Goal: Feedback & Contribution: Leave review/rating

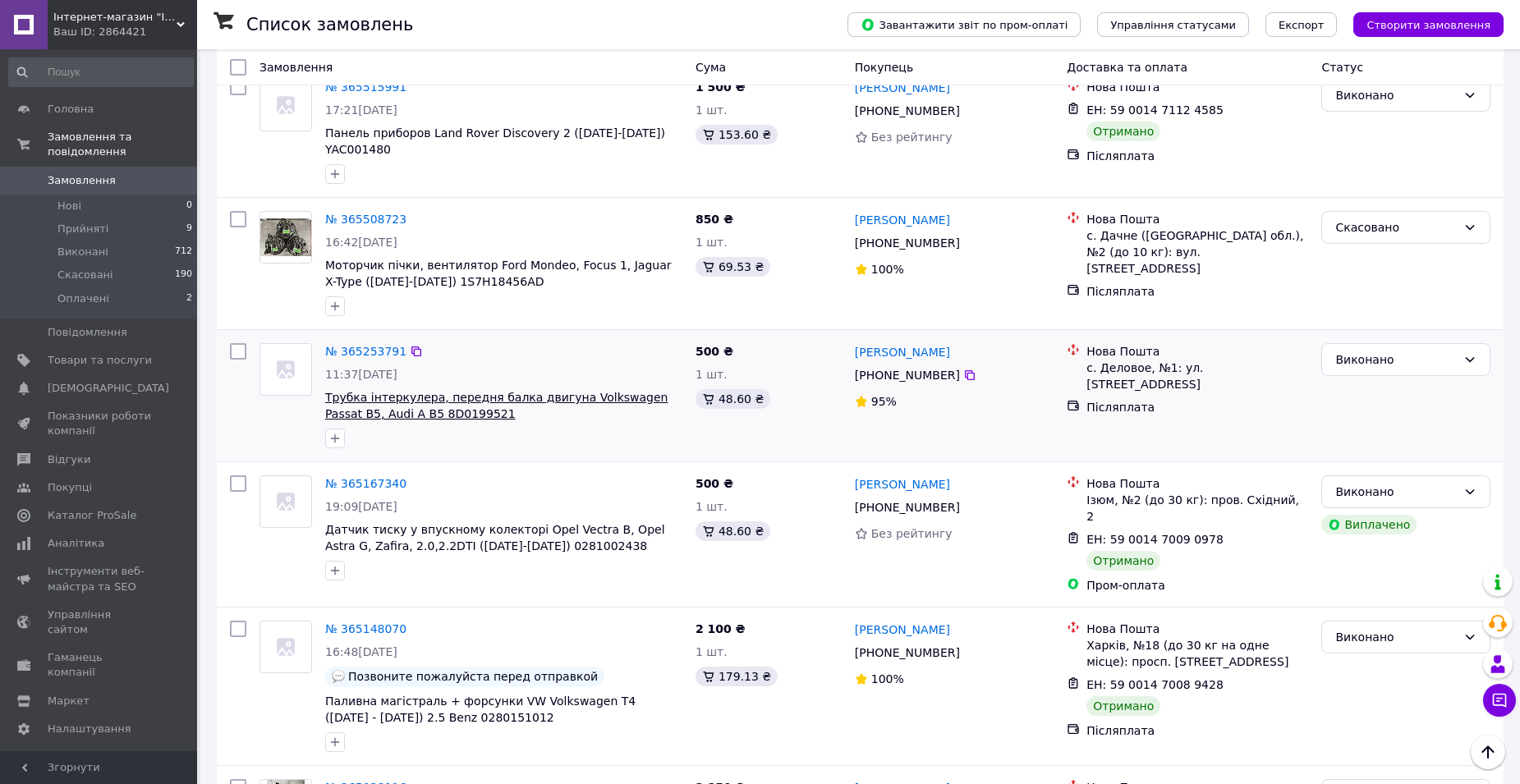
scroll to position [2403, 0]
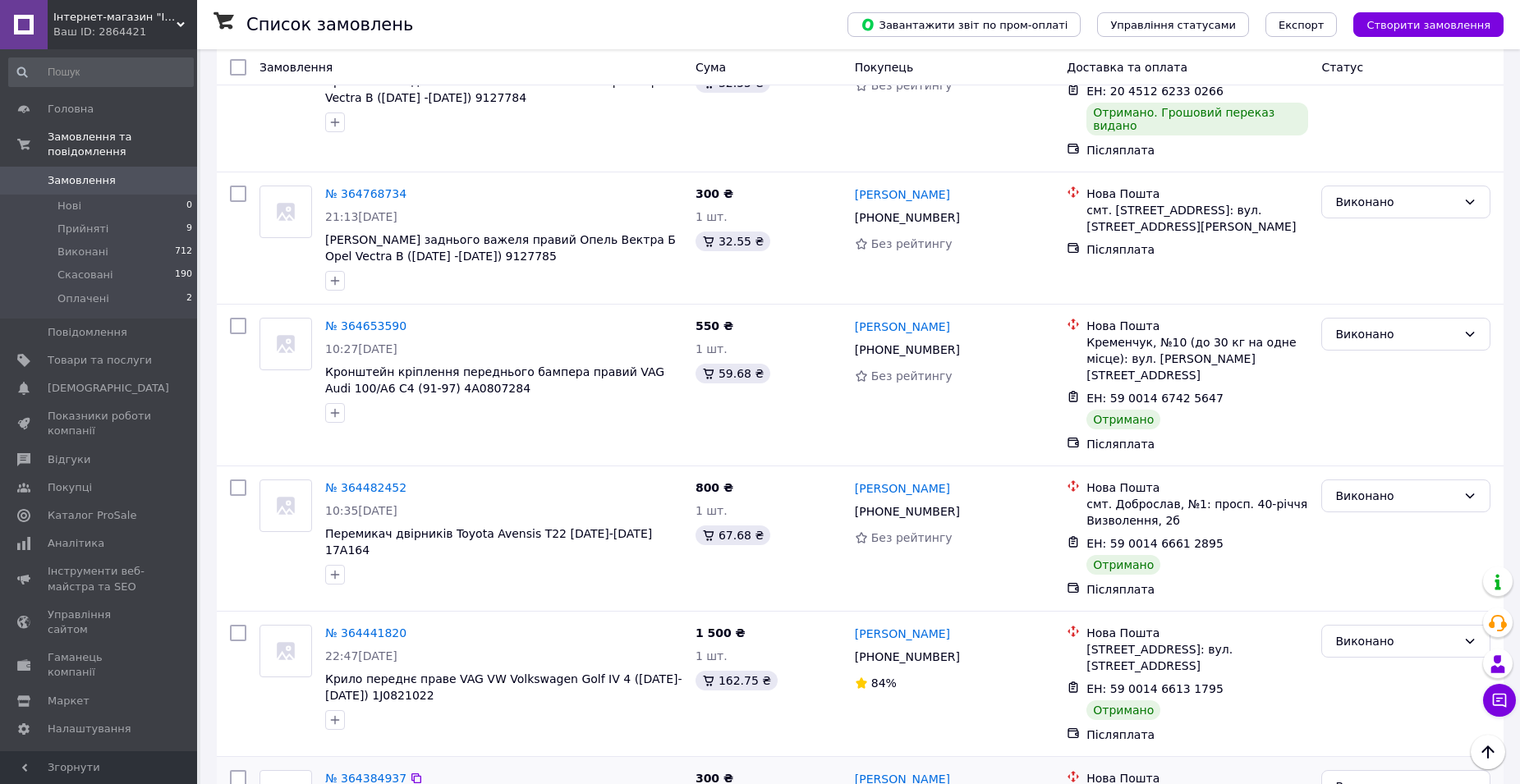
scroll to position [903, 0]
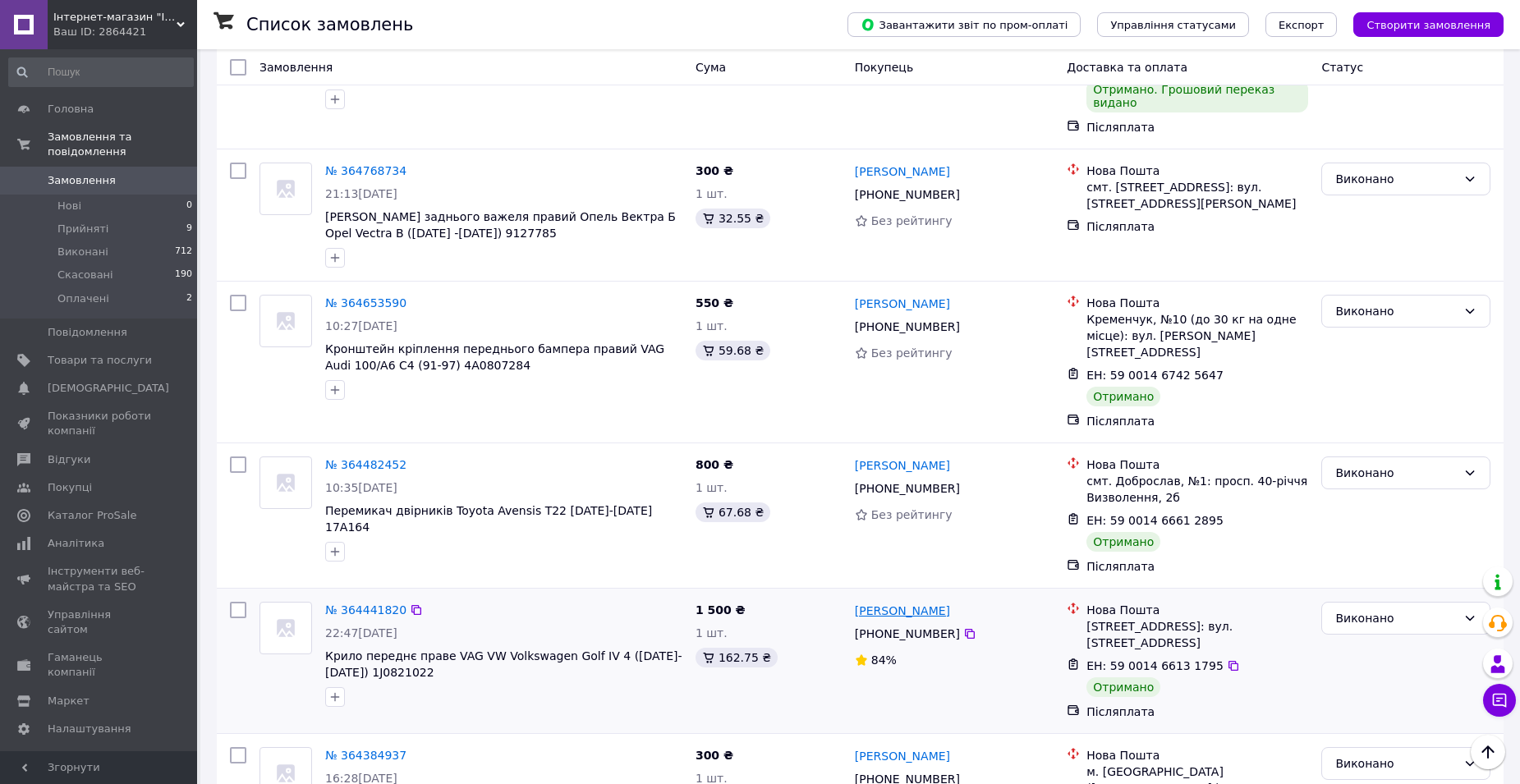
click at [934, 602] on link "[PERSON_NAME]" at bounding box center [902, 610] width 96 height 16
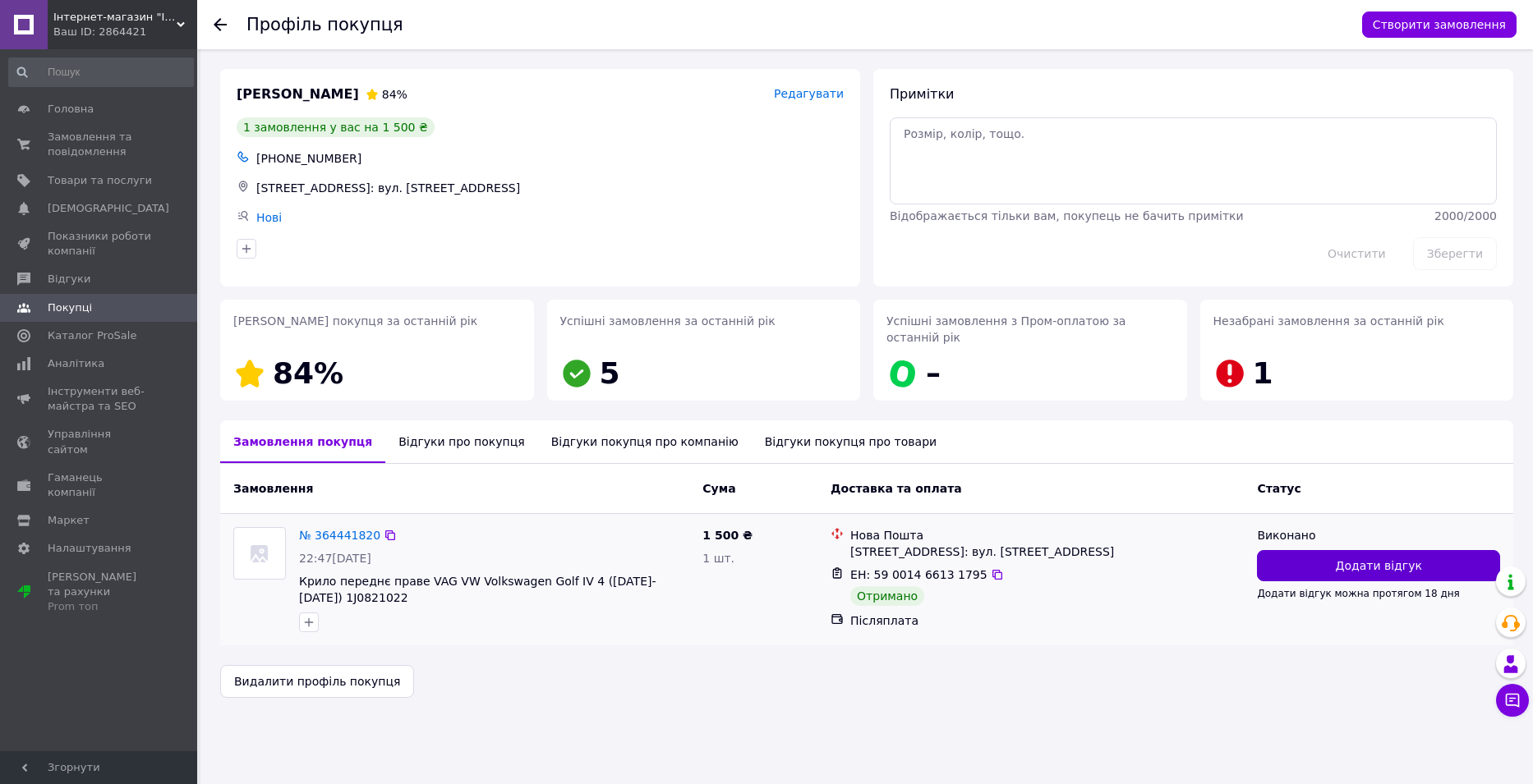
click at [1314, 553] on button "Додати відгук" at bounding box center [1377, 566] width 243 height 31
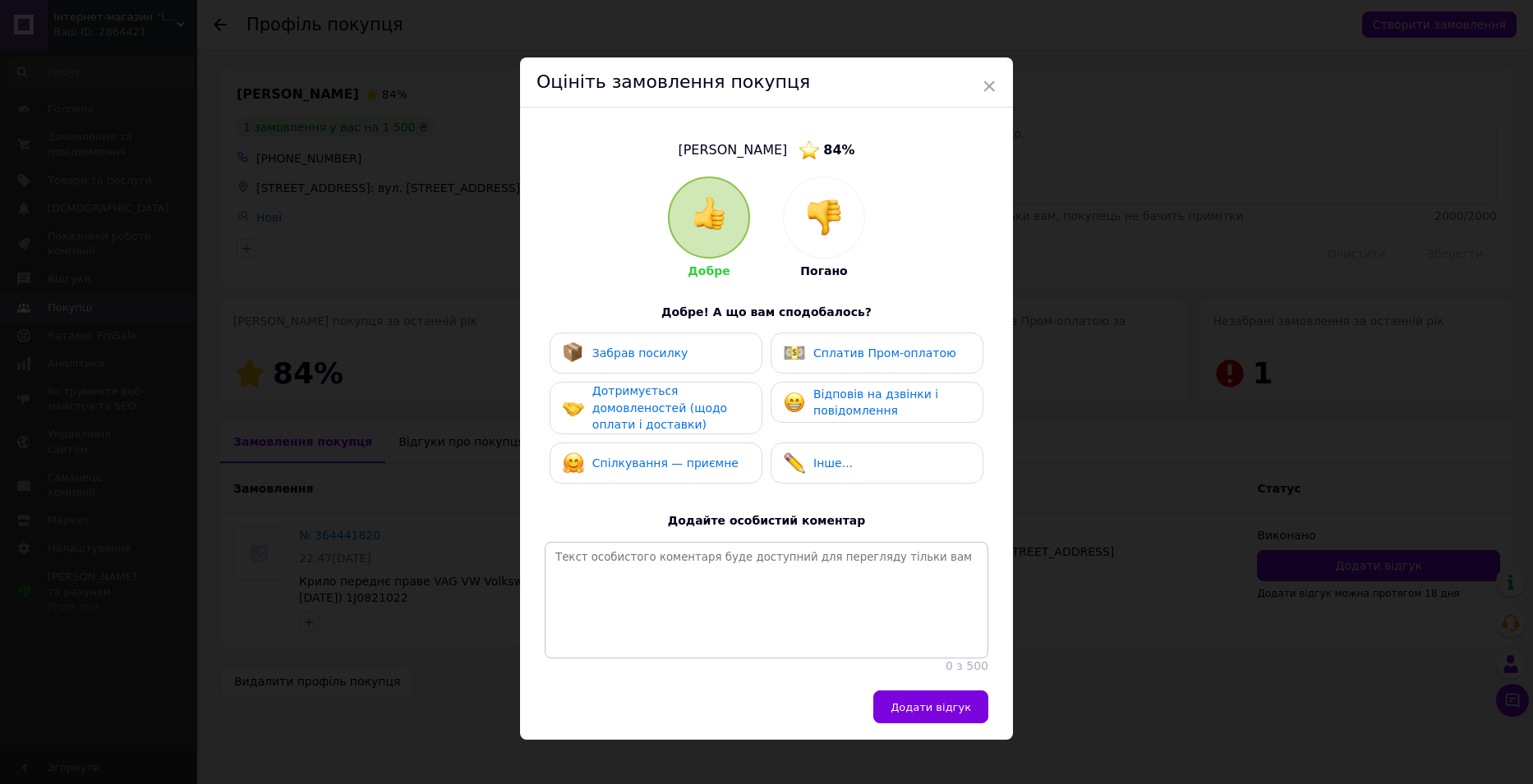
click at [694, 356] on div "Забрав посилку" at bounding box center [656, 353] width 187 height 21
click at [689, 411] on span "Дотримується домовленостей (щодо оплати і доставки)" at bounding box center [659, 407] width 134 height 46
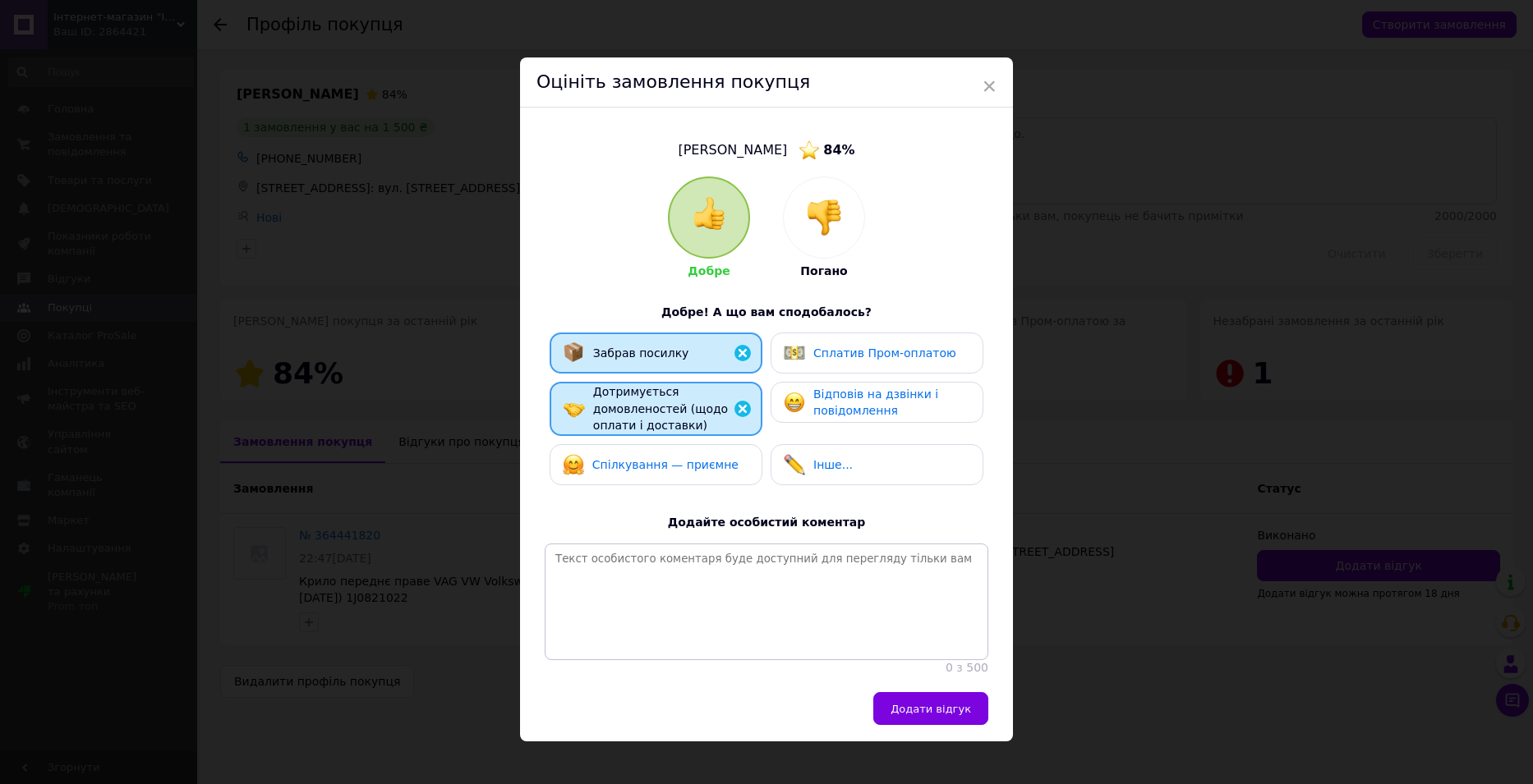
click at [698, 464] on span "Спілкування — приємне" at bounding box center [664, 465] width 146 height 14
click at [798, 411] on img at bounding box center [794, 402] width 21 height 21
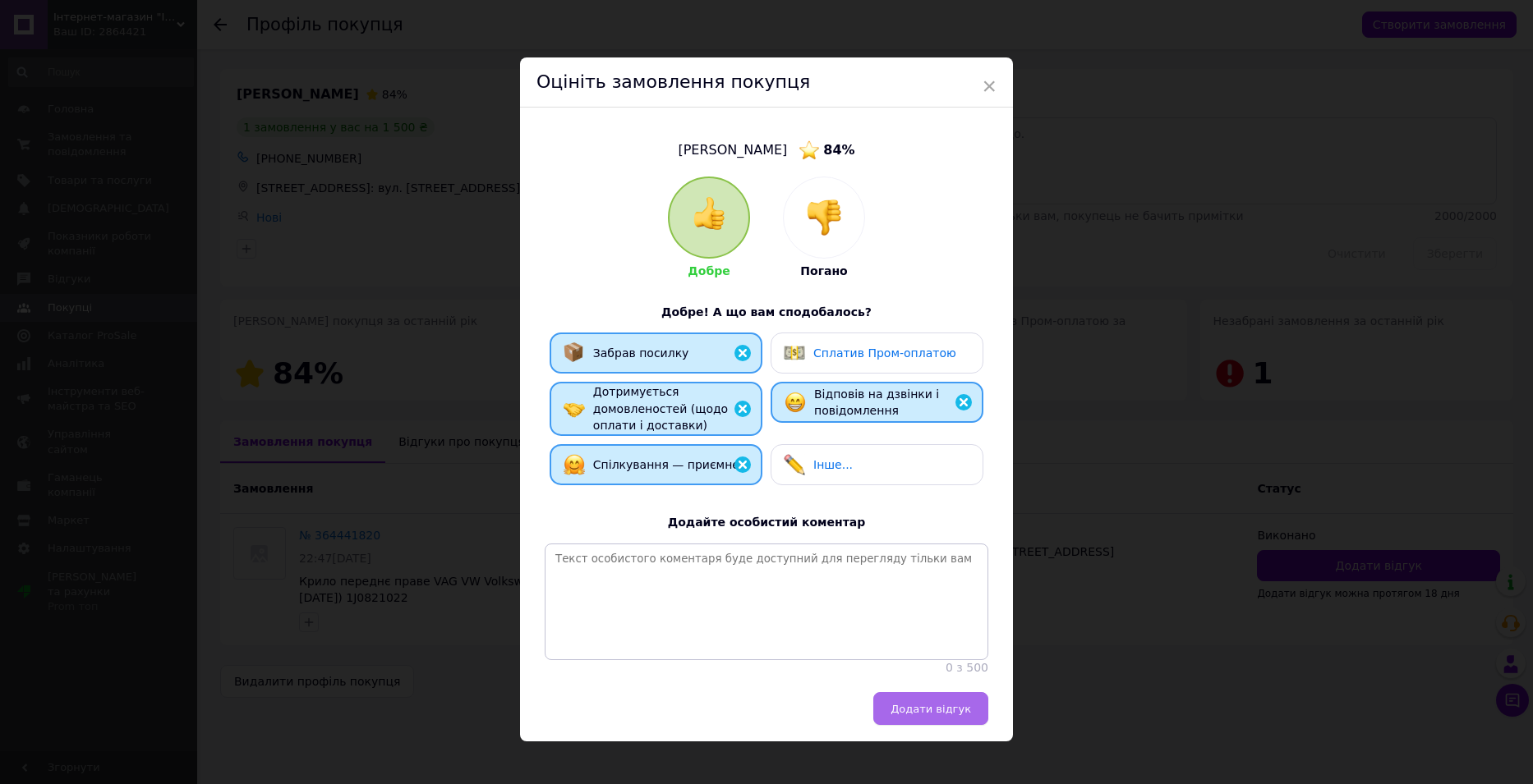
click at [926, 715] on span "Додати відгук" at bounding box center [930, 709] width 80 height 13
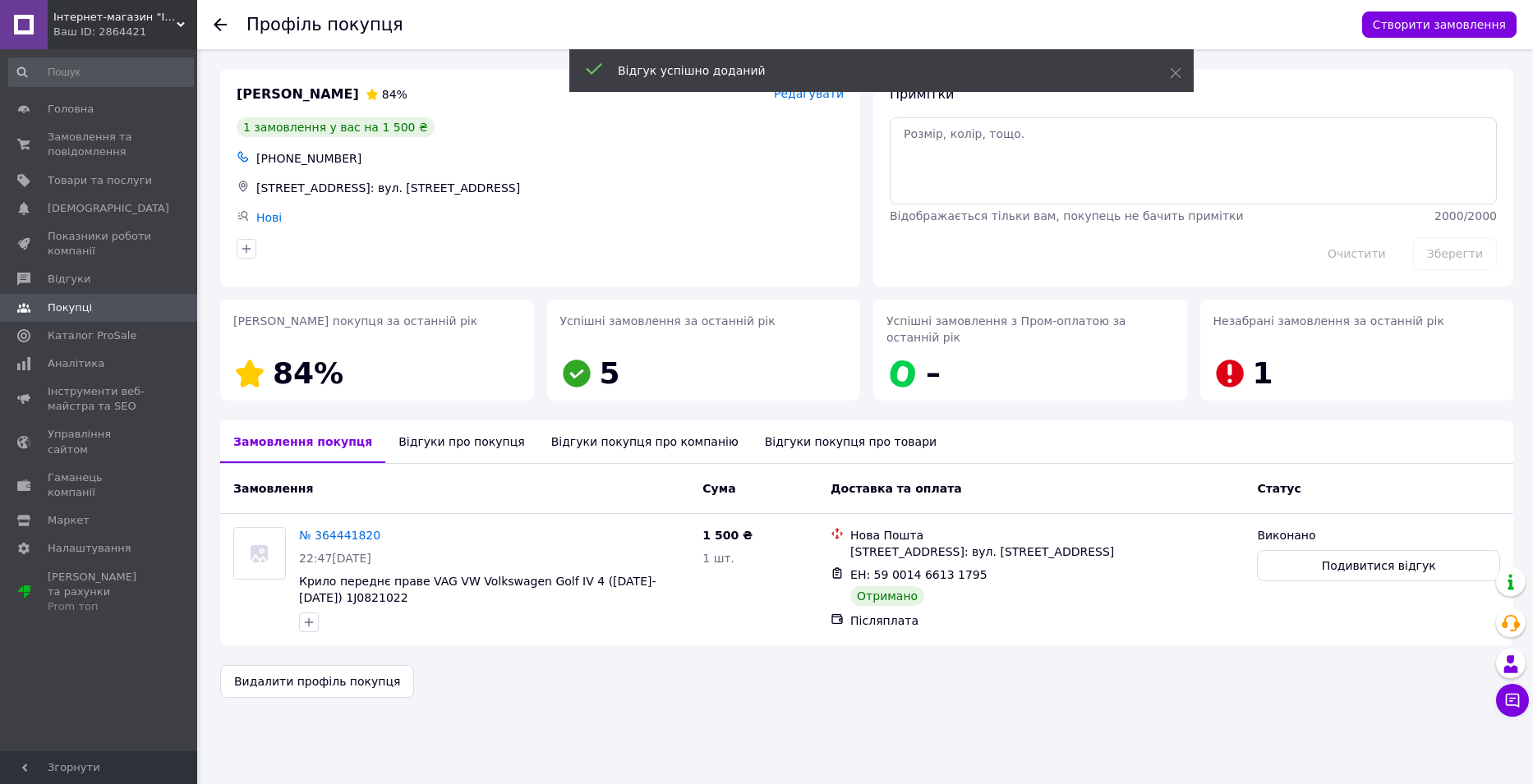
click at [224, 26] on icon at bounding box center [221, 25] width 14 height 14
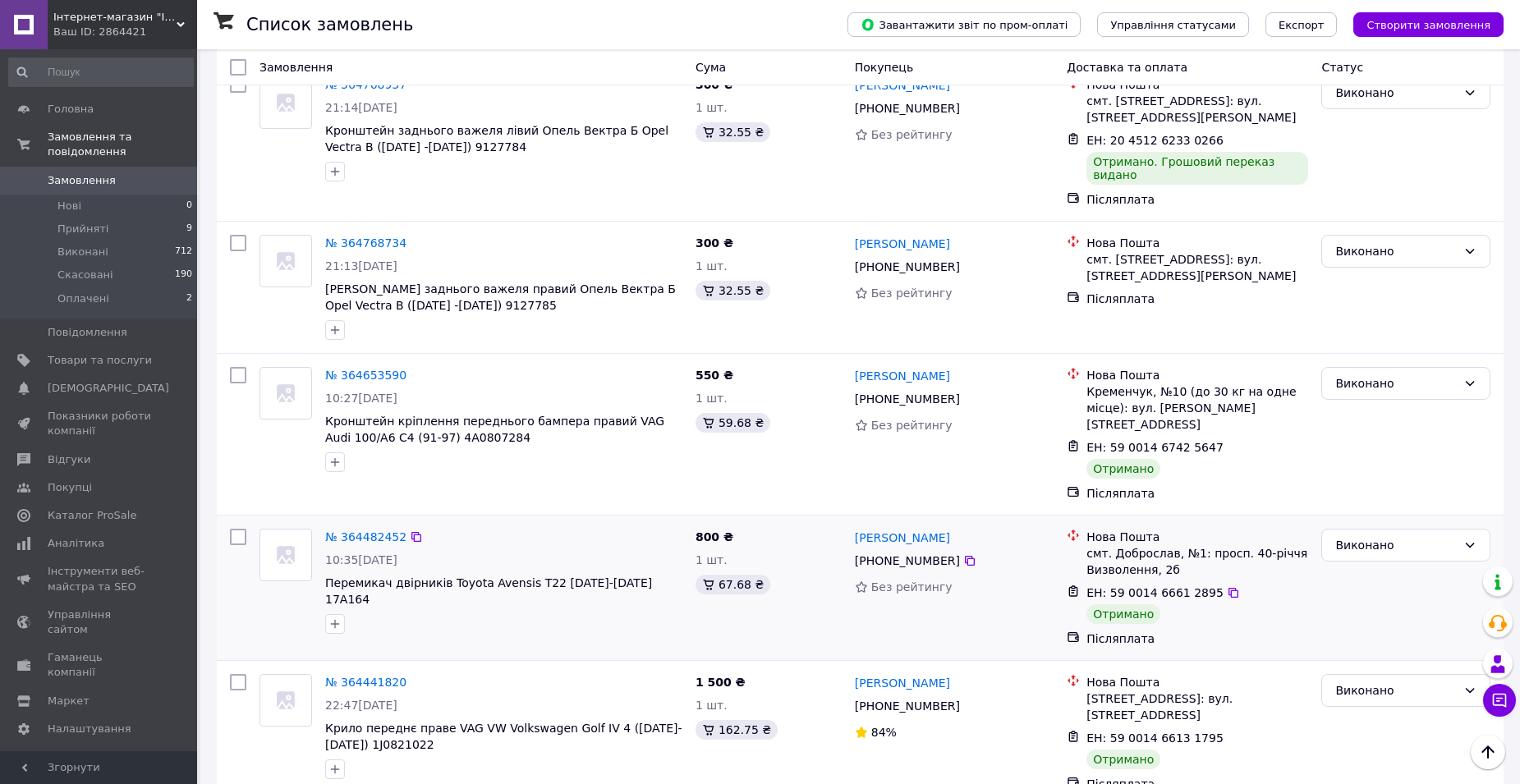
scroll to position [821, 0]
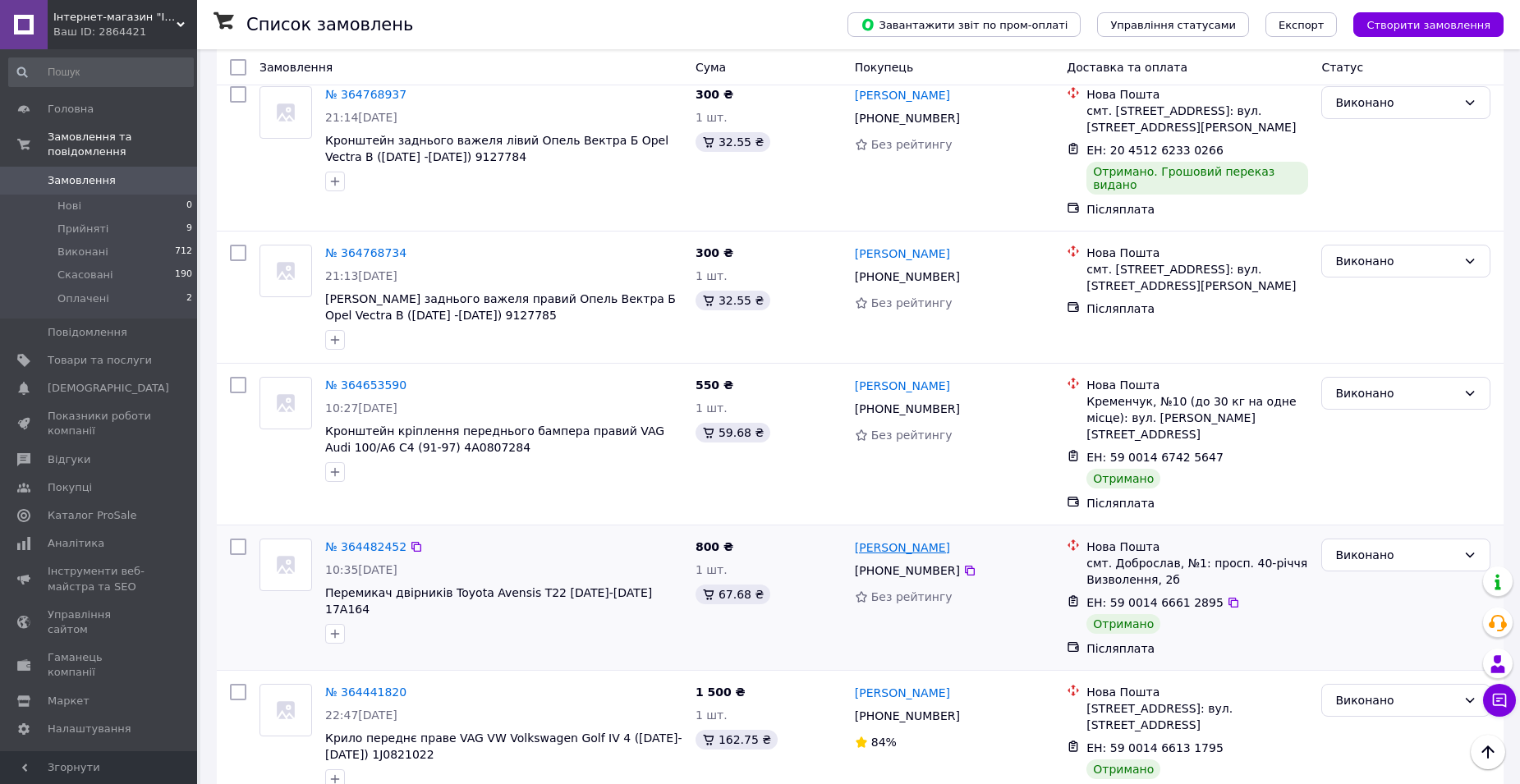
click at [907, 539] on link "[PERSON_NAME]" at bounding box center [902, 547] width 96 height 16
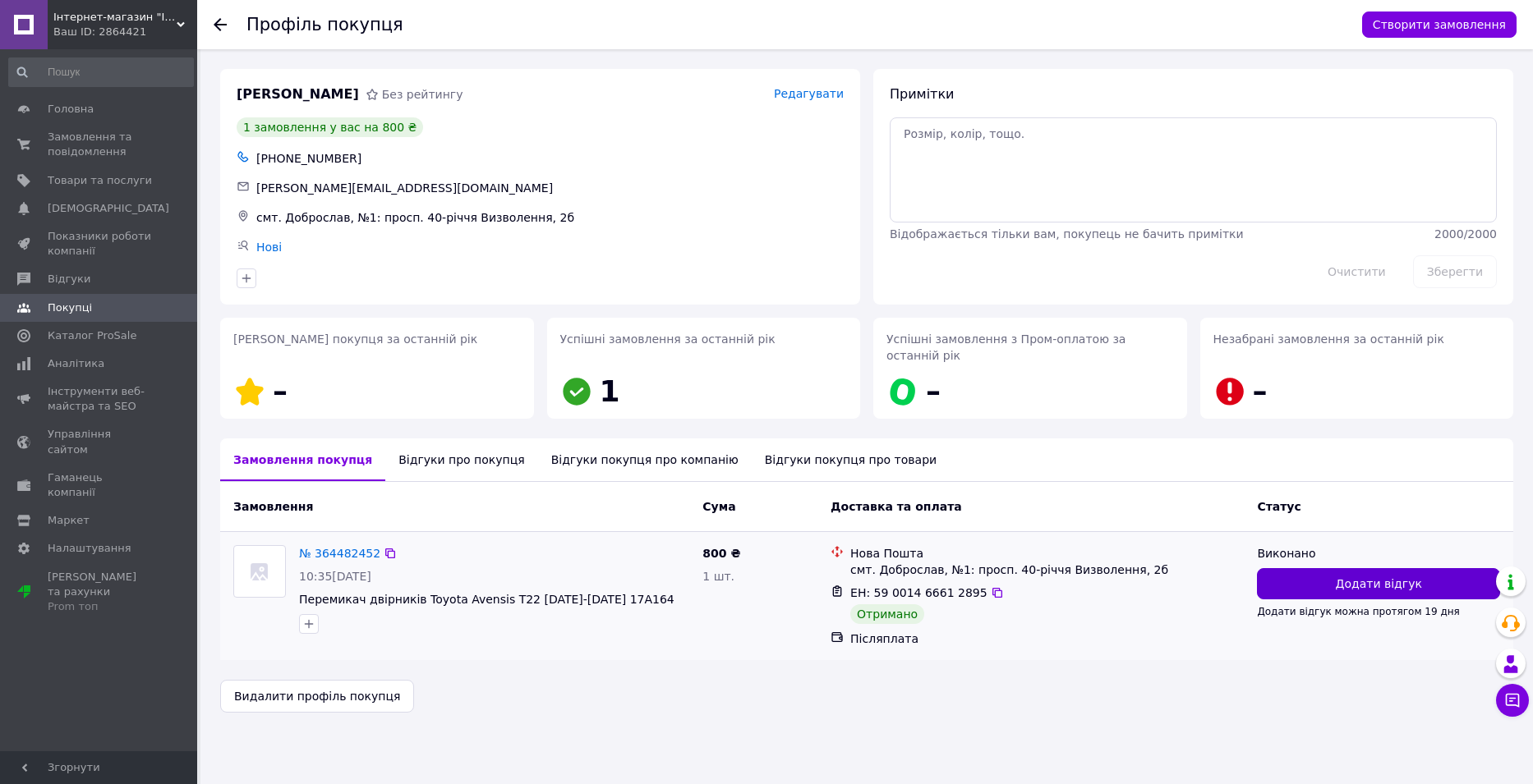
click at [1299, 570] on button "Додати відгук" at bounding box center [1377, 584] width 243 height 31
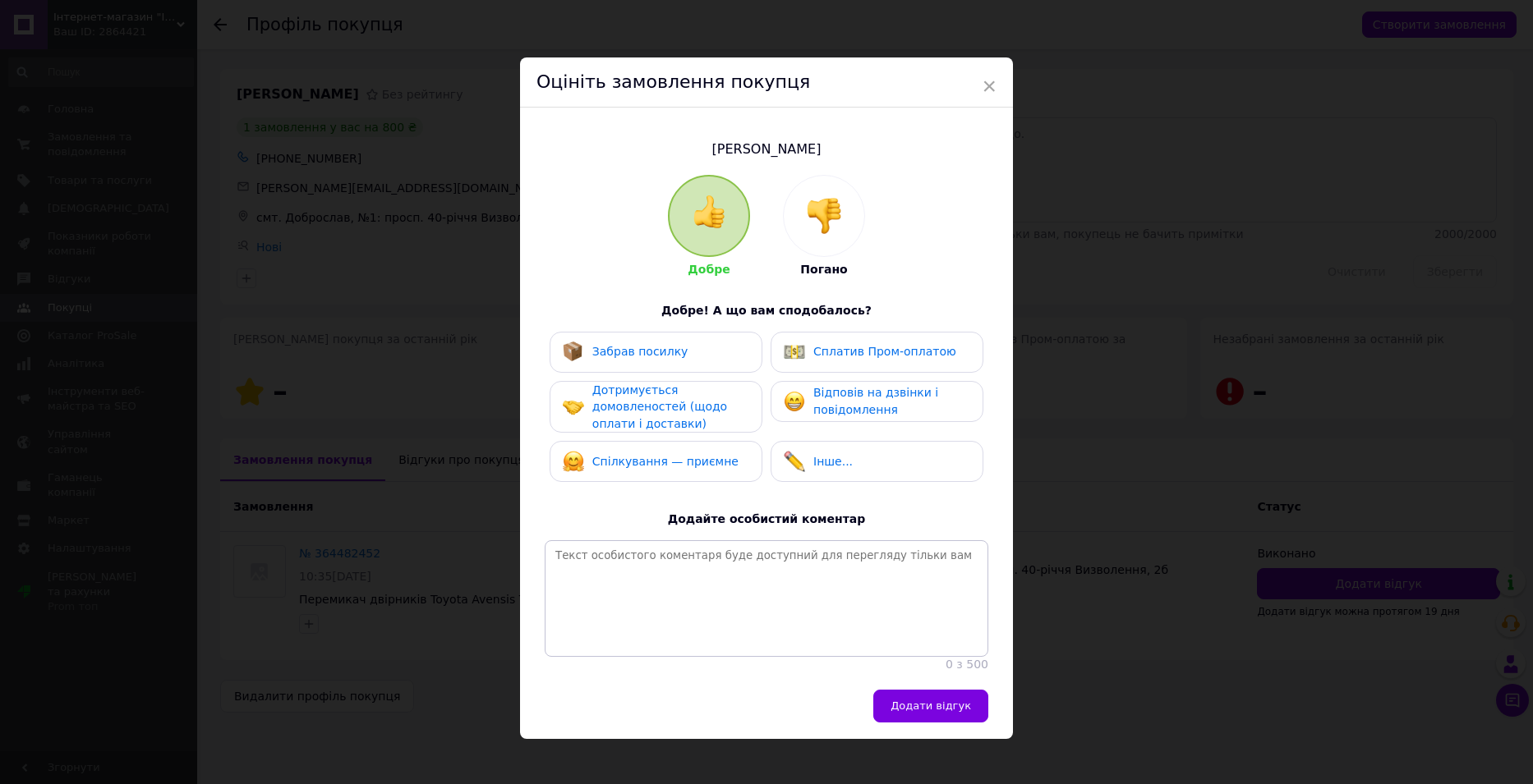
click at [677, 365] on div "Забрав посилку" at bounding box center [656, 352] width 213 height 41
drag, startPoint x: 678, startPoint y: 399, endPoint x: 677, endPoint y: 434, distance: 35.0
click at [677, 401] on span "Дотримується домовленостей (щодо оплати і доставки)" at bounding box center [659, 407] width 134 height 46
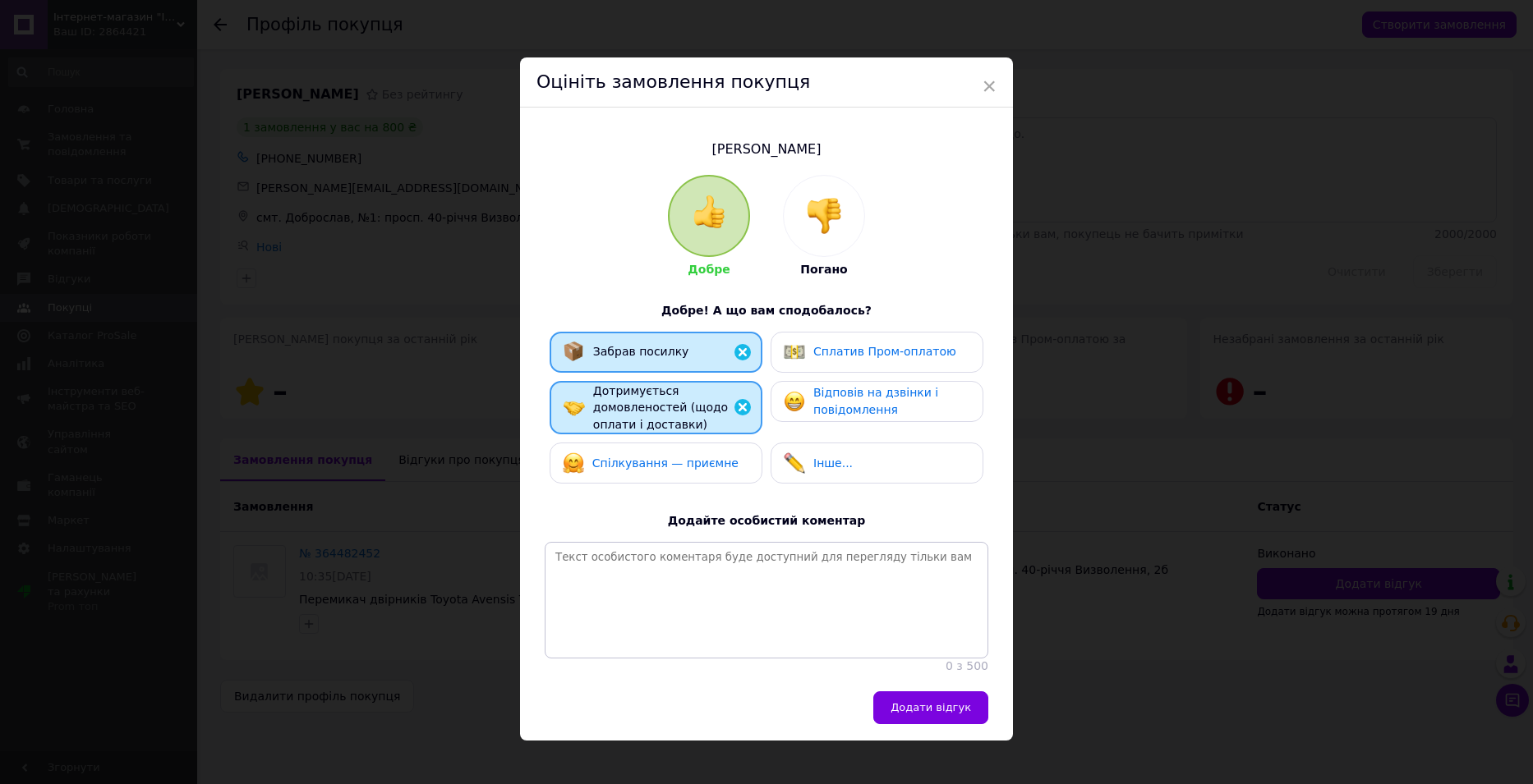
click at [672, 467] on span "Спілкування — приємне" at bounding box center [664, 463] width 146 height 14
drag, startPoint x: 814, startPoint y: 406, endPoint x: 852, endPoint y: 501, distance: 102.3
click at [815, 407] on span "Відповів на дзвінки і повідомлення" at bounding box center [875, 400] width 125 height 30
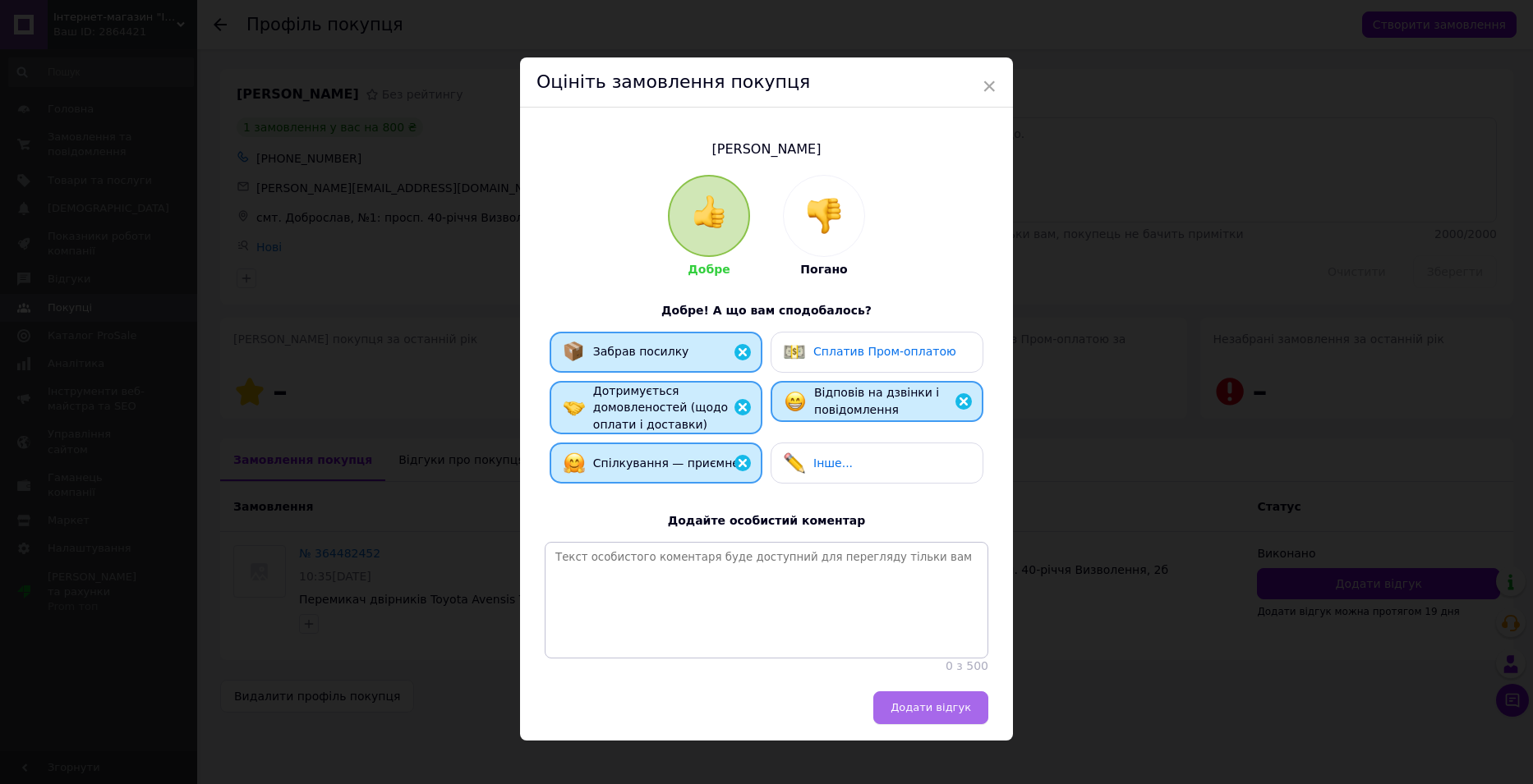
click at [901, 713] on span "Додати відгук" at bounding box center [930, 707] width 80 height 13
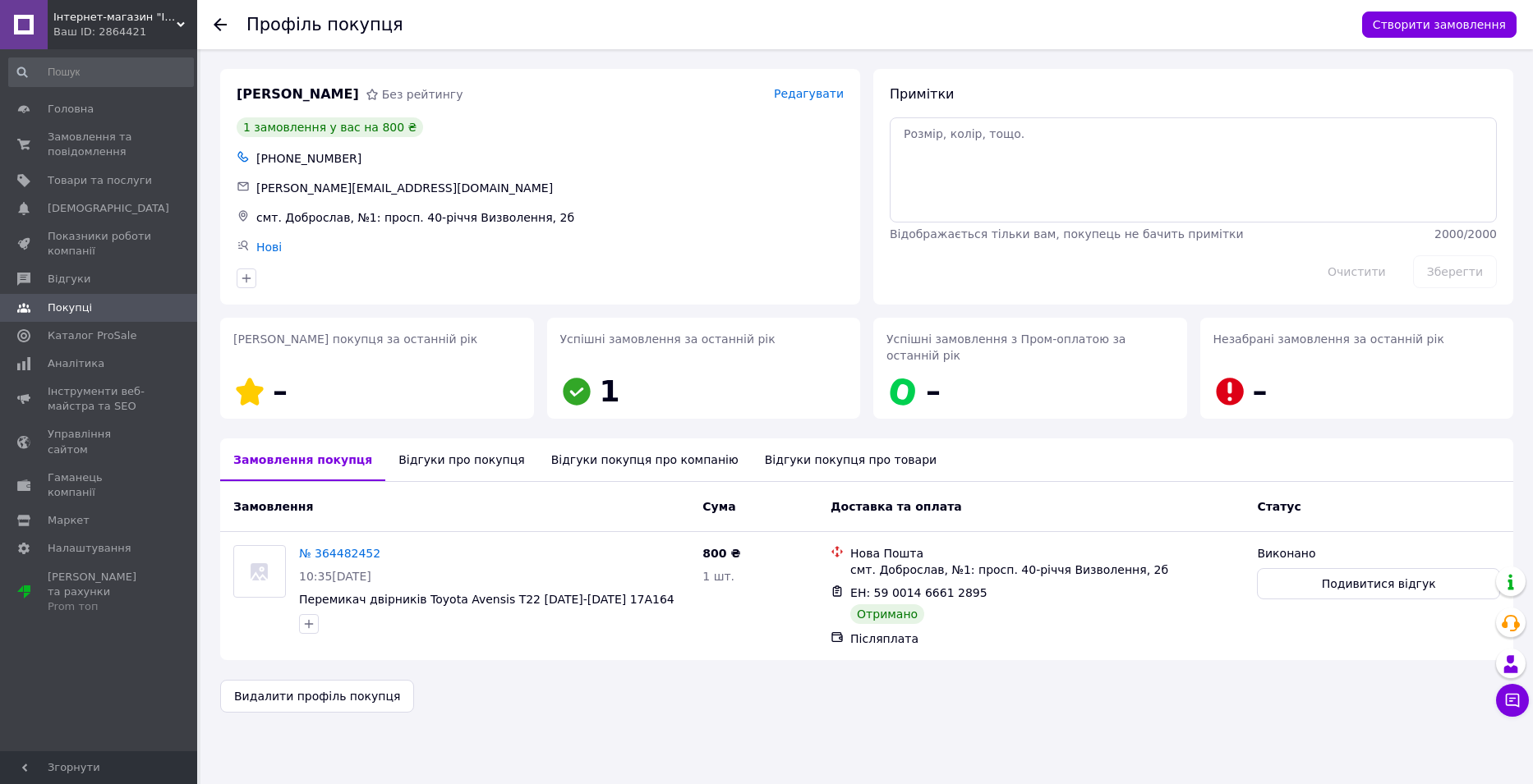
click at [222, 22] on icon at bounding box center [221, 25] width 14 height 14
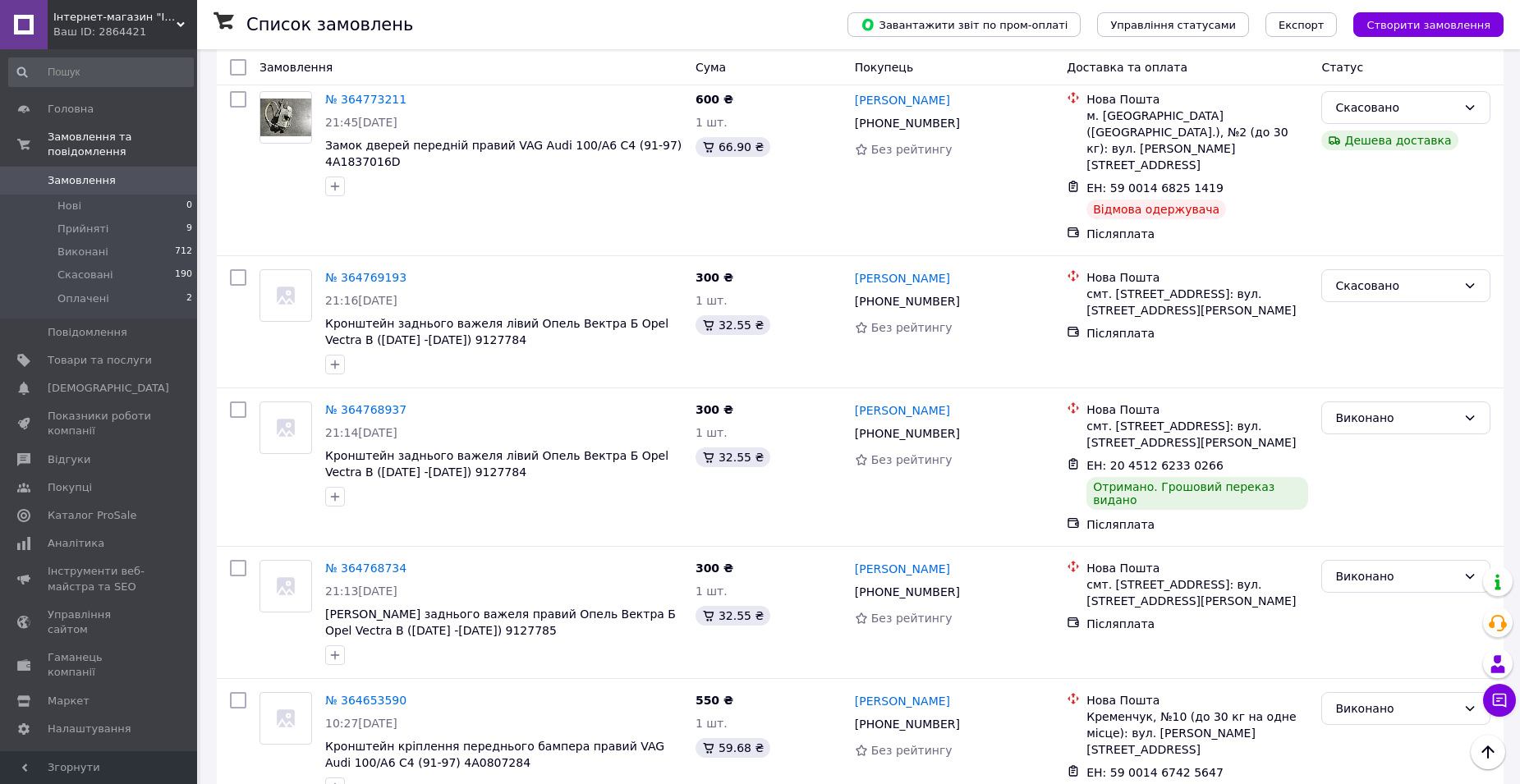
scroll to position [493, 0]
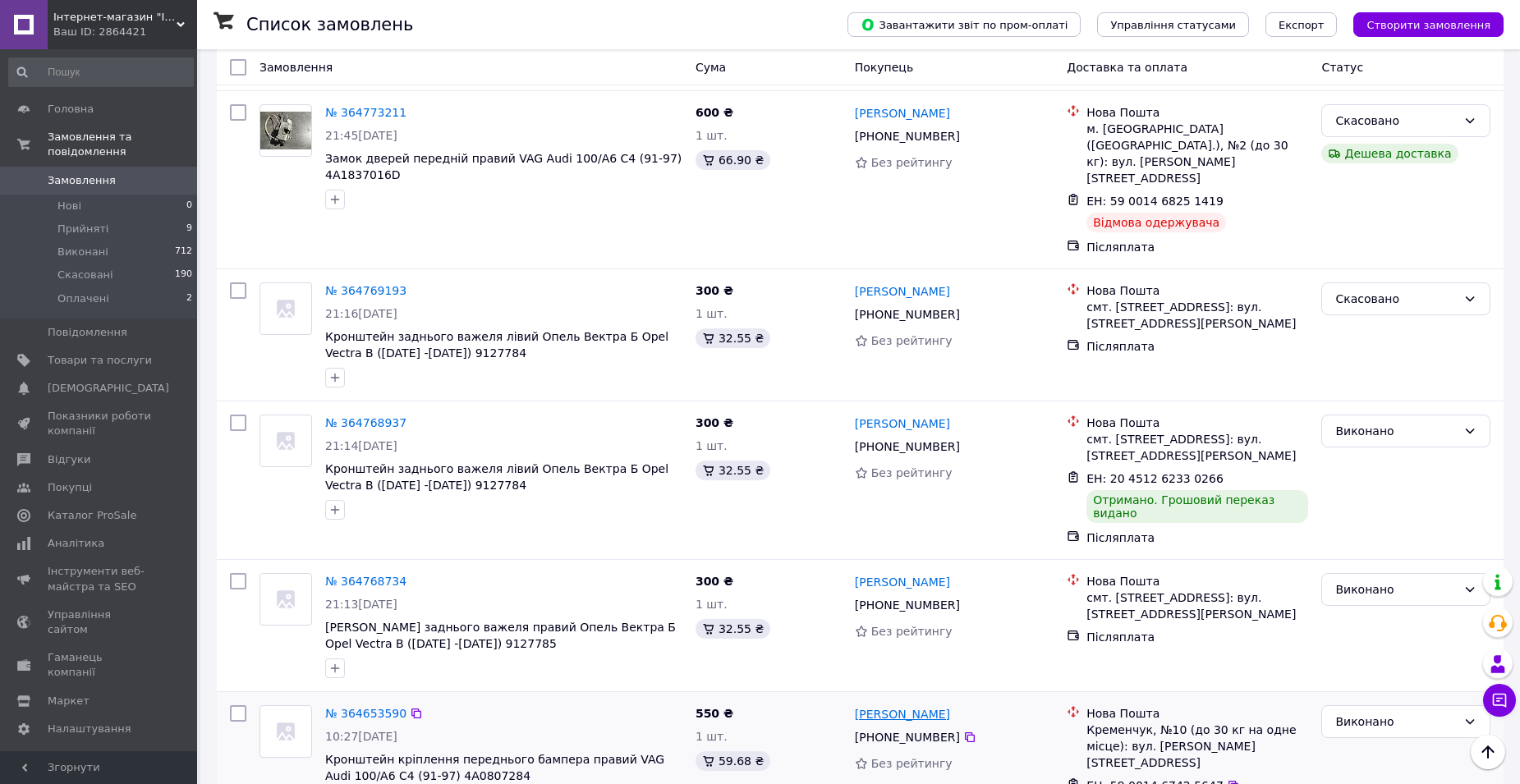
click at [925, 706] on link "[PERSON_NAME]" at bounding box center [902, 713] width 96 height 16
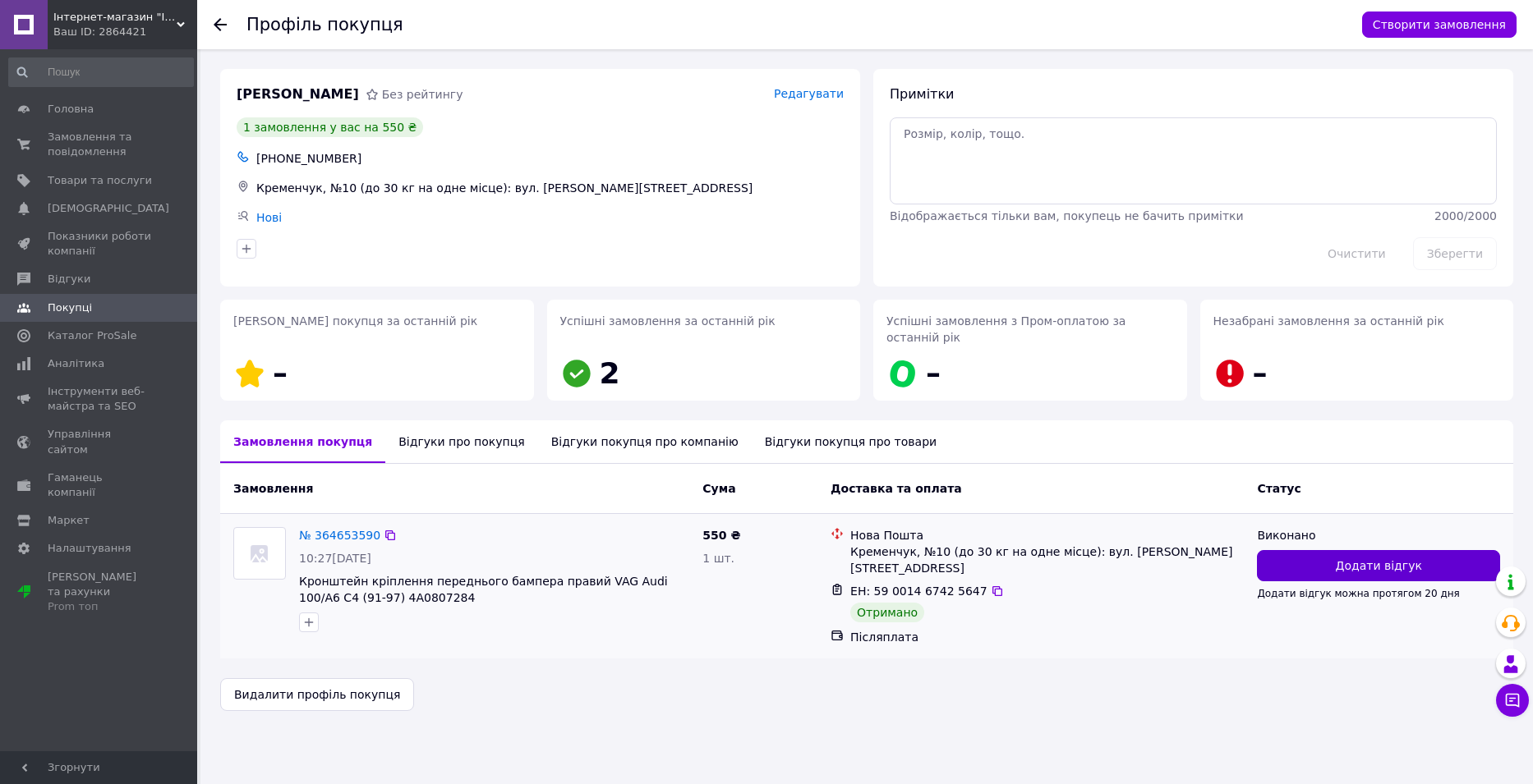
click at [1355, 558] on span "Додати відгук" at bounding box center [1378, 566] width 86 height 16
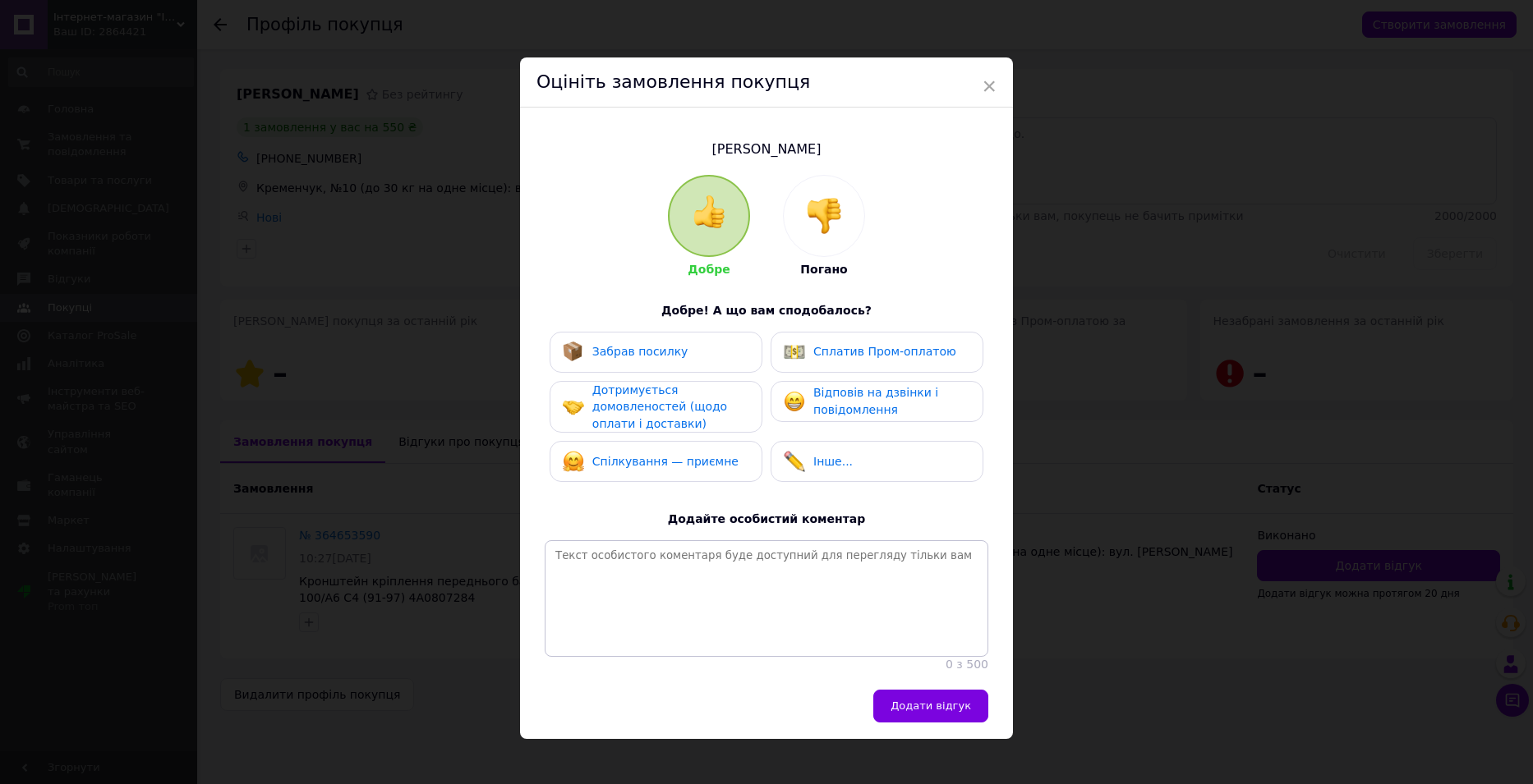
drag, startPoint x: 664, startPoint y: 357, endPoint x: 668, endPoint y: 371, distance: 14.6
click at [664, 356] on span "Забрав посилку" at bounding box center [639, 352] width 96 height 14
drag, startPoint x: 679, startPoint y: 410, endPoint x: 682, endPoint y: 460, distance: 50.1
click at [679, 412] on span "Дотримується домовленостей (щодо оплати і доставки)" at bounding box center [659, 407] width 134 height 46
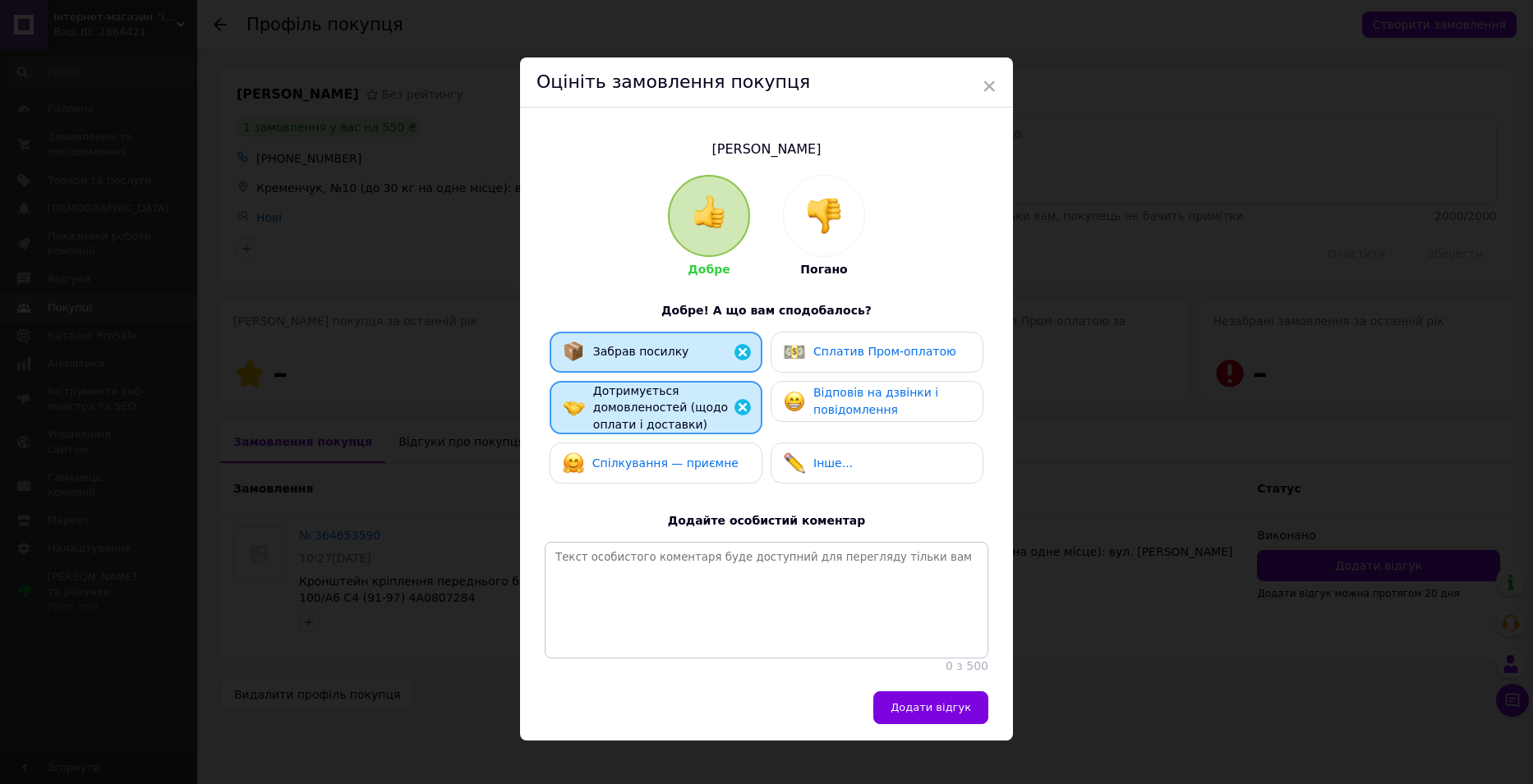
drag, startPoint x: 682, startPoint y: 463, endPoint x: 852, endPoint y: 416, distance: 176.4
click at [683, 464] on span "Спілкування — приємне" at bounding box center [664, 463] width 146 height 14
click at [880, 399] on span "Відповів на дзвінки і повідомлення" at bounding box center [875, 400] width 125 height 30
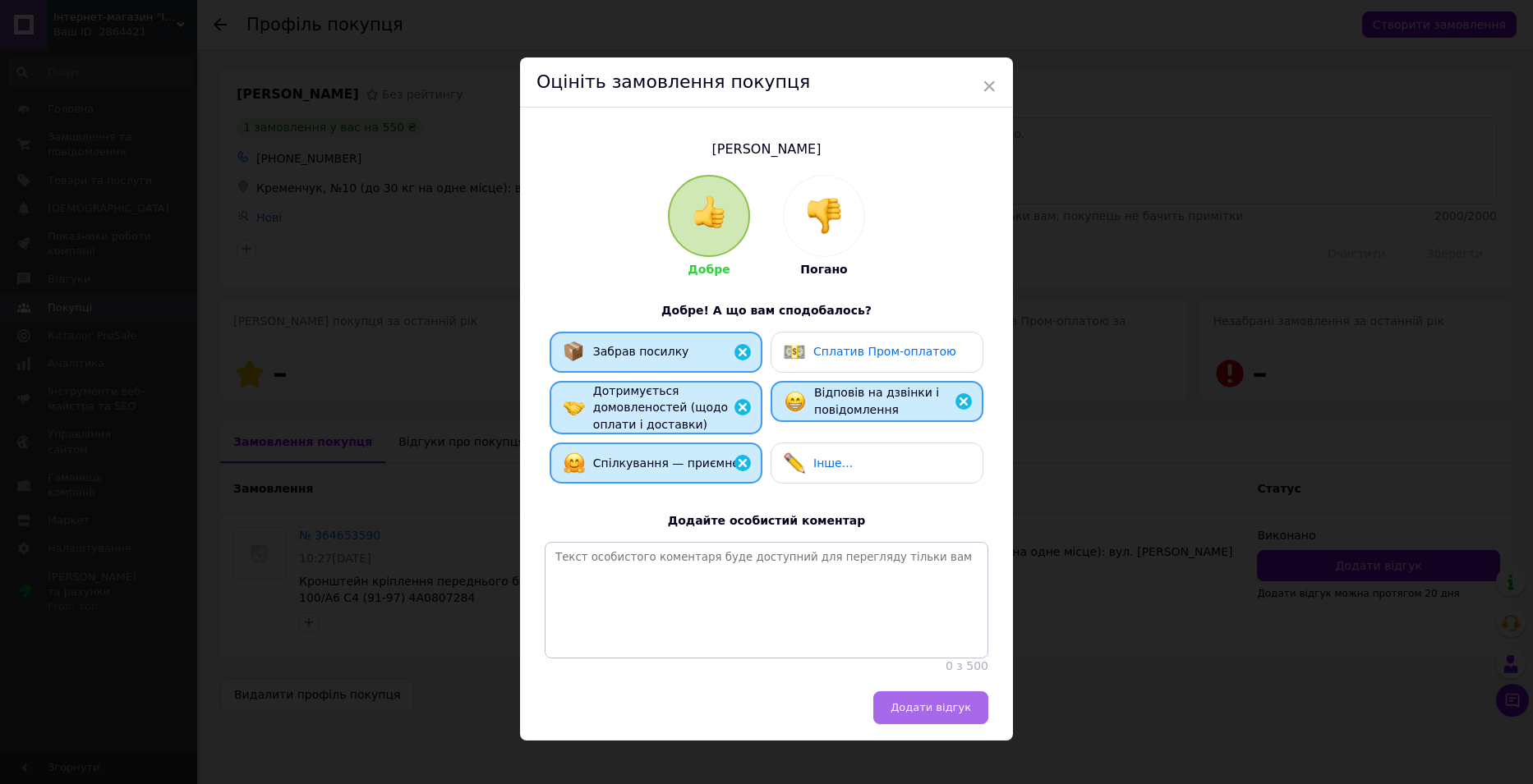
click at [939, 713] on span "Додати відгук" at bounding box center [930, 707] width 80 height 13
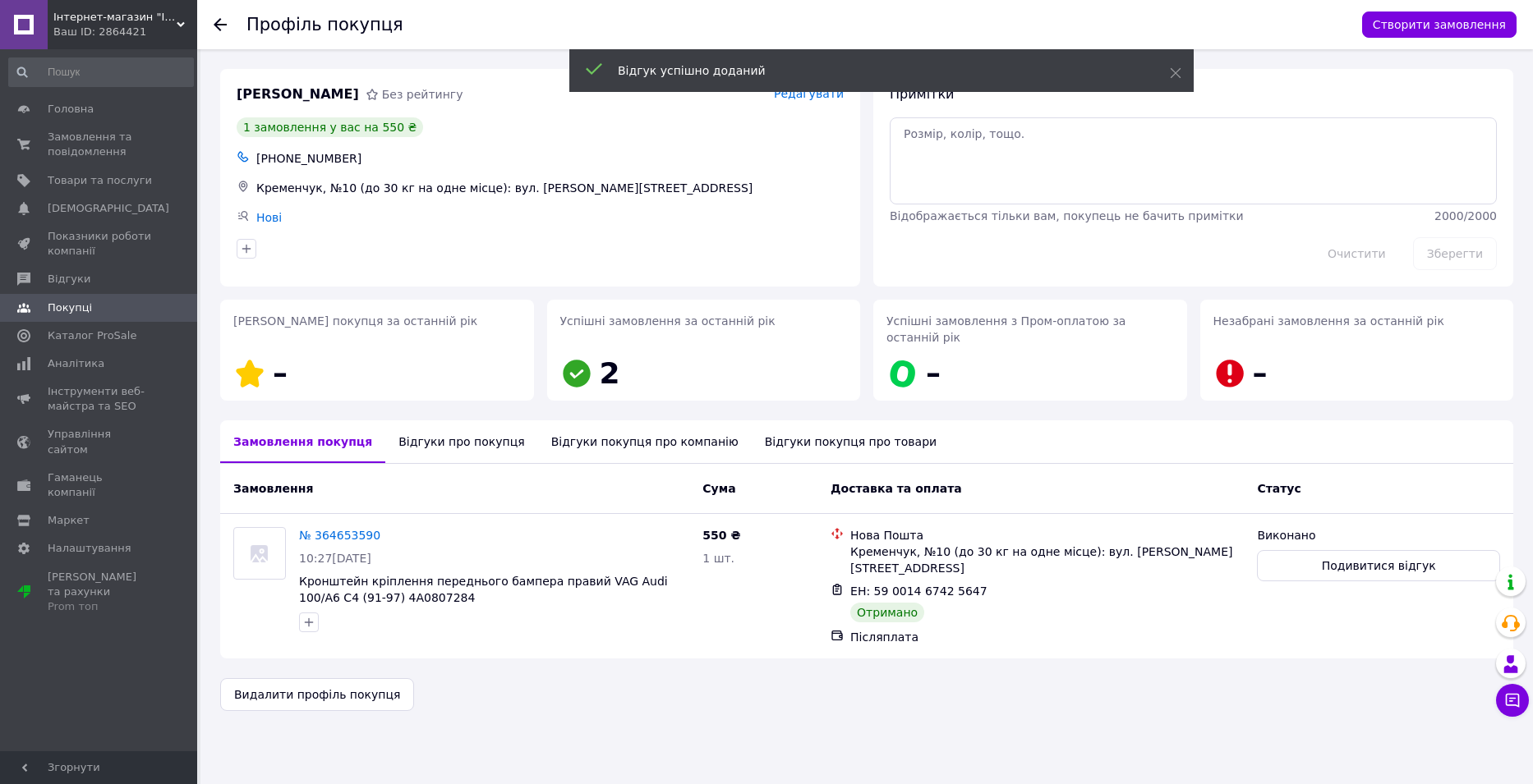
click at [215, 24] on use at bounding box center [221, 25] width 14 height 14
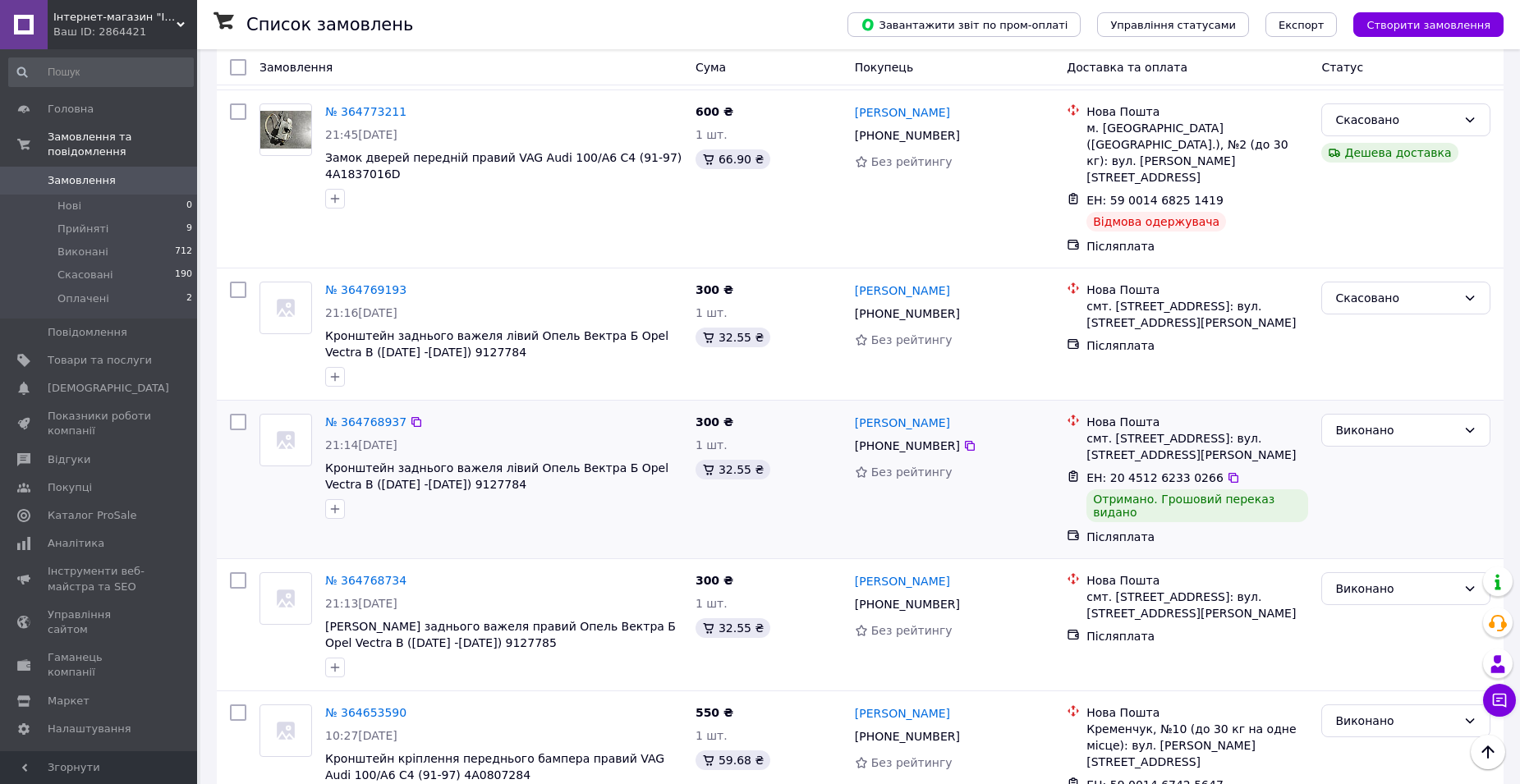
scroll to position [493, 0]
click at [910, 574] on link "[PERSON_NAME]" at bounding box center [902, 582] width 96 height 16
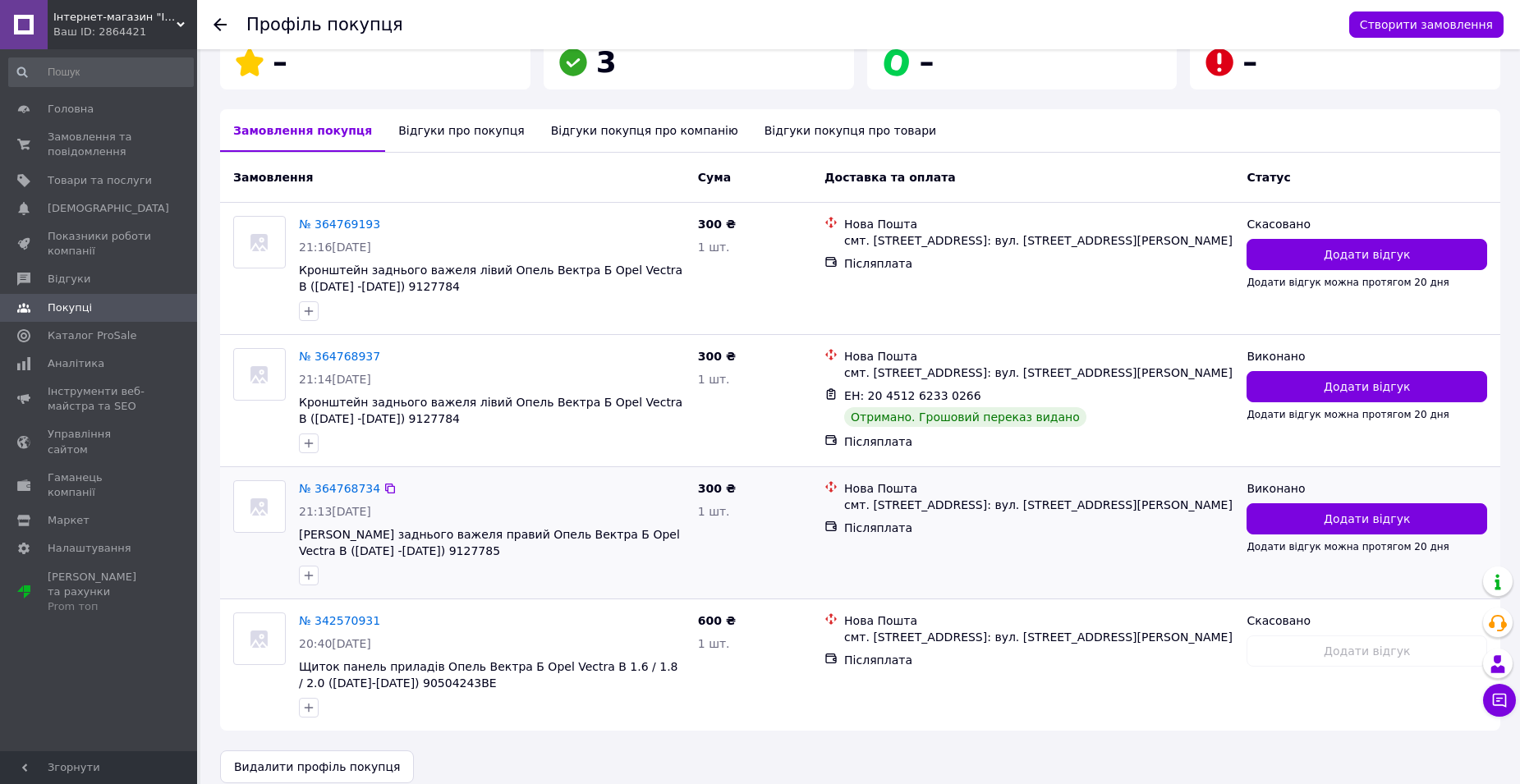
scroll to position [313, 0]
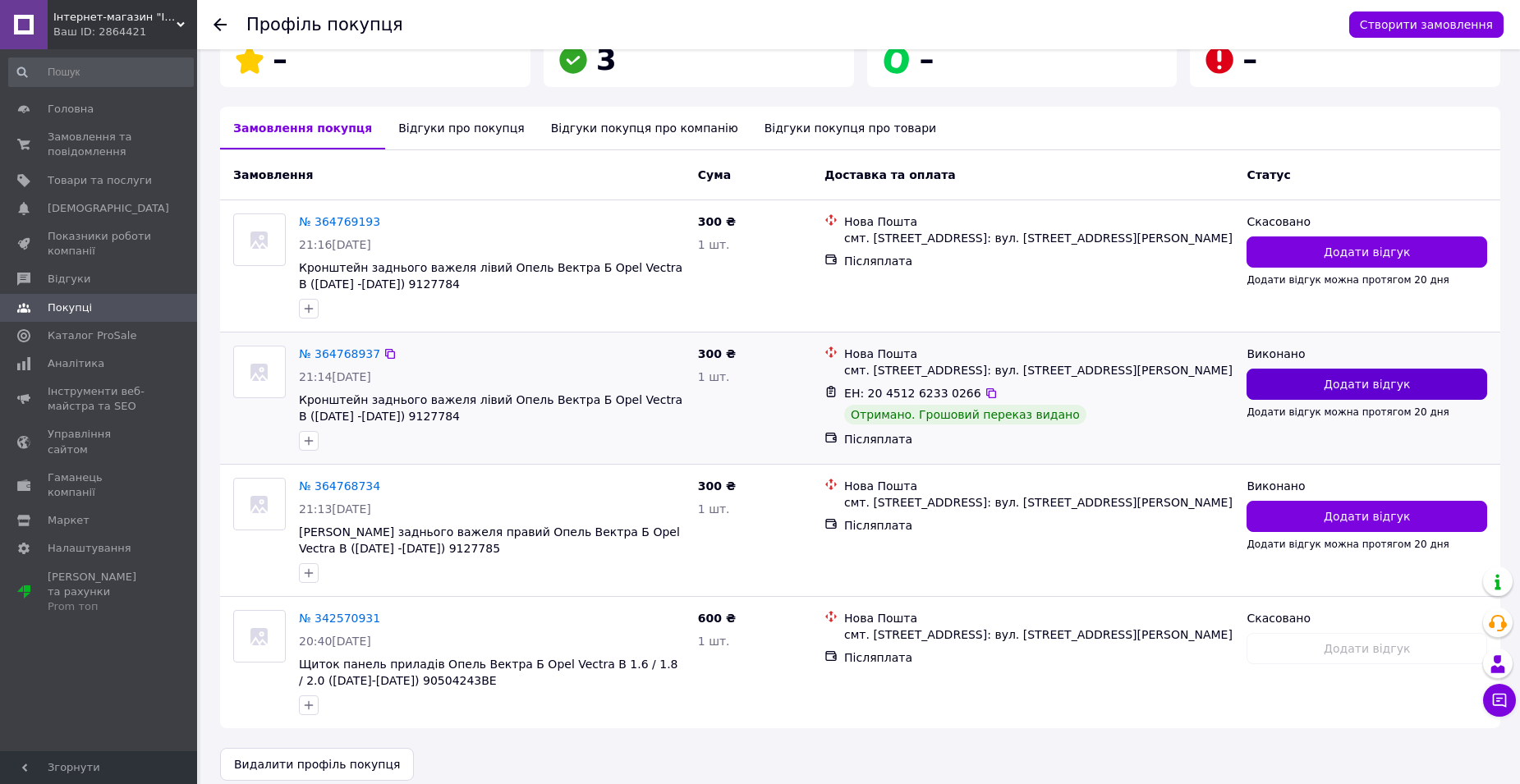
click at [1310, 373] on button "Додати відгук" at bounding box center [1366, 384] width 241 height 31
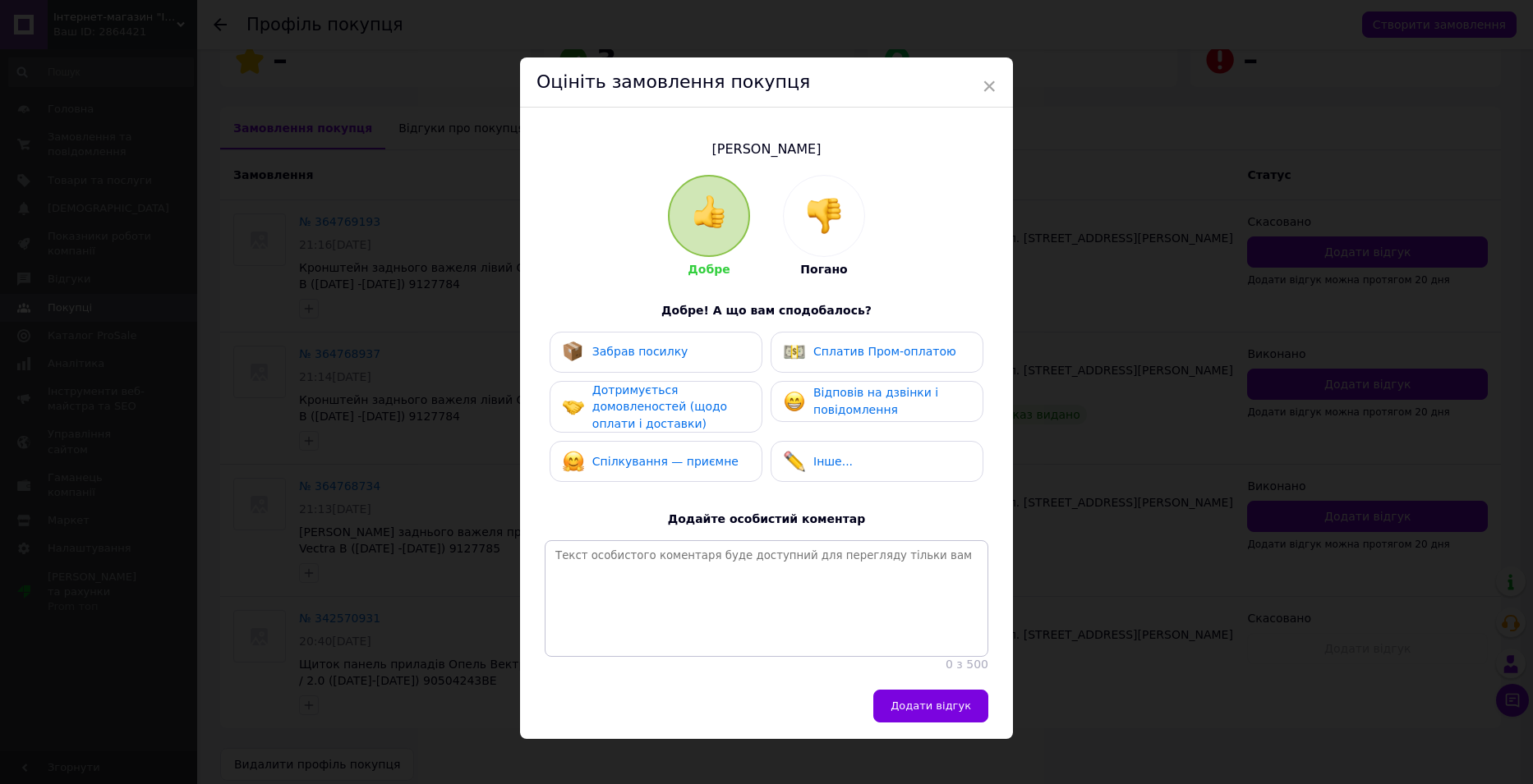
drag, startPoint x: 700, startPoint y: 350, endPoint x: 700, endPoint y: 376, distance: 26.0
click at [700, 351] on div "Забрав посилку" at bounding box center [656, 352] width 187 height 21
click at [700, 409] on span "Дотримується домовленостей (щодо оплати і доставки)" at bounding box center [659, 407] width 134 height 46
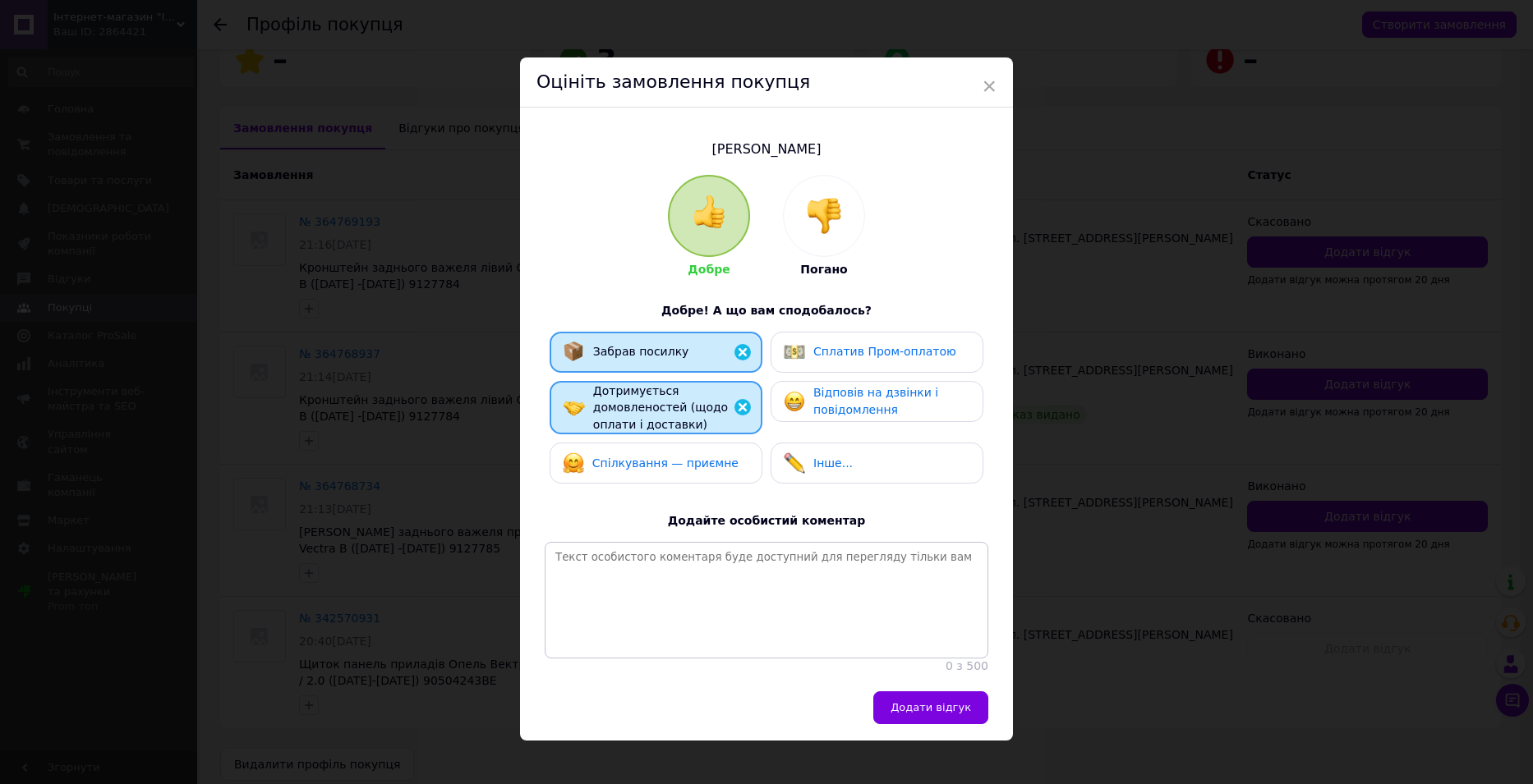
drag, startPoint x: 707, startPoint y: 464, endPoint x: 803, endPoint y: 405, distance: 112.7
click at [709, 463] on span "Спілкування — приємне" at bounding box center [664, 463] width 146 height 14
click at [813, 391] on span "Відповів на дзвінки і повідомлення" at bounding box center [875, 400] width 125 height 30
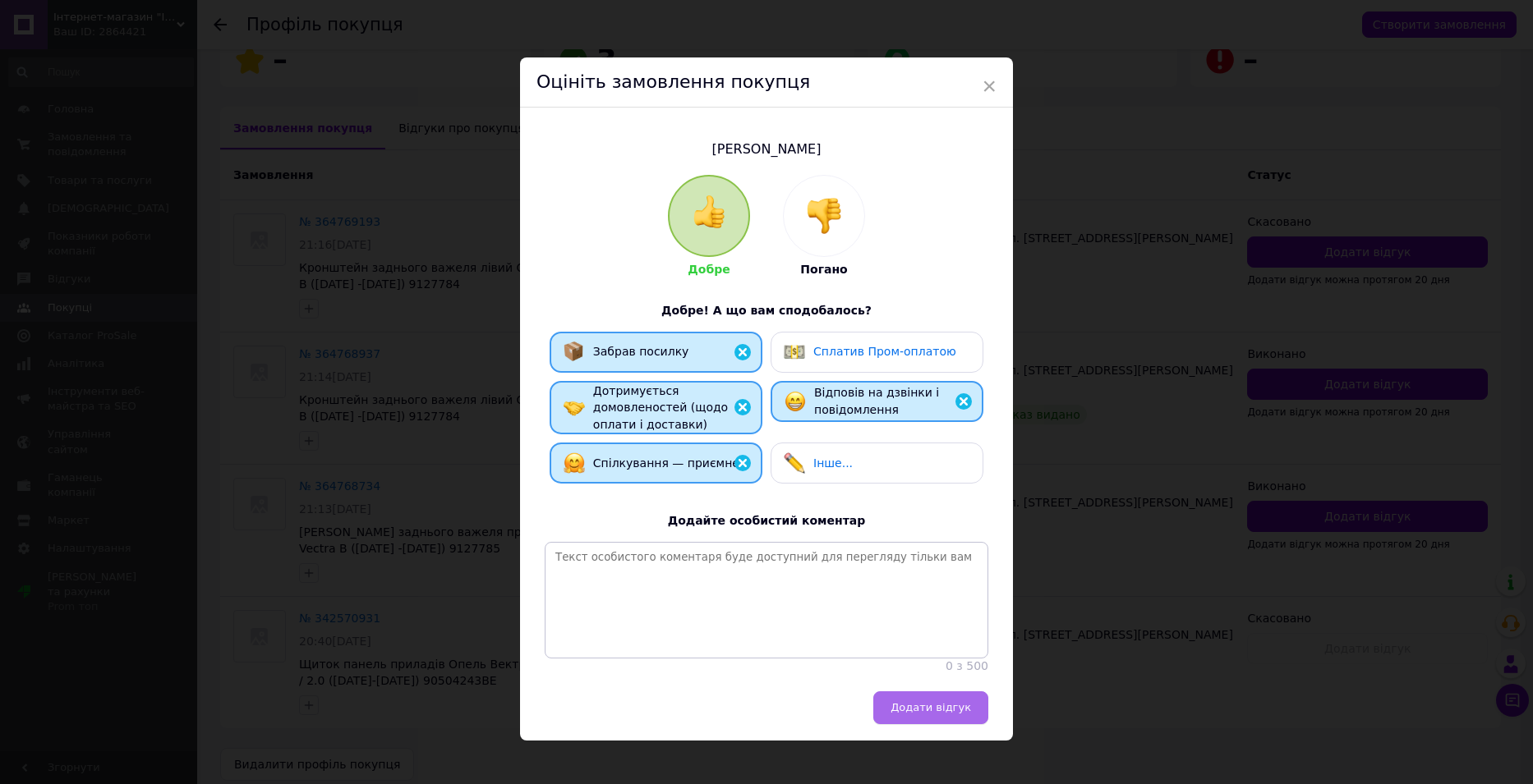
click at [940, 713] on span "Додати відгук" at bounding box center [930, 707] width 80 height 13
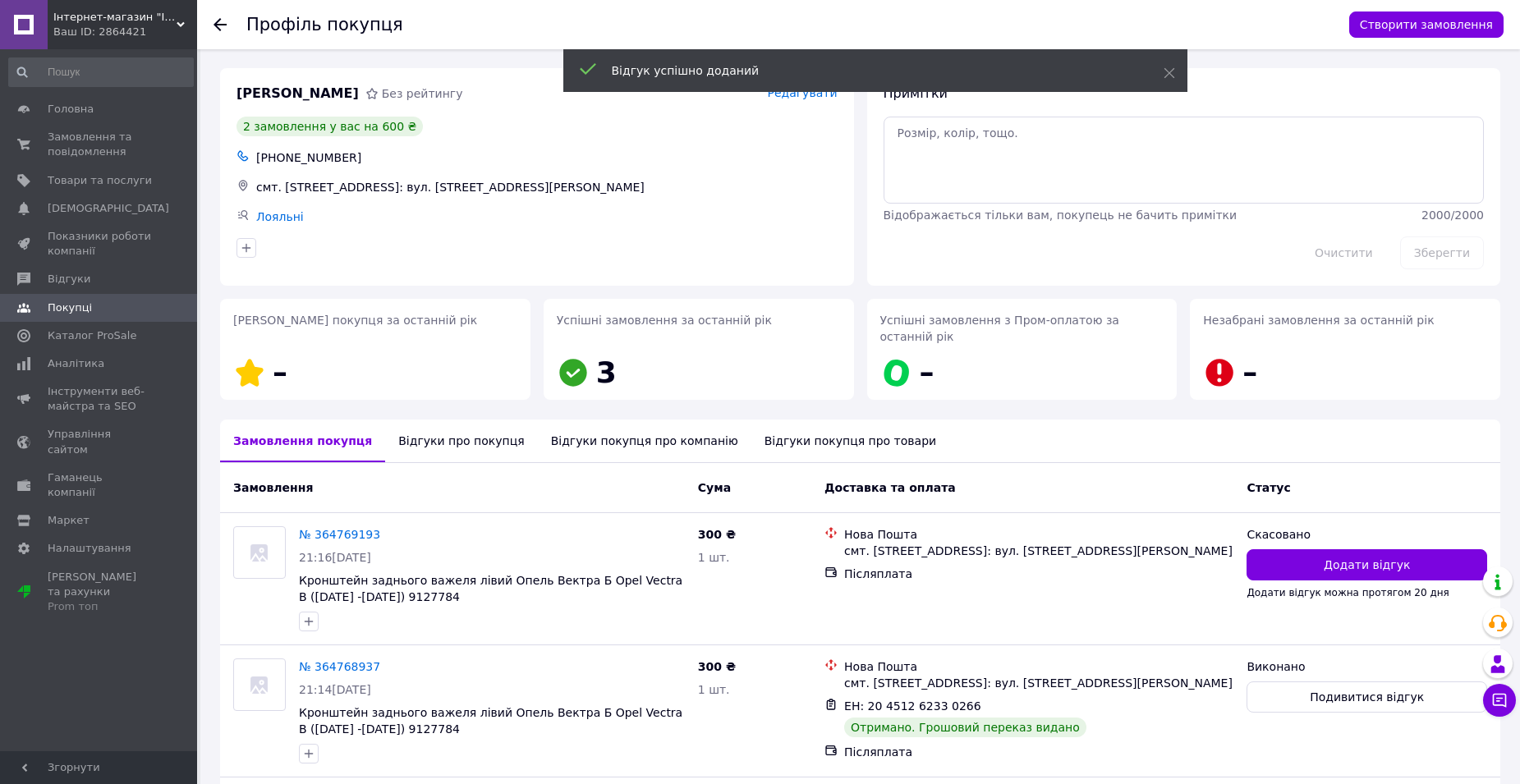
scroll to position [0, 0]
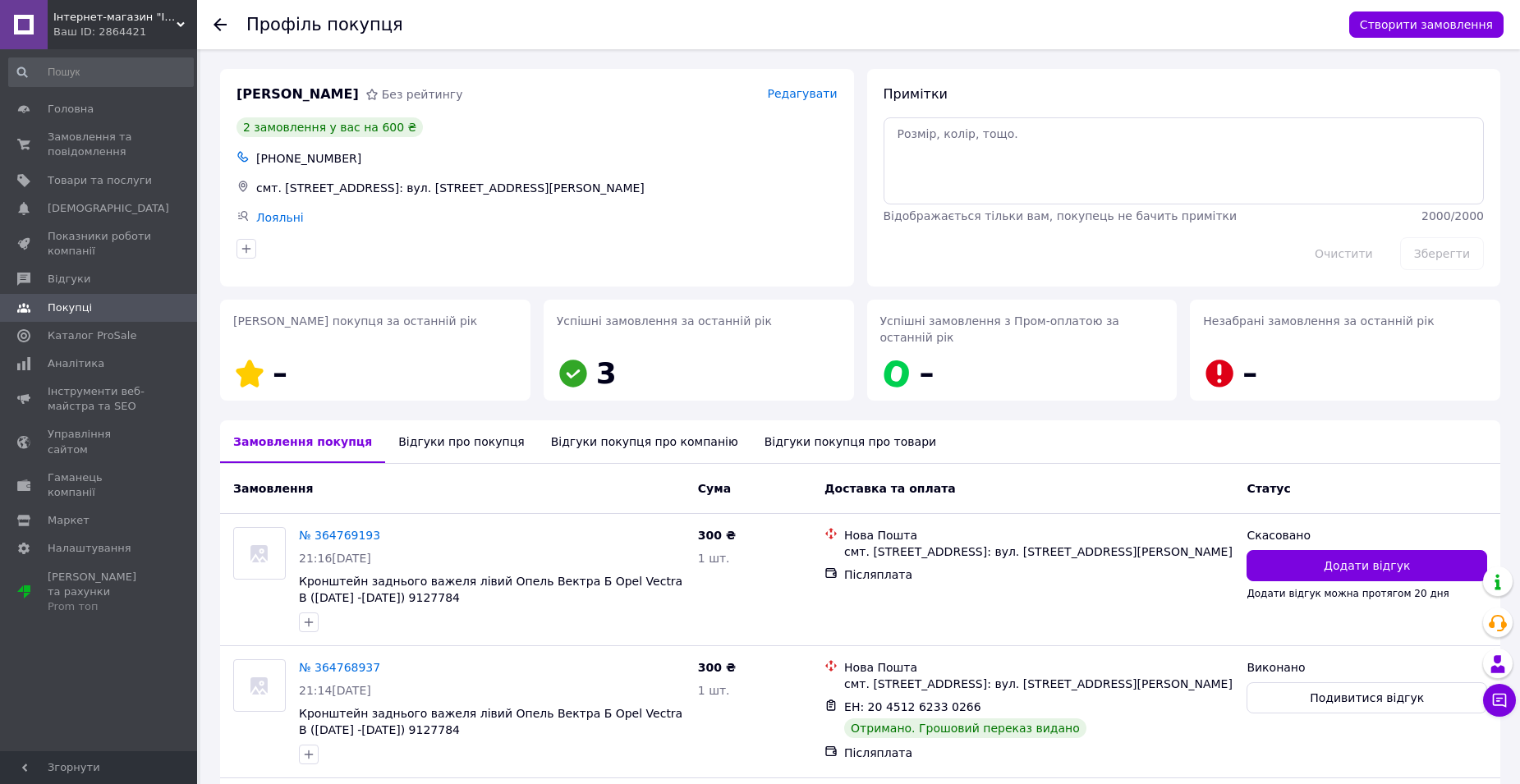
click at [213, 25] on div "Профіль покупця Створити замовлення" at bounding box center [859, 24] width 1323 height 49
click at [219, 24] on use at bounding box center [220, 25] width 14 height 14
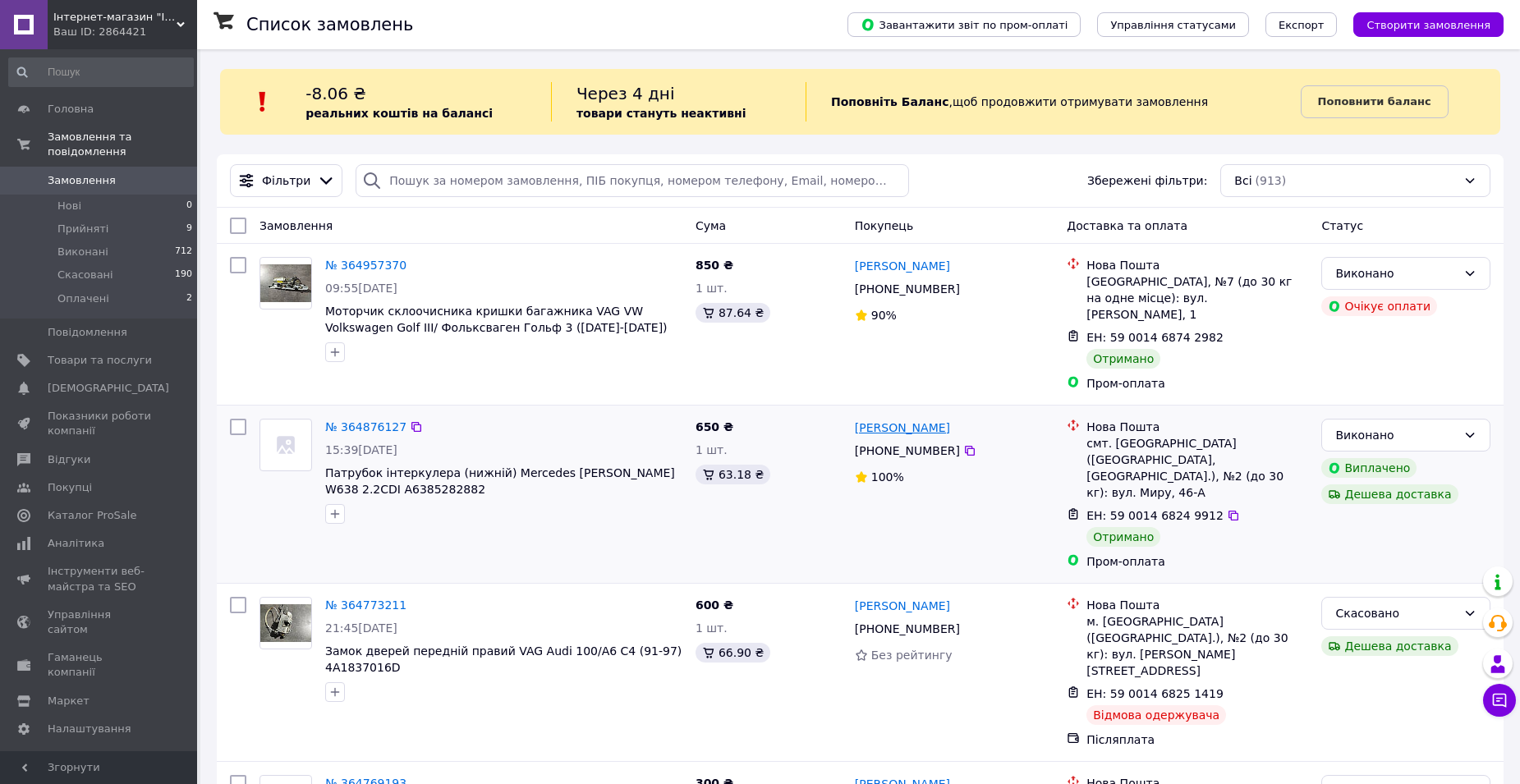
click at [913, 420] on link "[PERSON_NAME]" at bounding box center [902, 427] width 96 height 16
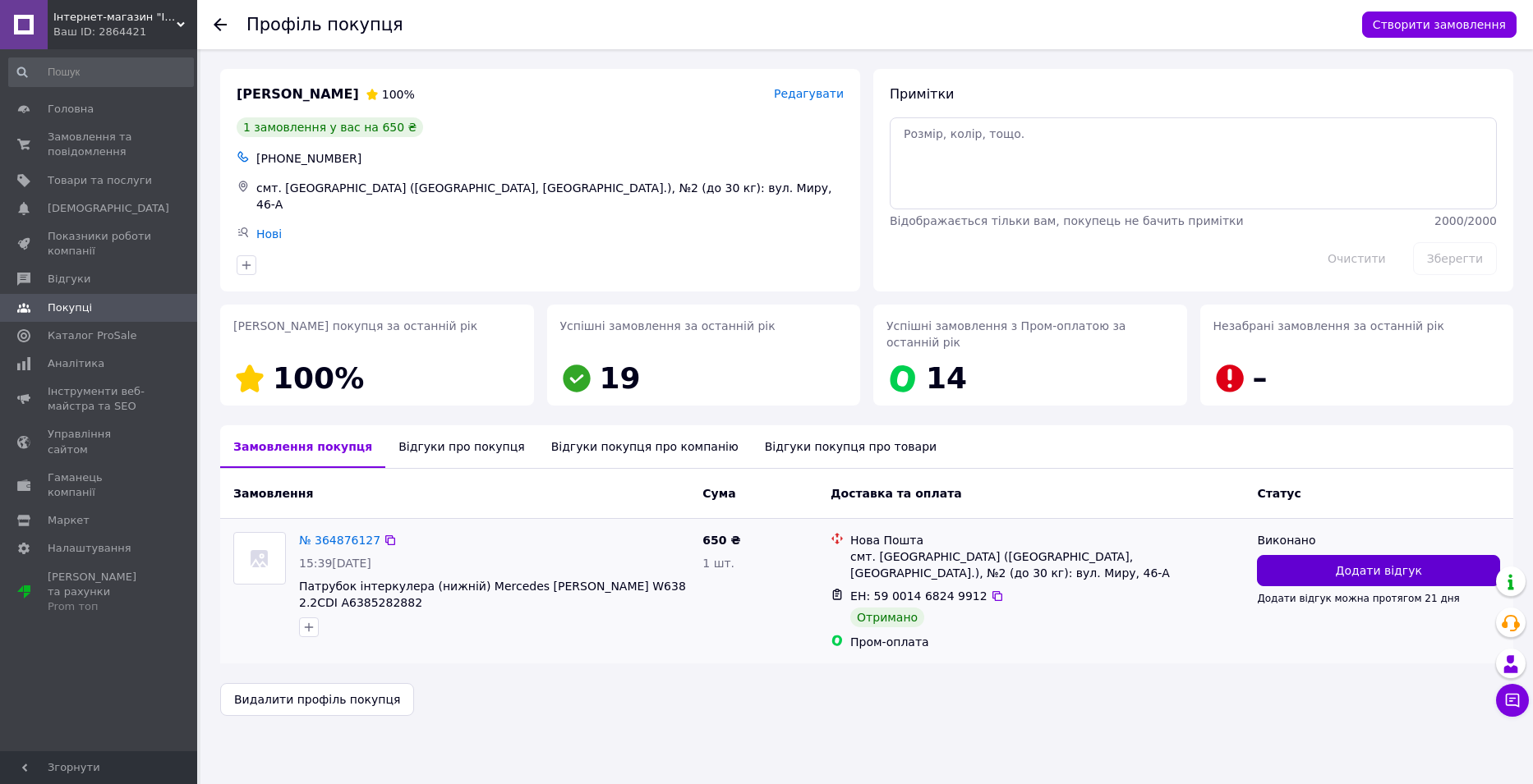
click at [1286, 555] on button "Додати відгук" at bounding box center [1377, 570] width 243 height 31
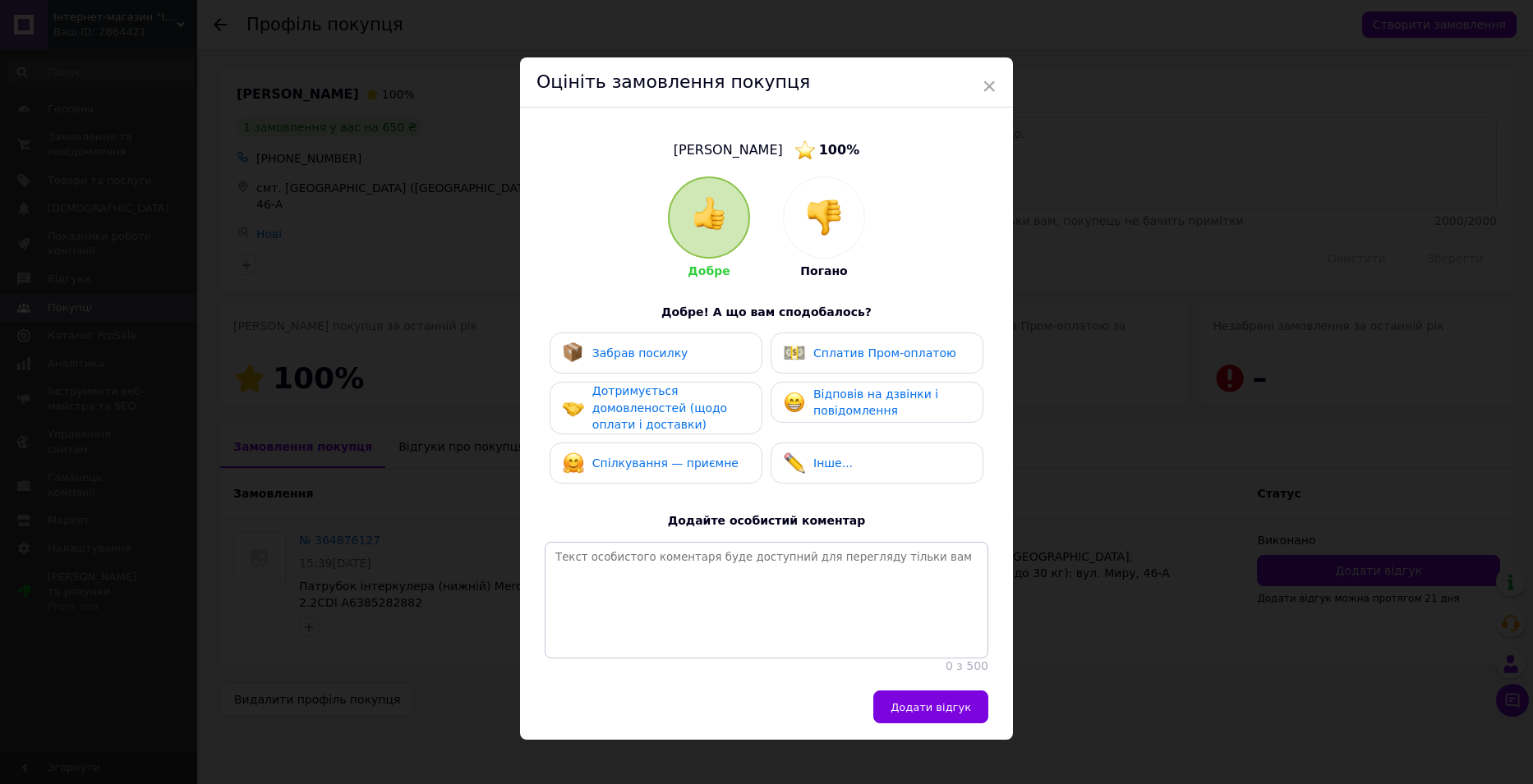
click at [701, 362] on div "Забрав посилку" at bounding box center [656, 353] width 187 height 21
click at [700, 401] on span "Дотримується домовленостей (щодо оплати і доставки)" at bounding box center [659, 407] width 134 height 46
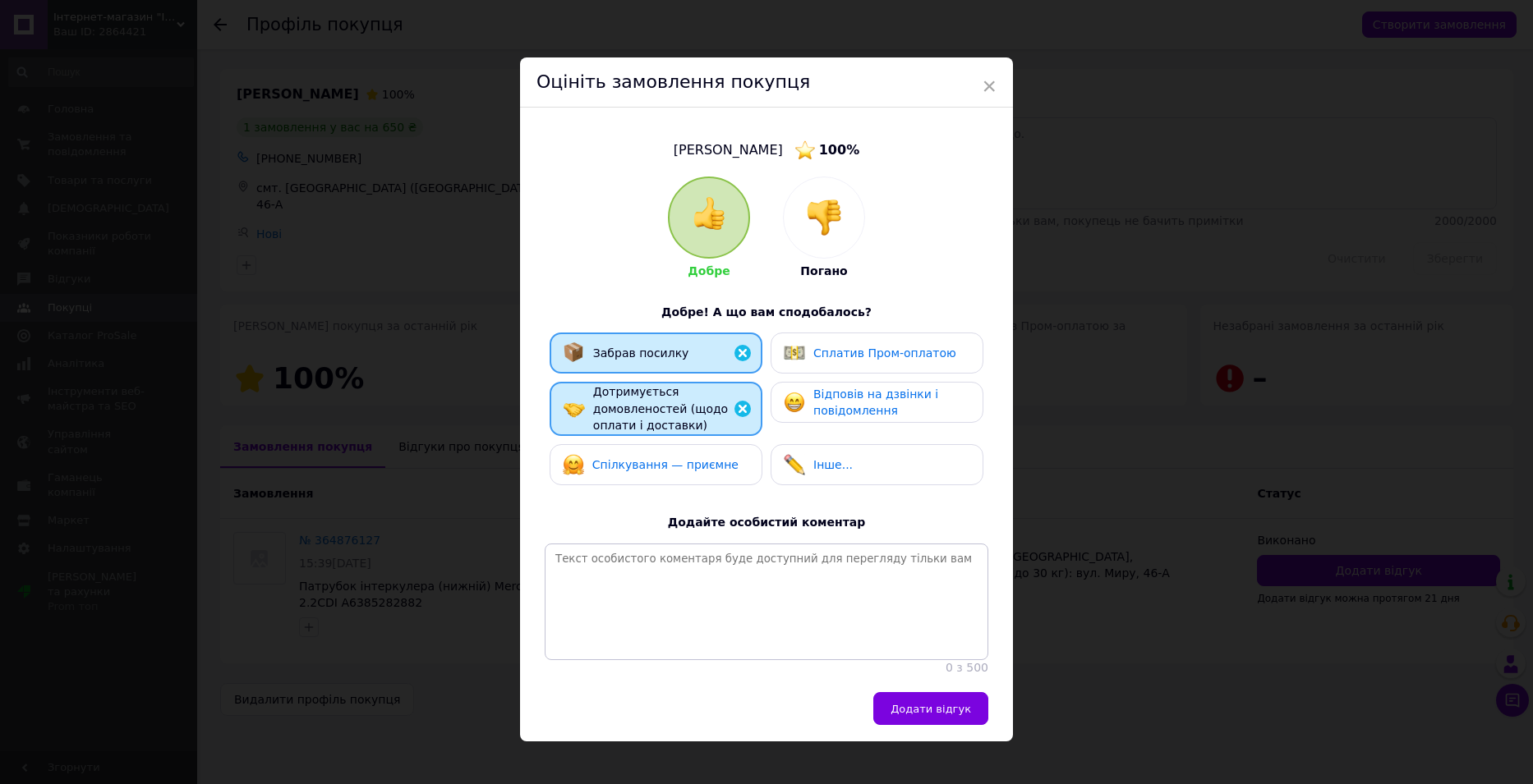
click at [693, 465] on span "Спілкування — приємне" at bounding box center [664, 465] width 146 height 14
drag, startPoint x: 823, startPoint y: 356, endPoint x: 827, endPoint y: 363, distance: 8.1
click at [824, 354] on span "Сплатив Пром-оплатою" at bounding box center [885, 353] width 143 height 14
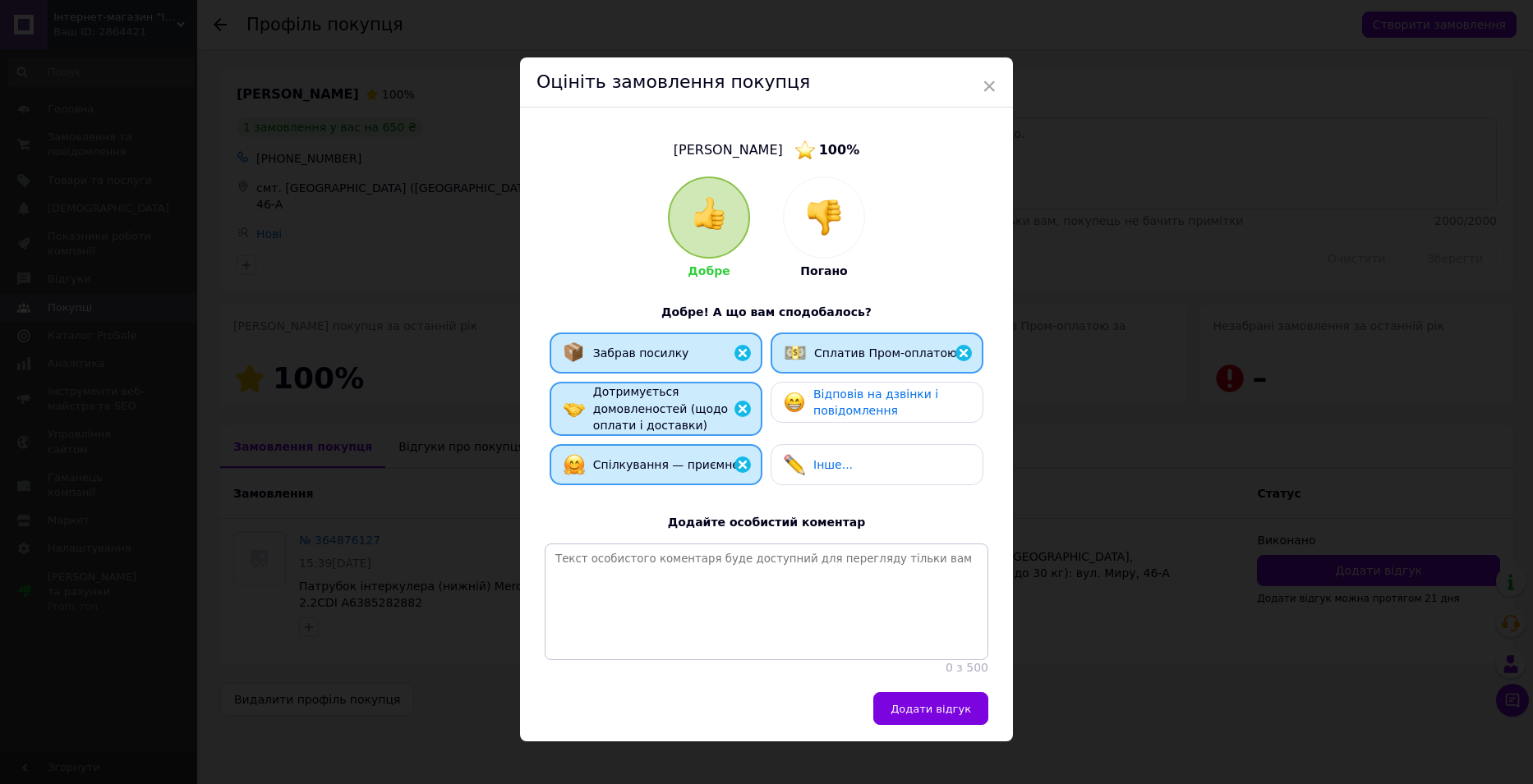
click at [846, 405] on span "Відповів на дзвінки і повідомлення" at bounding box center [875, 402] width 125 height 30
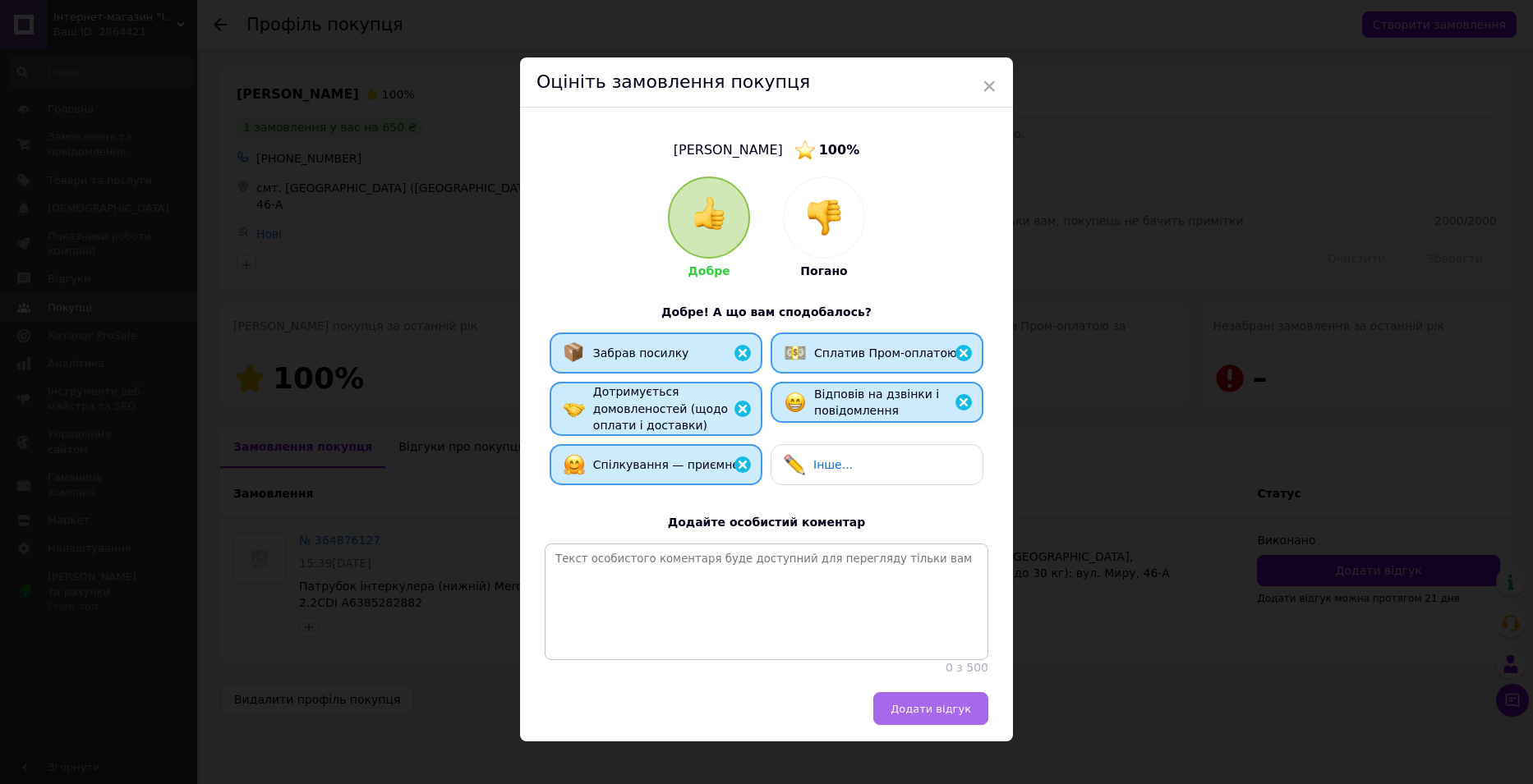
click at [921, 715] on span "Додати відгук" at bounding box center [930, 709] width 80 height 13
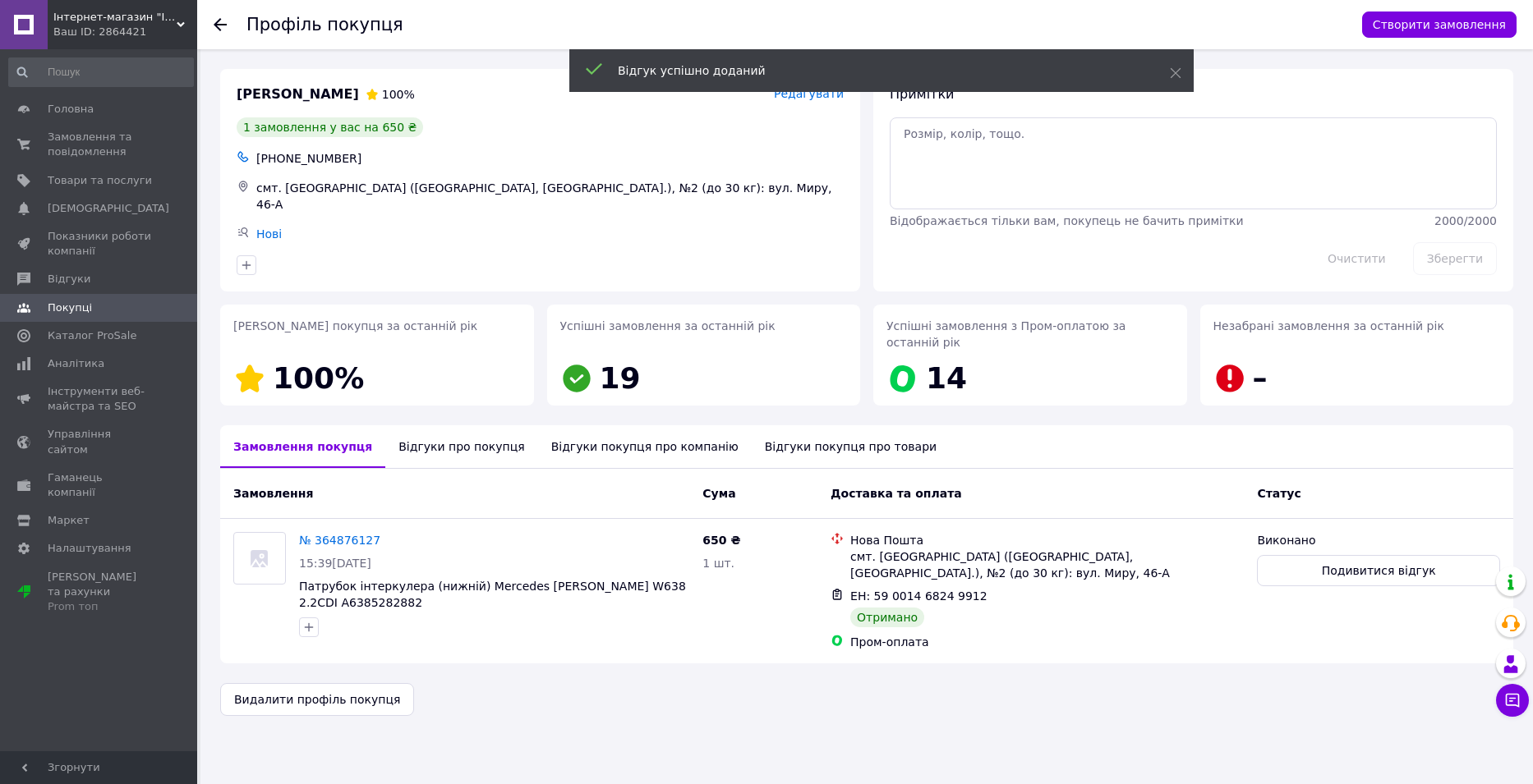
click at [220, 24] on use at bounding box center [221, 25] width 14 height 14
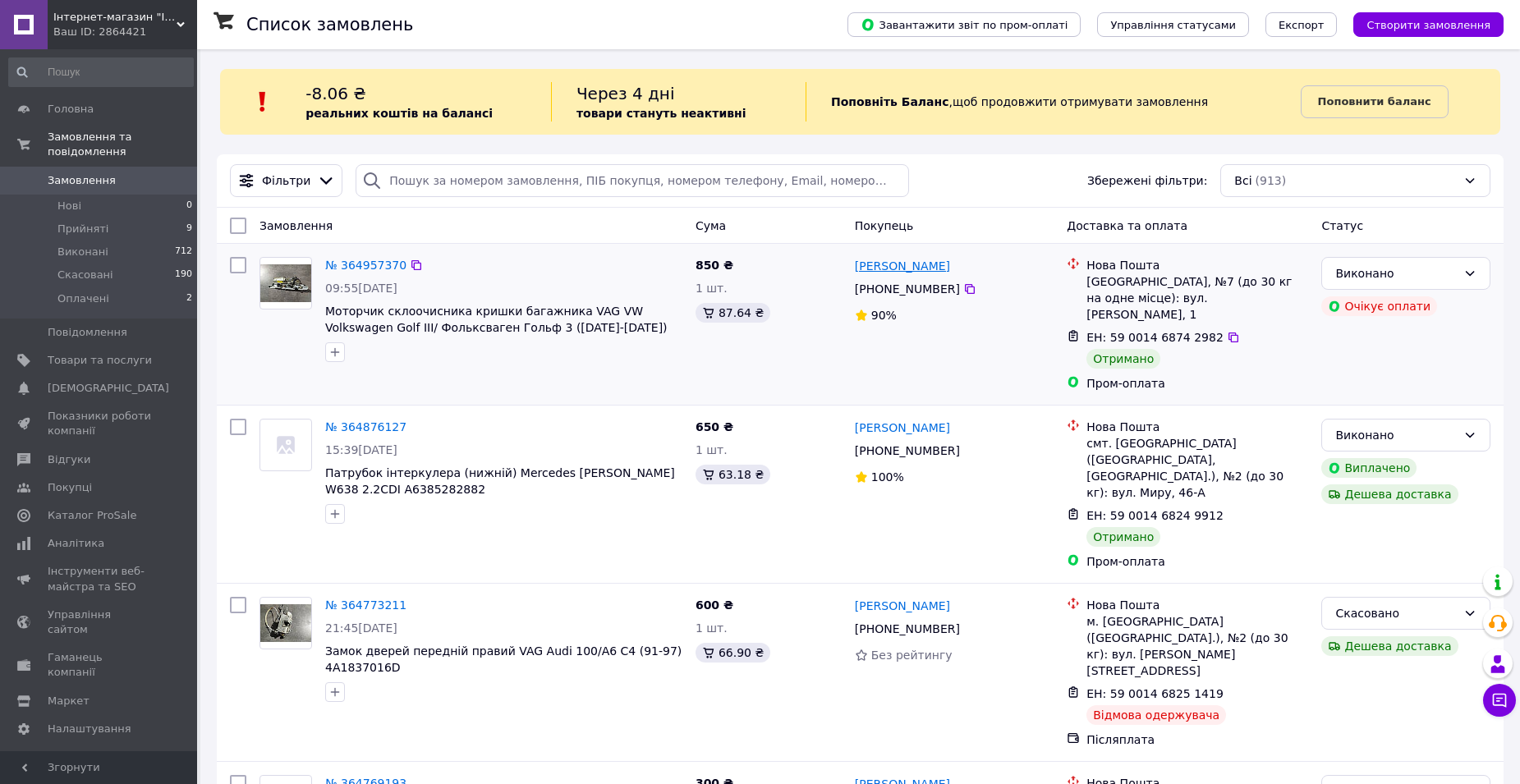
click at [892, 266] on link "[PERSON_NAME]" at bounding box center [902, 266] width 96 height 16
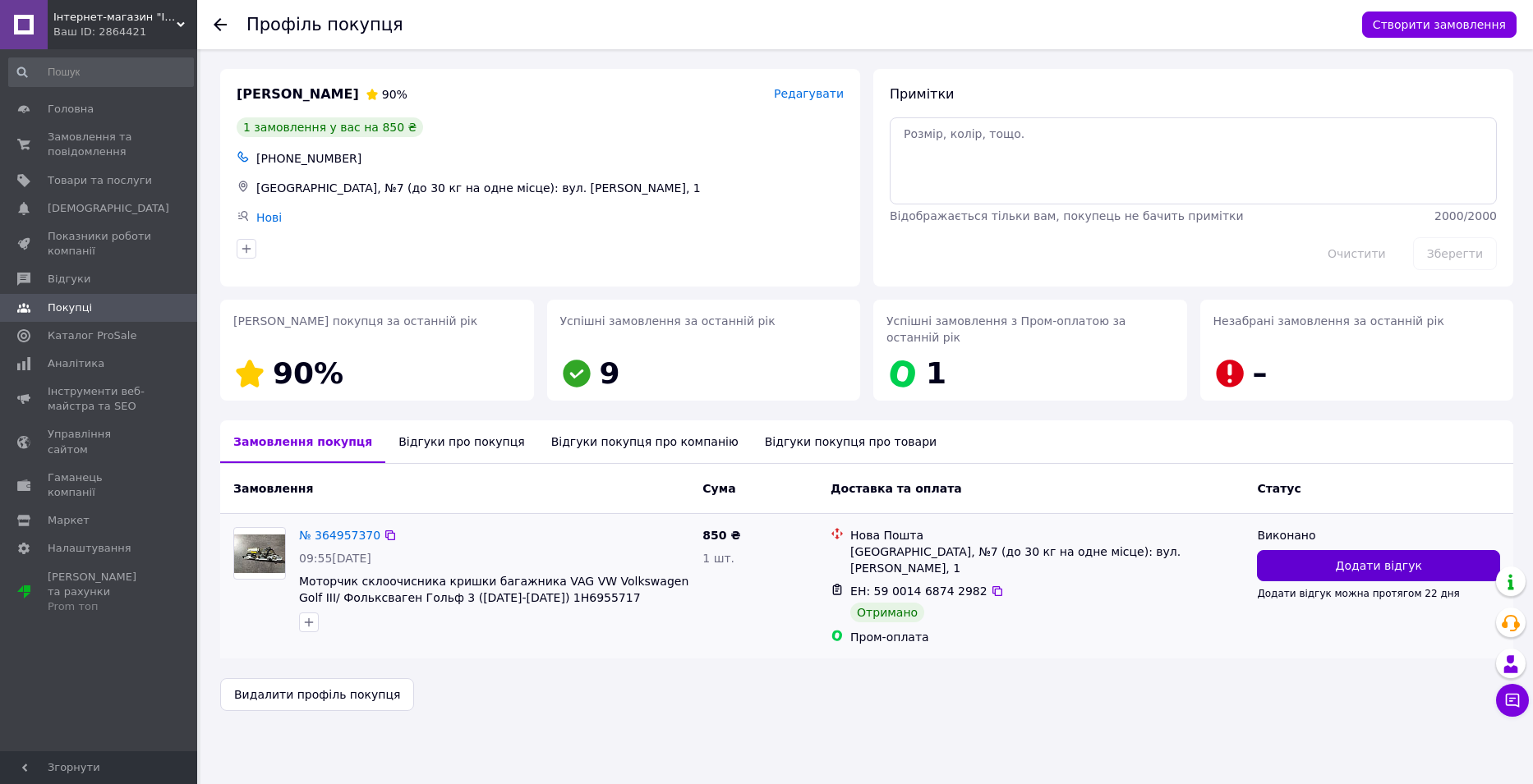
click at [1340, 550] on button "Додати відгук" at bounding box center [1377, 566] width 243 height 31
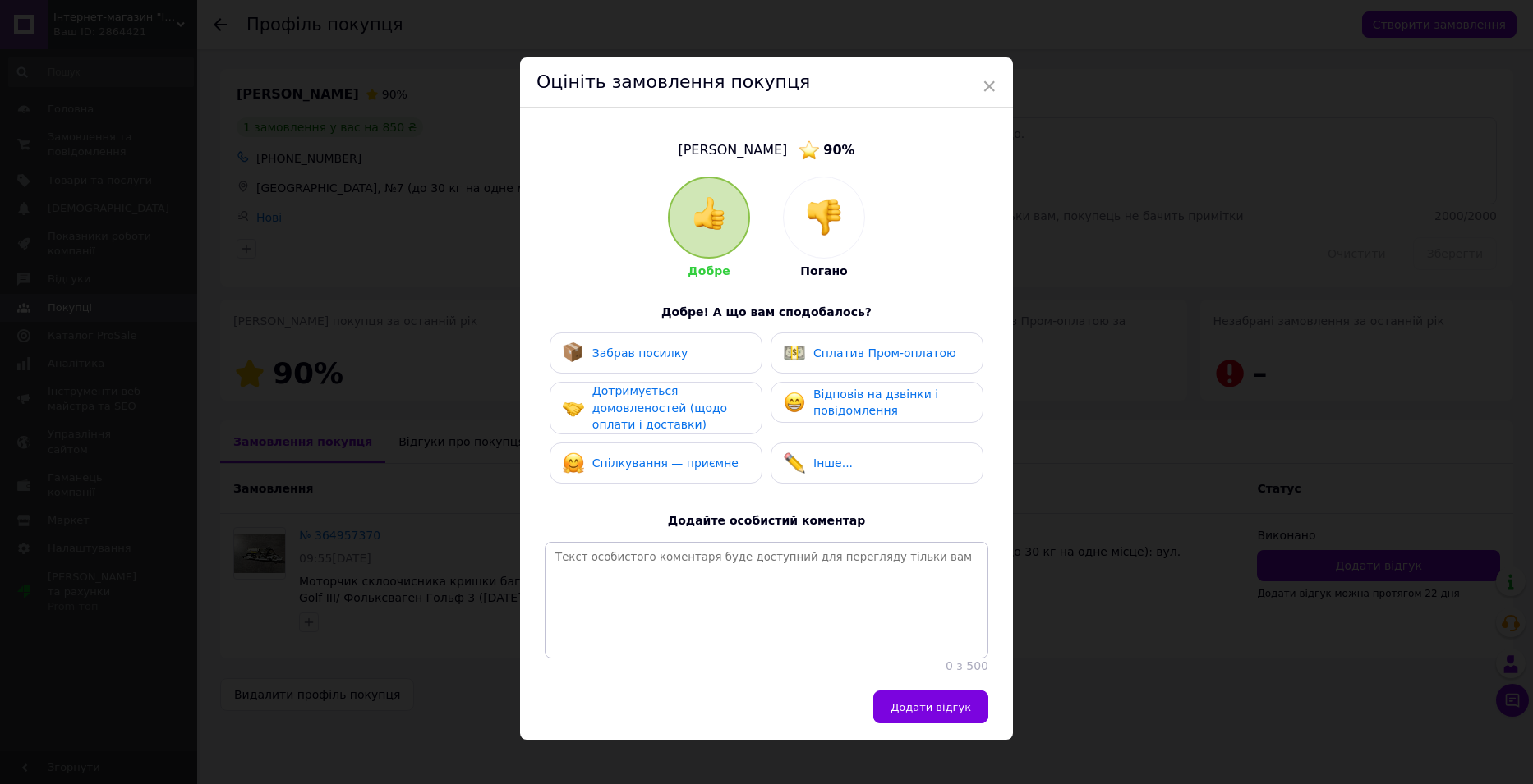
click at [701, 354] on div "Забрав посилку" at bounding box center [656, 353] width 187 height 21
click at [702, 411] on span "Дотримується домовленостей (щодо оплати і доставки)" at bounding box center [659, 407] width 134 height 46
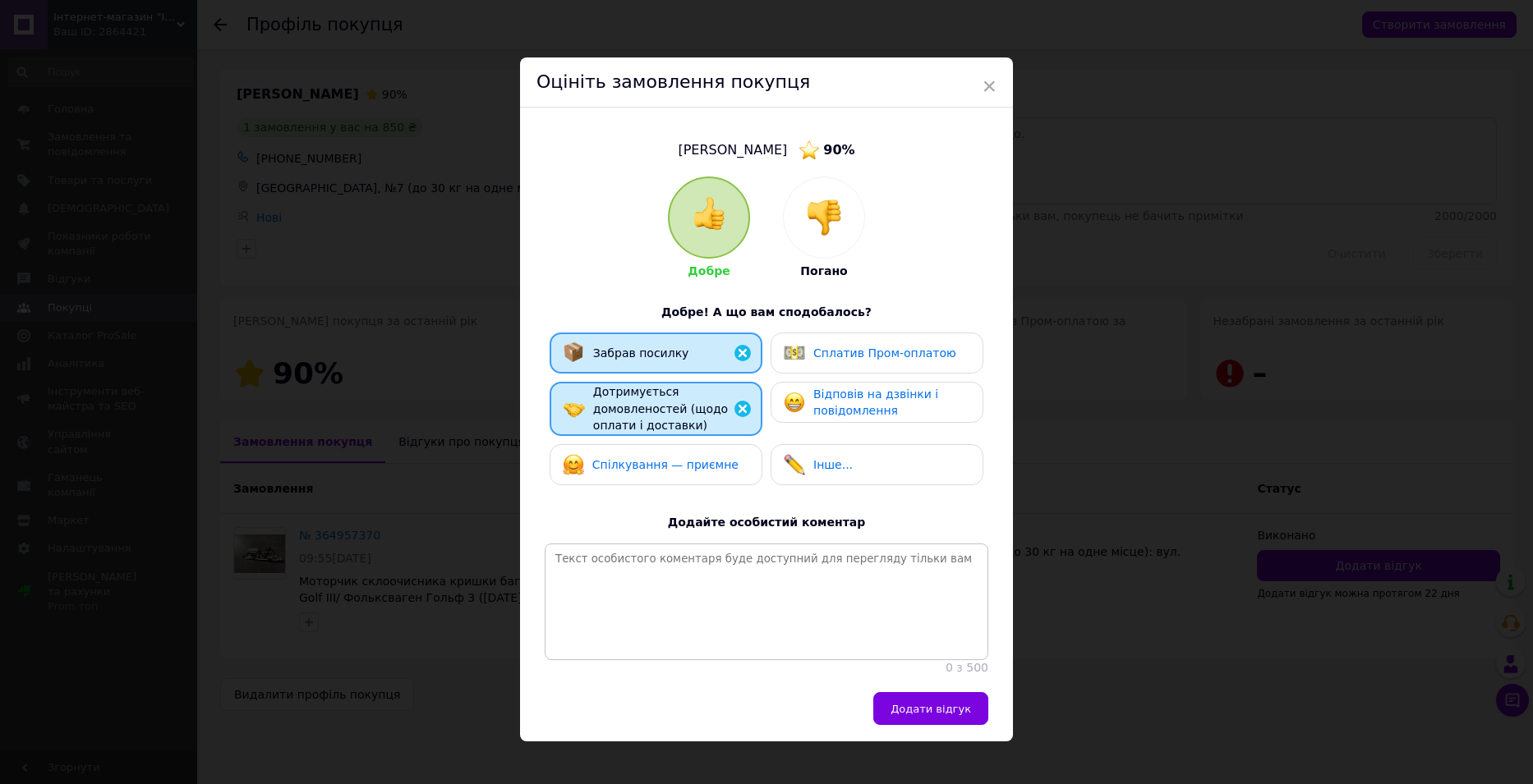
click at [692, 466] on span "Спілкування — приємне" at bounding box center [664, 465] width 146 height 14
drag, startPoint x: 823, startPoint y: 349, endPoint x: 826, endPoint y: 391, distance: 42.1
click at [823, 351] on span "Сплатив Пром-оплатою" at bounding box center [885, 353] width 143 height 14
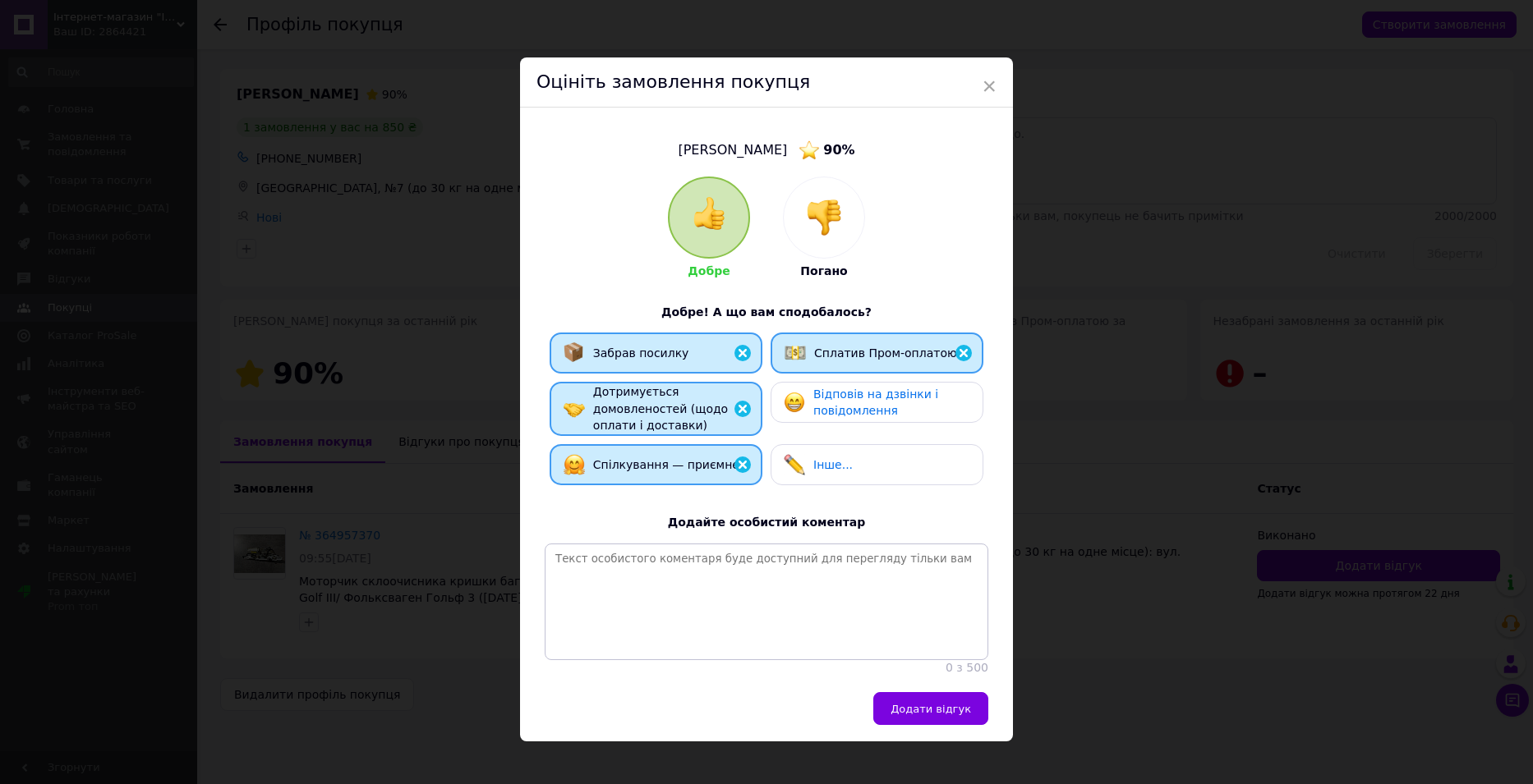
drag, startPoint x: 828, startPoint y: 400, endPoint x: 847, endPoint y: 450, distance: 53.5
click at [828, 401] on span "Відповів на дзвінки і повідомлення" at bounding box center [875, 402] width 125 height 30
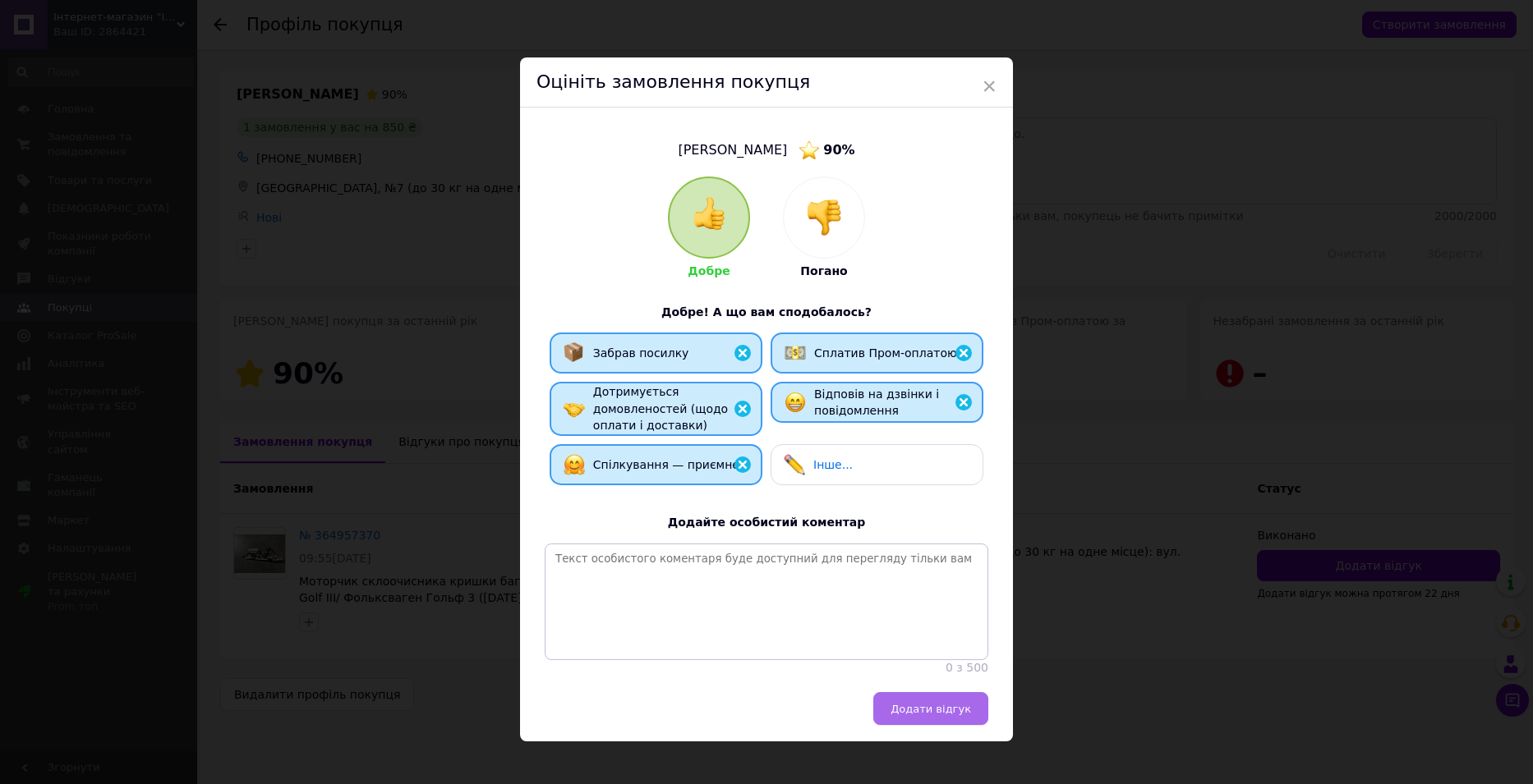
click at [926, 715] on span "Додати відгук" at bounding box center [930, 709] width 80 height 13
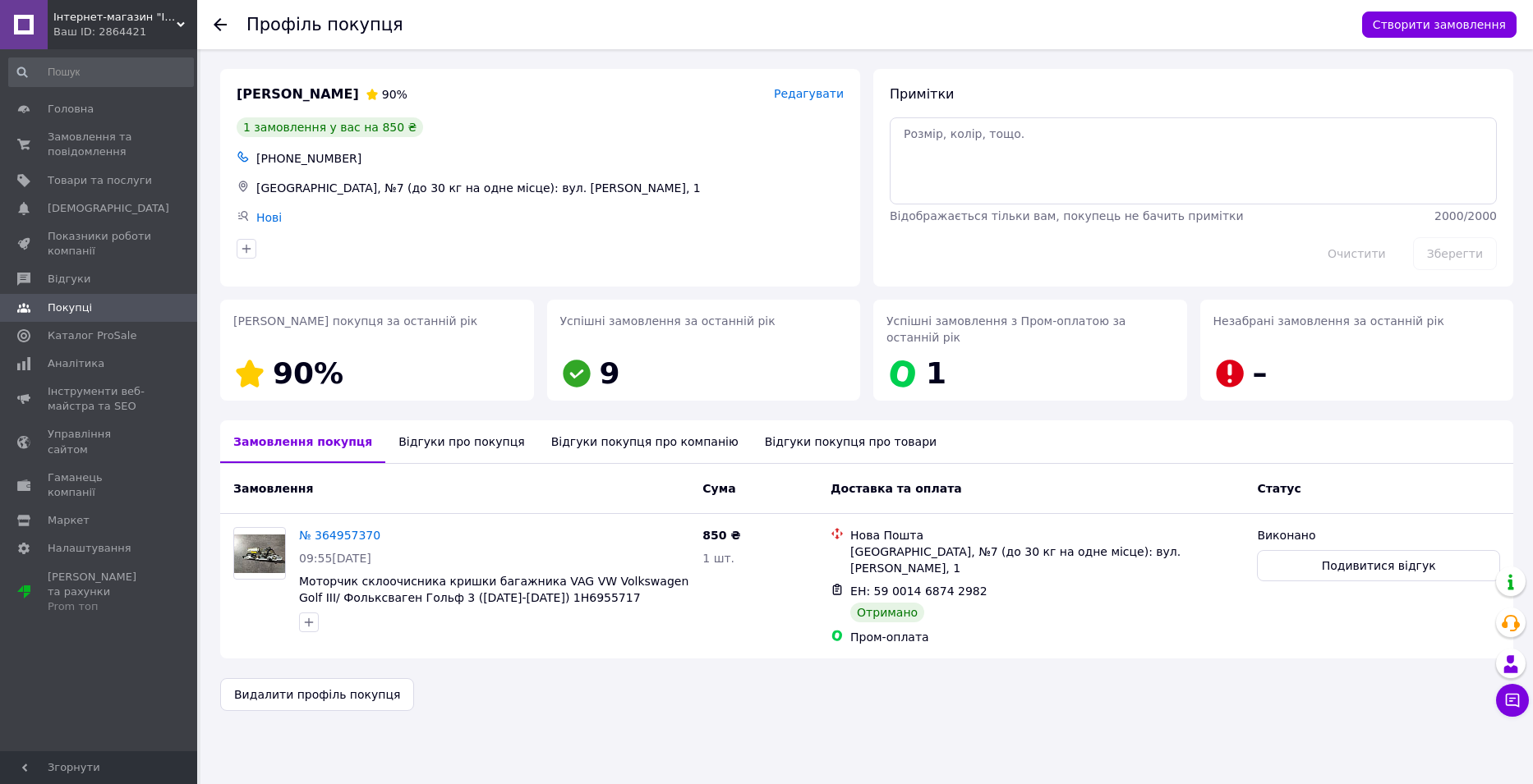
click at [219, 24] on use at bounding box center [221, 25] width 14 height 14
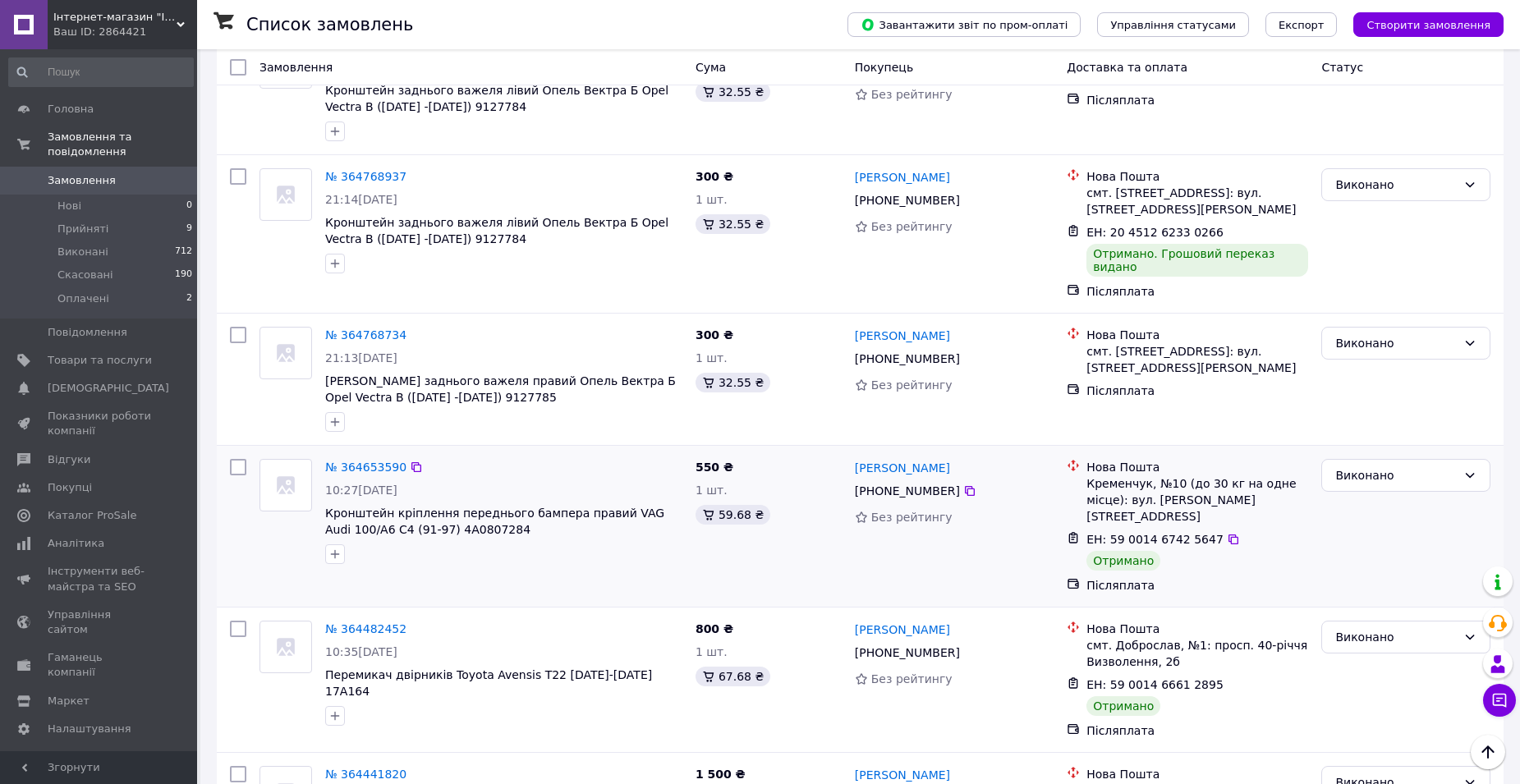
scroll to position [1067, 0]
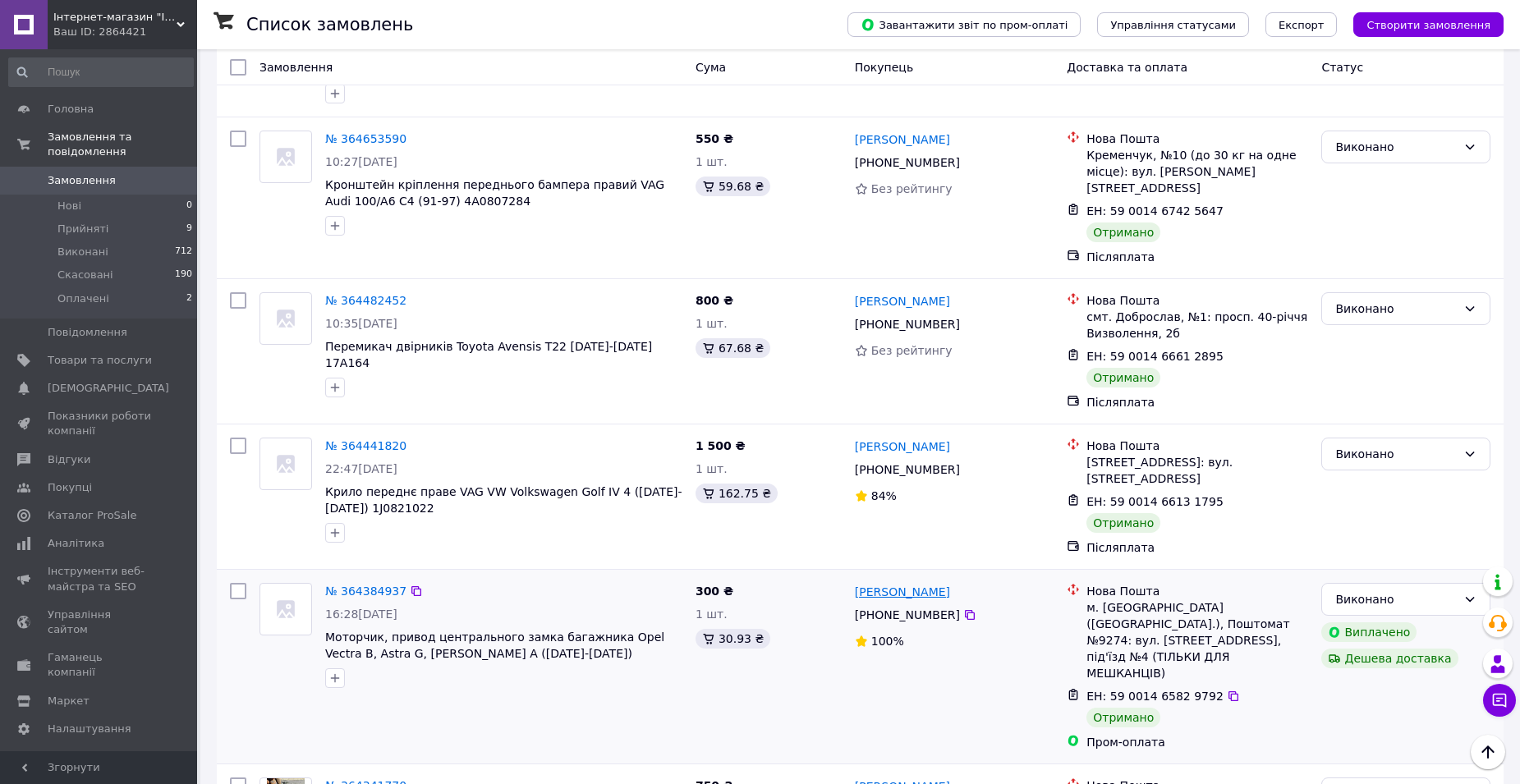
click at [923, 584] on link "[PERSON_NAME]" at bounding box center [902, 592] width 96 height 16
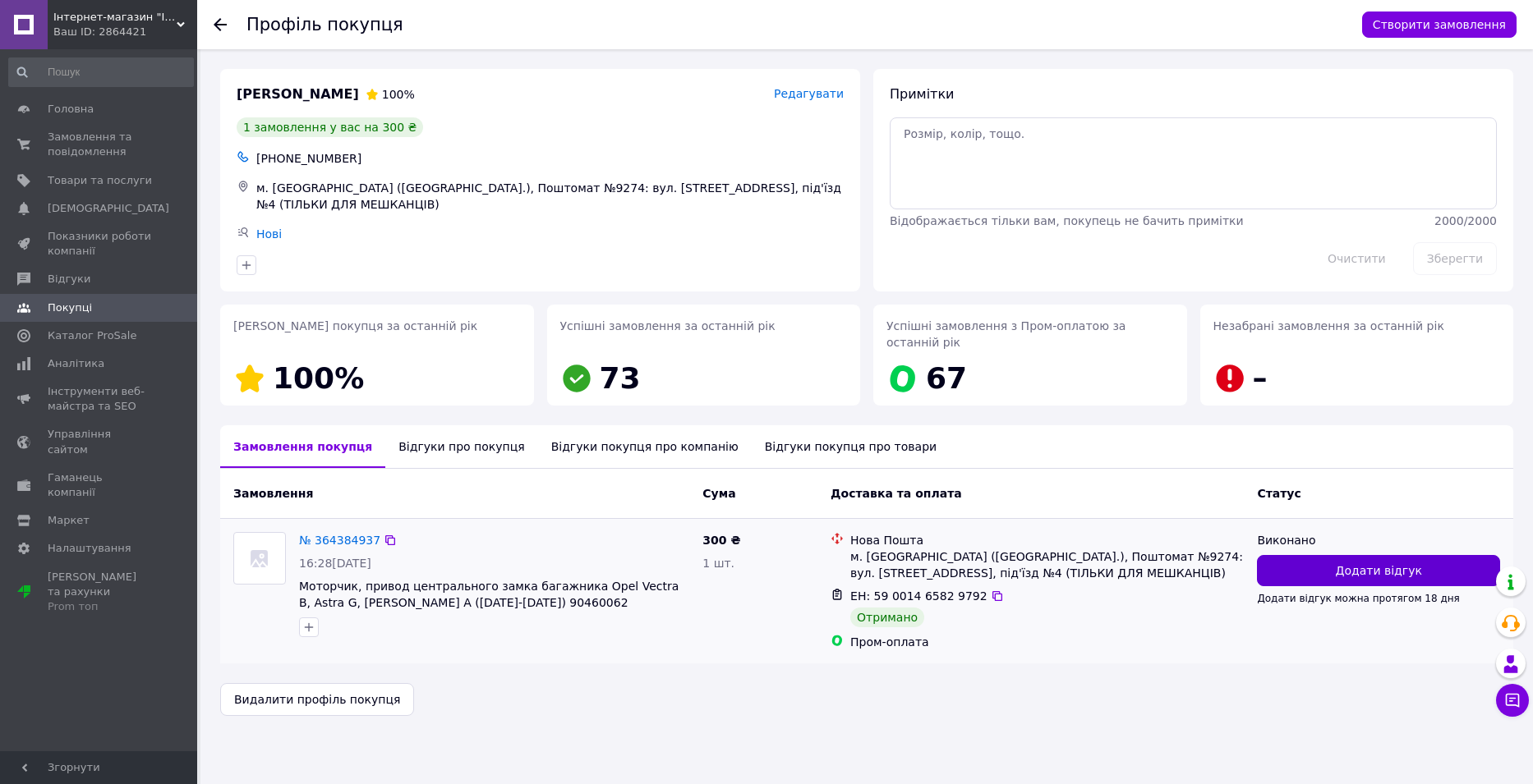
click at [1386, 563] on span "Додати відгук" at bounding box center [1378, 570] width 86 height 16
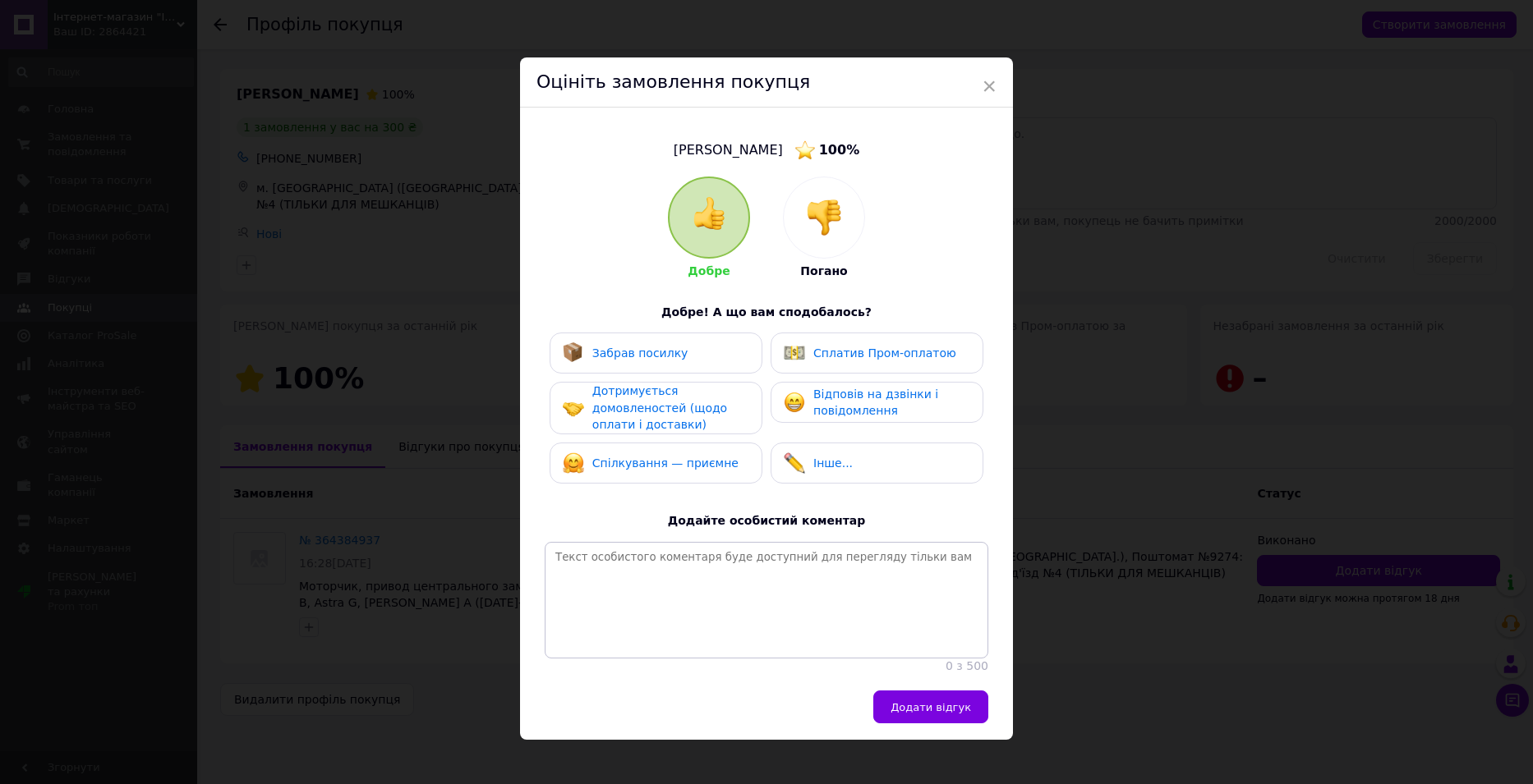
click at [640, 363] on div "Забрав посилку" at bounding box center [656, 353] width 213 height 41
drag, startPoint x: 646, startPoint y: 404, endPoint x: 650, endPoint y: 453, distance: 49.2
click at [646, 407] on span "Дотримується домовленостей (щодо оплати і доставки)" at bounding box center [659, 407] width 134 height 46
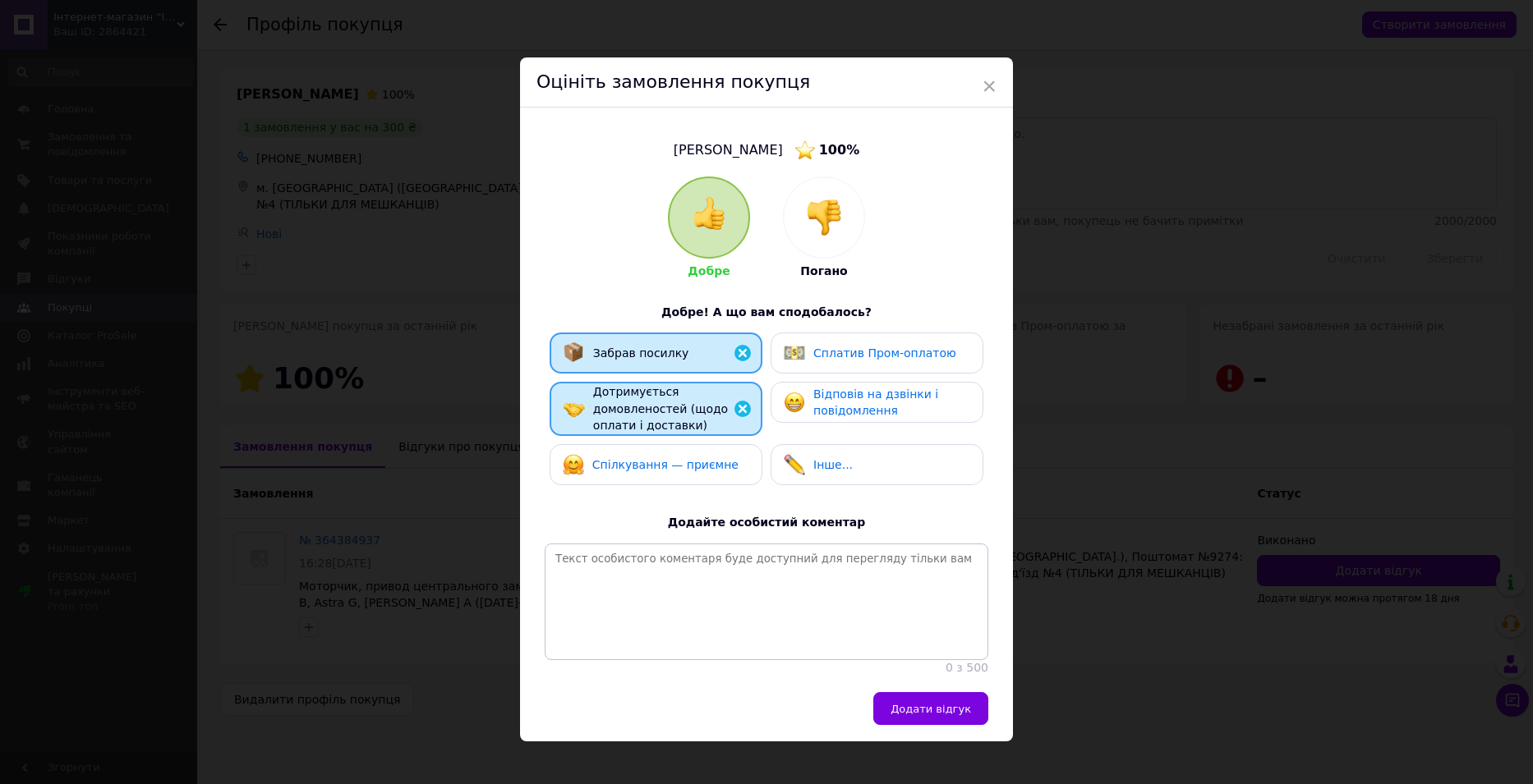
drag, startPoint x: 651, startPoint y: 459, endPoint x: 854, endPoint y: 373, distance: 220.5
click at [653, 460] on span "Спілкування — приємне" at bounding box center [664, 465] width 146 height 14
click at [875, 354] on span "Сплатив Пром-оплатою" at bounding box center [885, 353] width 143 height 14
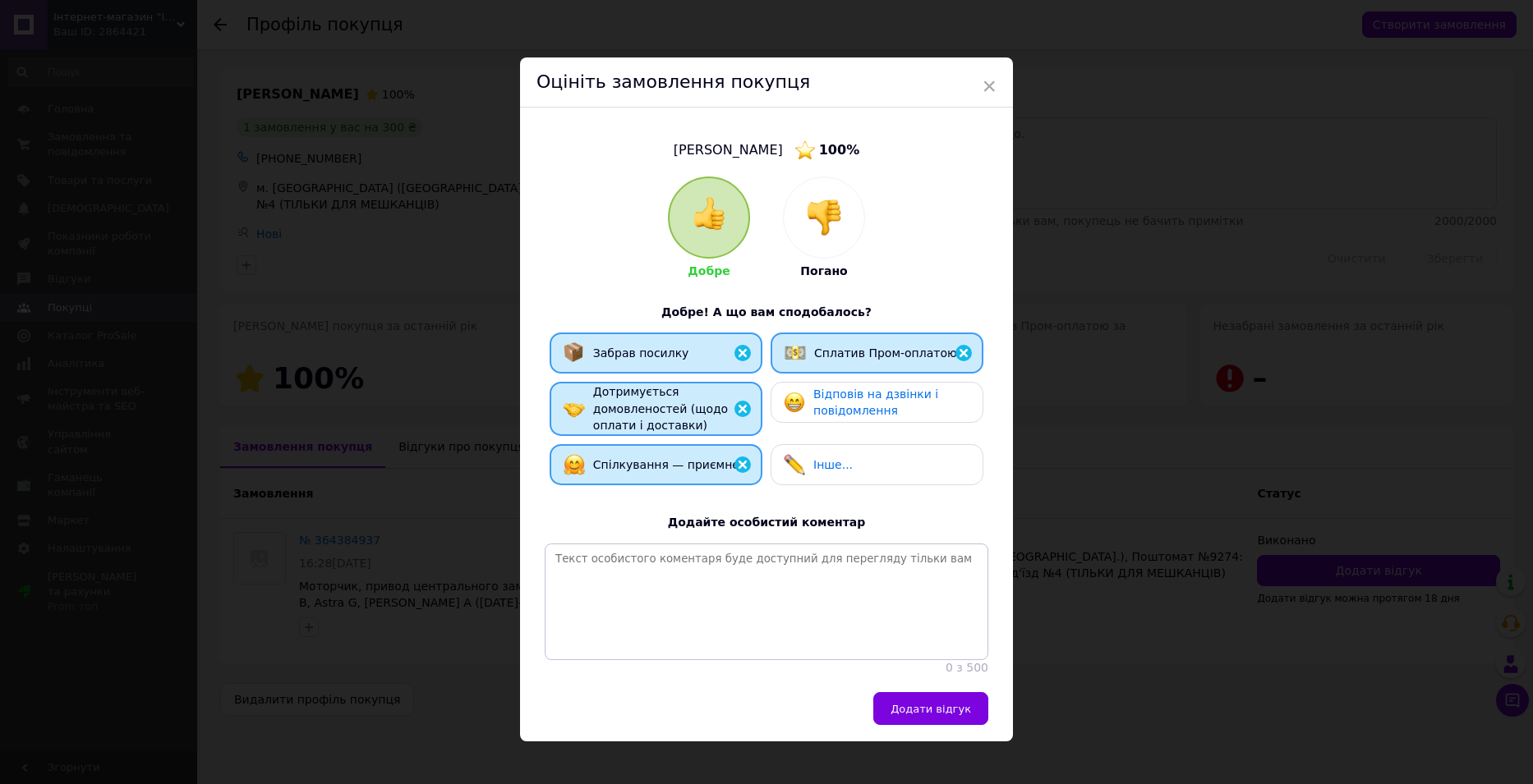
drag, startPoint x: 877, startPoint y: 400, endPoint x: 878, endPoint y: 416, distance: 16.0
click at [877, 400] on span "Відповів на дзвінки і повідомлення" at bounding box center [875, 402] width 125 height 30
click at [923, 715] on span "Додати відгук" at bounding box center [930, 709] width 80 height 13
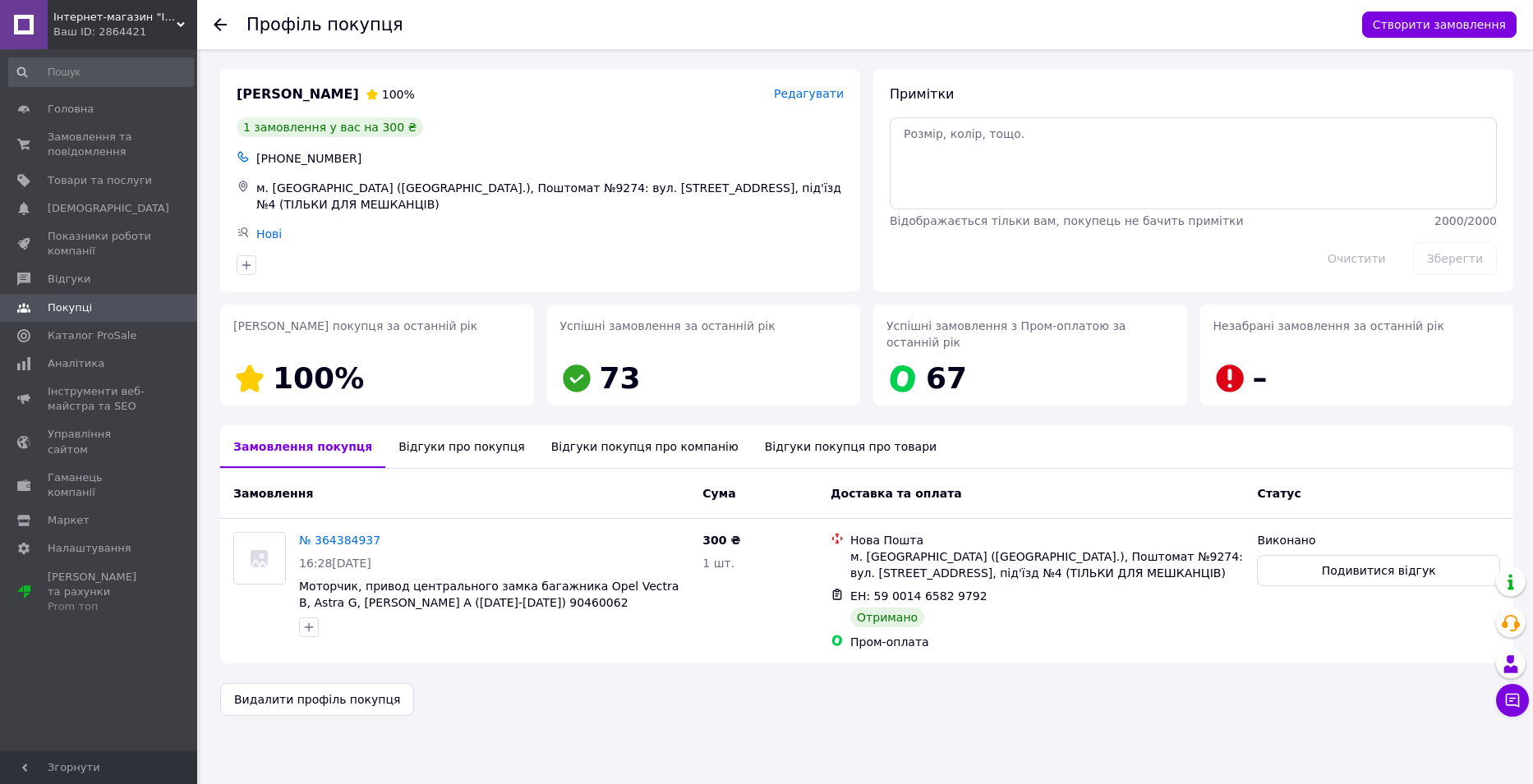
click at [219, 19] on icon at bounding box center [221, 25] width 14 height 14
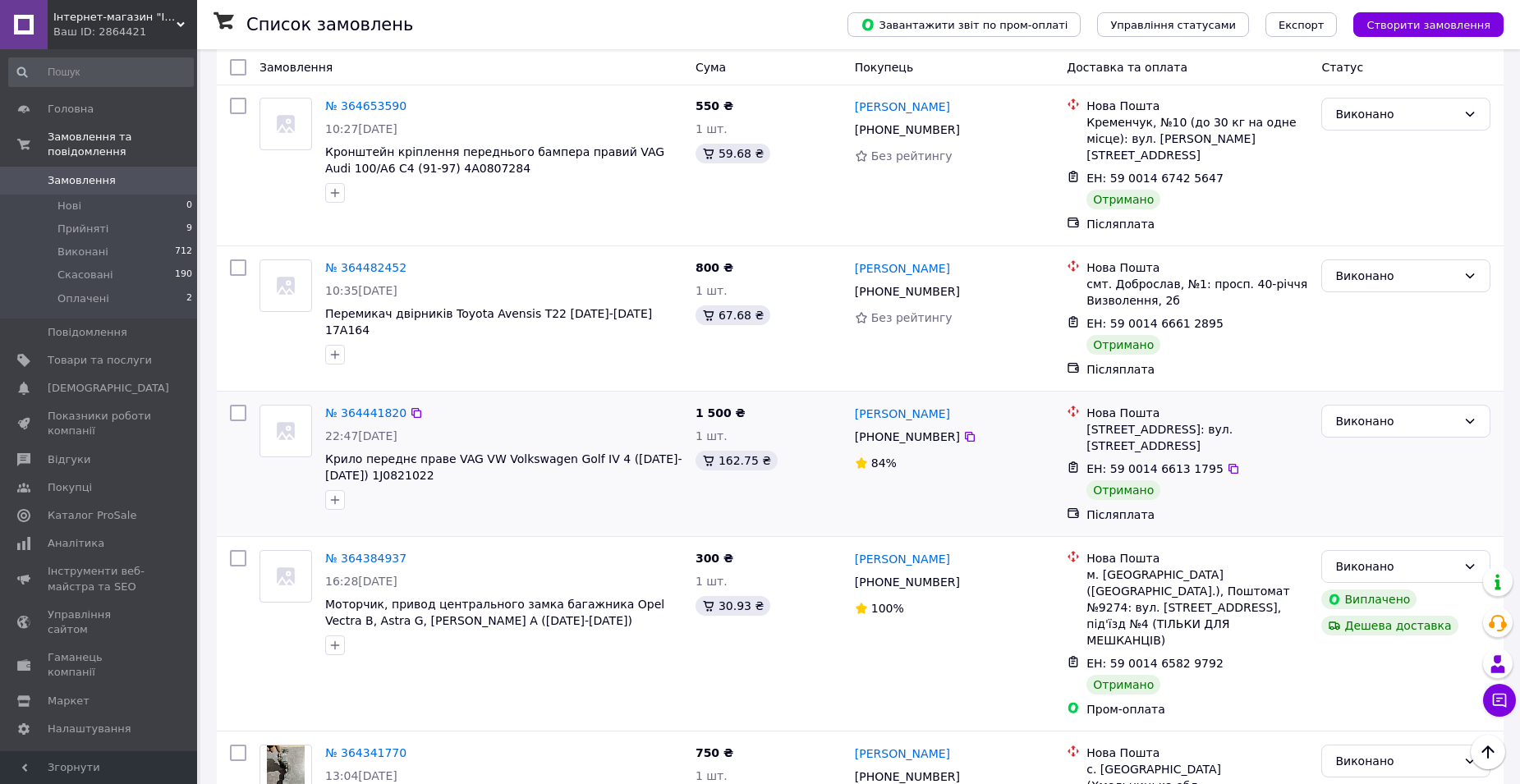
scroll to position [1149, 0]
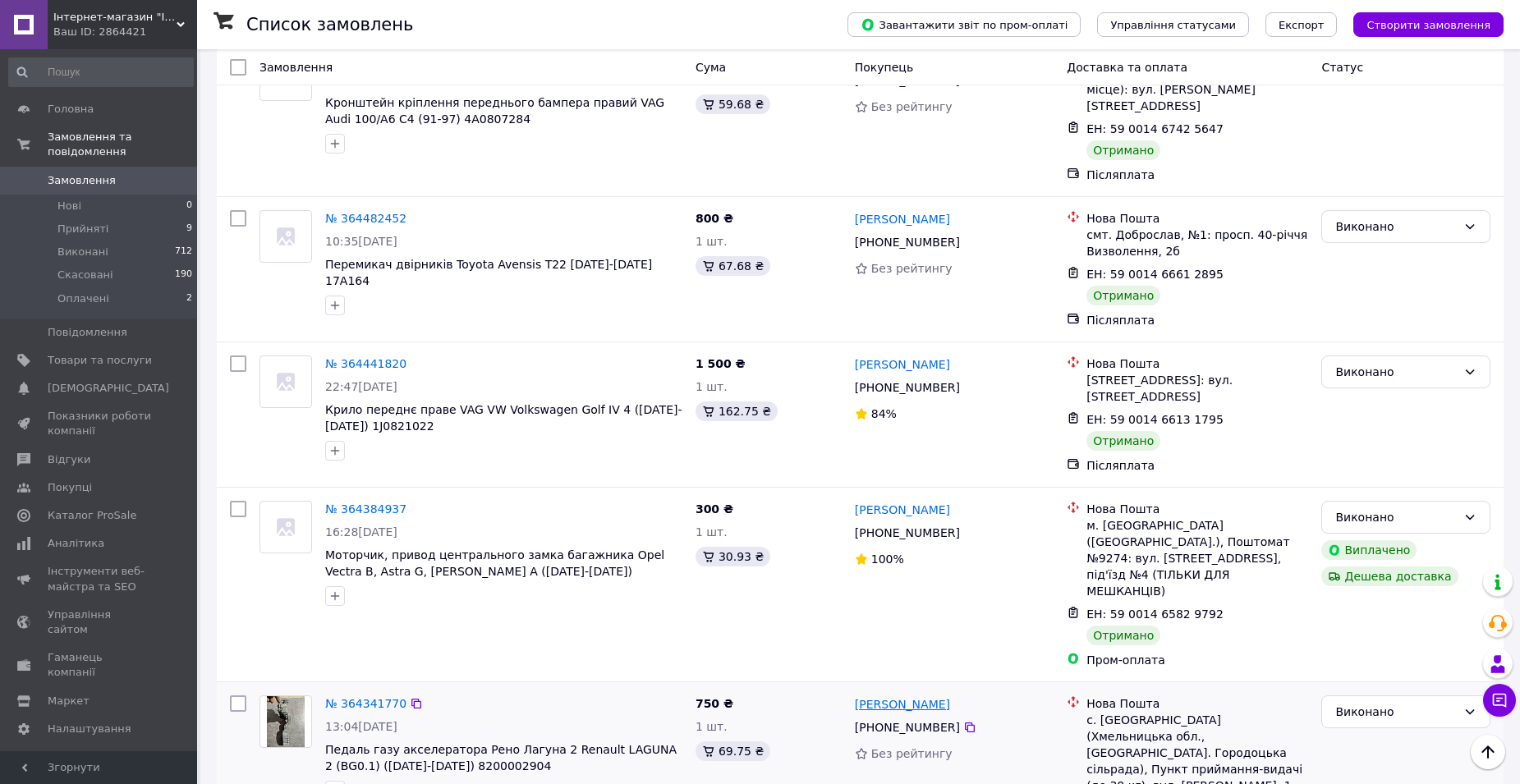
click at [916, 696] on link "[PERSON_NAME]" at bounding box center [902, 704] width 96 height 16
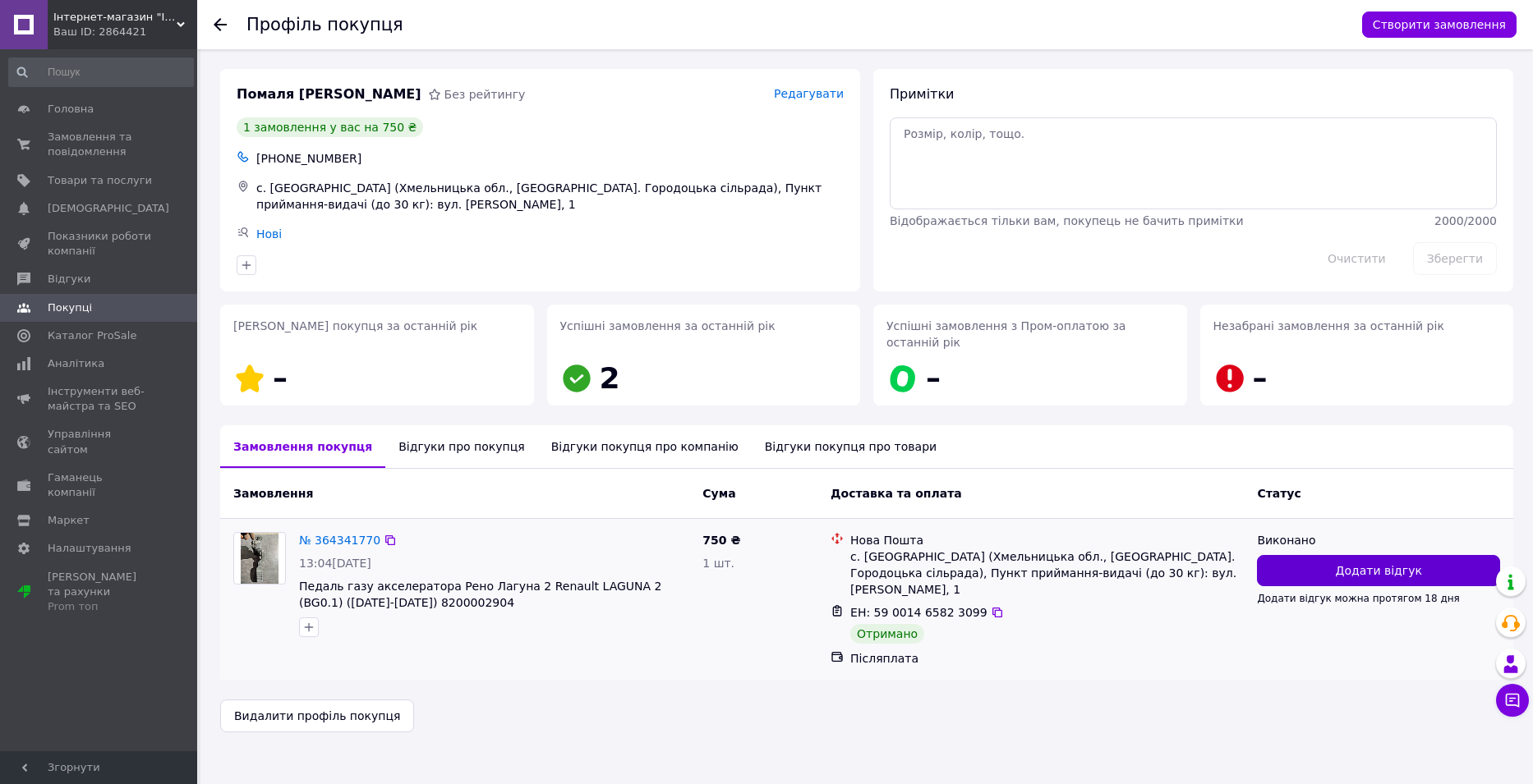
click at [1372, 563] on span "Додати відгук" at bounding box center [1378, 570] width 86 height 16
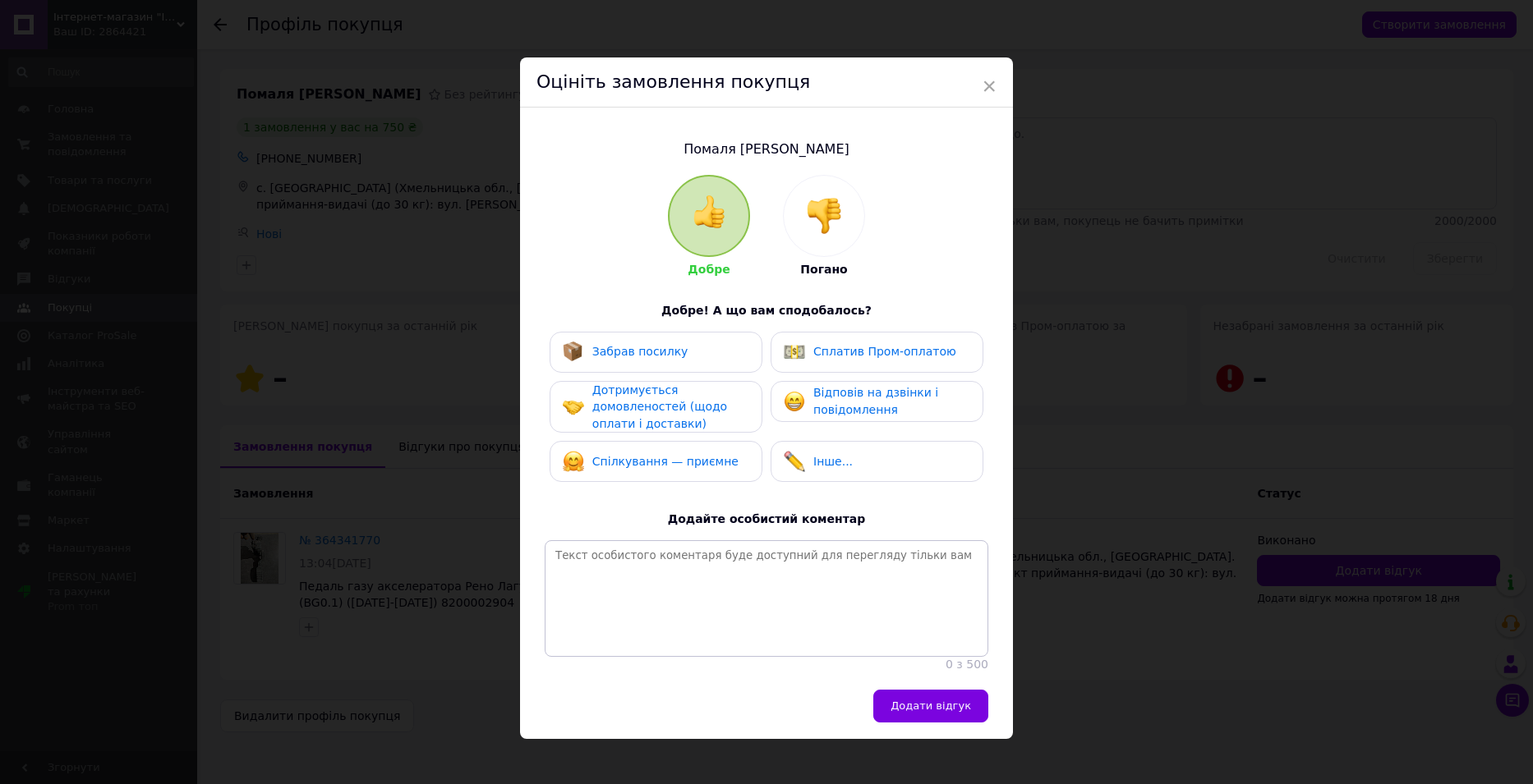
click at [683, 346] on div "Забрав посилку" at bounding box center [656, 352] width 187 height 21
drag, startPoint x: 693, startPoint y: 406, endPoint x: 699, endPoint y: 443, distance: 37.5
click at [694, 410] on span "Дотримується домовленостей (щодо оплати і доставки)" at bounding box center [659, 407] width 134 height 46
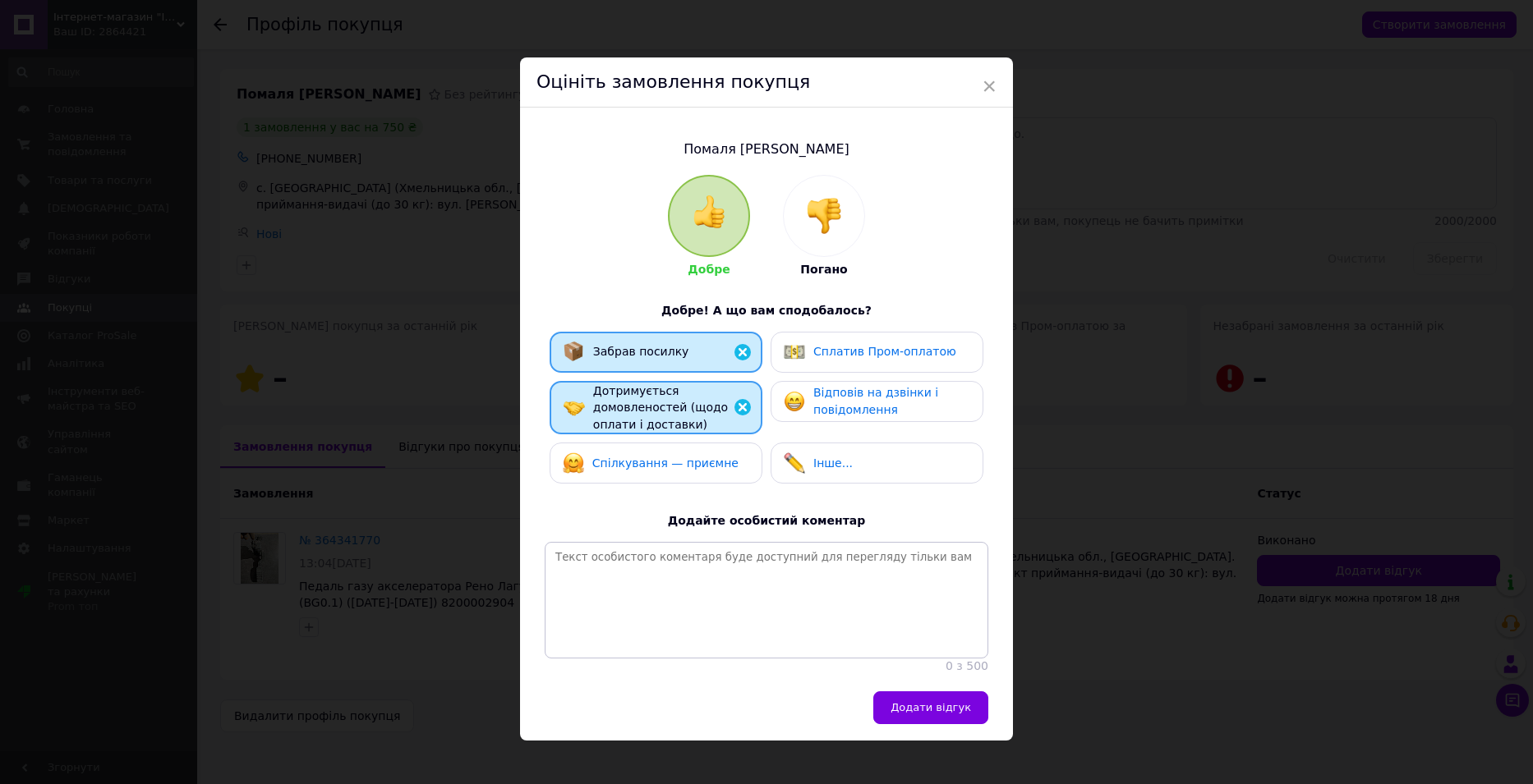
drag, startPoint x: 701, startPoint y: 458, endPoint x: 777, endPoint y: 433, distance: 80.0
click at [704, 458] on span "Спілкування — приємне" at bounding box center [664, 463] width 146 height 14
click at [831, 398] on span "Відповів на дзвінки і повідомлення" at bounding box center [875, 400] width 125 height 30
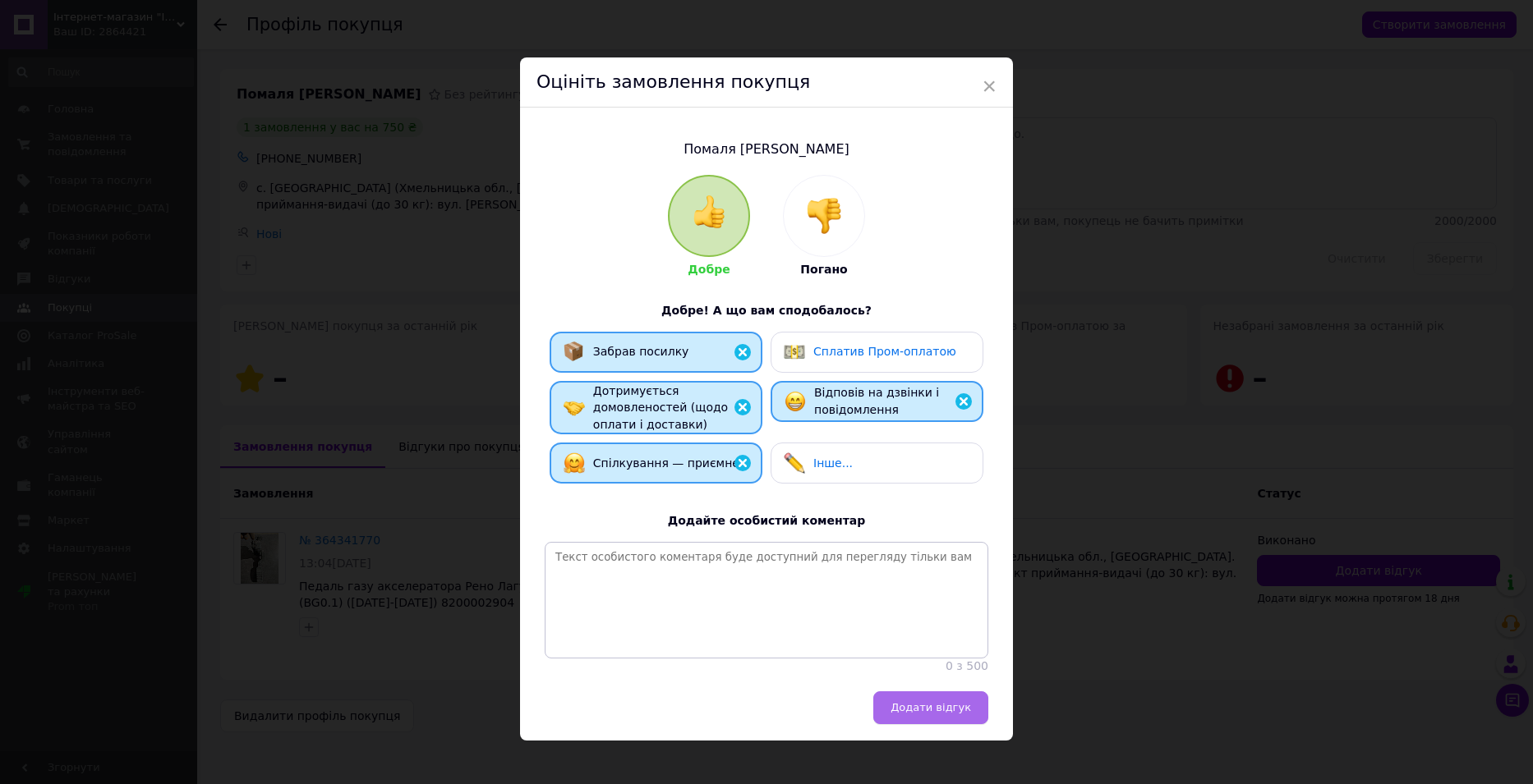
click at [938, 713] on span "Додати відгук" at bounding box center [930, 707] width 80 height 13
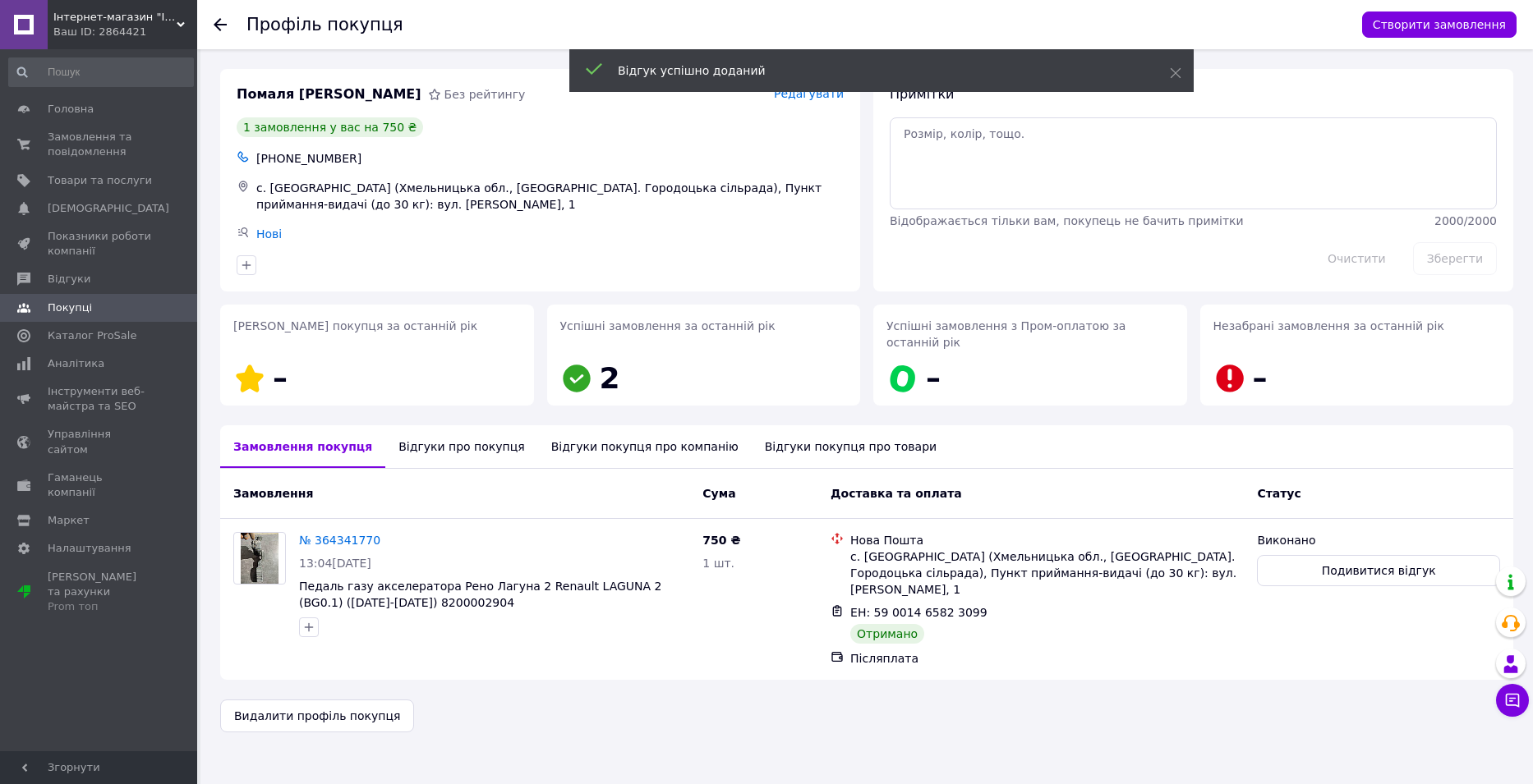
click at [219, 23] on icon at bounding box center [221, 25] width 14 height 14
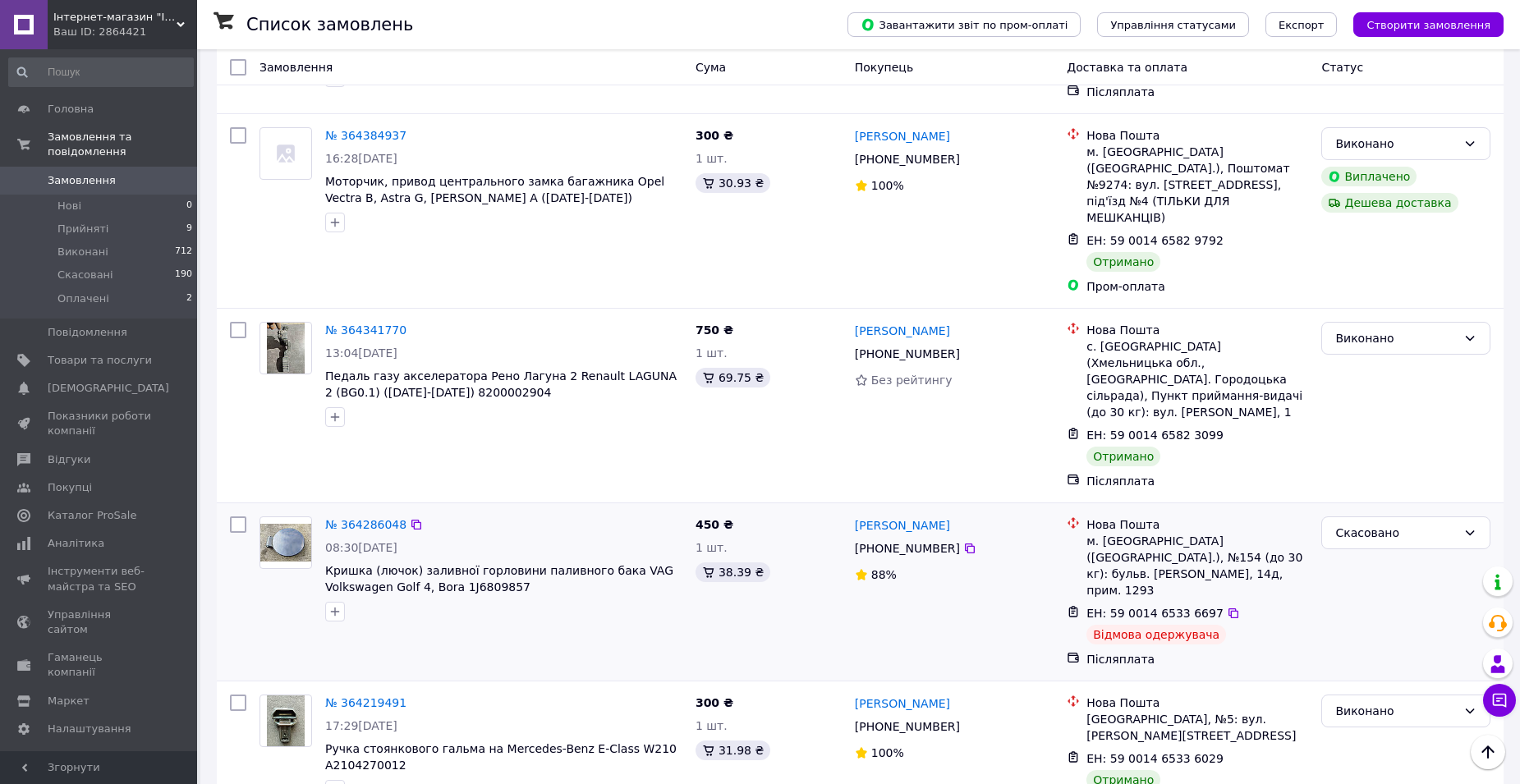
scroll to position [1559, 0]
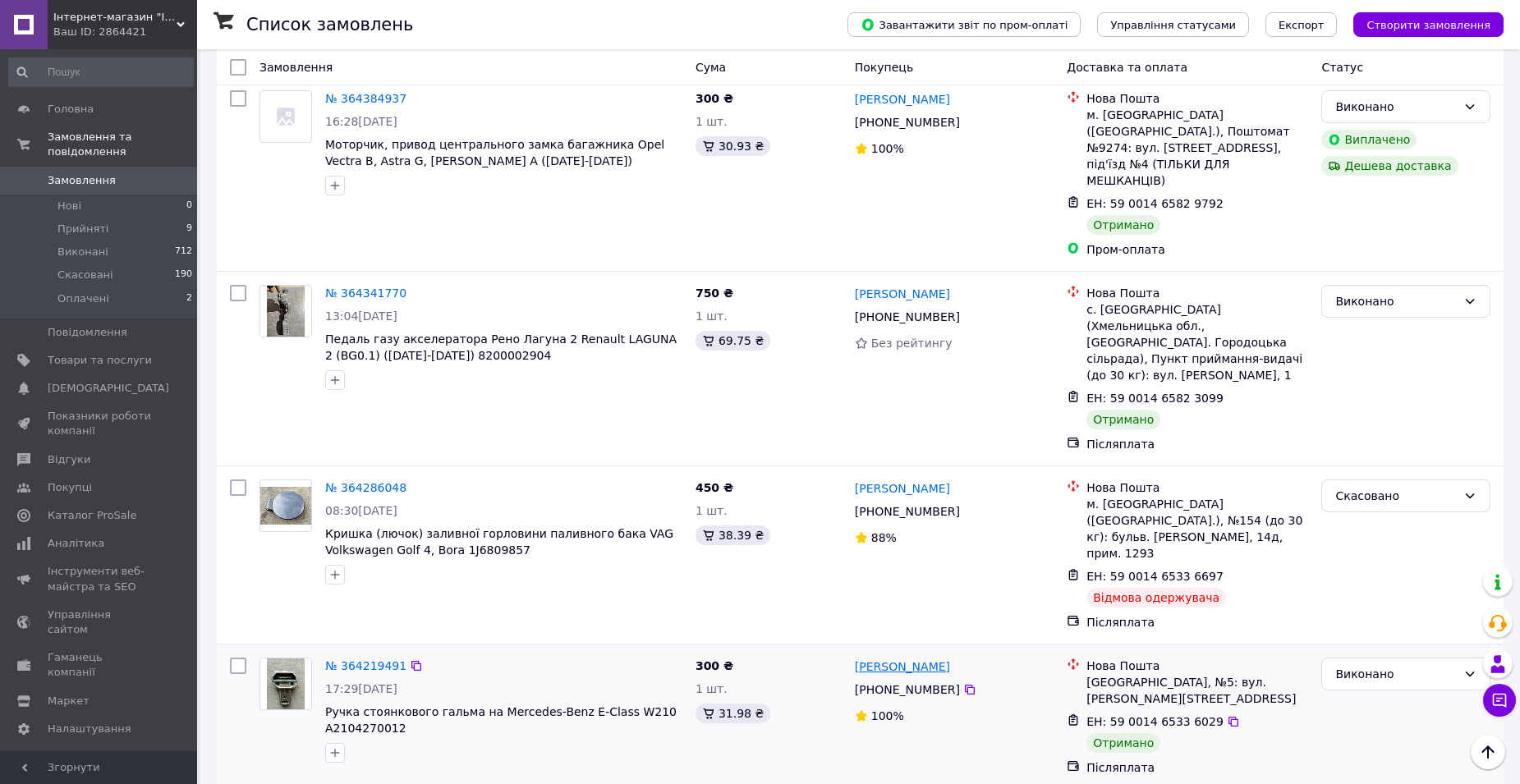
click at [921, 658] on link "[PERSON_NAME]" at bounding box center [902, 666] width 96 height 16
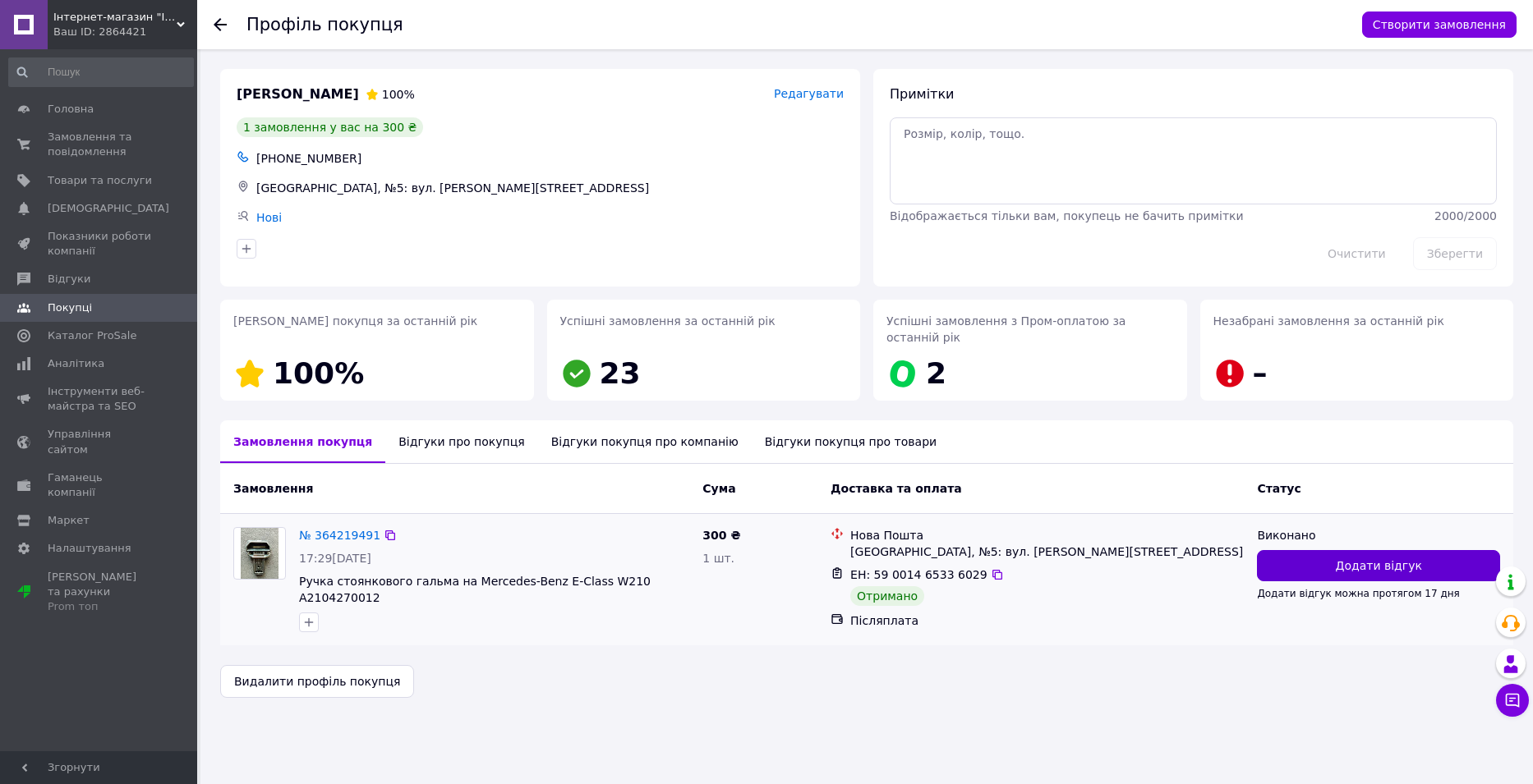
click at [1314, 550] on button "Додати відгук" at bounding box center [1377, 566] width 243 height 31
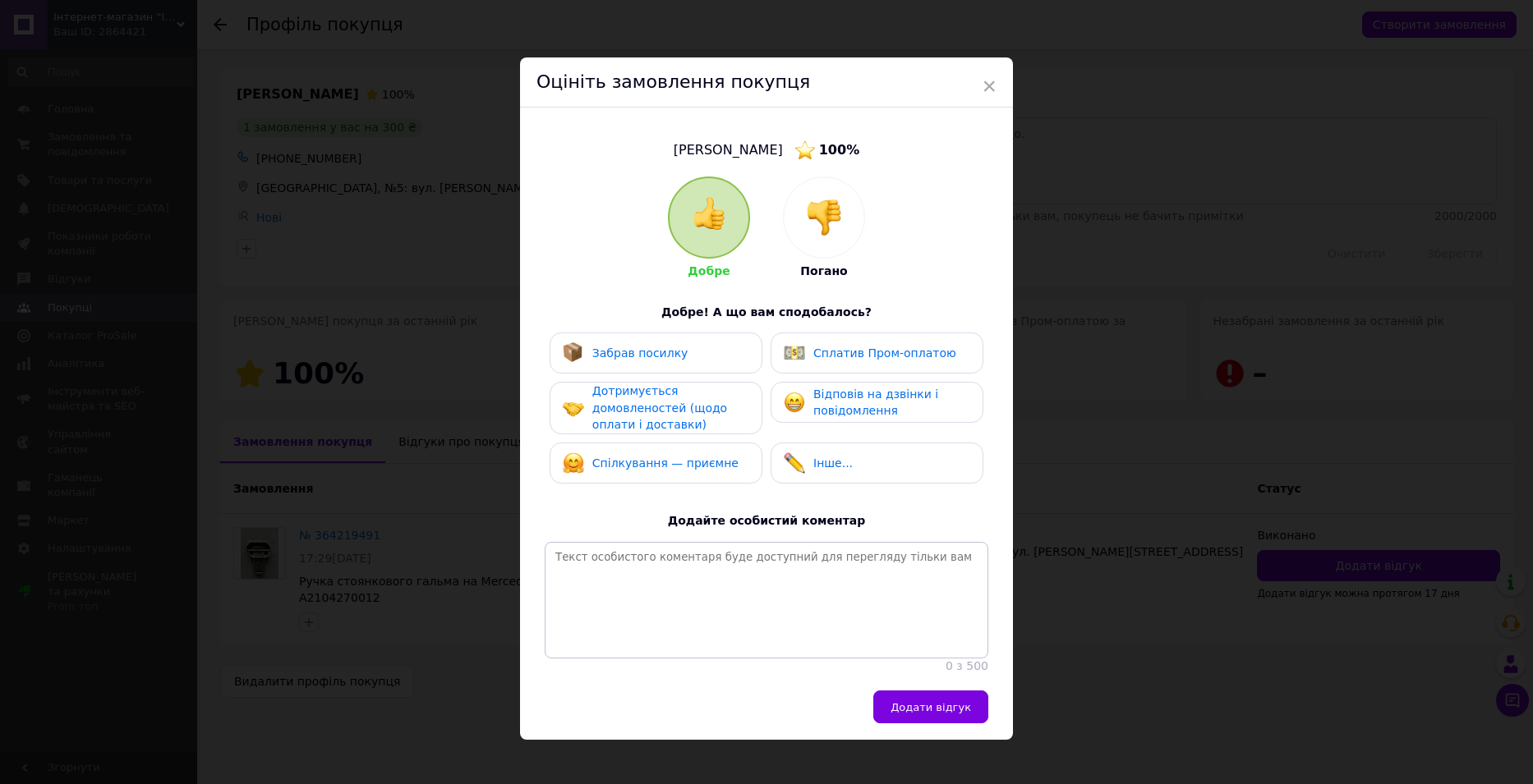
drag, startPoint x: 700, startPoint y: 352, endPoint x: 701, endPoint y: 393, distance: 41.0
click at [700, 353] on div "Забрав посилку" at bounding box center [656, 353] width 187 height 21
drag, startPoint x: 701, startPoint y: 394, endPoint x: 701, endPoint y: 437, distance: 43.0
click at [701, 396] on div "Дотримується домовленостей (щодо оплати і доставки)" at bounding box center [669, 408] width 156 height 51
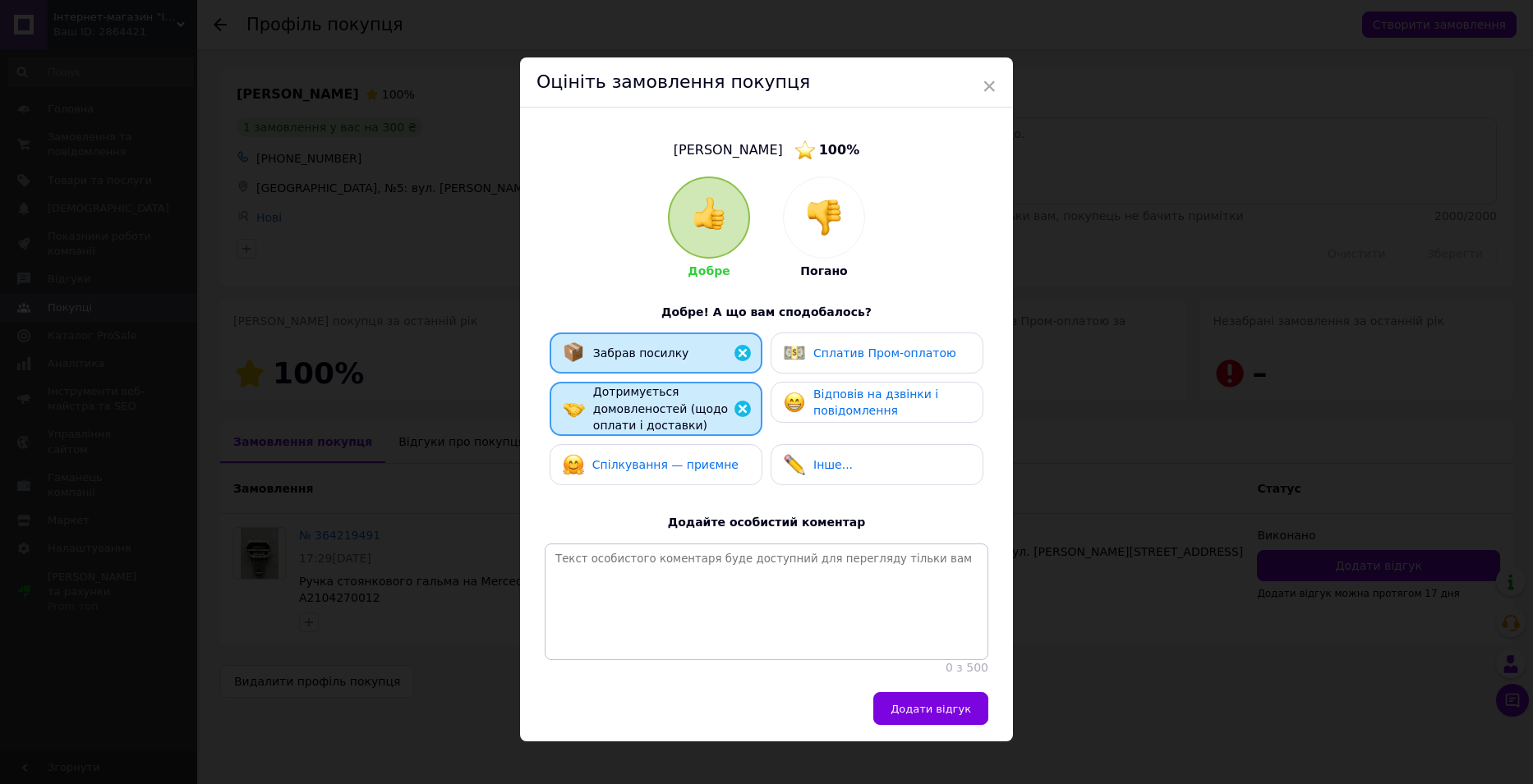
drag, startPoint x: 700, startPoint y: 465, endPoint x: 725, endPoint y: 464, distance: 25.0
click at [703, 465] on span "Спілкування — приємне" at bounding box center [664, 465] width 146 height 14
click at [832, 409] on span "Відповів на дзвінки і повідомлення" at bounding box center [875, 402] width 125 height 30
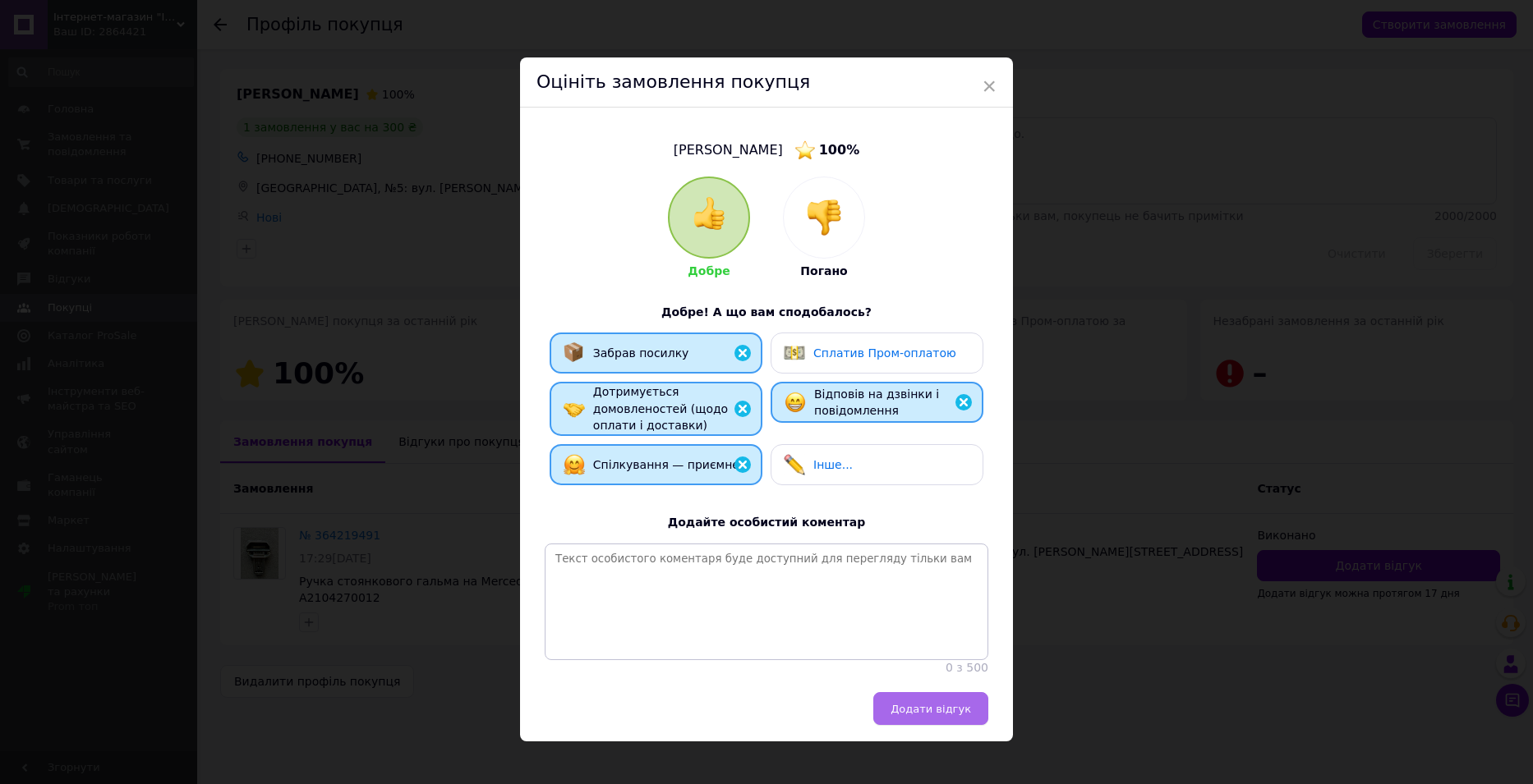
click at [928, 715] on span "Додати відгук" at bounding box center [930, 709] width 80 height 13
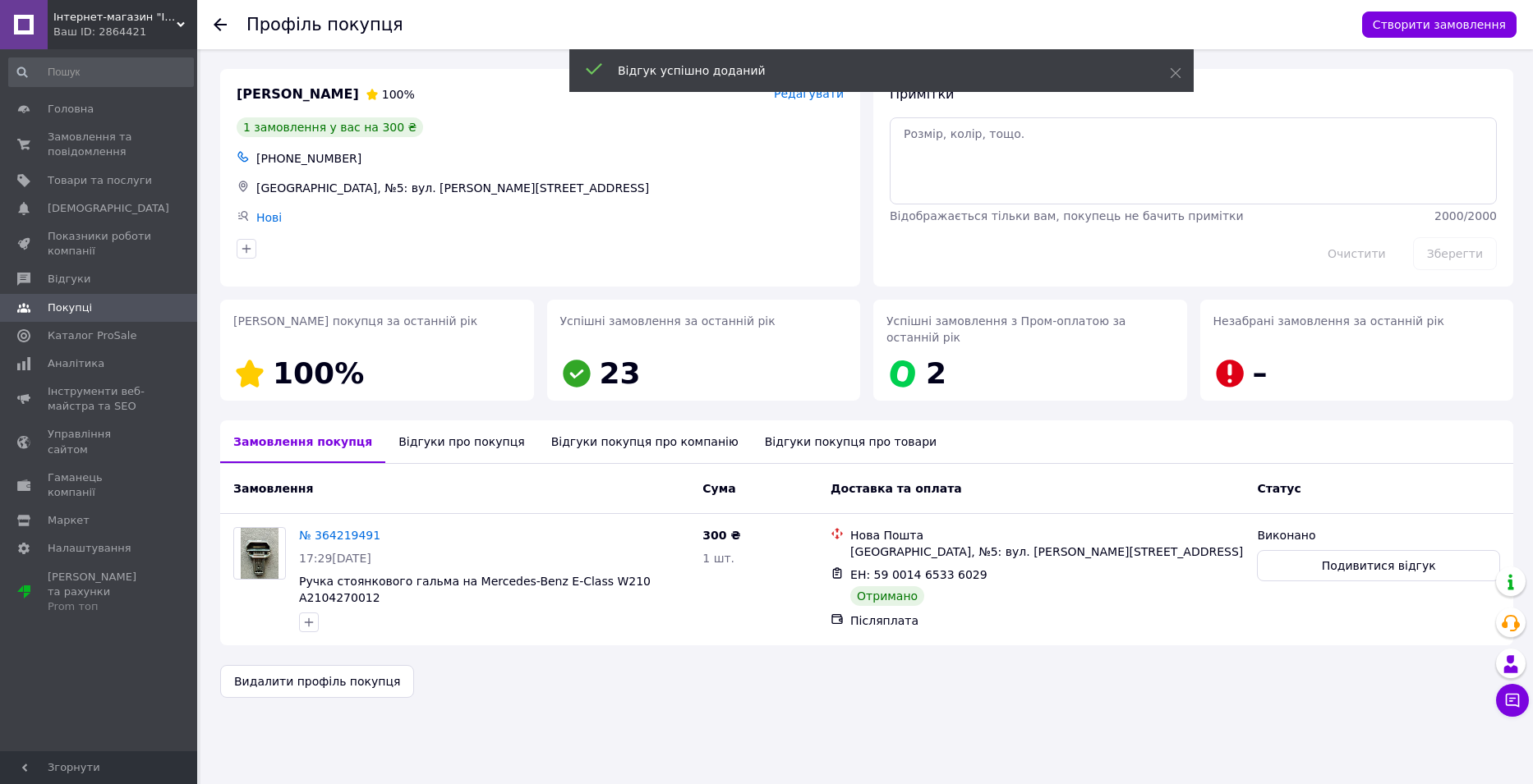
click at [215, 23] on icon at bounding box center [221, 25] width 14 height 14
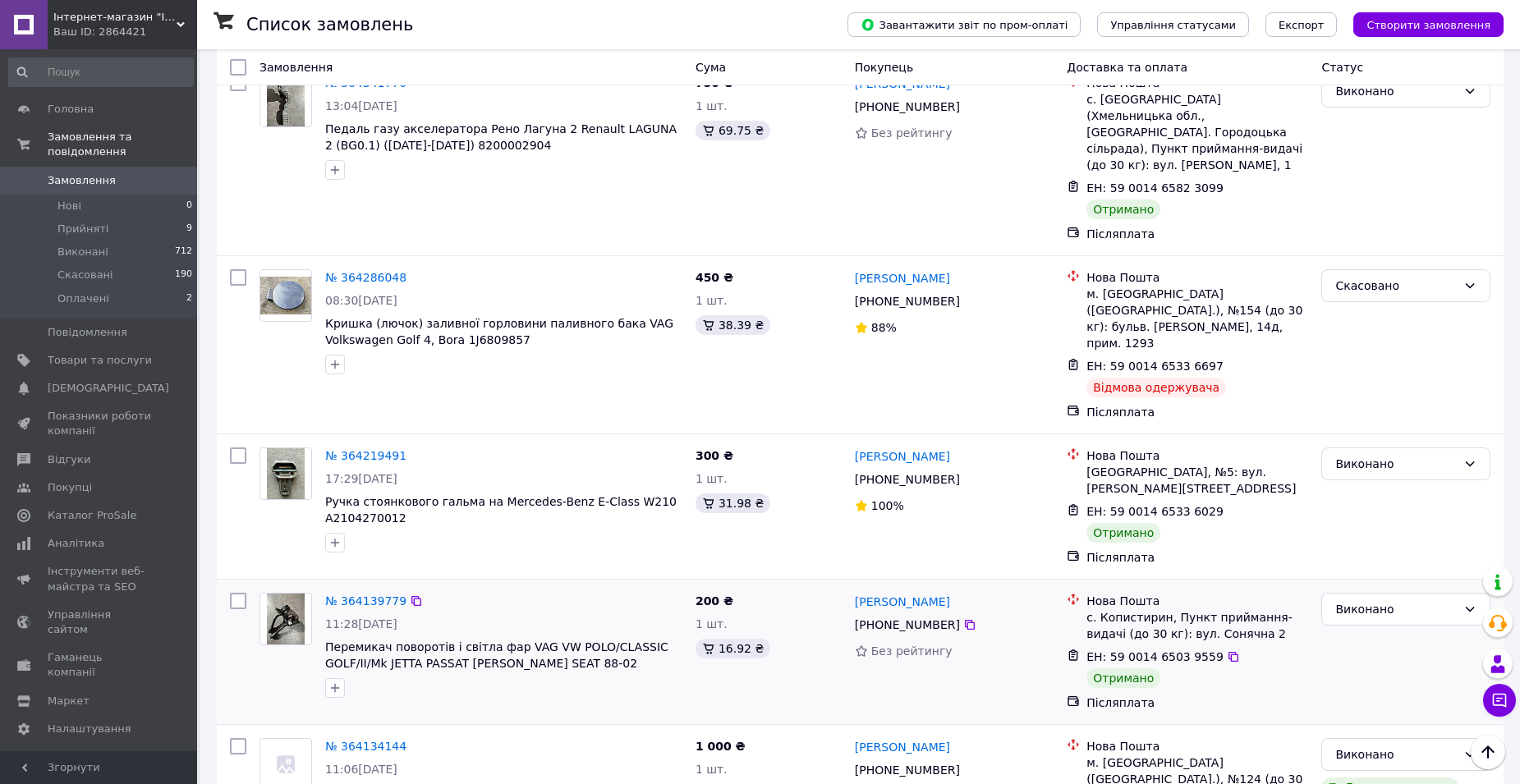
scroll to position [1806, 0]
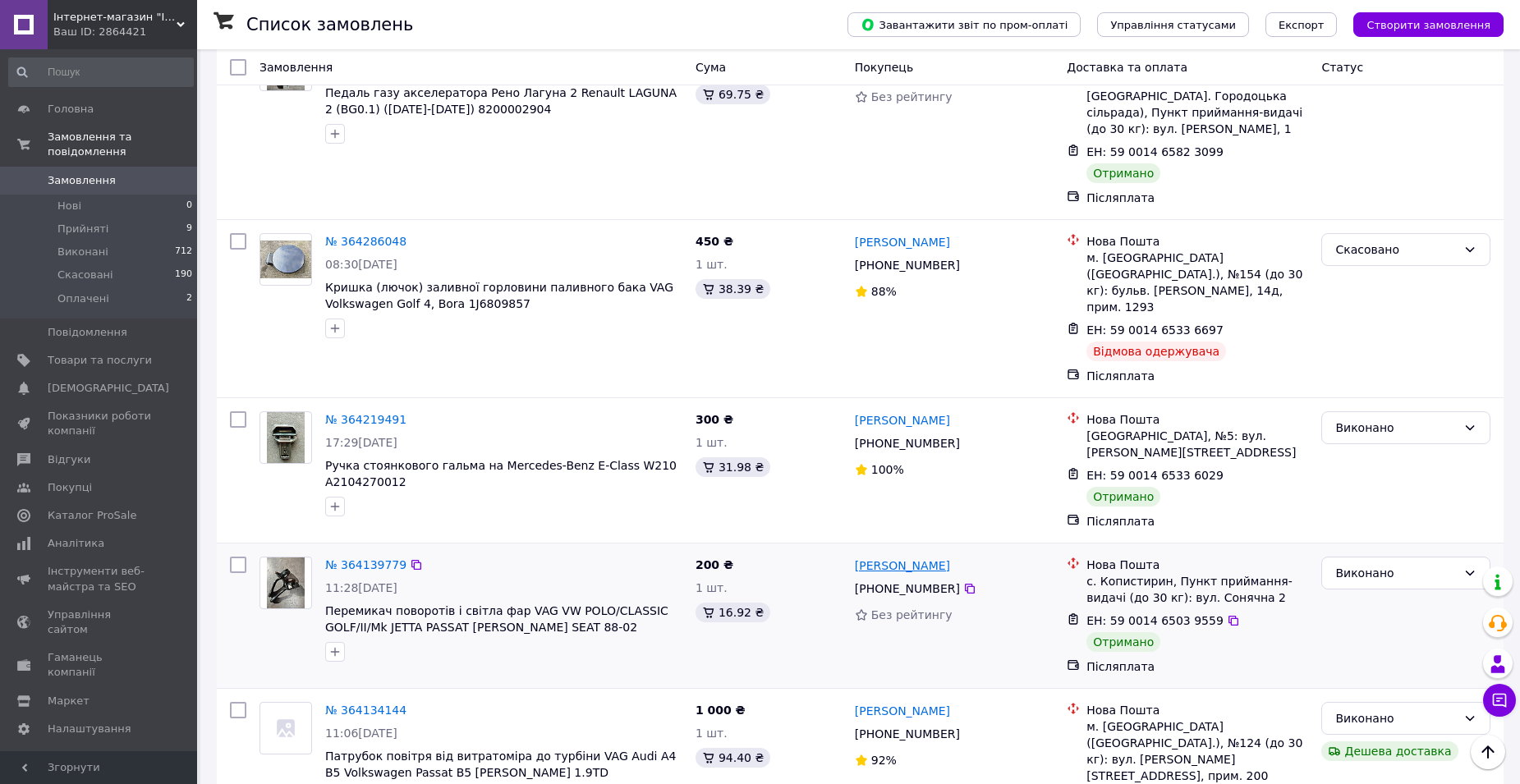
click at [914, 558] on link "[PERSON_NAME]" at bounding box center [902, 566] width 96 height 16
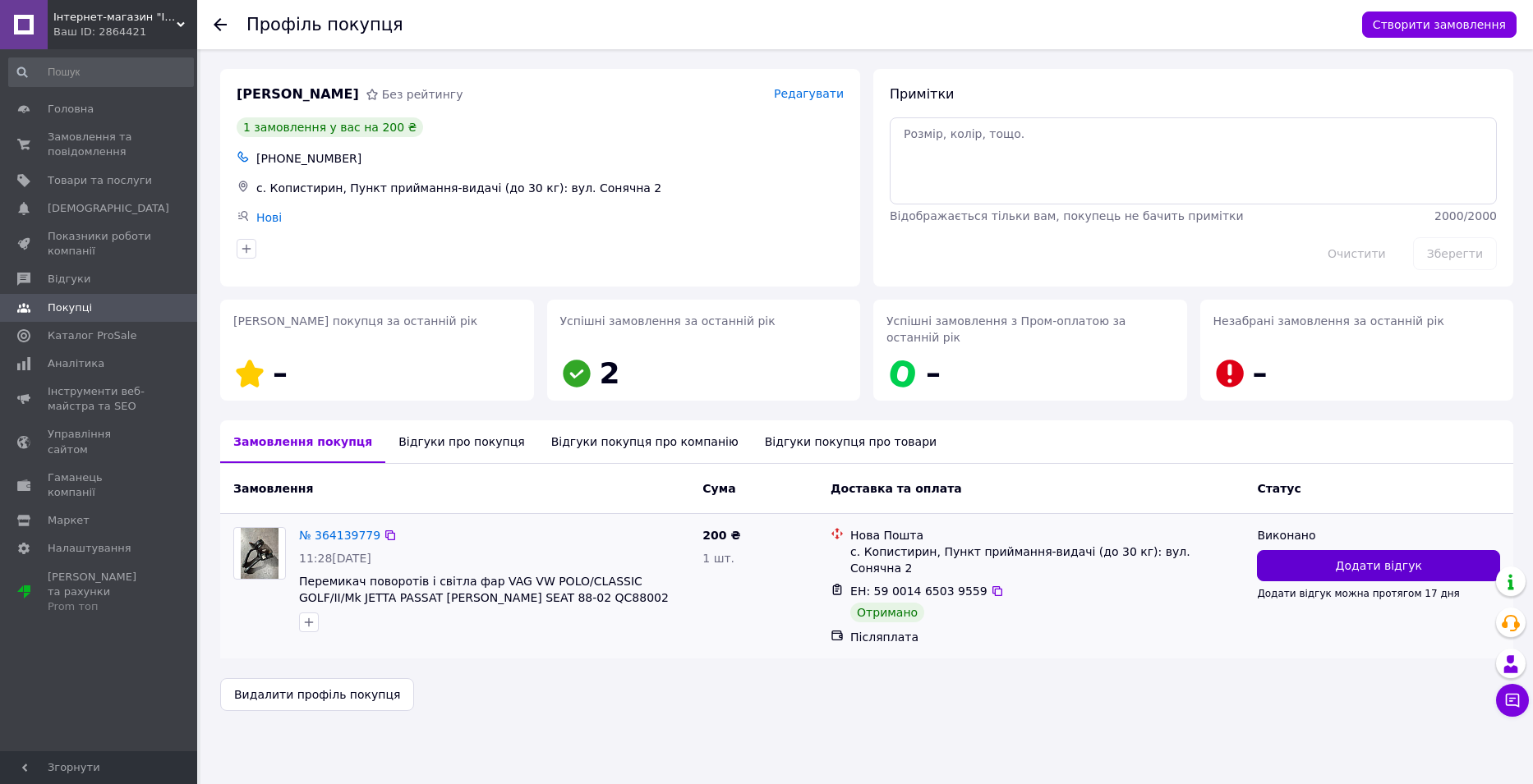
click at [1269, 550] on button "Додати відгук" at bounding box center [1377, 566] width 243 height 31
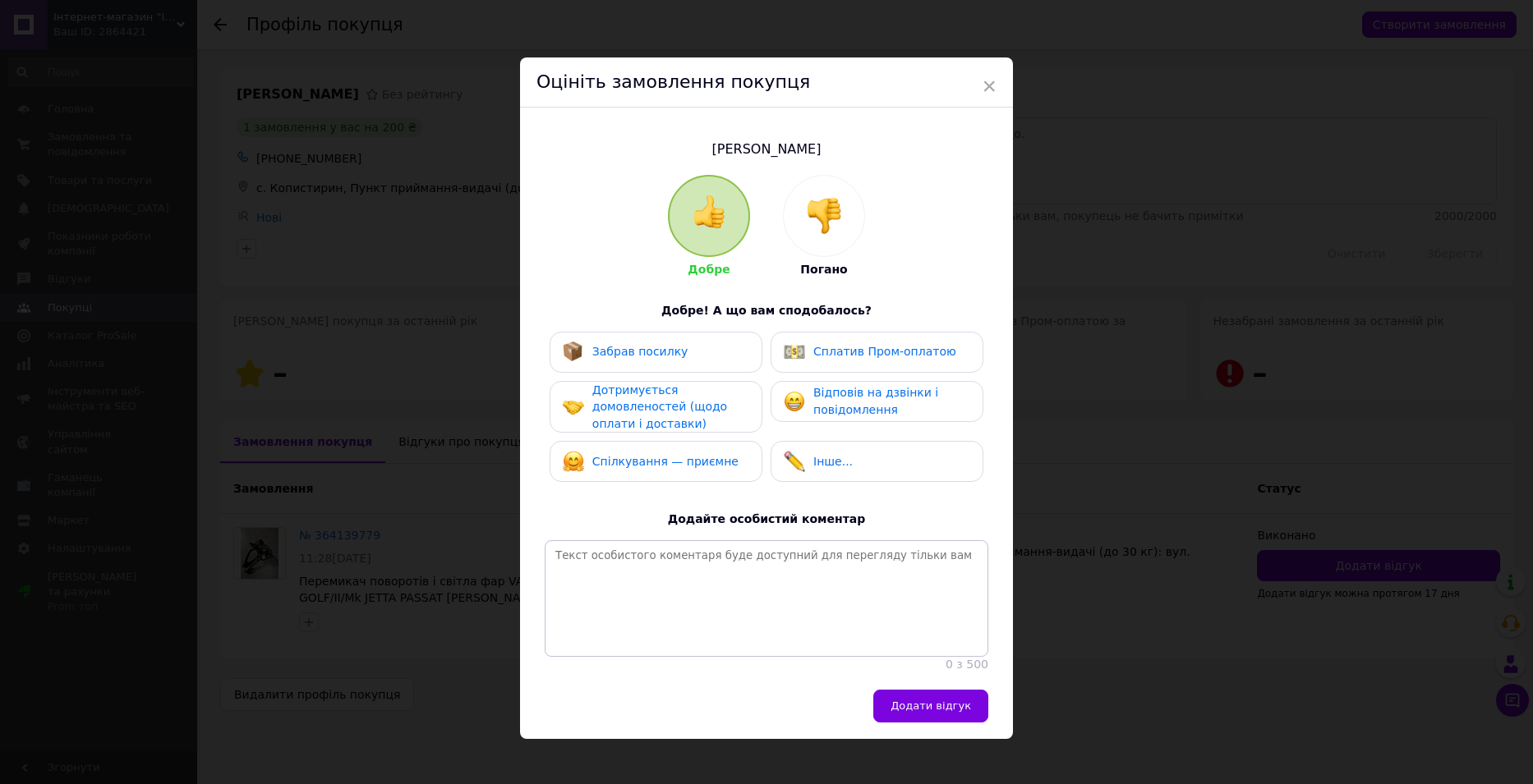
click at [674, 349] on div "Забрав посилку" at bounding box center [656, 352] width 187 height 21
click at [689, 413] on div "Дотримується домовленостей (щодо оплати і доставки)" at bounding box center [669, 407] width 156 height 51
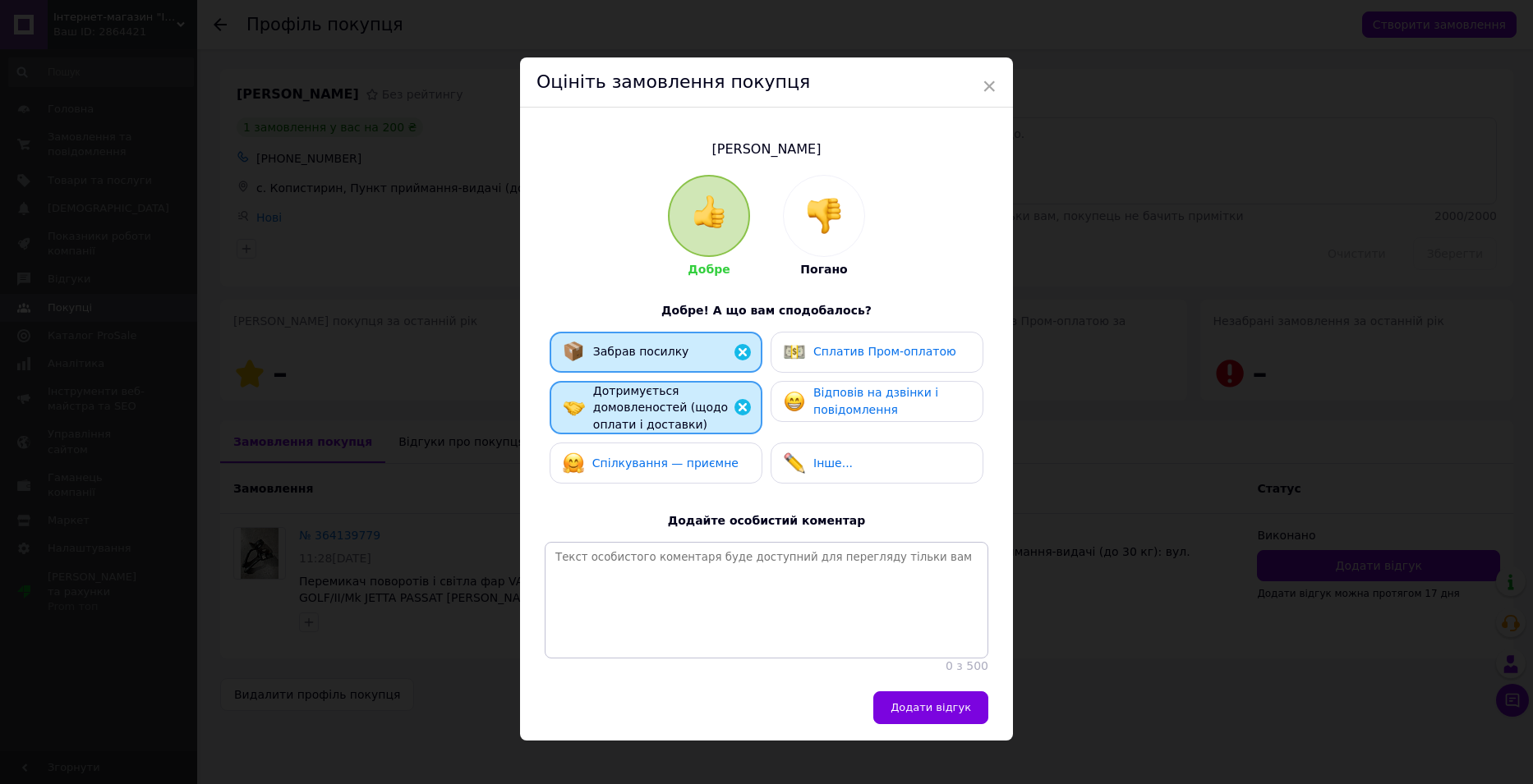
click at [698, 460] on span "Спілкування — приємне" at bounding box center [664, 463] width 146 height 14
click at [874, 401] on span "Відповів на дзвінки і повідомлення" at bounding box center [875, 400] width 125 height 30
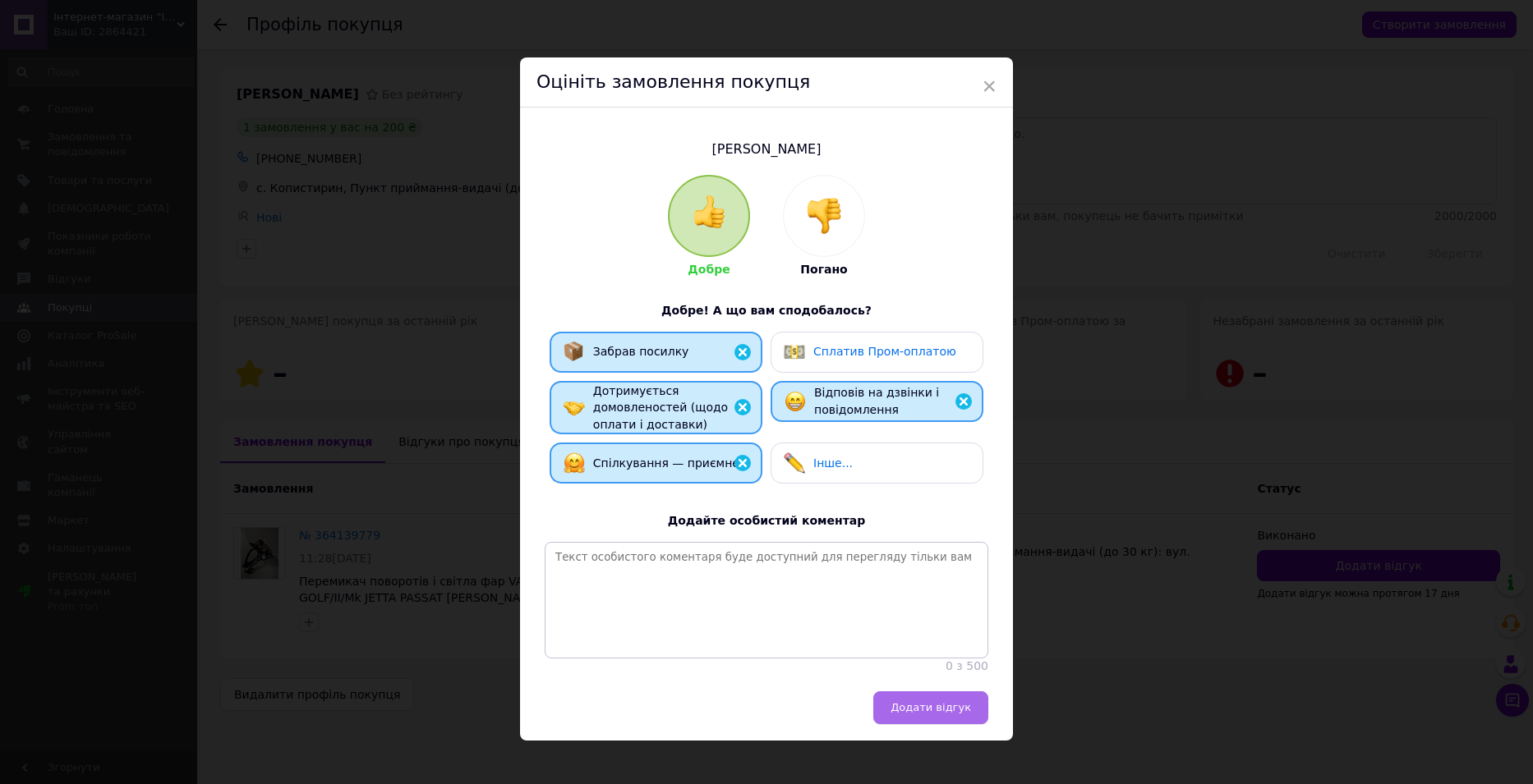
click at [929, 711] on span "Додати відгук" at bounding box center [930, 707] width 80 height 13
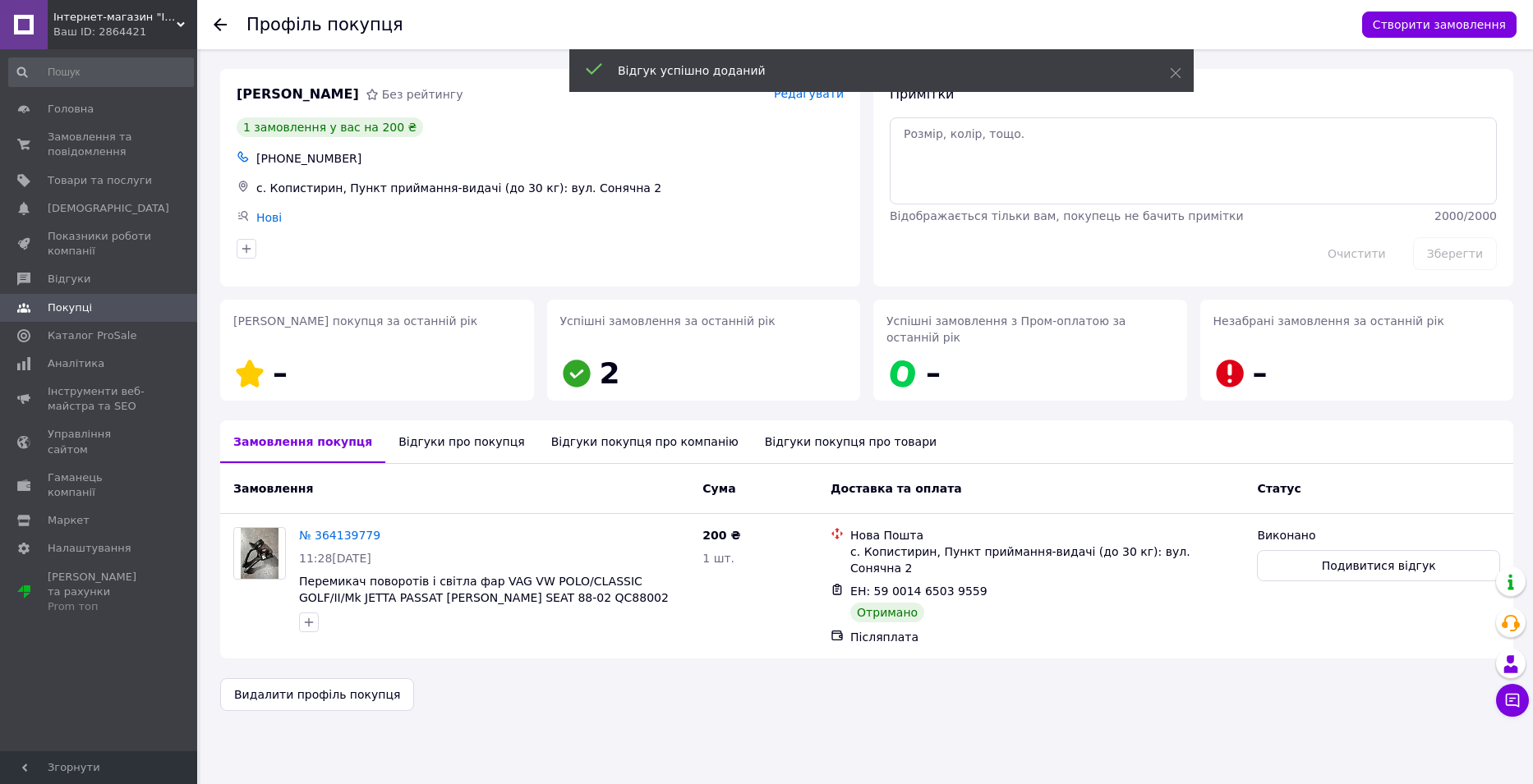
click at [223, 24] on use at bounding box center [221, 25] width 14 height 14
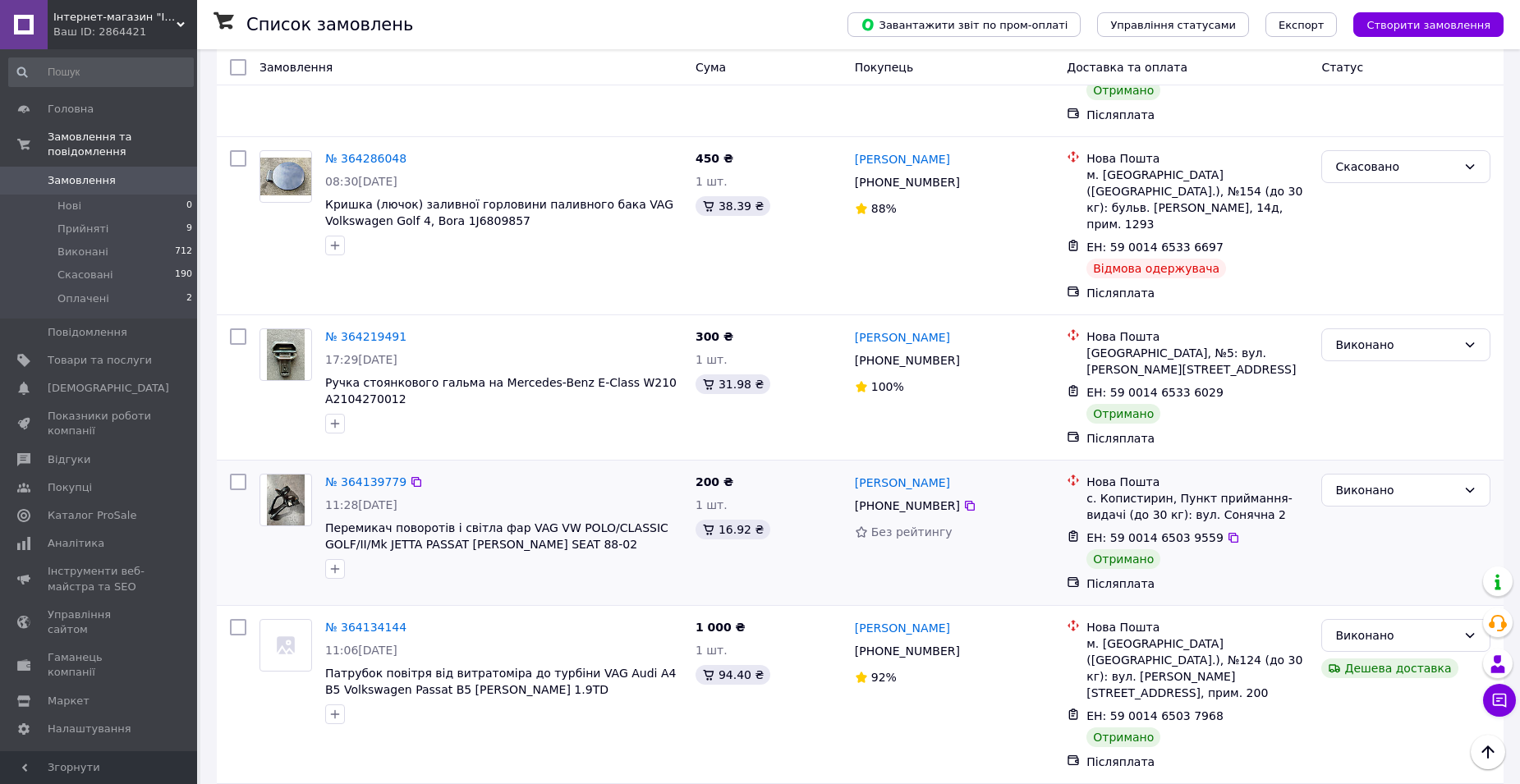
scroll to position [1888, 0]
click at [912, 621] on link "[PERSON_NAME]" at bounding box center [902, 628] width 96 height 16
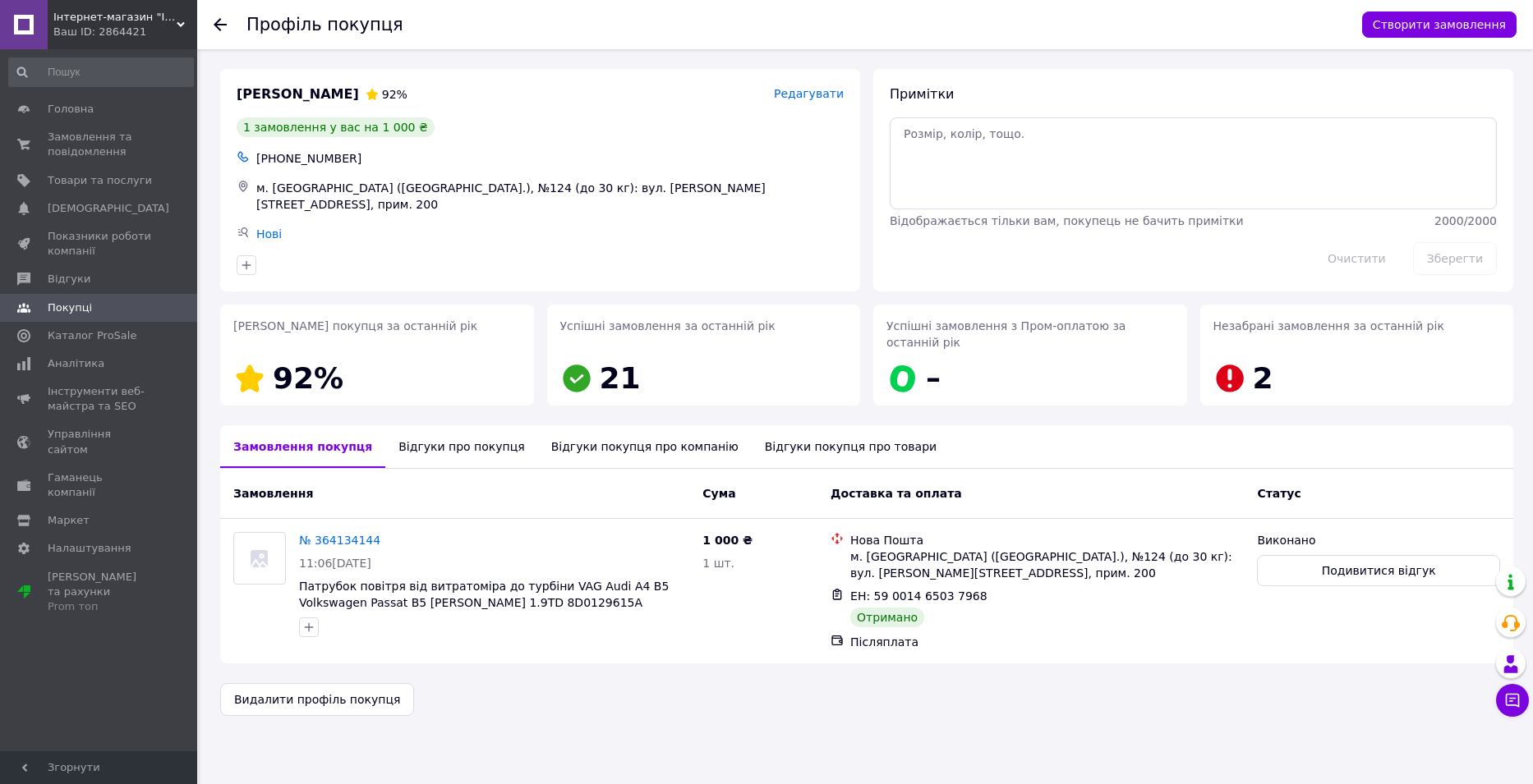
click at [225, 24] on use at bounding box center [221, 25] width 14 height 14
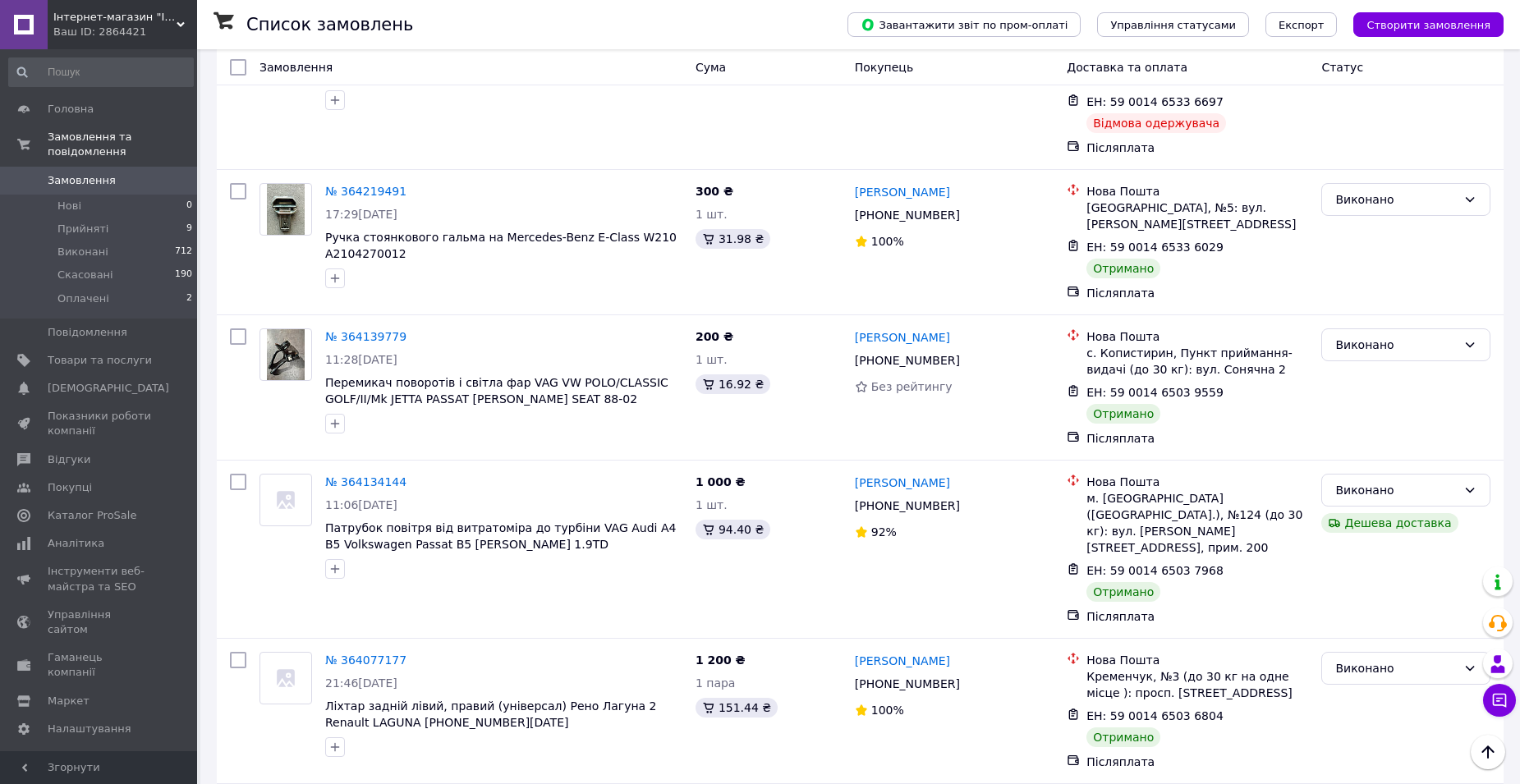
scroll to position [2052, 0]
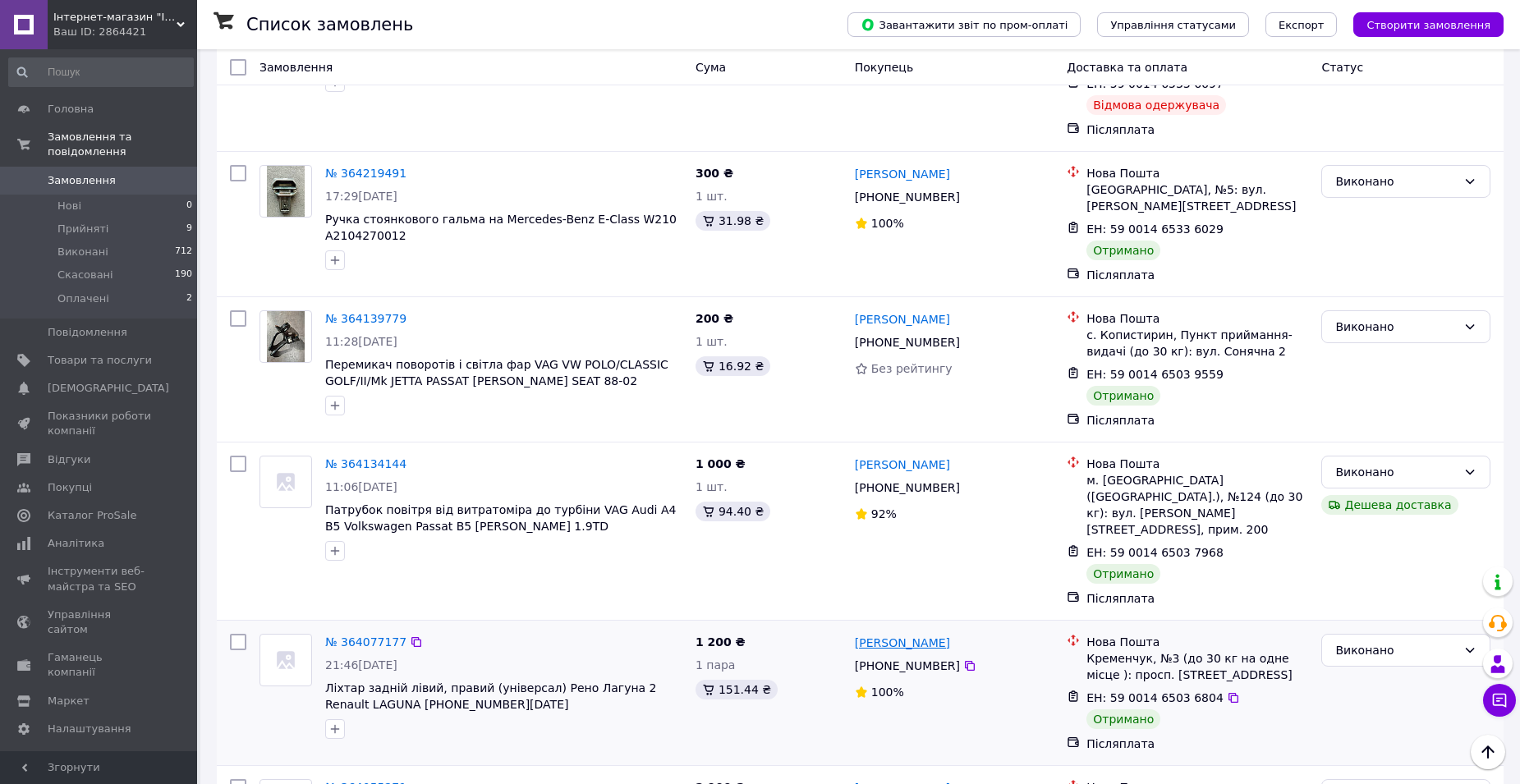
click at [924, 634] on link "[PERSON_NAME]" at bounding box center [902, 642] width 96 height 16
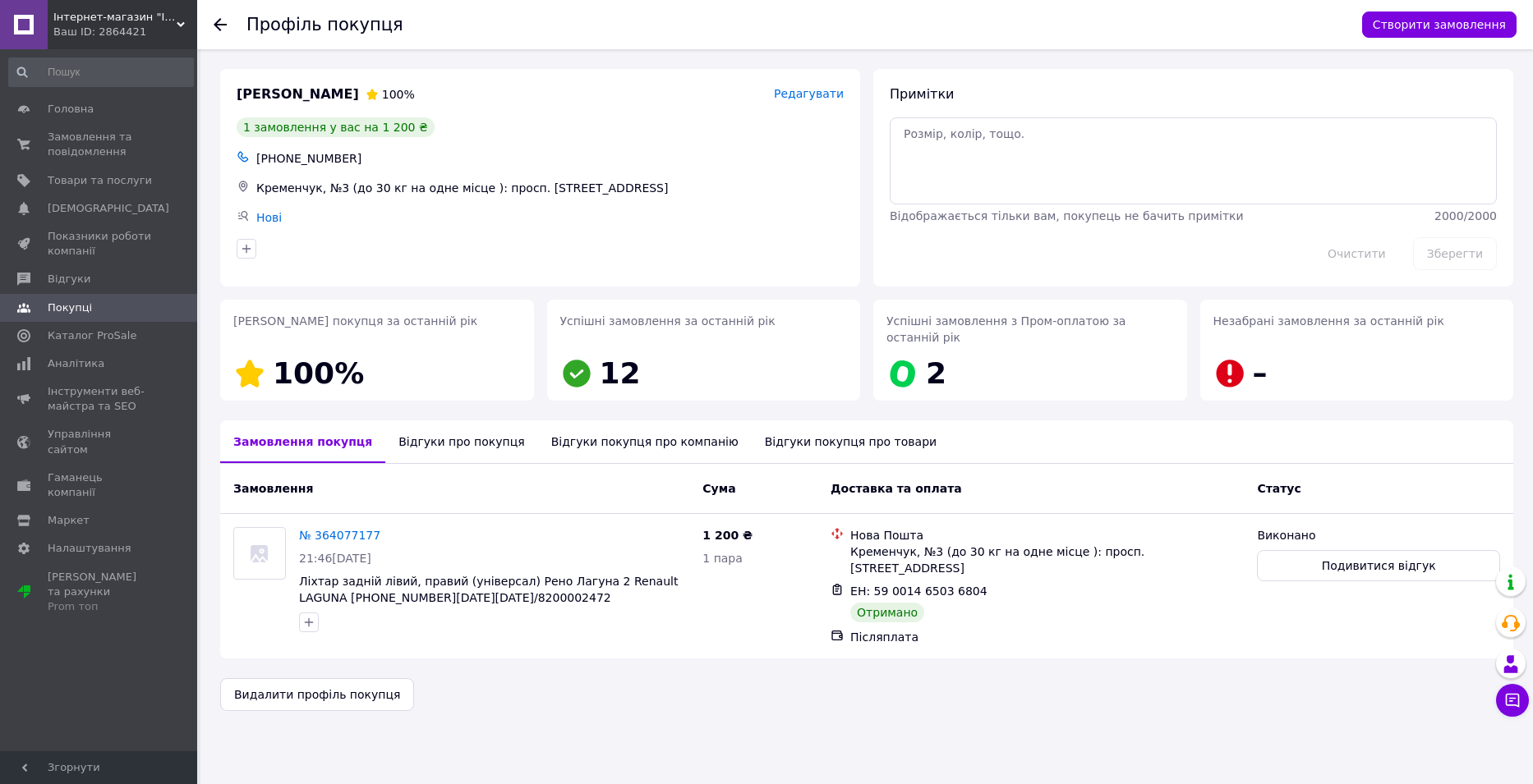
click at [210, 24] on div "Профіль покупця Створити замовлення" at bounding box center [865, 24] width 1336 height 49
click at [220, 25] on use at bounding box center [221, 25] width 14 height 14
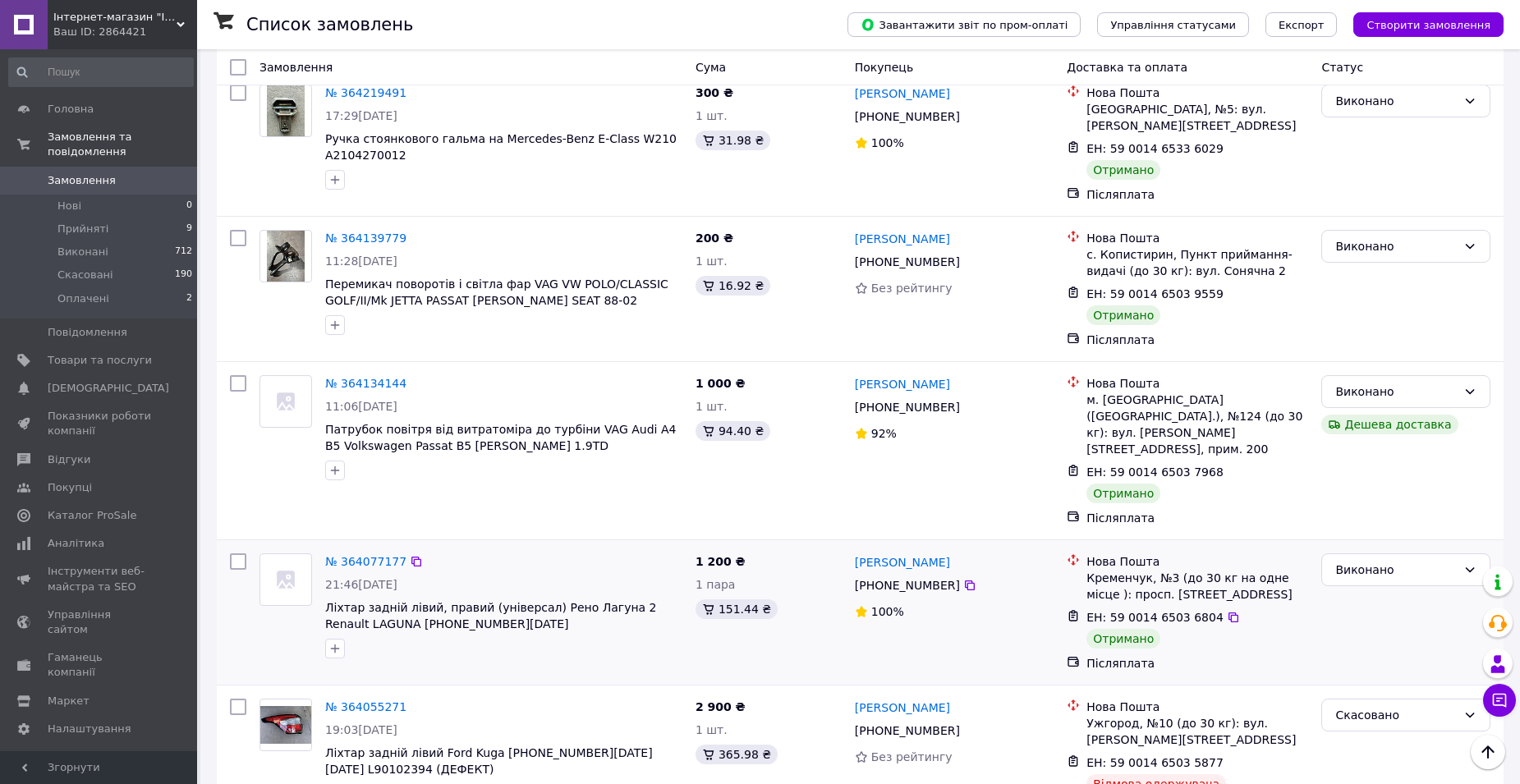
scroll to position [2134, 0]
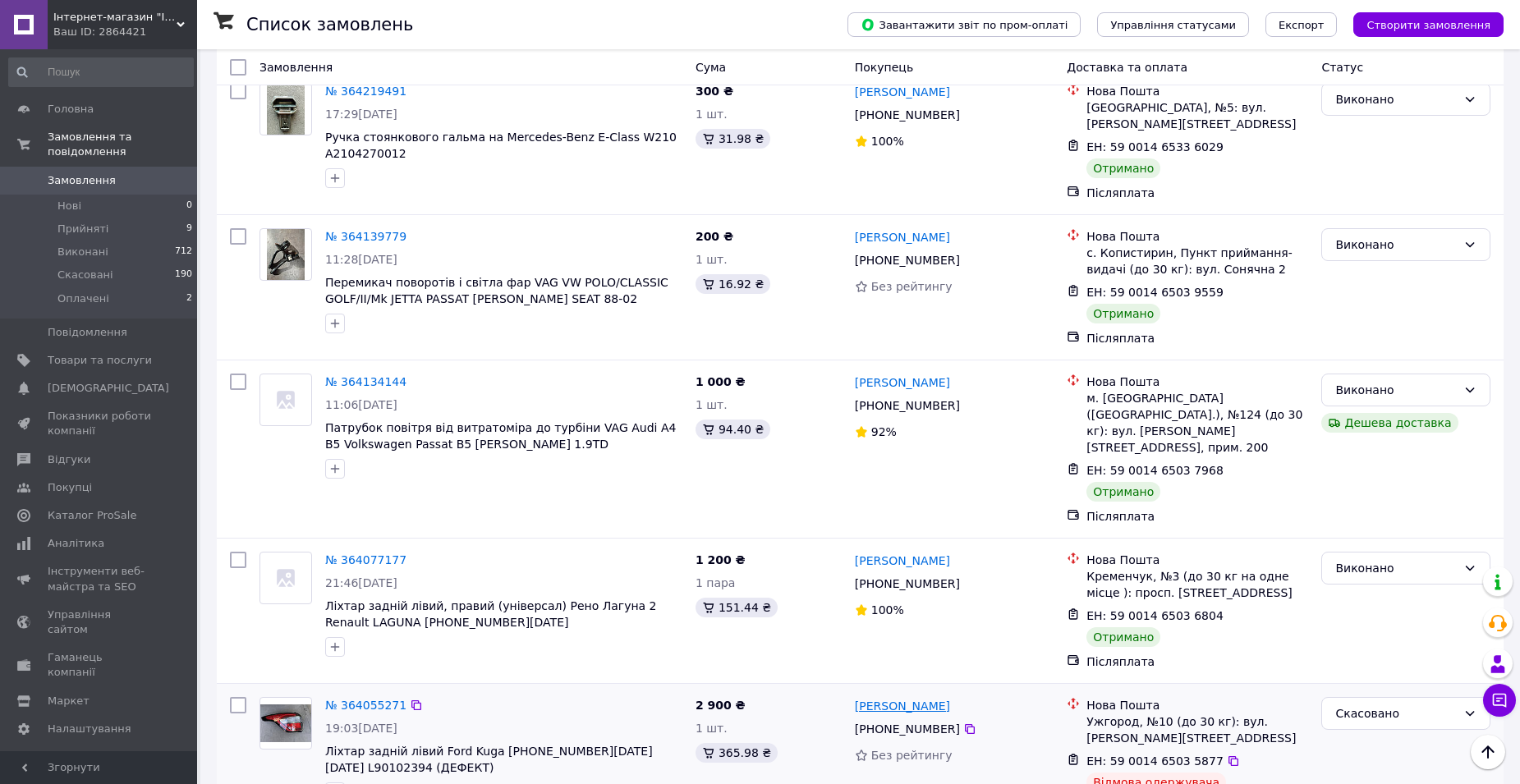
click at [881, 698] on link "[PERSON_NAME]" at bounding box center [902, 706] width 96 height 16
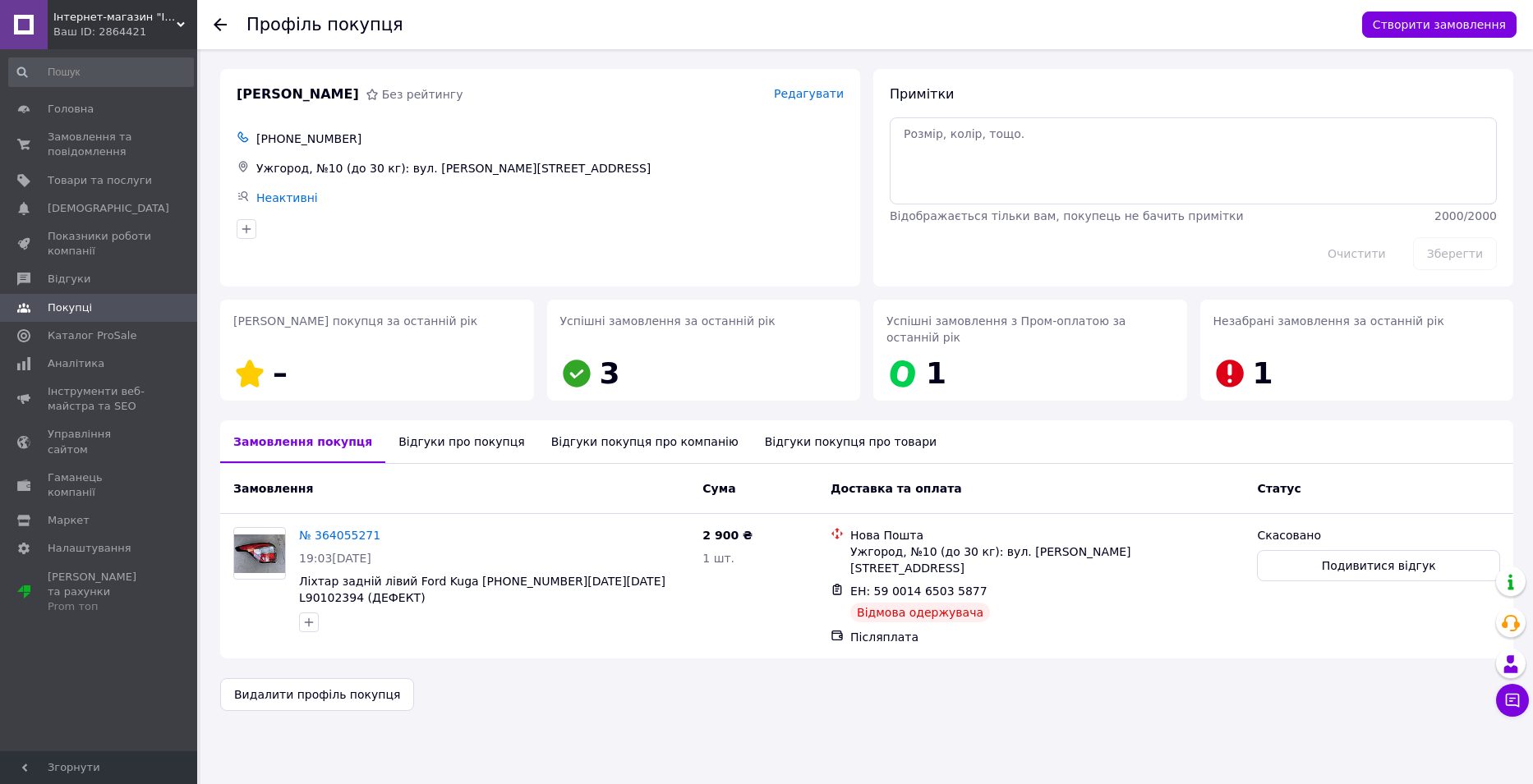
click at [222, 25] on use at bounding box center [221, 25] width 14 height 14
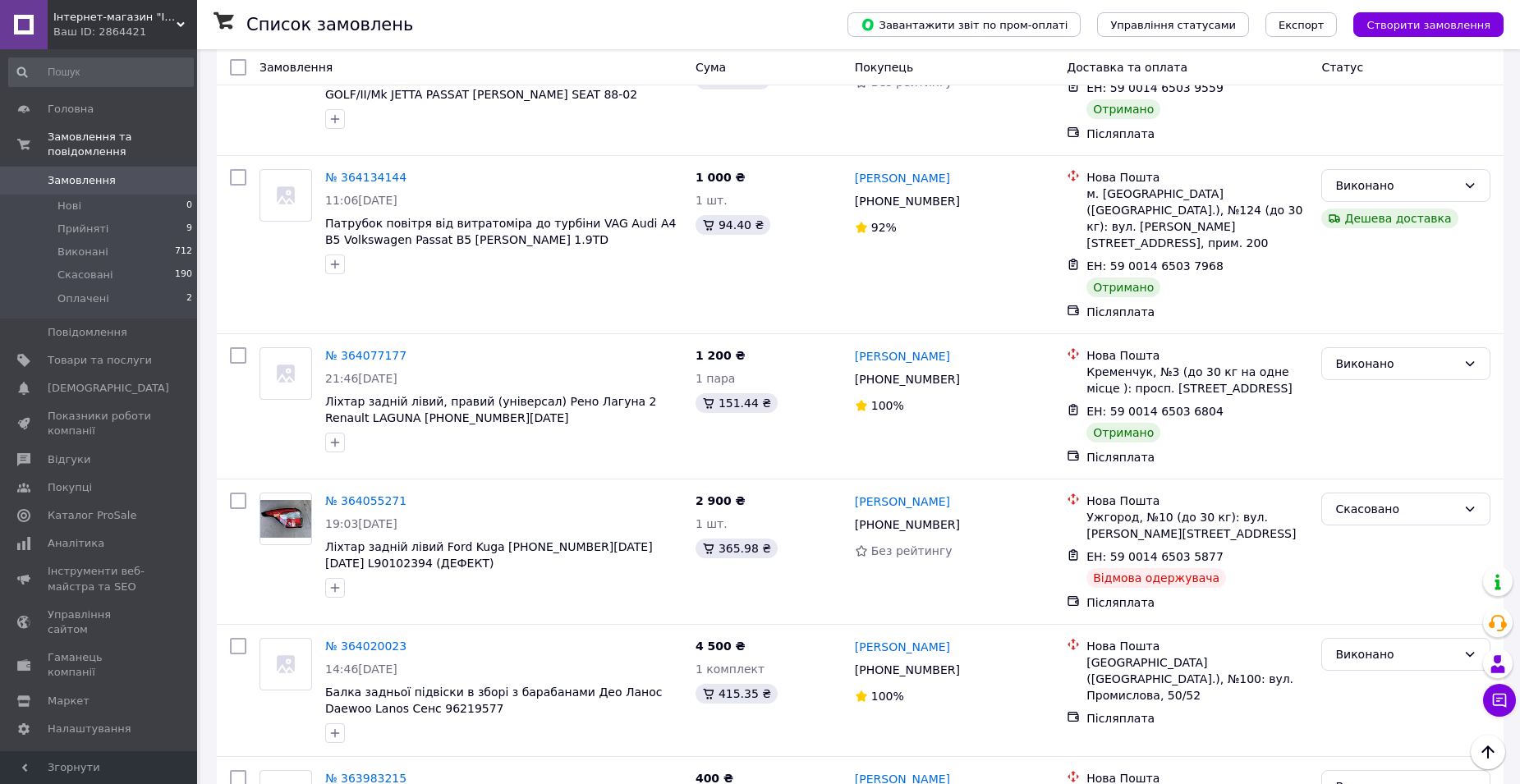
scroll to position [2387, 0]
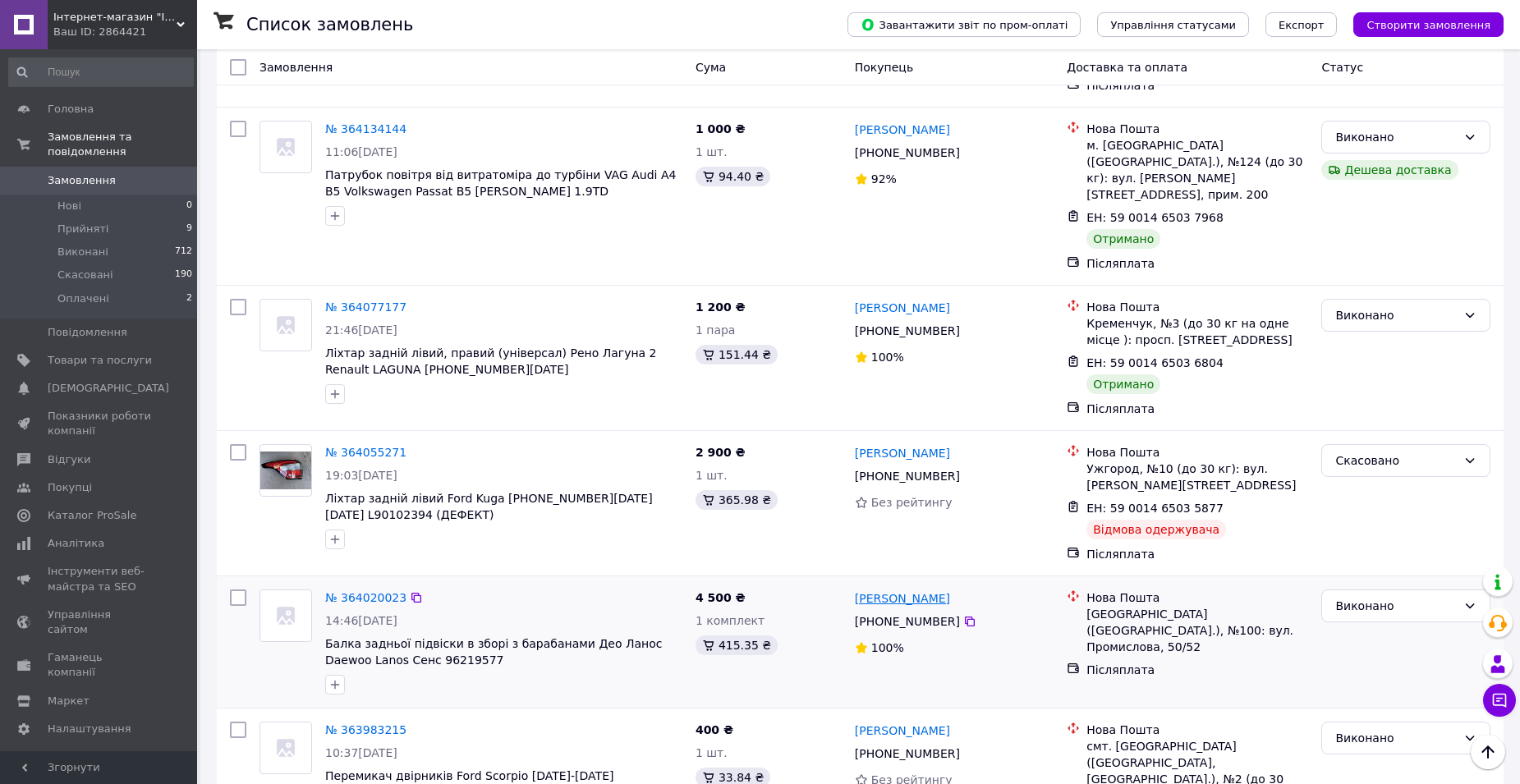
click at [912, 591] on link "[PERSON_NAME]" at bounding box center [902, 598] width 96 height 16
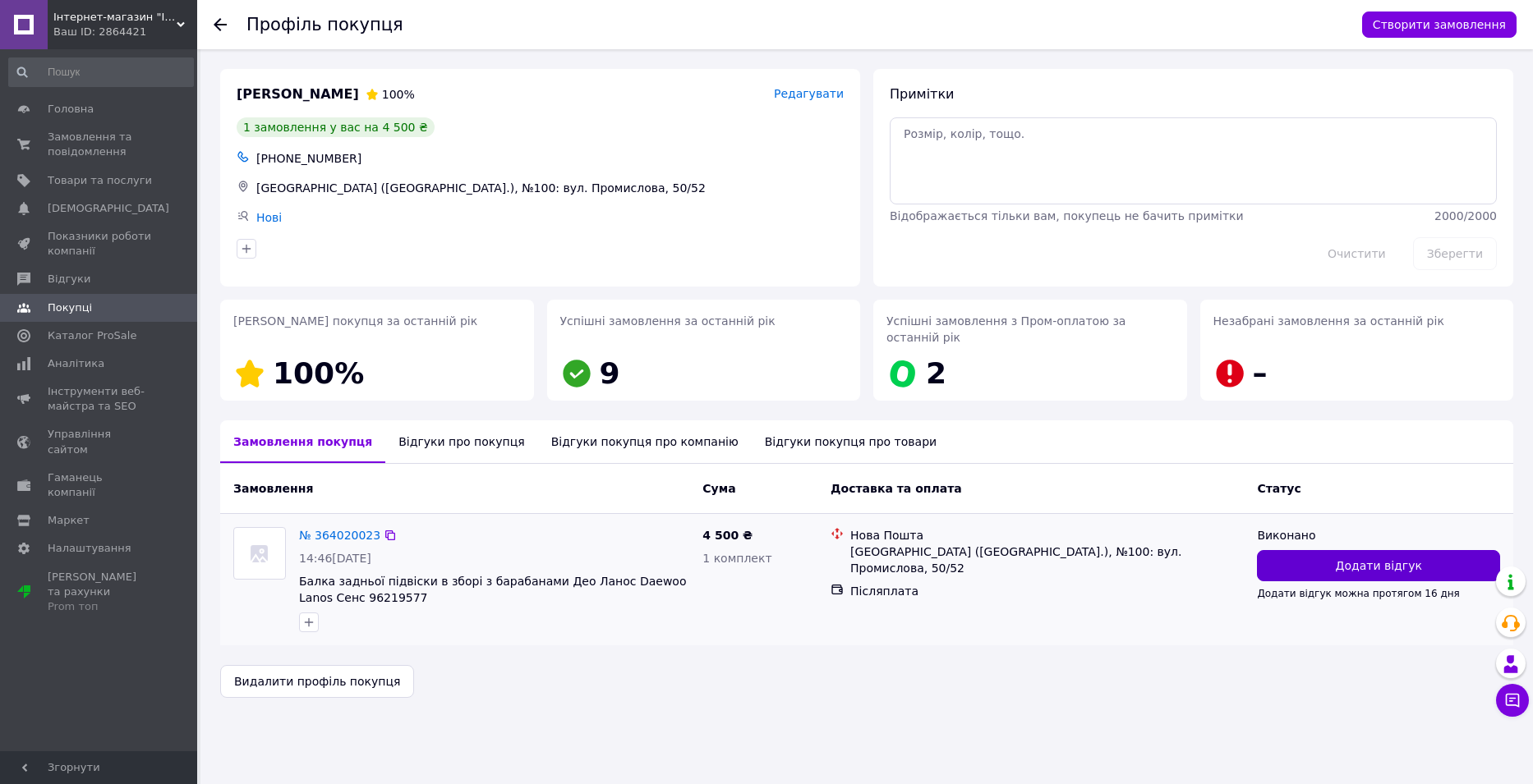
click at [1289, 550] on button "Додати відгук" at bounding box center [1377, 566] width 243 height 31
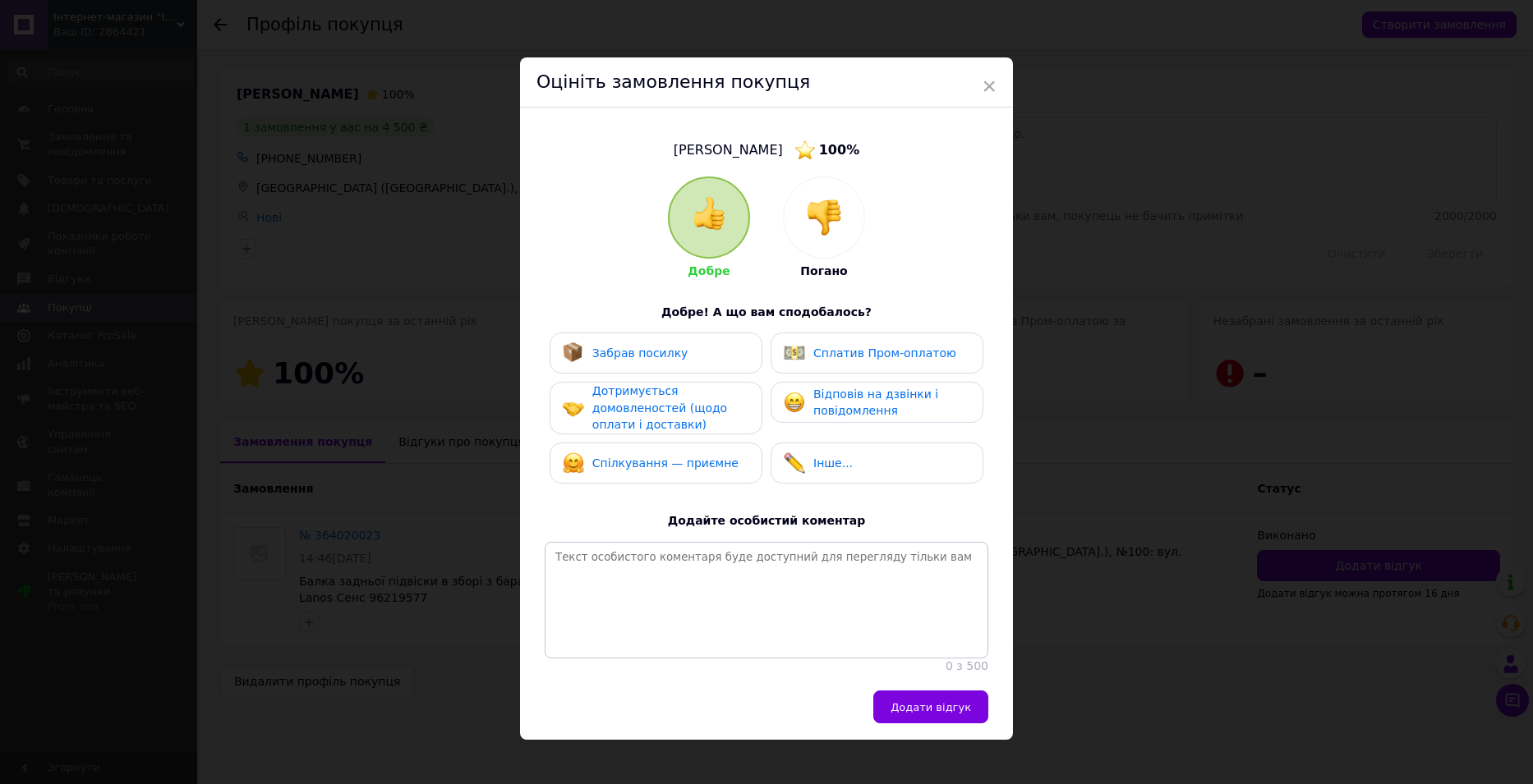
click at [693, 355] on div "Забрав посилку" at bounding box center [656, 353] width 187 height 21
click at [693, 421] on div "Дотримується домовленостей (щодо оплати і доставки)" at bounding box center [669, 408] width 156 height 51
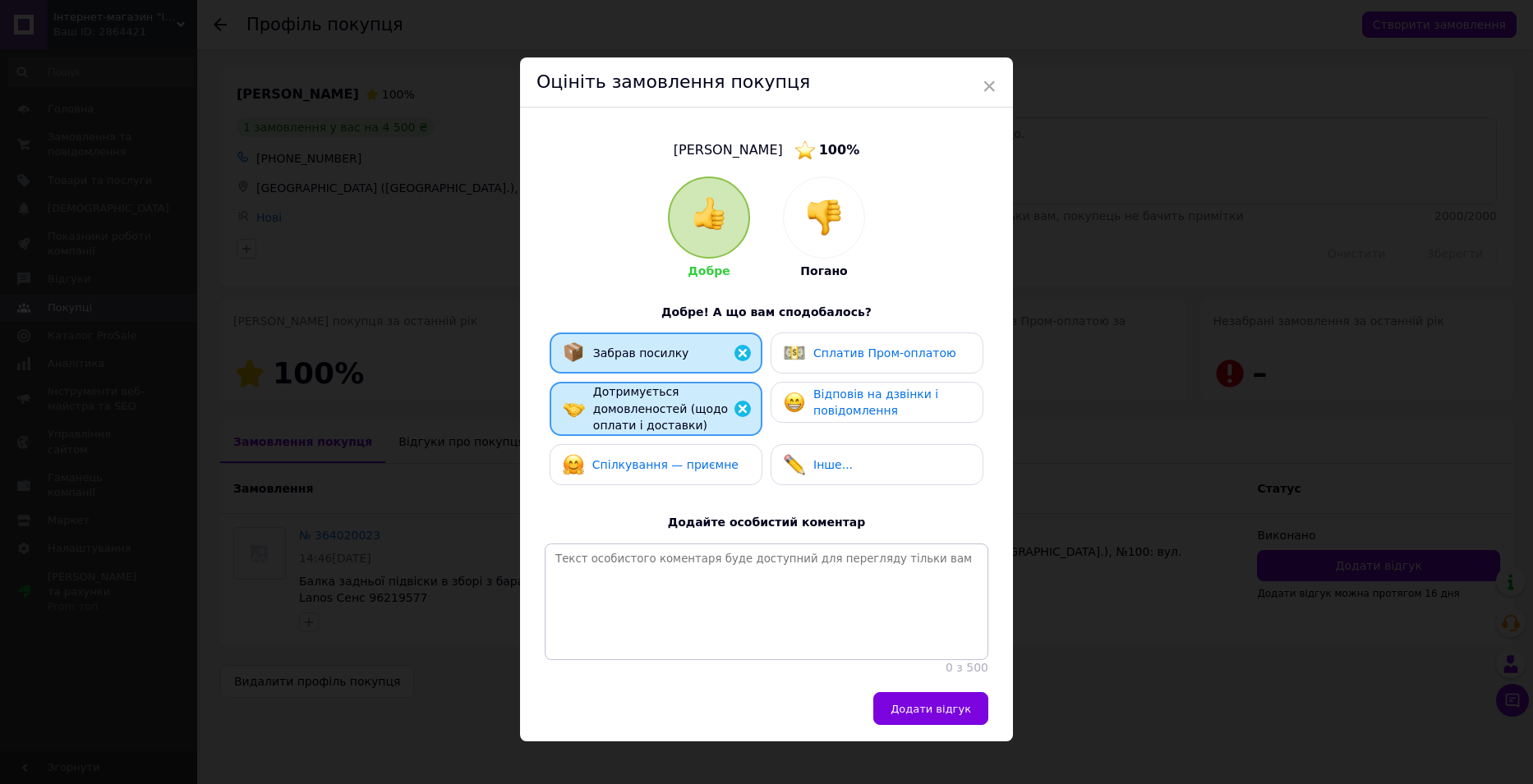
click at [682, 471] on div "Спілкування — приємне" at bounding box center [664, 465] width 146 height 17
drag, startPoint x: 858, startPoint y: 401, endPoint x: 867, endPoint y: 553, distance: 152.3
click at [858, 403] on span "Відповів на дзвінки і повідомлення" at bounding box center [875, 402] width 125 height 30
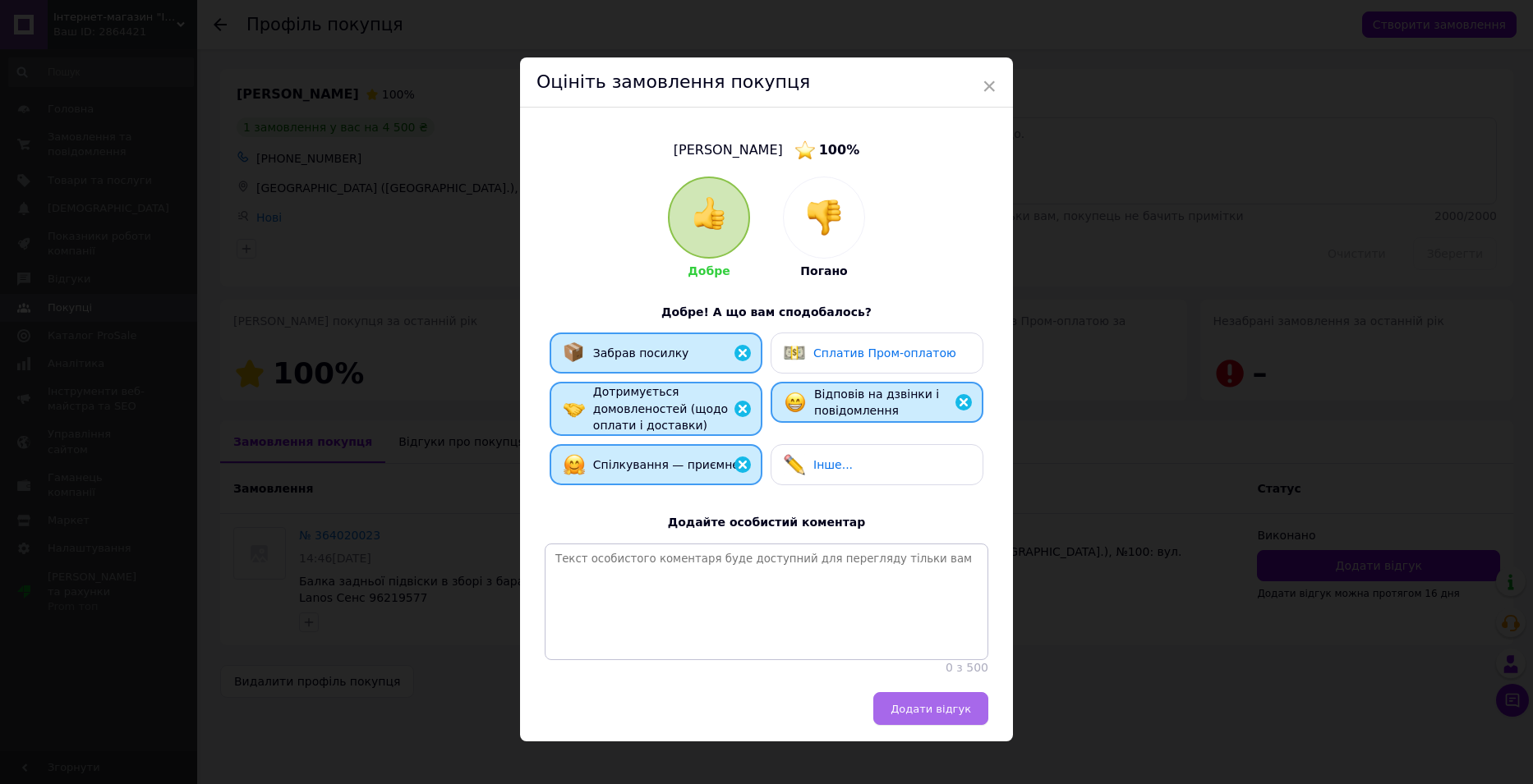
click at [912, 708] on button "Додати відгук" at bounding box center [930, 709] width 115 height 33
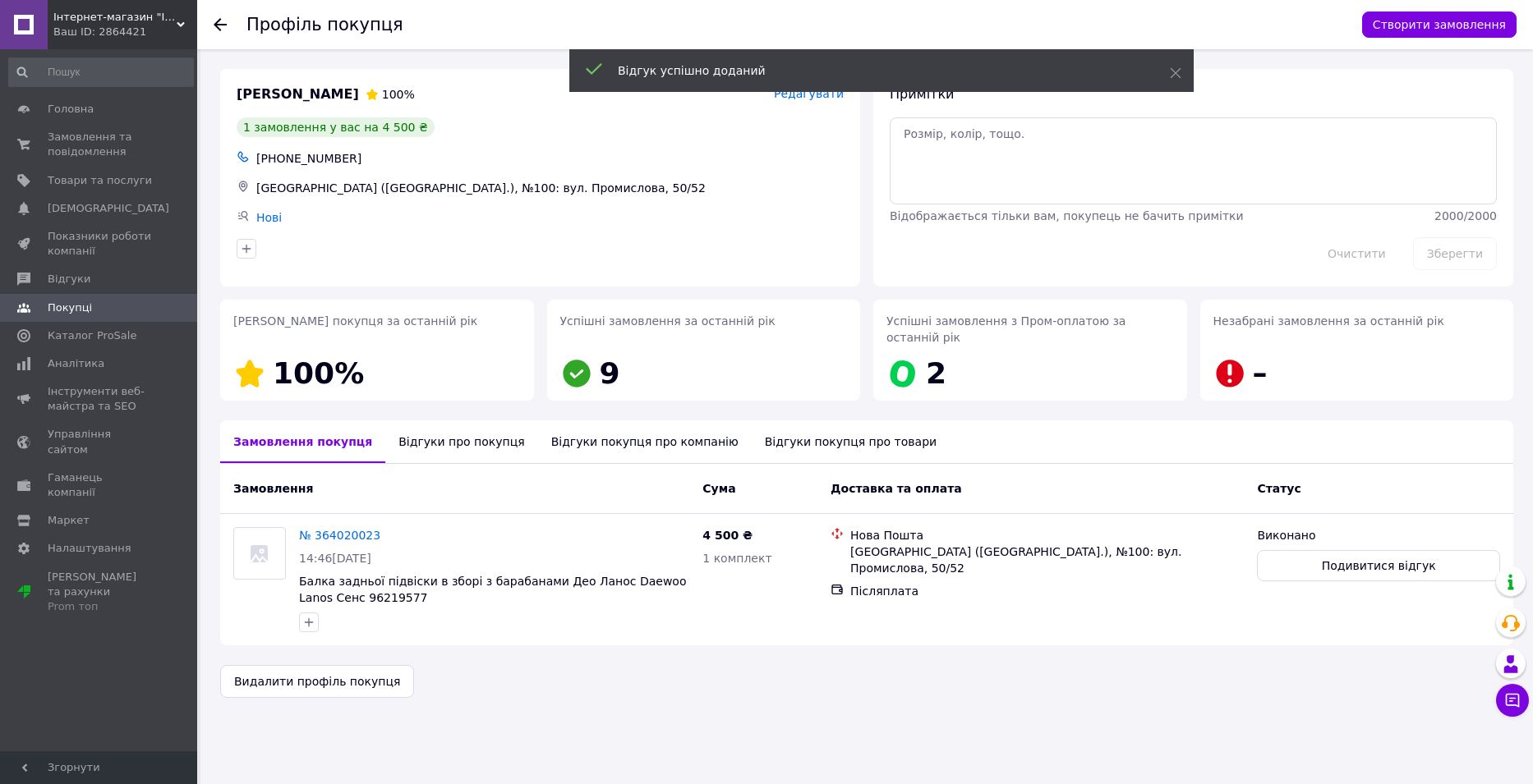
click at [220, 23] on icon at bounding box center [221, 25] width 14 height 14
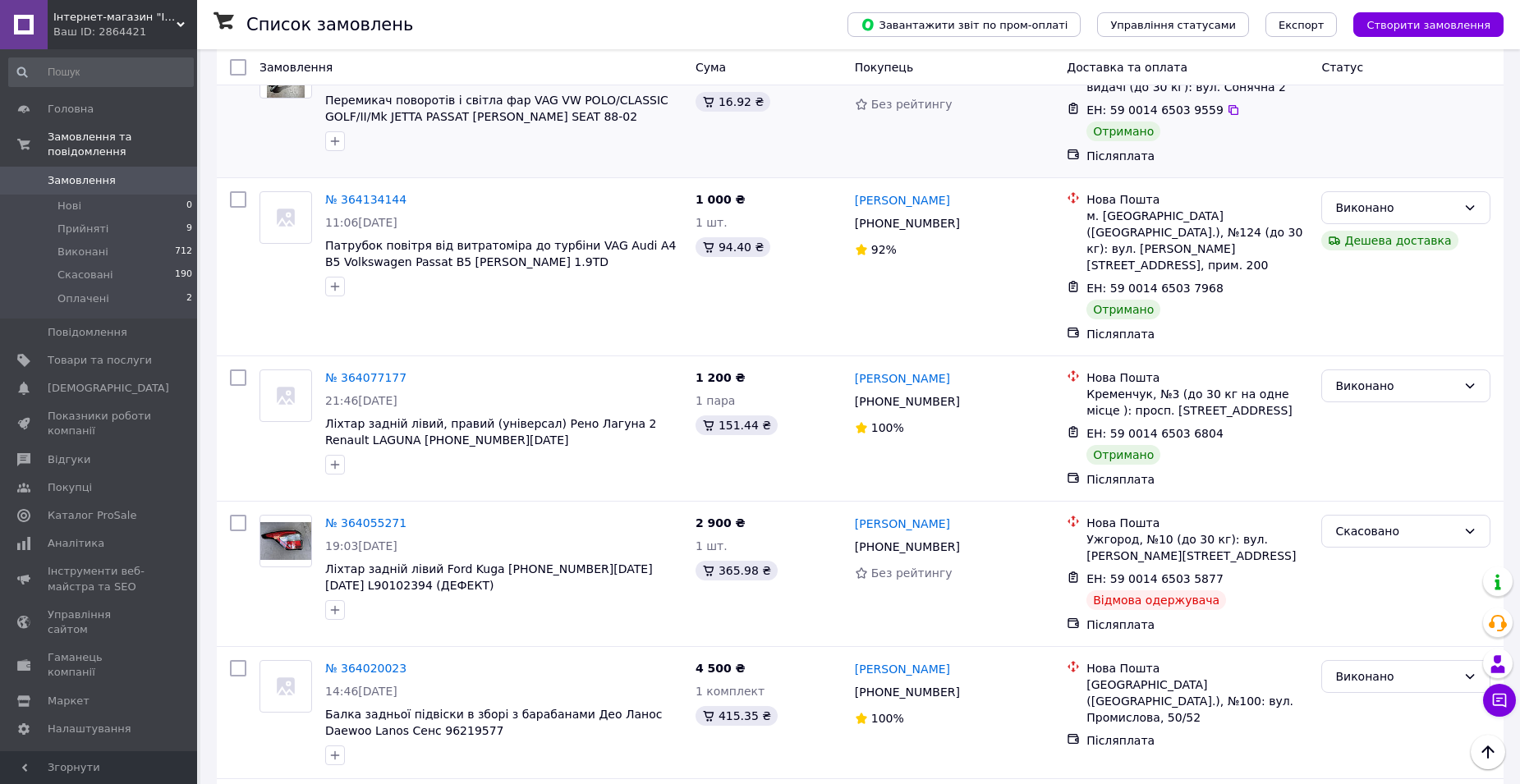
scroll to position [2450, 0]
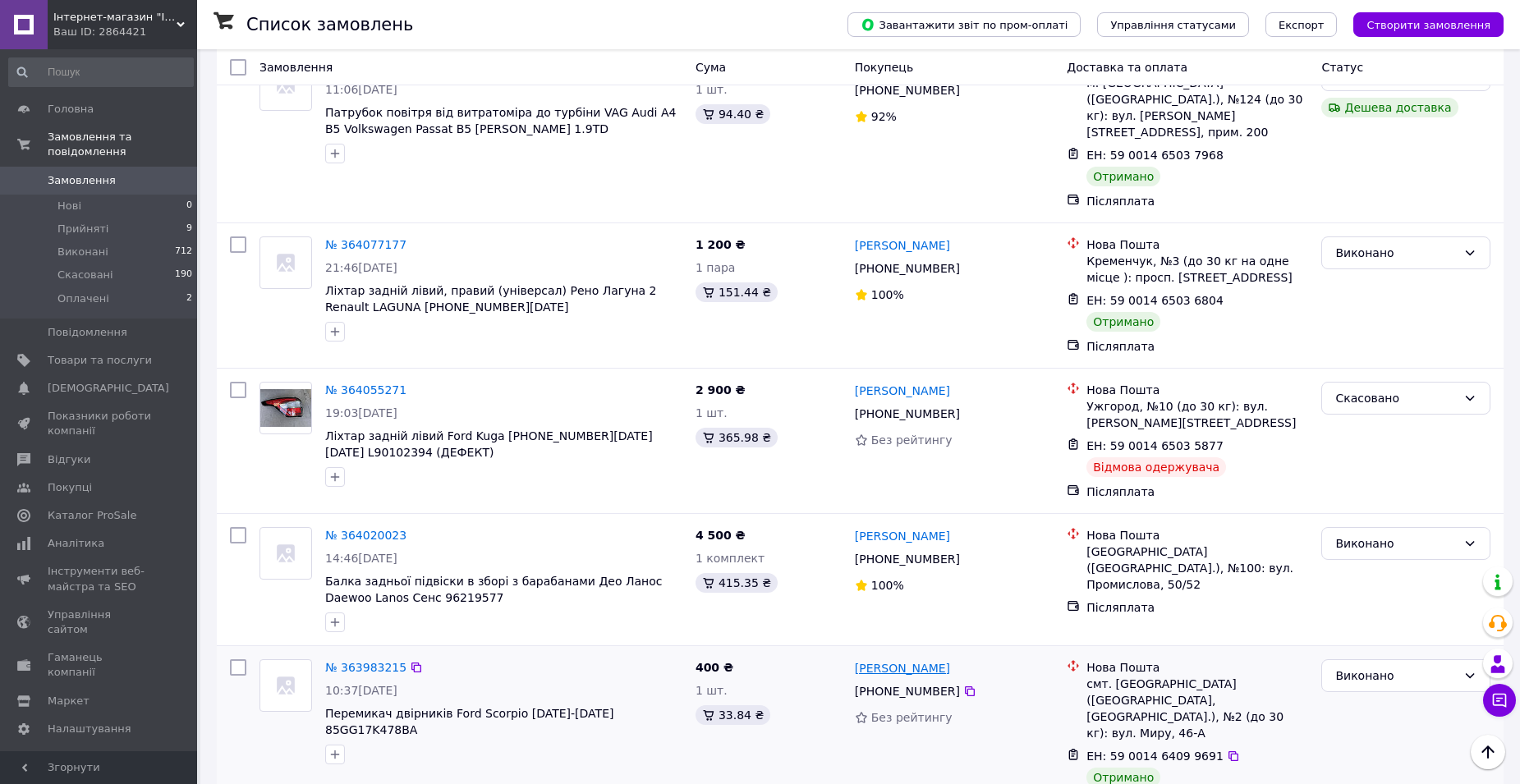
click at [898, 660] on link "[PERSON_NAME]" at bounding box center [902, 668] width 96 height 16
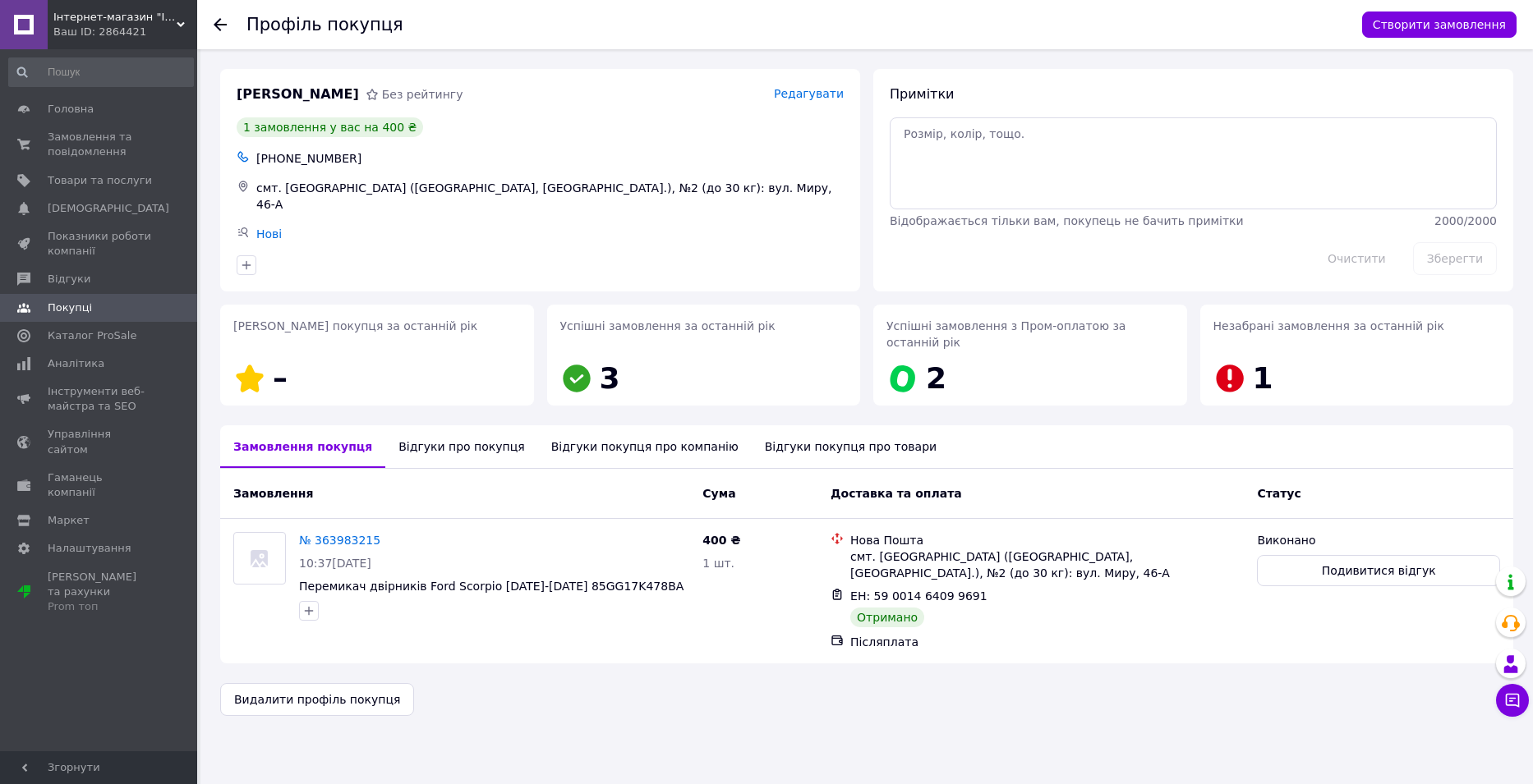
click at [221, 20] on icon at bounding box center [221, 25] width 14 height 14
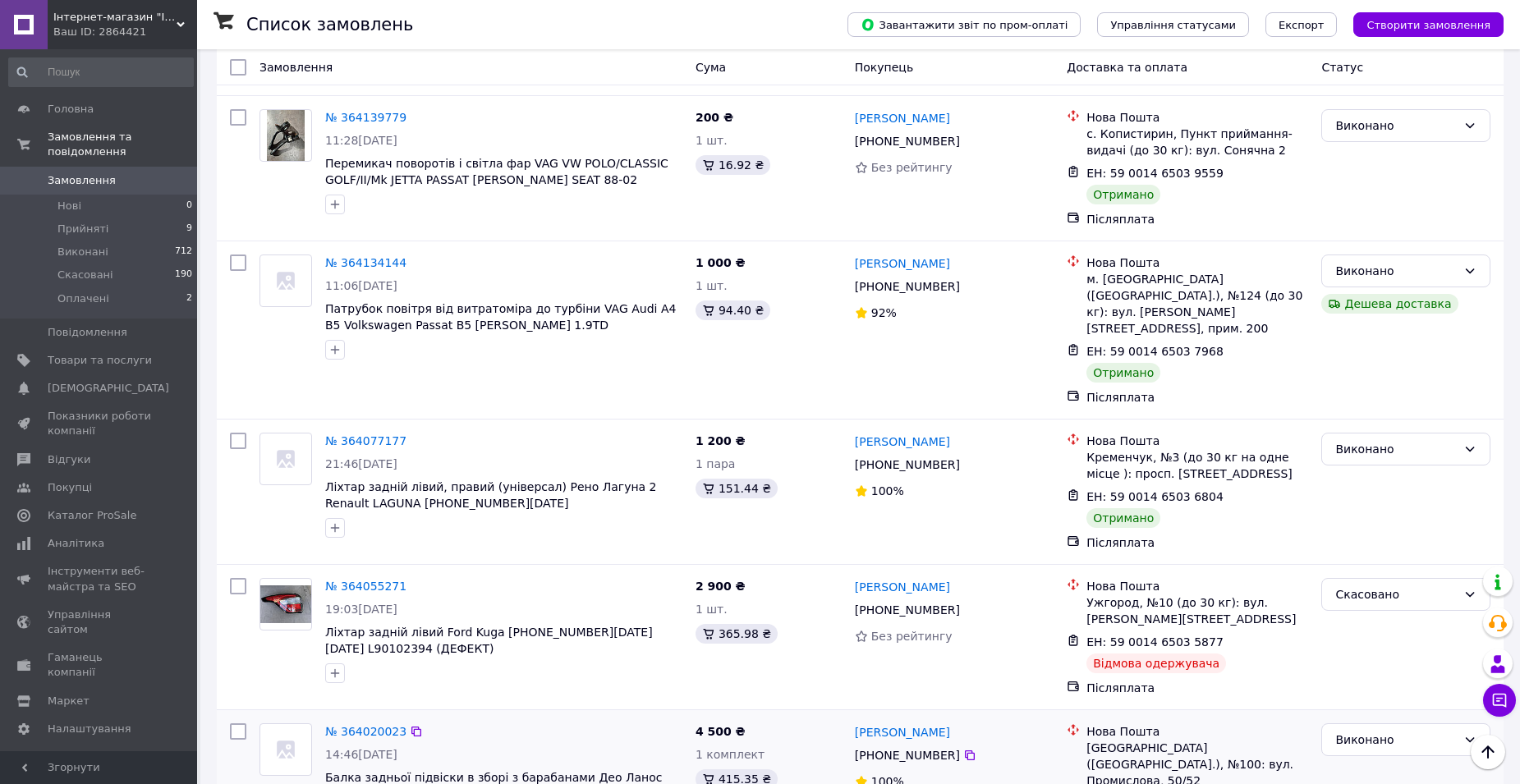
scroll to position [2450, 0]
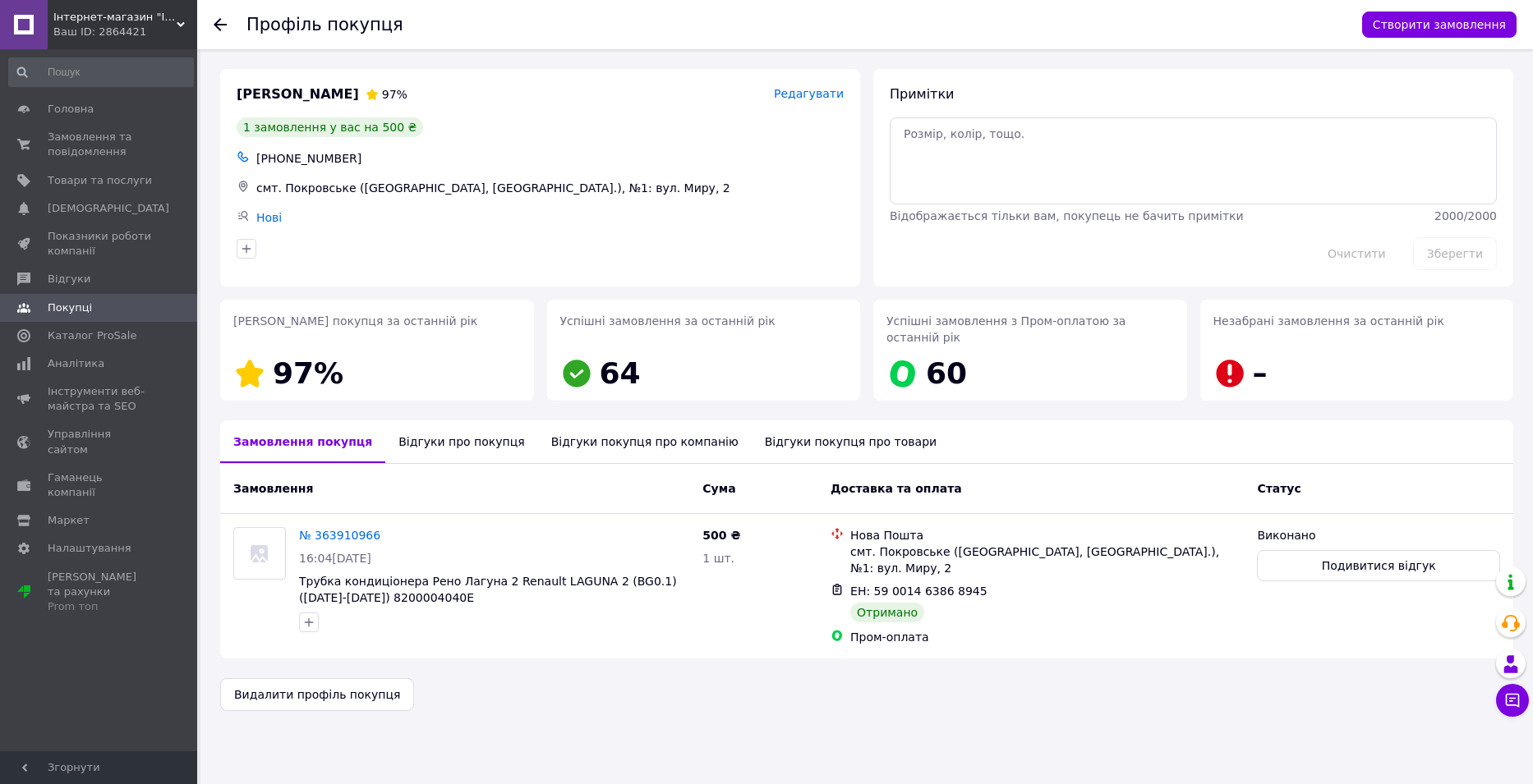
click at [216, 22] on use at bounding box center [221, 25] width 14 height 14
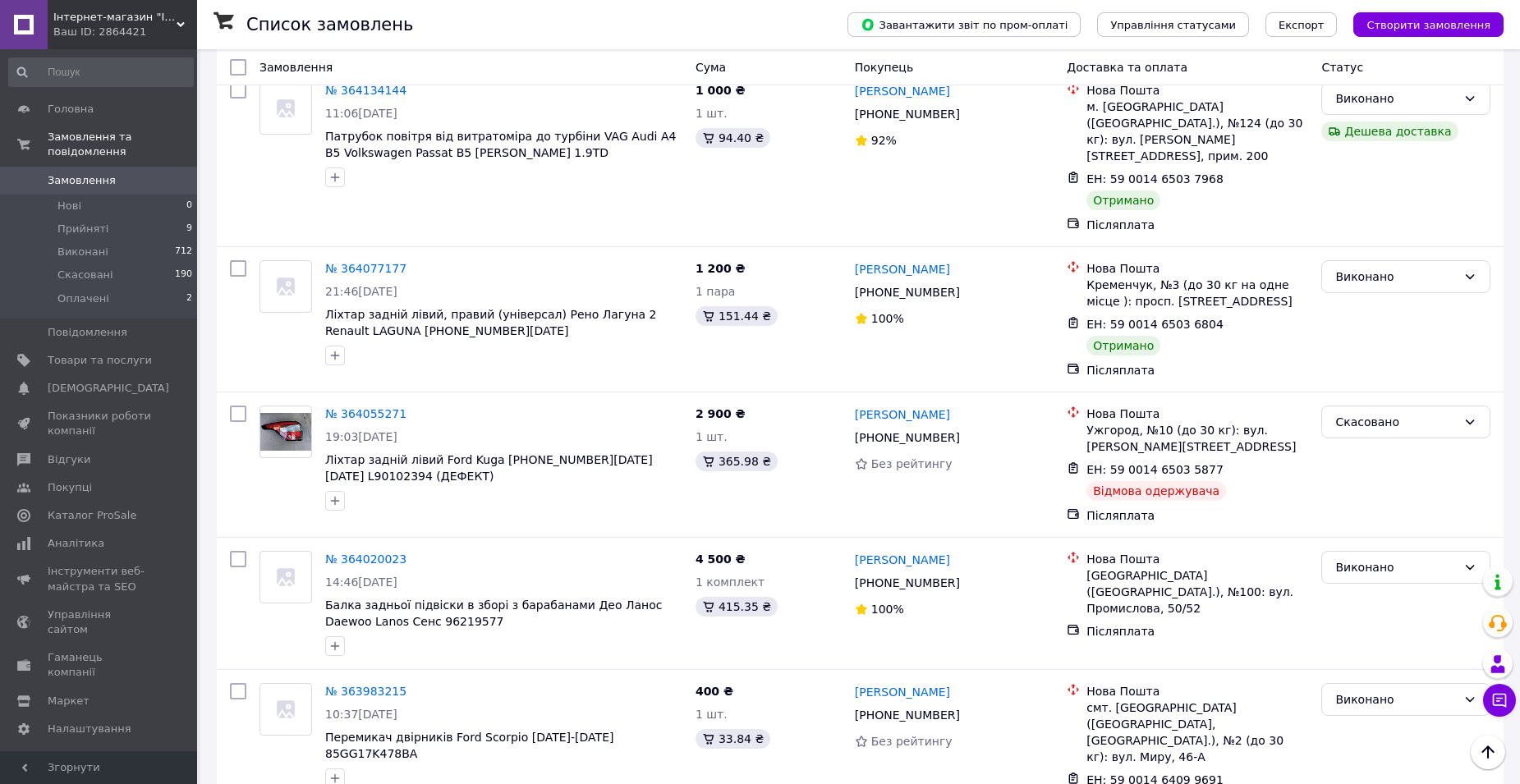
scroll to position [2450, 0]
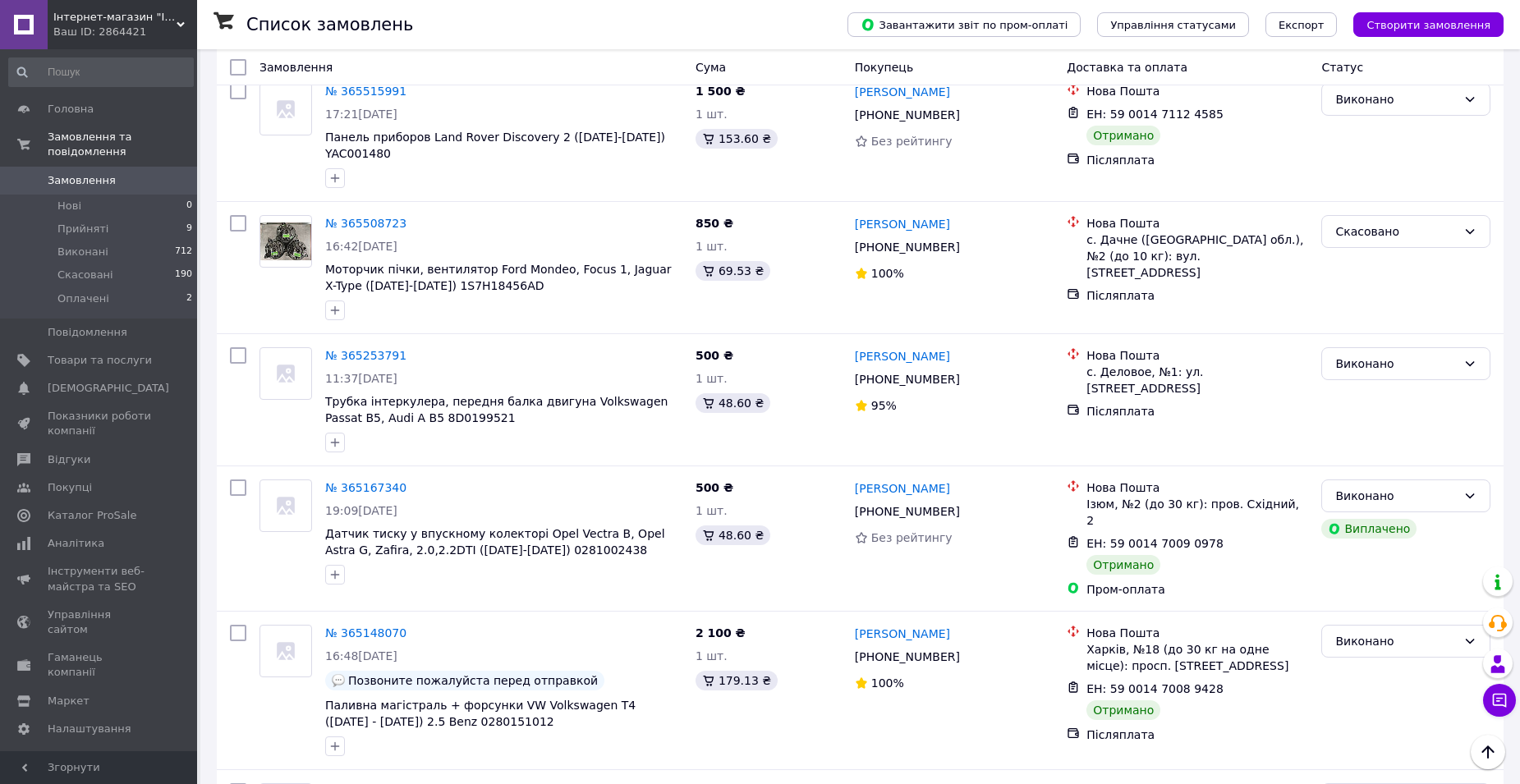
scroll to position [2403, 0]
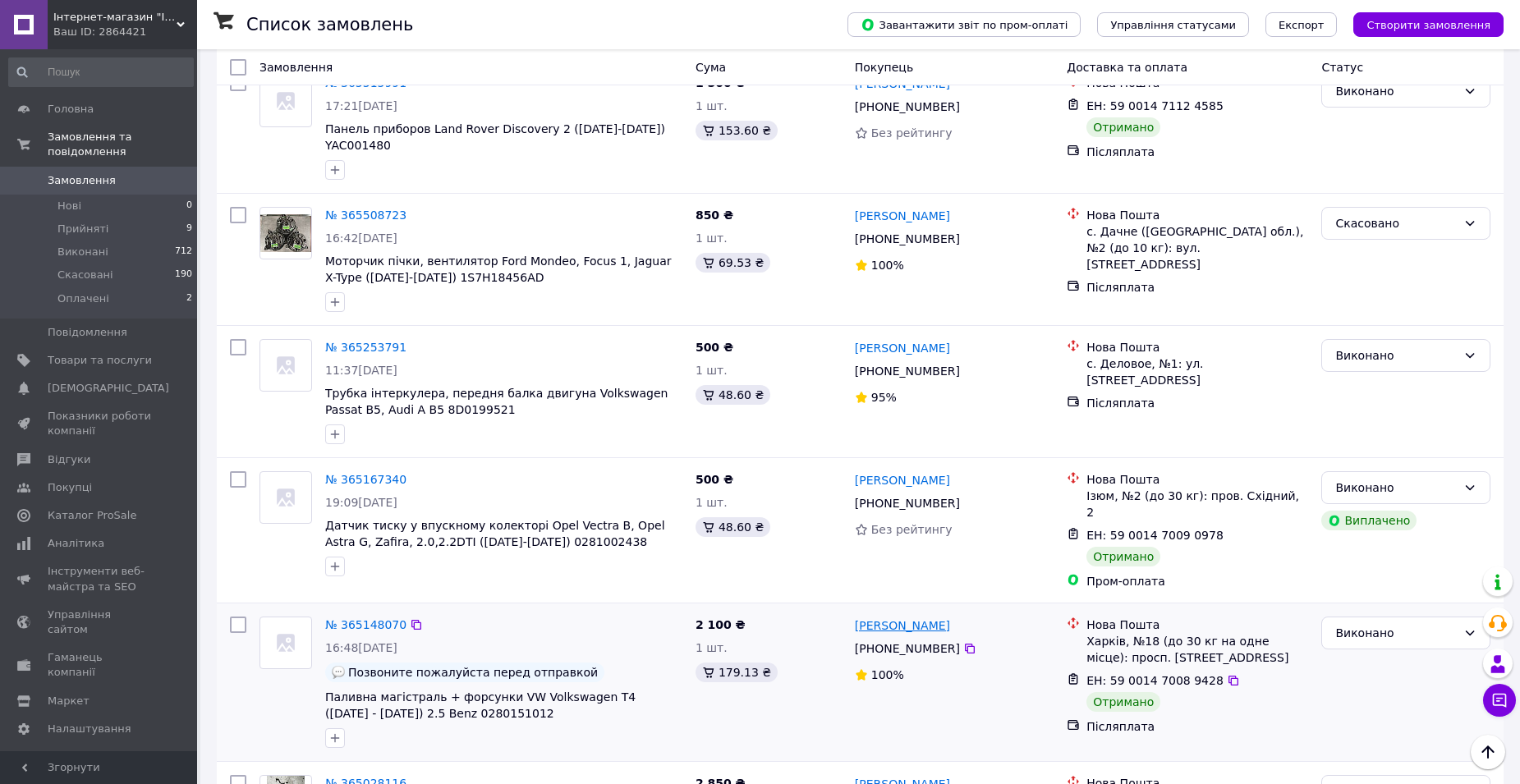
click at [912, 618] on link "[PERSON_NAME]" at bounding box center [902, 625] width 96 height 16
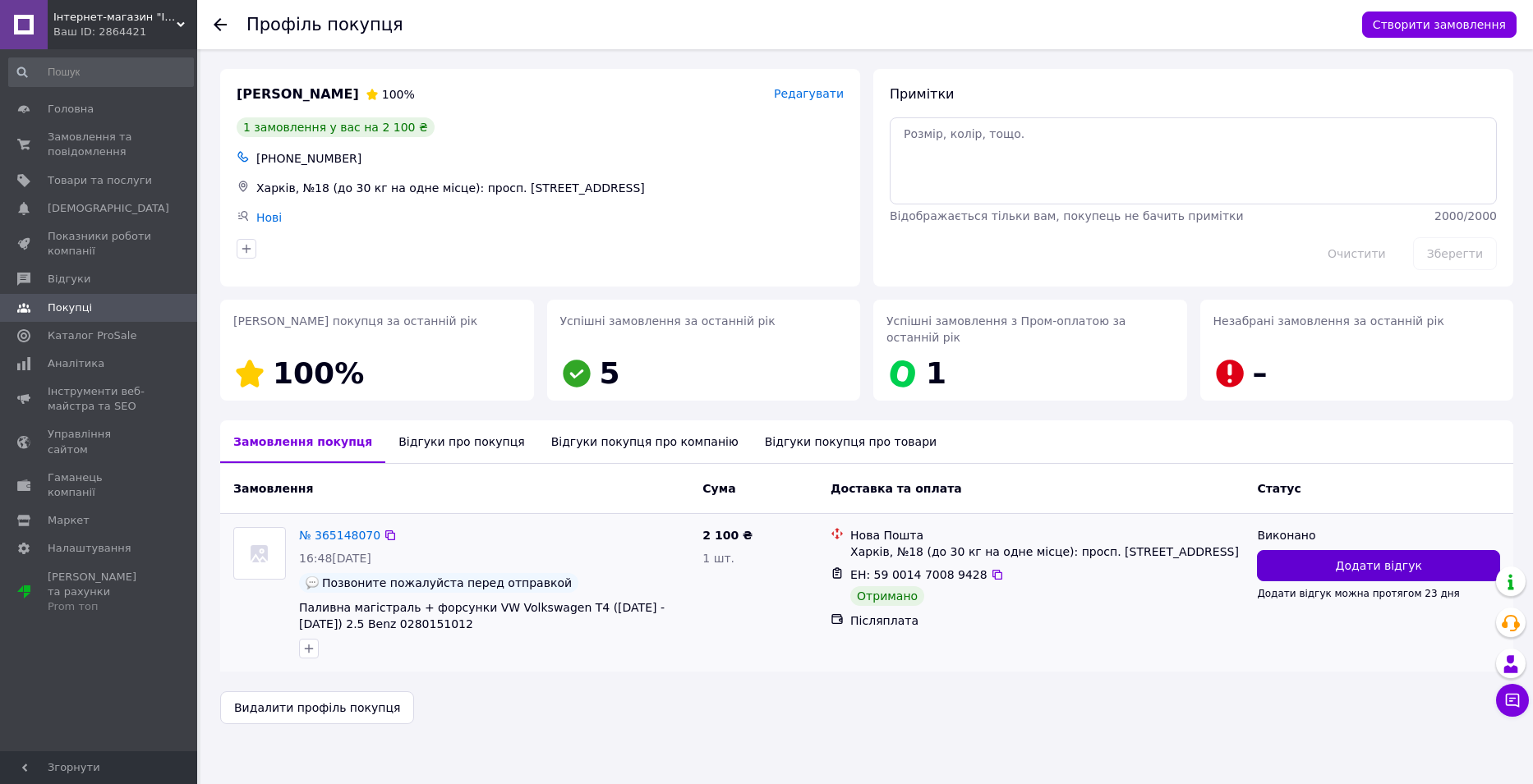
click at [1304, 550] on button "Додати відгук" at bounding box center [1377, 566] width 243 height 31
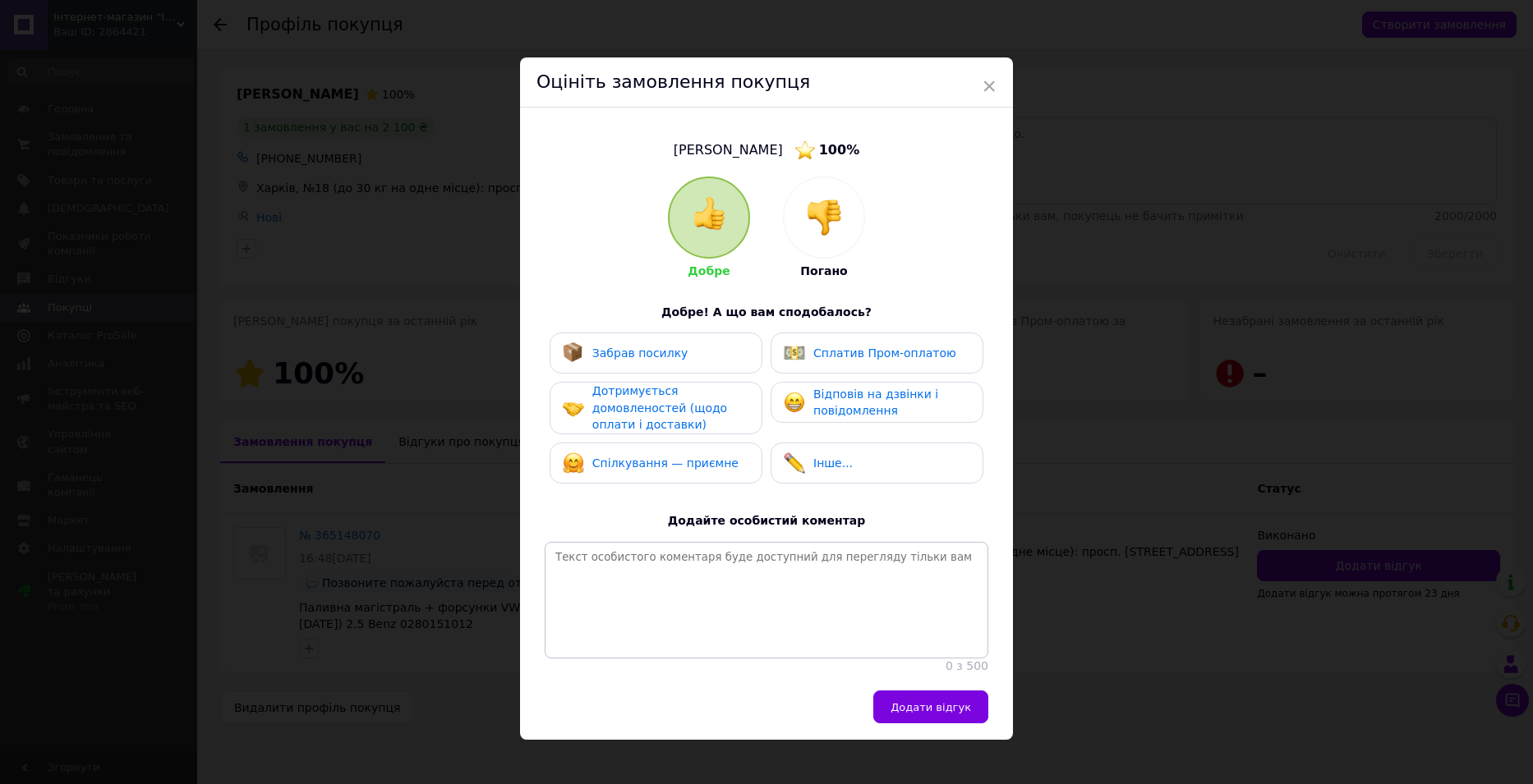
click at [677, 358] on div "Забрав посилку" at bounding box center [656, 353] width 187 height 21
drag, startPoint x: 678, startPoint y: 405, endPoint x: 690, endPoint y: 456, distance: 52.4
click at [678, 406] on span "Дотримується домовленостей (щодо оплати і доставки)" at bounding box center [659, 407] width 134 height 46
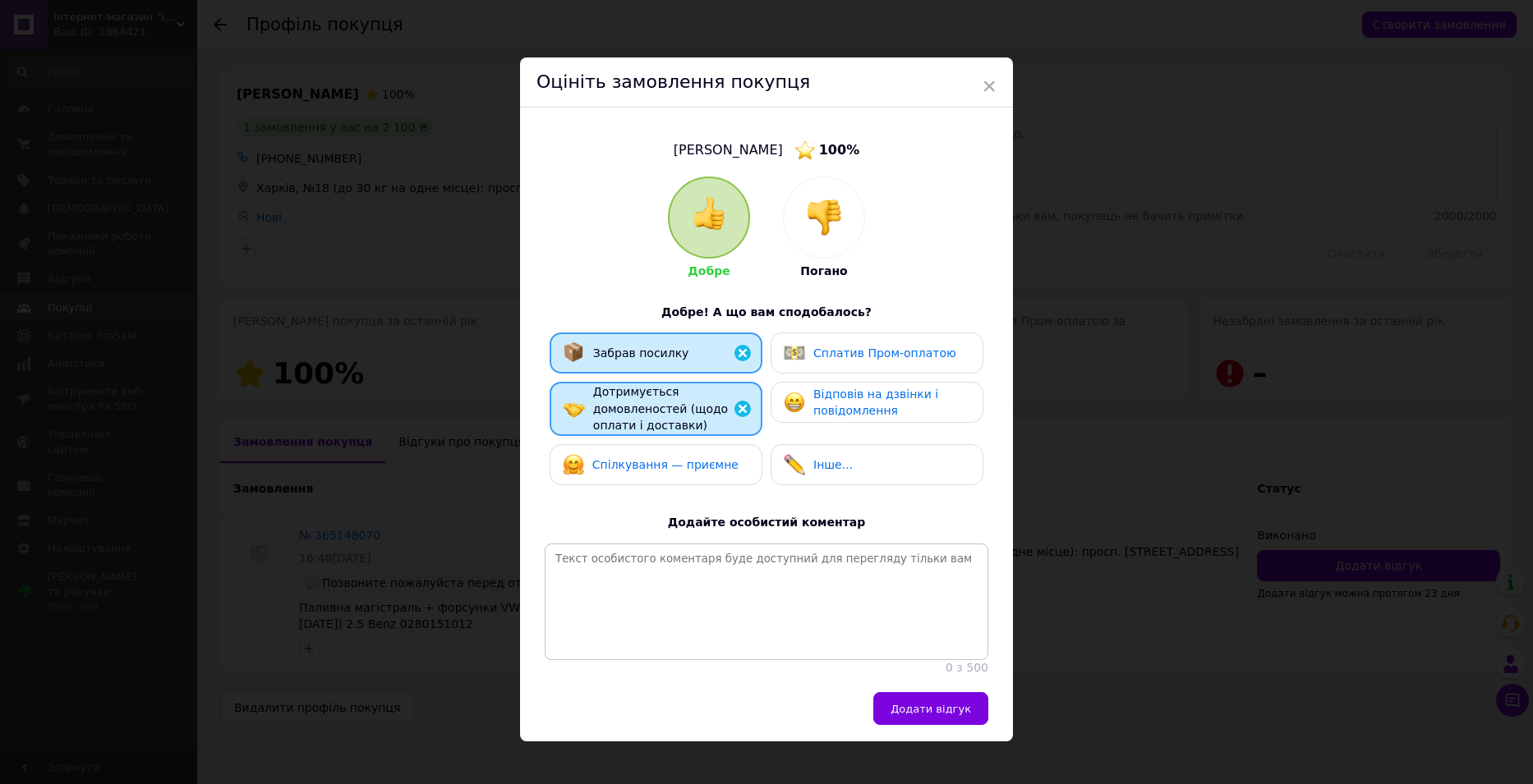
drag, startPoint x: 692, startPoint y: 462, endPoint x: 866, endPoint y: 445, distance: 174.8
click at [696, 463] on span "Спілкування — приємне" at bounding box center [664, 465] width 146 height 14
click at [882, 406] on span "Відповів на дзвінки і повідомлення" at bounding box center [875, 402] width 125 height 30
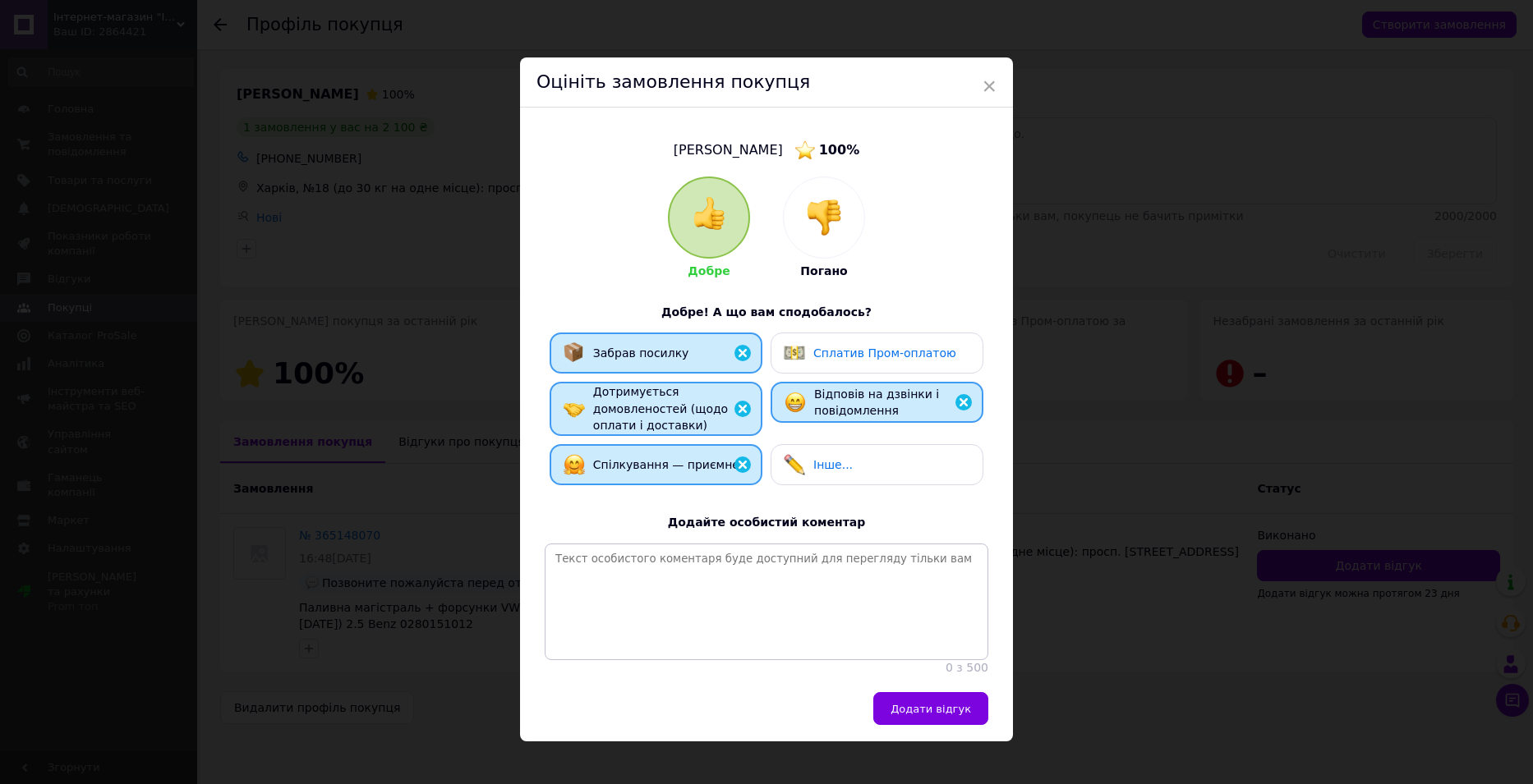
click at [893, 461] on div "Інше..." at bounding box center [876, 465] width 187 height 21
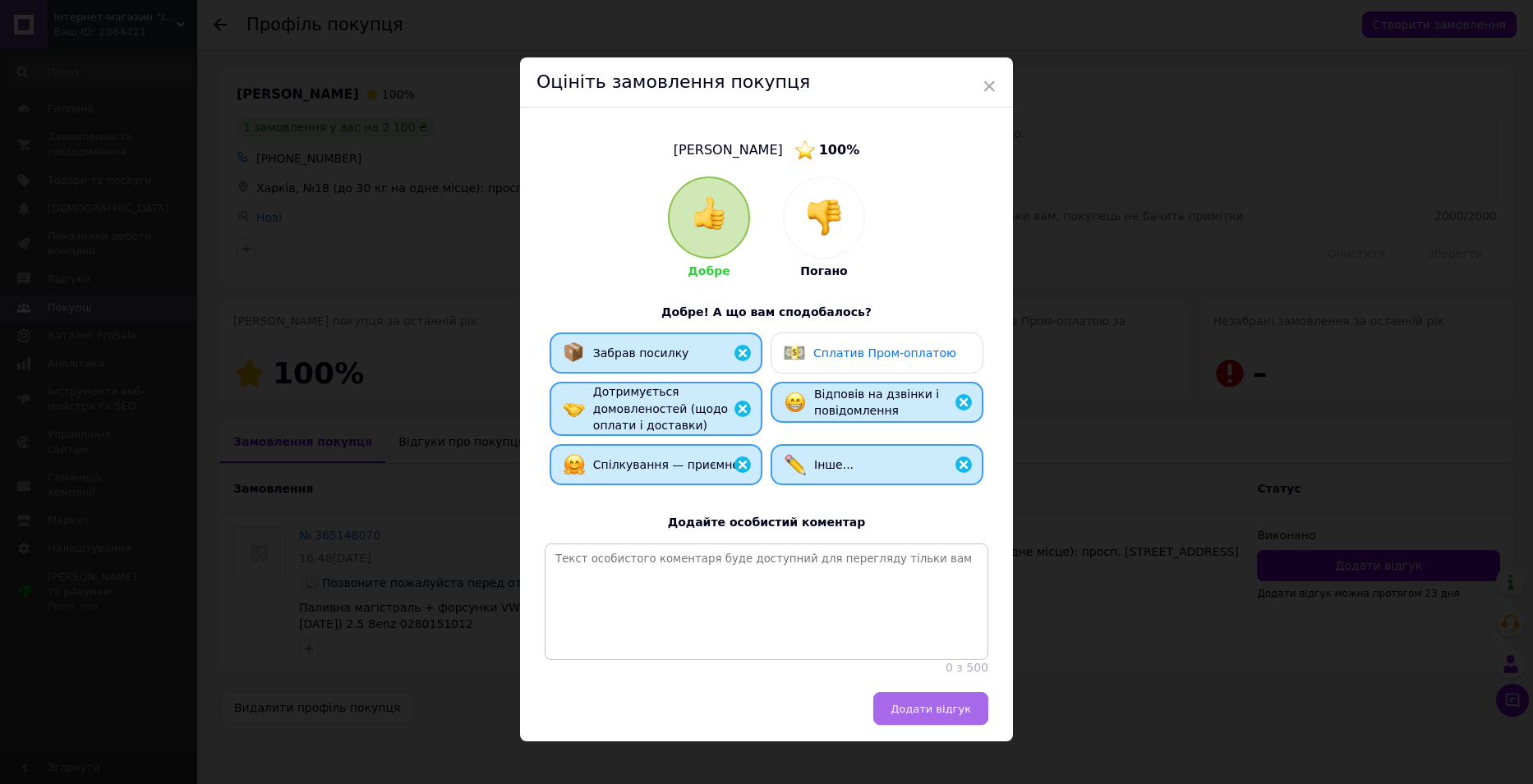
click at [927, 715] on span "Додати відгук" at bounding box center [930, 709] width 80 height 13
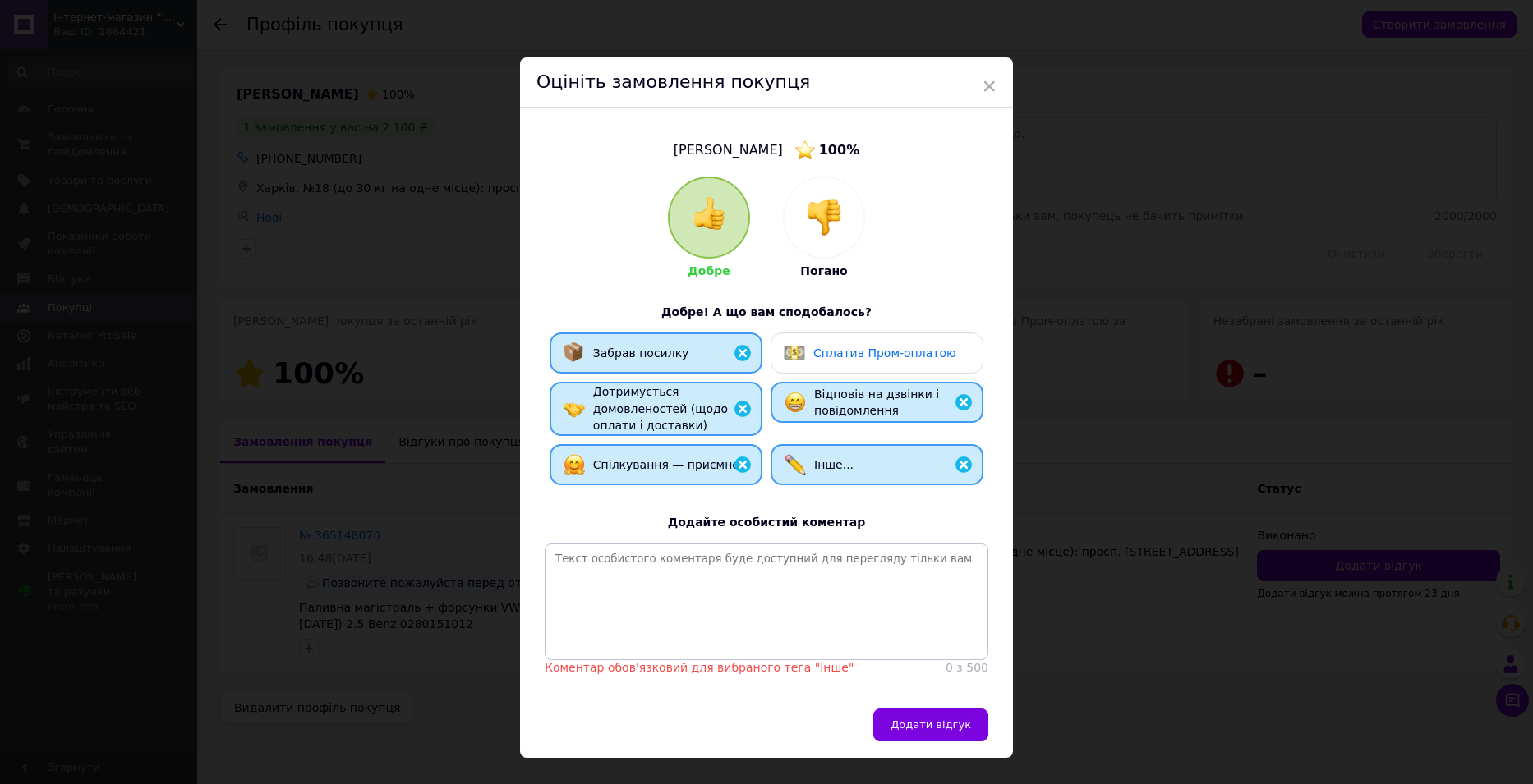
click at [858, 467] on div "Інше..." at bounding box center [876, 465] width 185 height 21
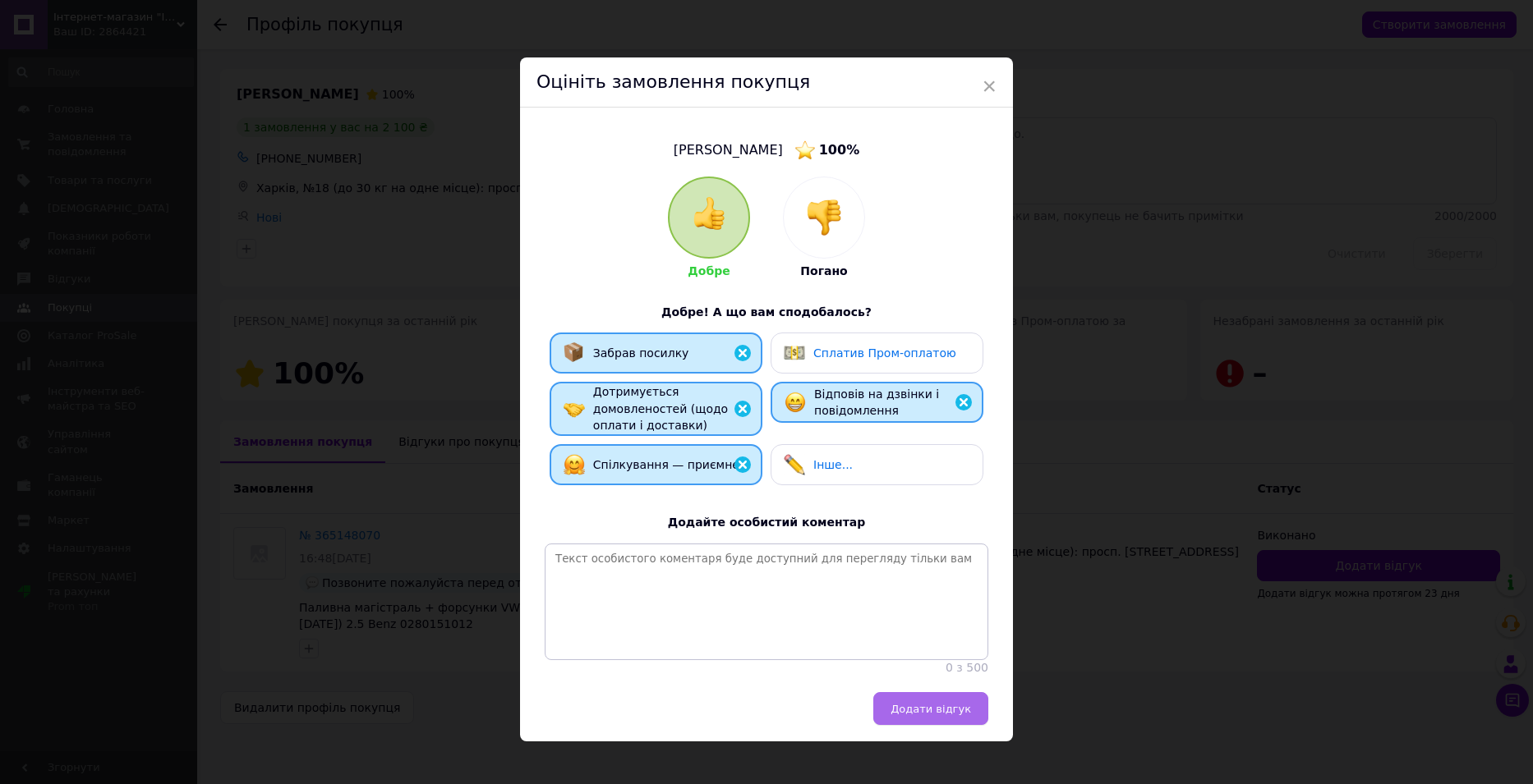
click at [929, 715] on span "Додати відгук" at bounding box center [930, 709] width 80 height 13
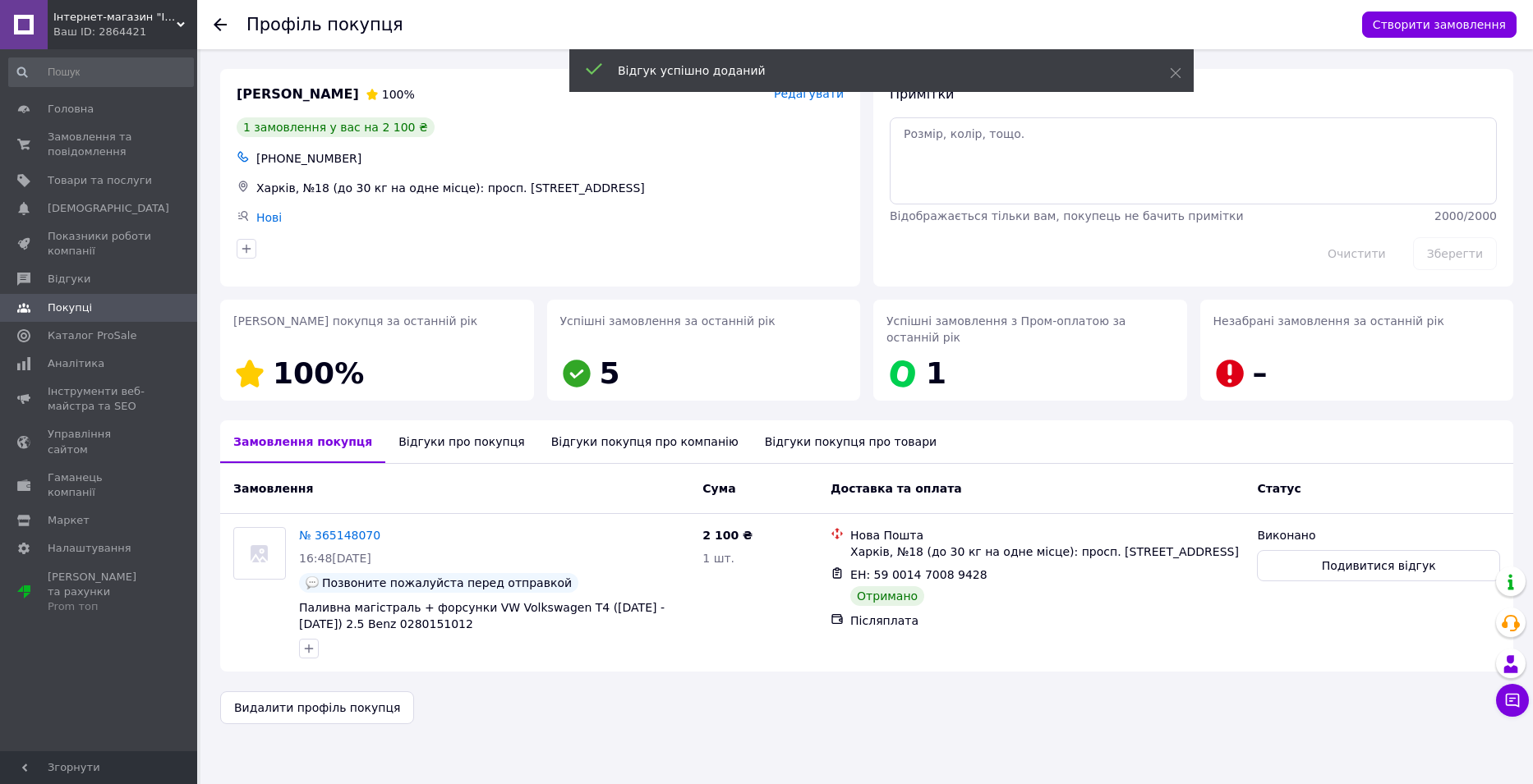
click at [221, 23] on icon at bounding box center [221, 25] width 14 height 14
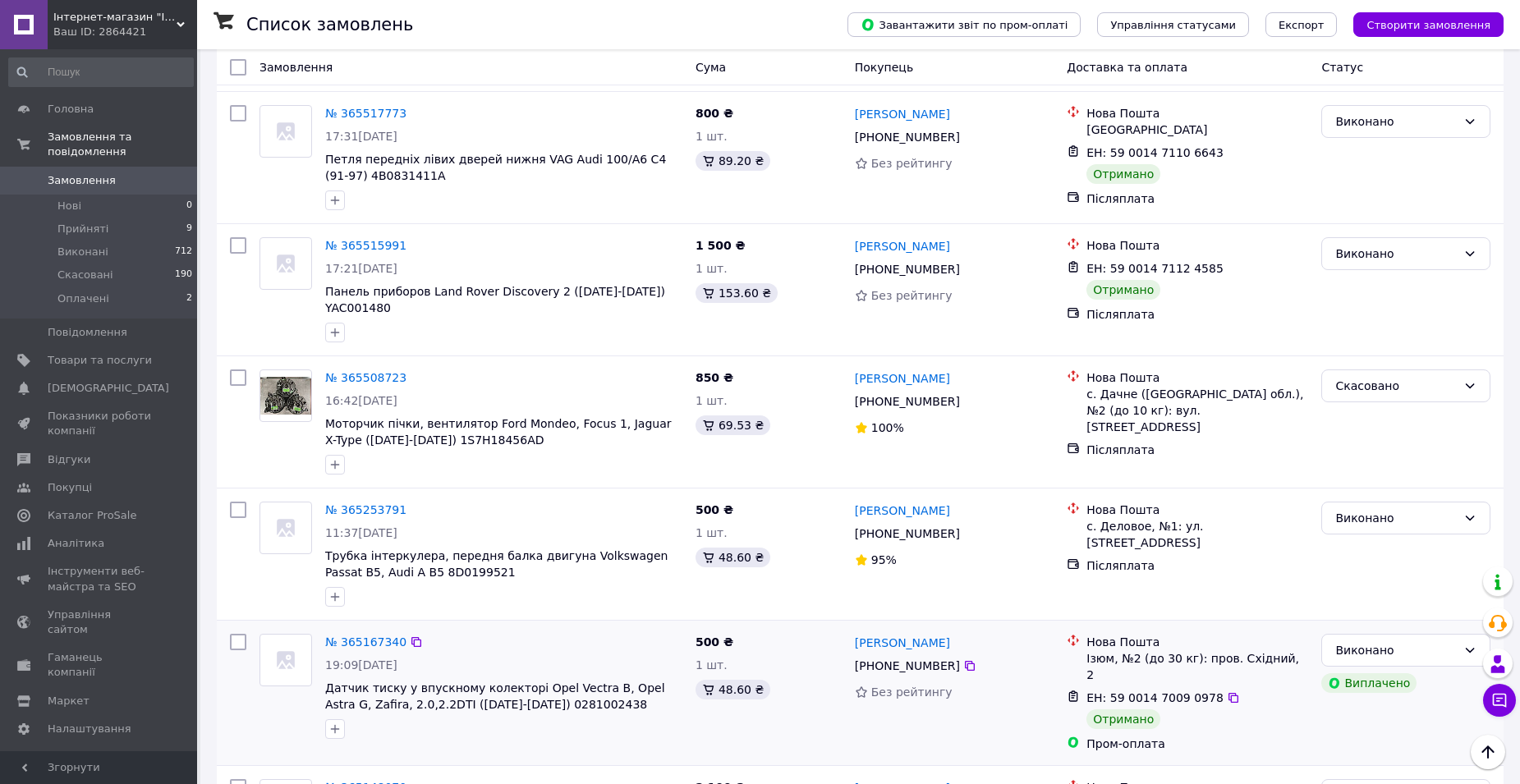
scroll to position [2240, 0]
click at [923, 636] on link "[PERSON_NAME]" at bounding box center [902, 644] width 96 height 16
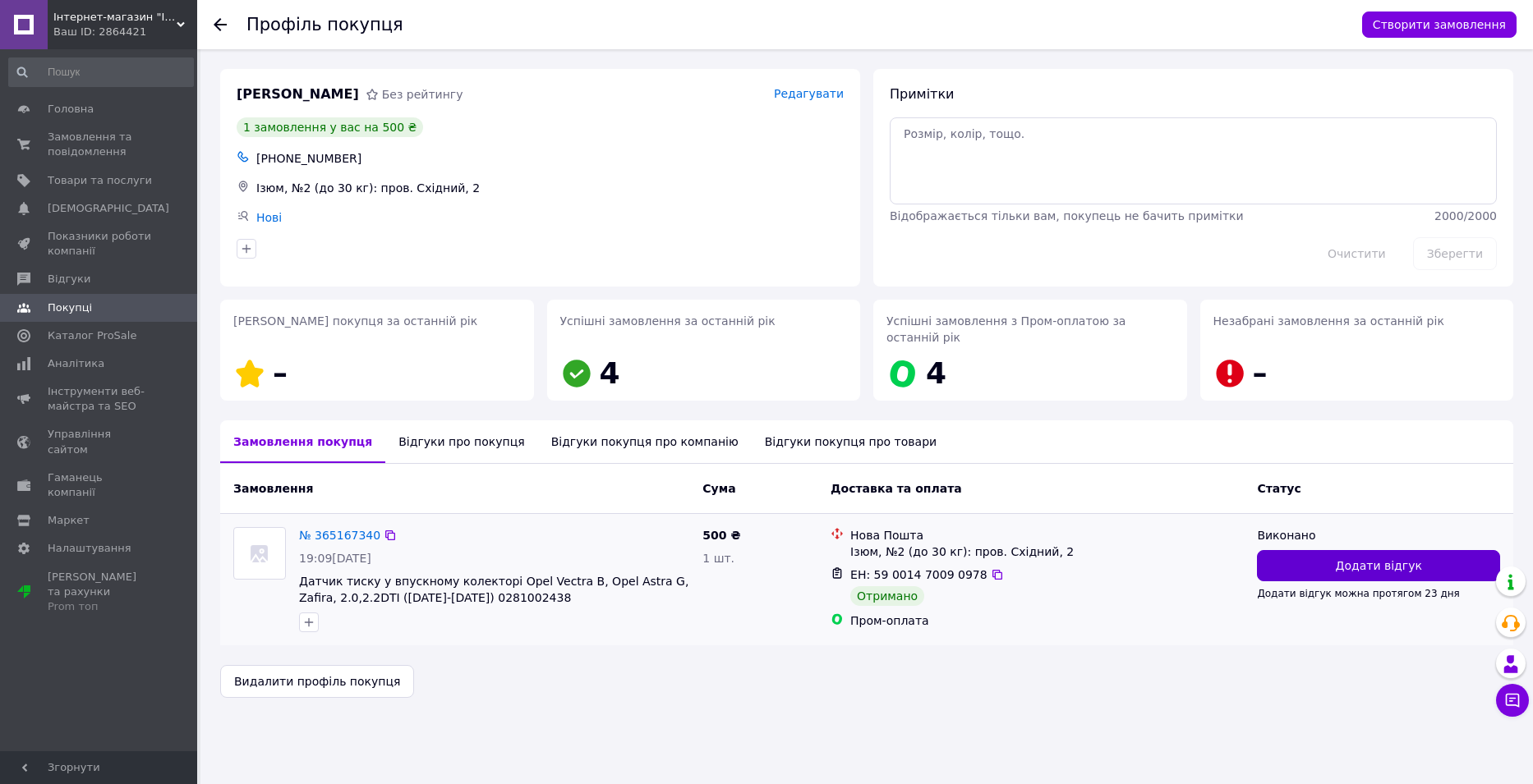
click at [1303, 553] on button "Додати відгук" at bounding box center [1377, 566] width 243 height 31
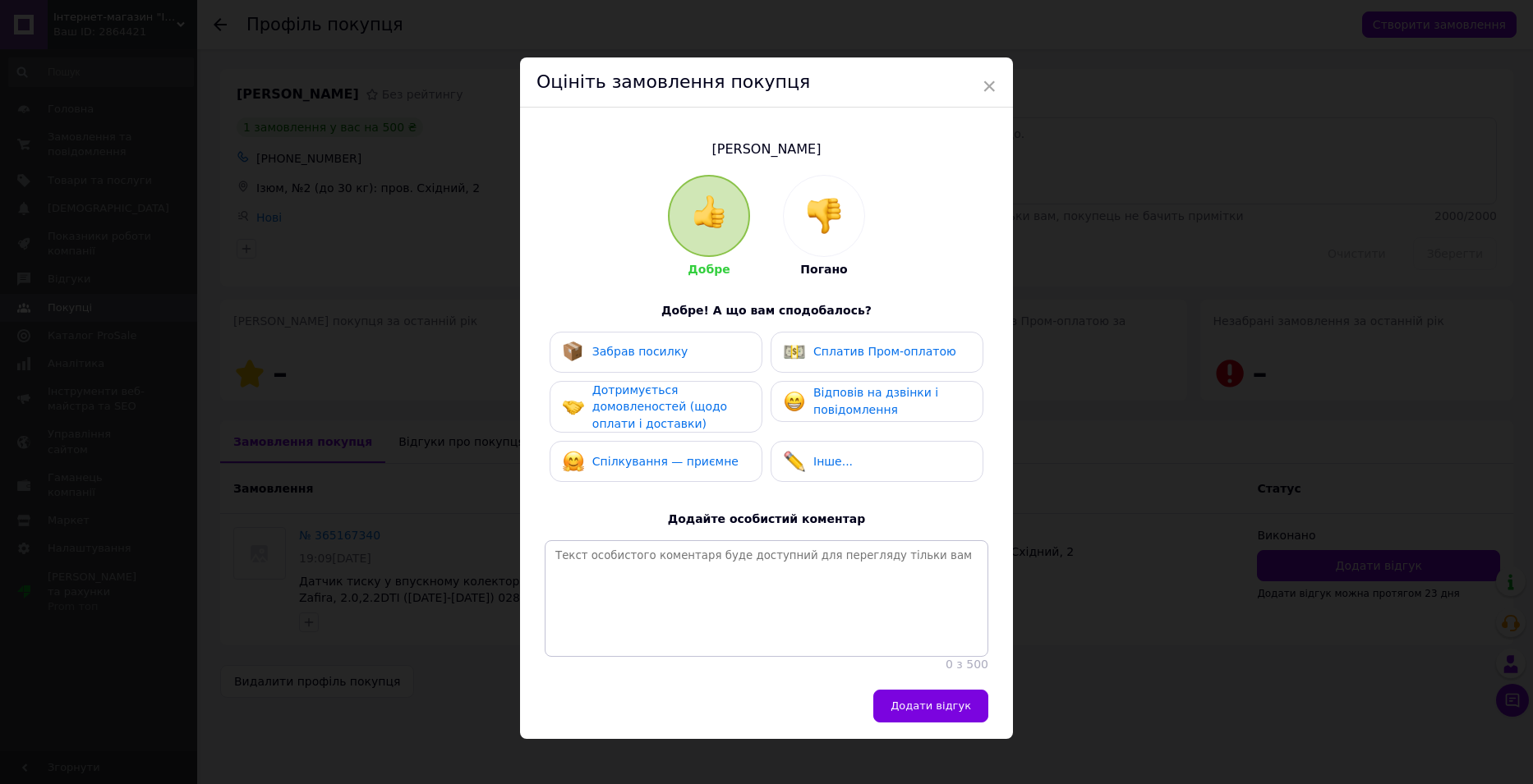
click at [616, 353] on span "Забрав посилку" at bounding box center [639, 352] width 96 height 14
drag, startPoint x: 661, startPoint y: 401, endPoint x: 663, endPoint y: 417, distance: 16.1
click at [662, 407] on span "Дотримується домовленостей (щодо оплати і доставки)" at bounding box center [659, 407] width 134 height 46
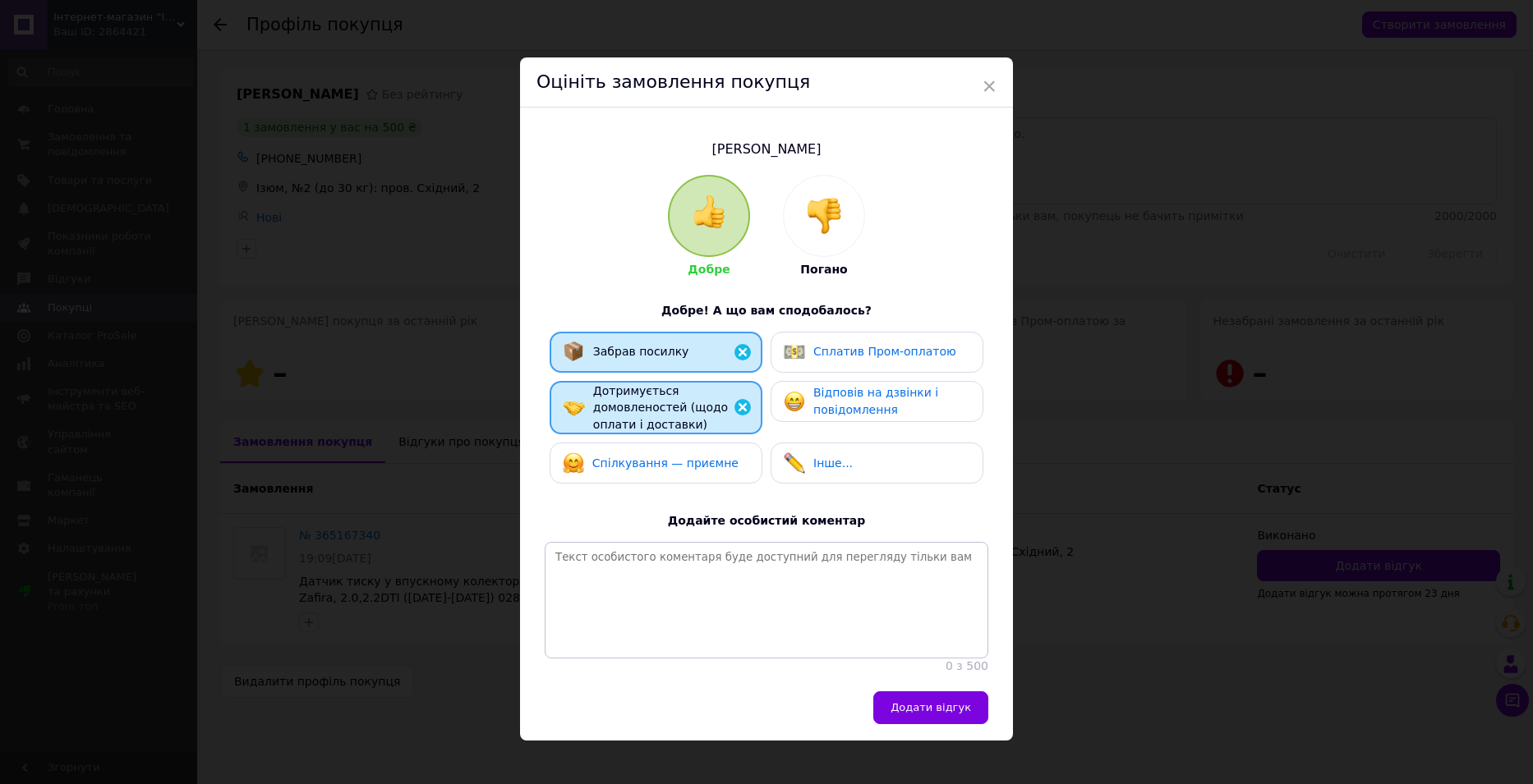
drag, startPoint x: 667, startPoint y: 462, endPoint x: 788, endPoint y: 416, distance: 129.4
click at [669, 462] on span "Спілкування — приємне" at bounding box center [664, 463] width 146 height 14
click at [816, 394] on span "Відповів на дзвінки і повідомлення" at bounding box center [875, 400] width 125 height 30
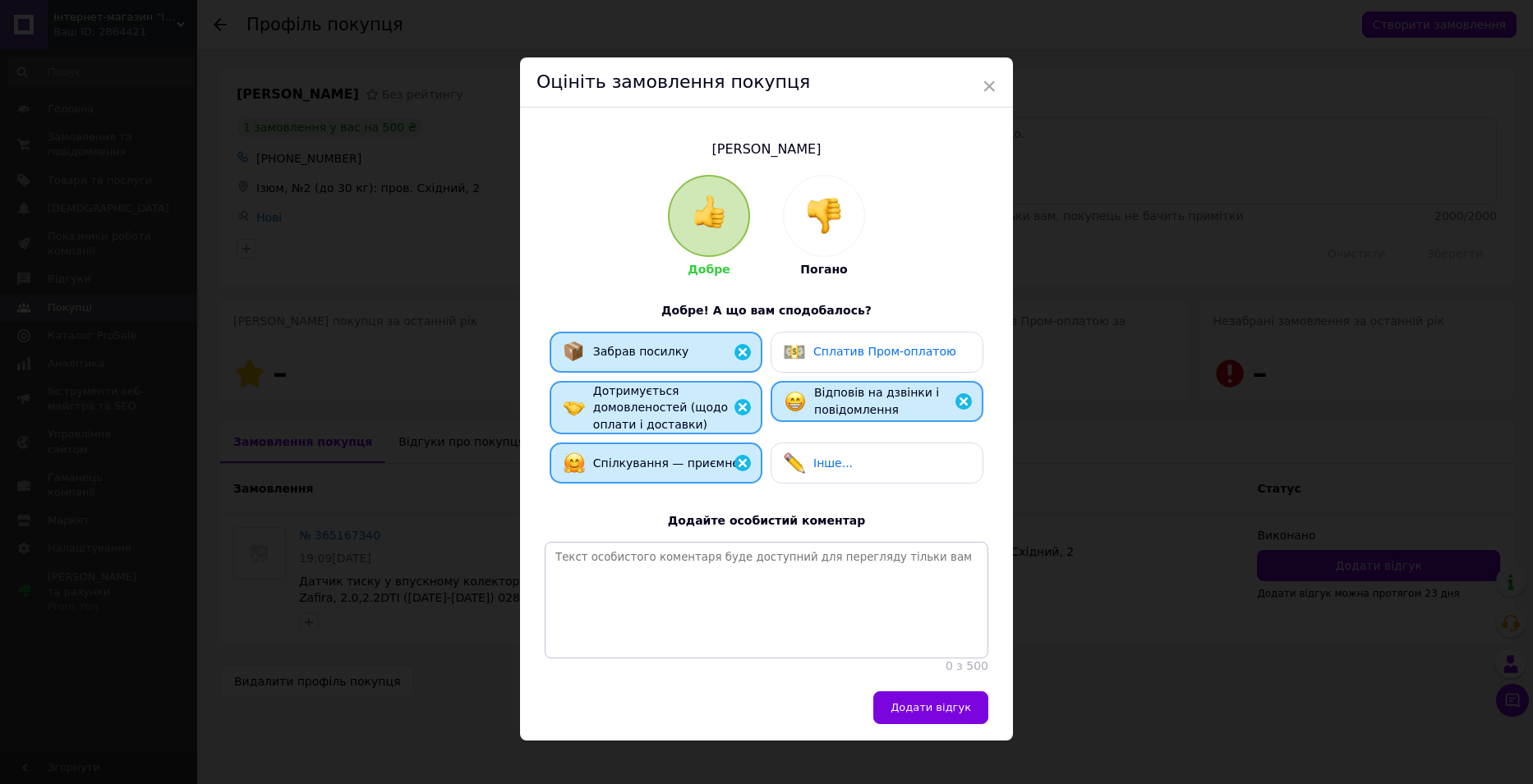
drag, startPoint x: 825, startPoint y: 355, endPoint x: 827, endPoint y: 367, distance: 12.2
click at [825, 357] on span "Сплатив Пром-оплатою" at bounding box center [885, 352] width 143 height 14
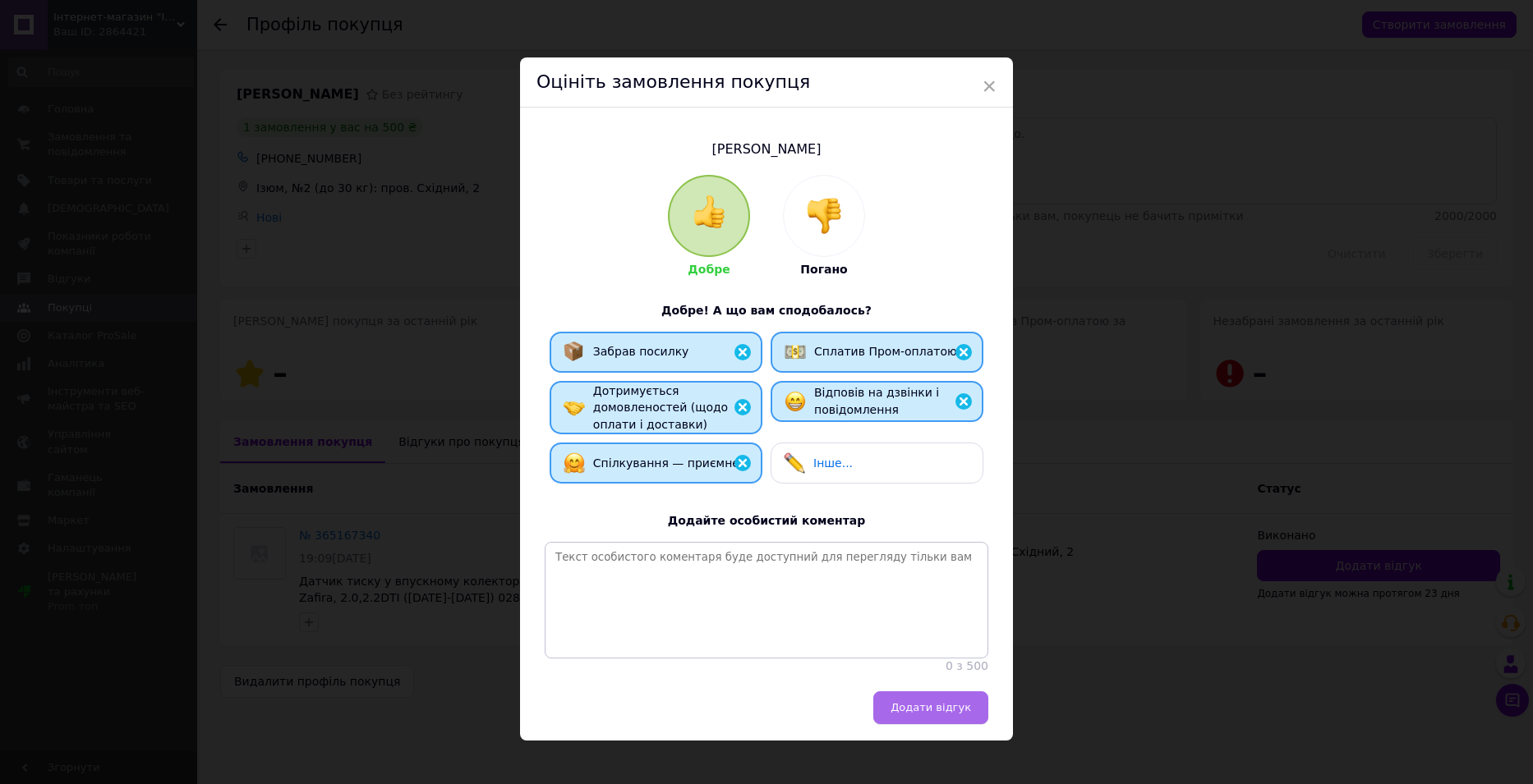
click at [936, 713] on span "Додати відгук" at bounding box center [930, 707] width 80 height 13
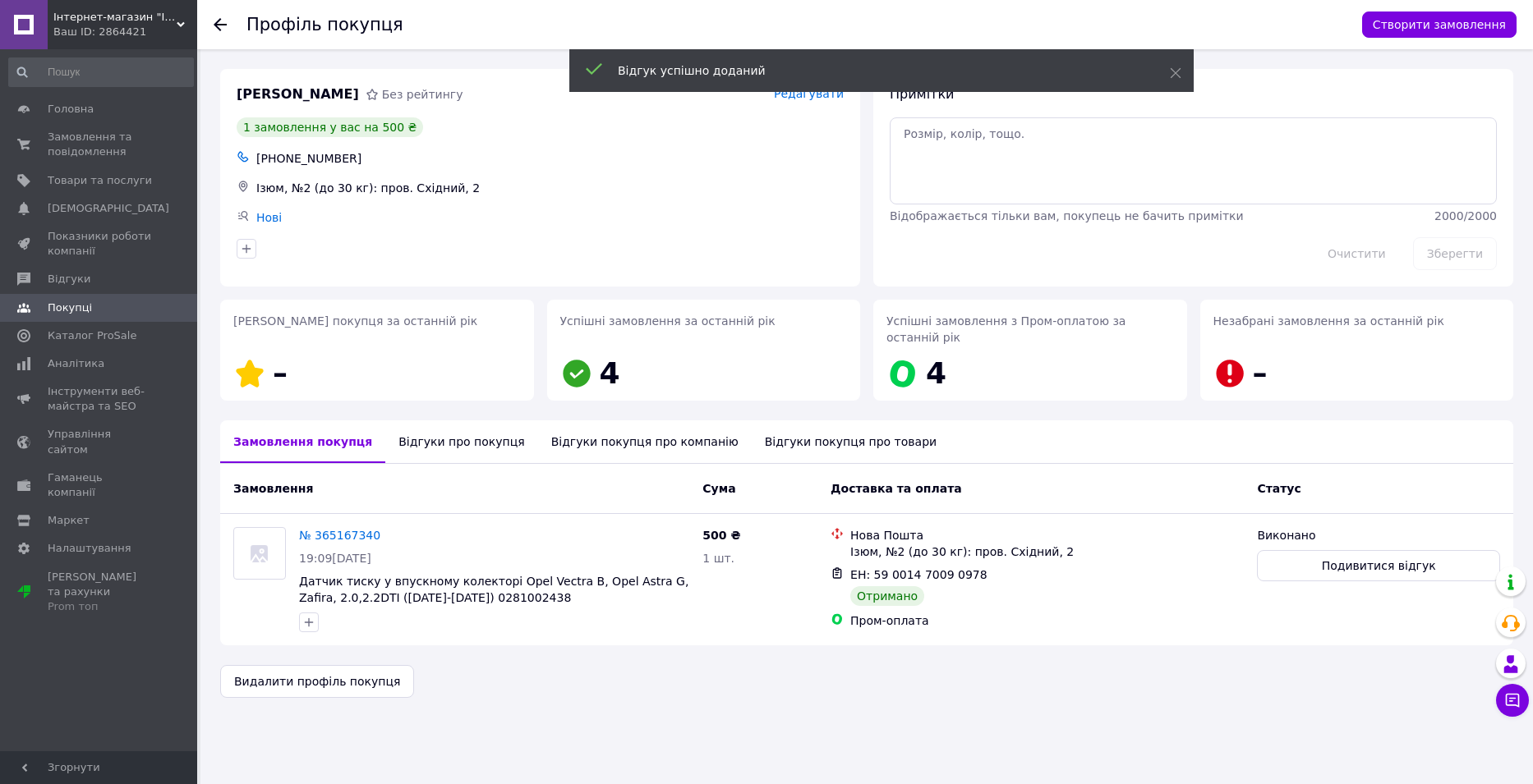
click at [220, 24] on use at bounding box center [221, 25] width 14 height 14
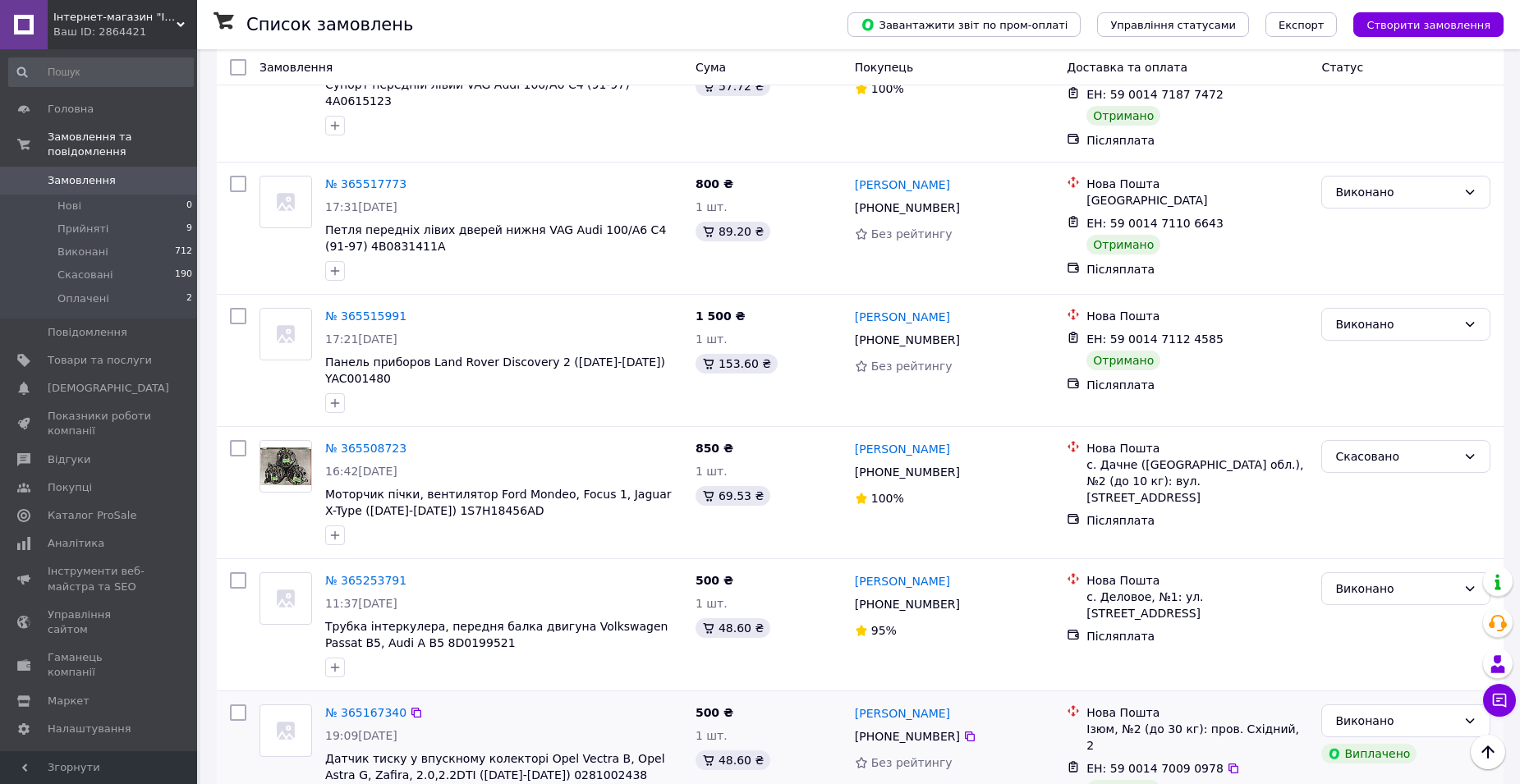
scroll to position [2158, 0]
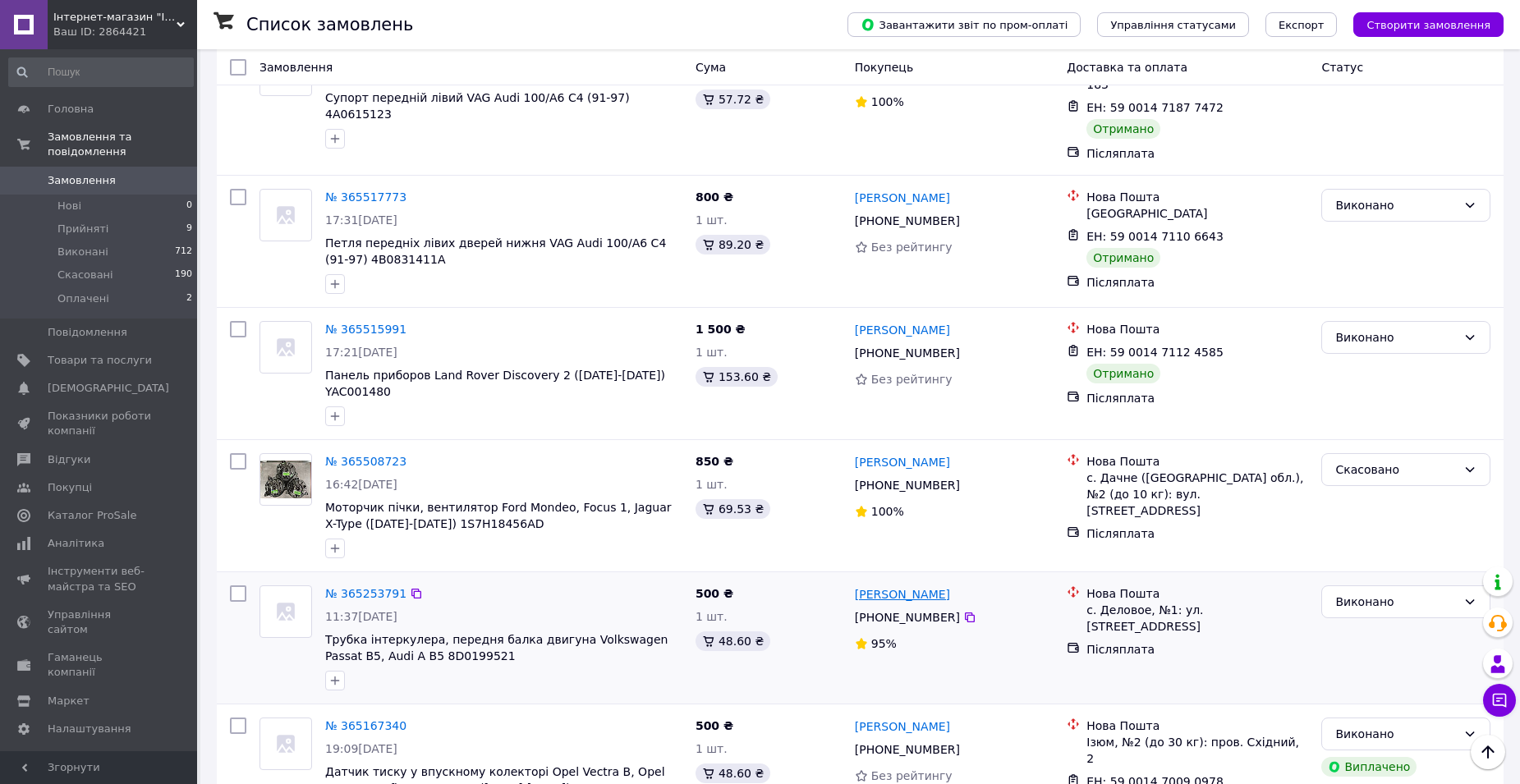
click at [897, 586] on link "[PERSON_NAME]" at bounding box center [902, 594] width 96 height 16
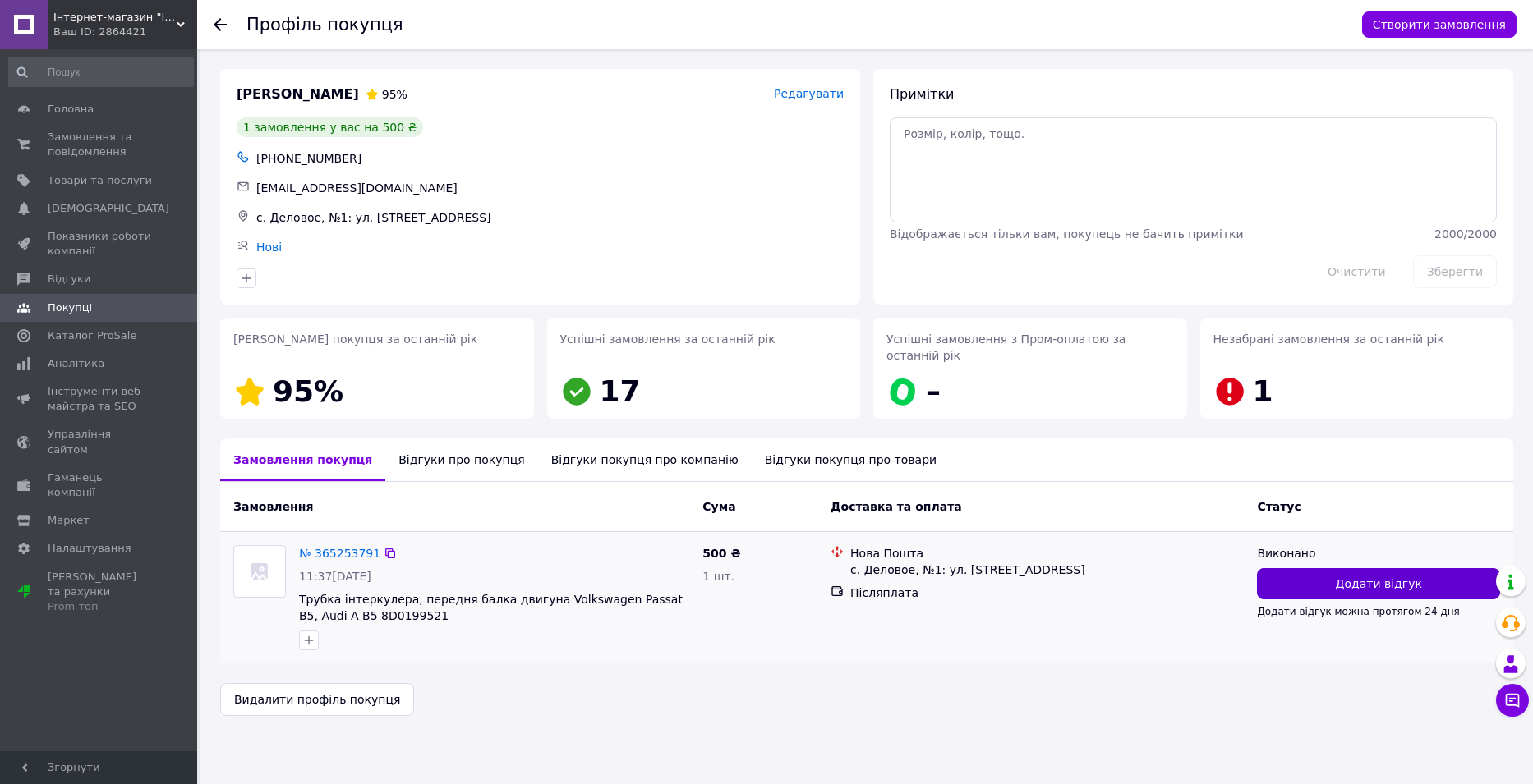
click at [1332, 568] on button "Додати відгук" at bounding box center [1377, 584] width 243 height 31
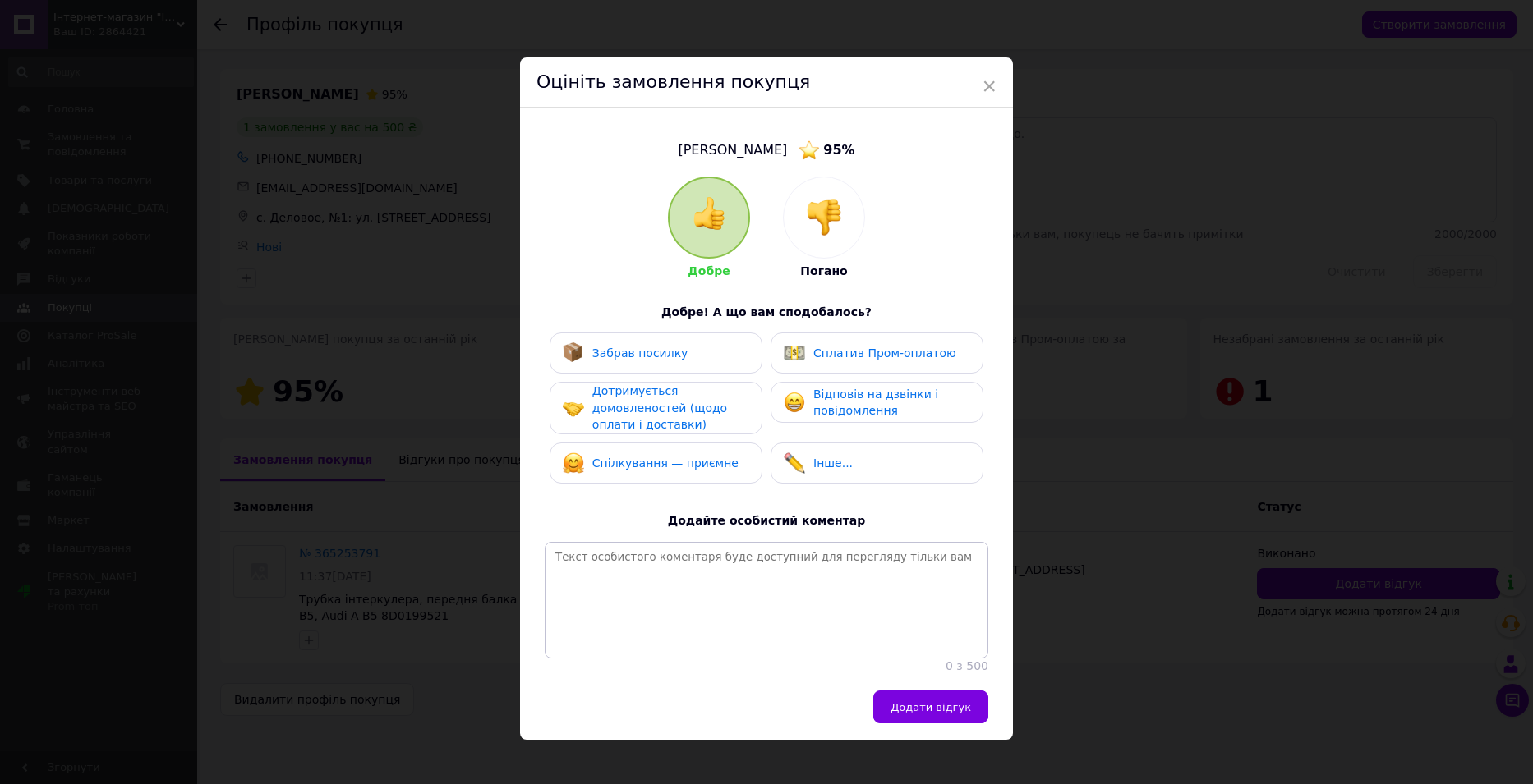
drag, startPoint x: 629, startPoint y: 356, endPoint x: 644, endPoint y: 391, distance: 38.1
click at [632, 359] on span "Забрав посилку" at bounding box center [639, 353] width 96 height 14
drag, startPoint x: 651, startPoint y: 409, endPoint x: 651, endPoint y: 459, distance: 50.0
click at [651, 413] on span "Дотримується домовленостей (щодо оплати і доставки)" at bounding box center [659, 407] width 134 height 46
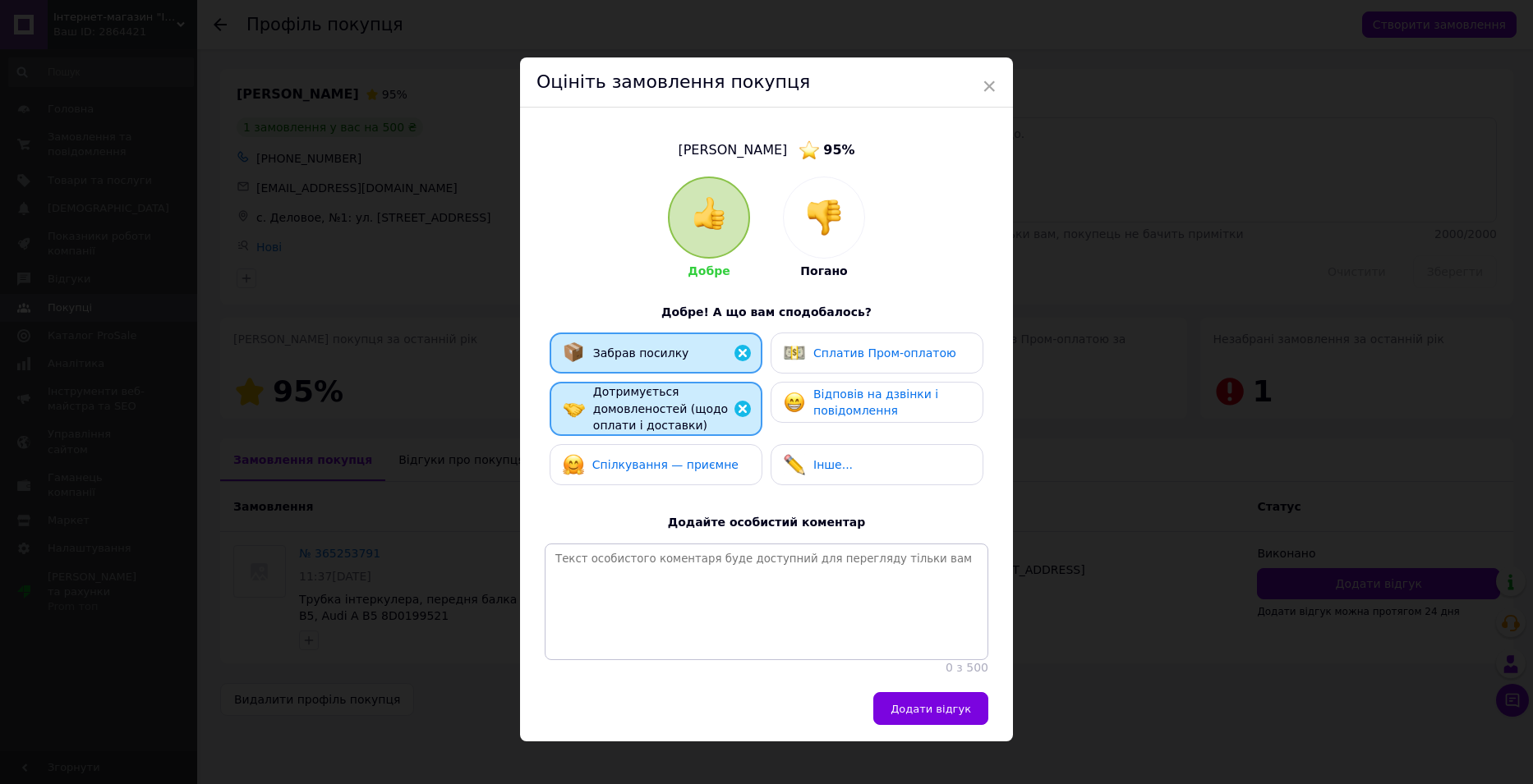
drag, startPoint x: 653, startPoint y: 470, endPoint x: 801, endPoint y: 408, distance: 160.5
click at [667, 463] on span "Спілкування — приємне" at bounding box center [664, 465] width 146 height 14
click at [821, 400] on span "Відповів на дзвінки і повідомлення" at bounding box center [875, 402] width 125 height 30
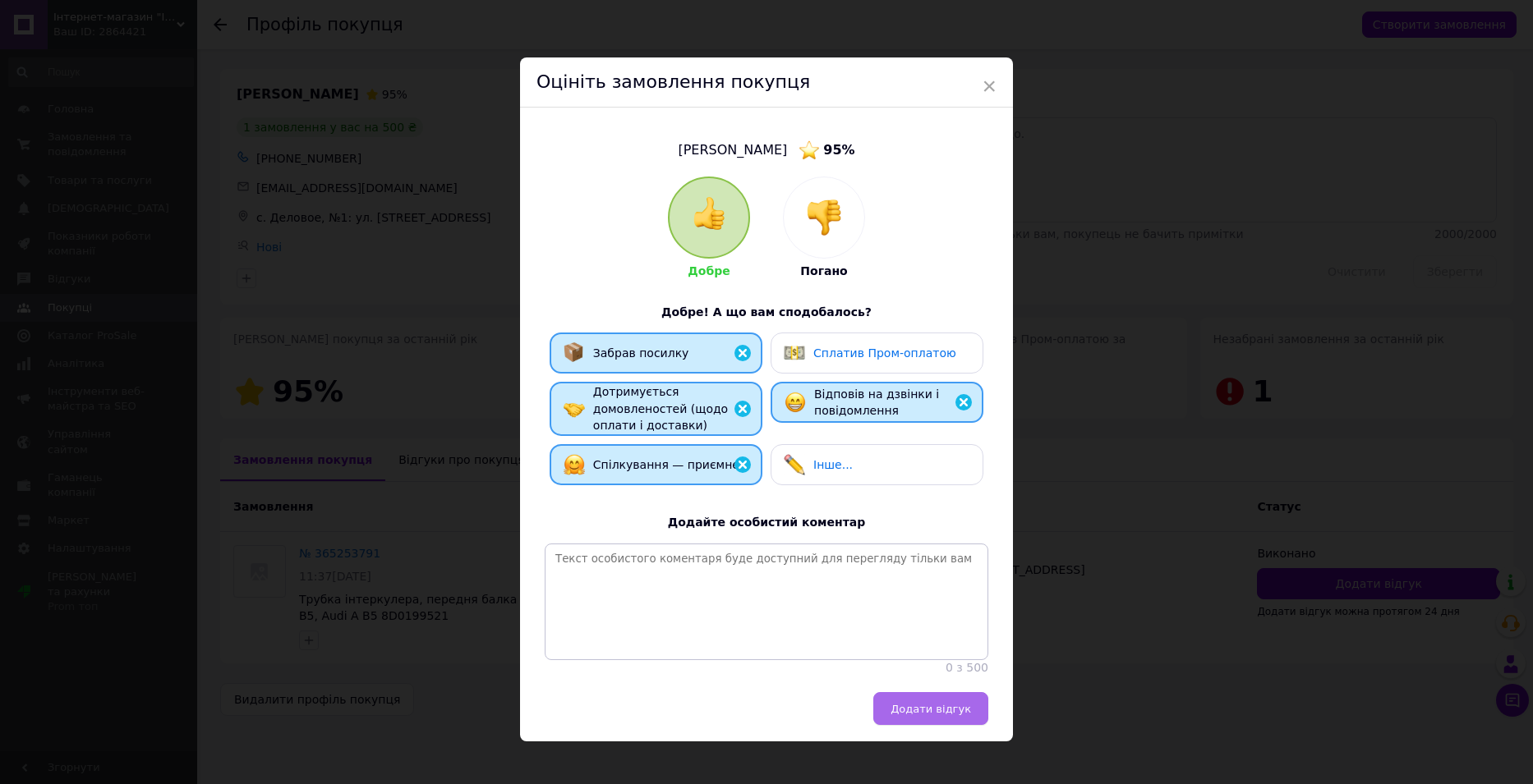
click at [943, 715] on span "Додати відгук" at bounding box center [930, 709] width 80 height 13
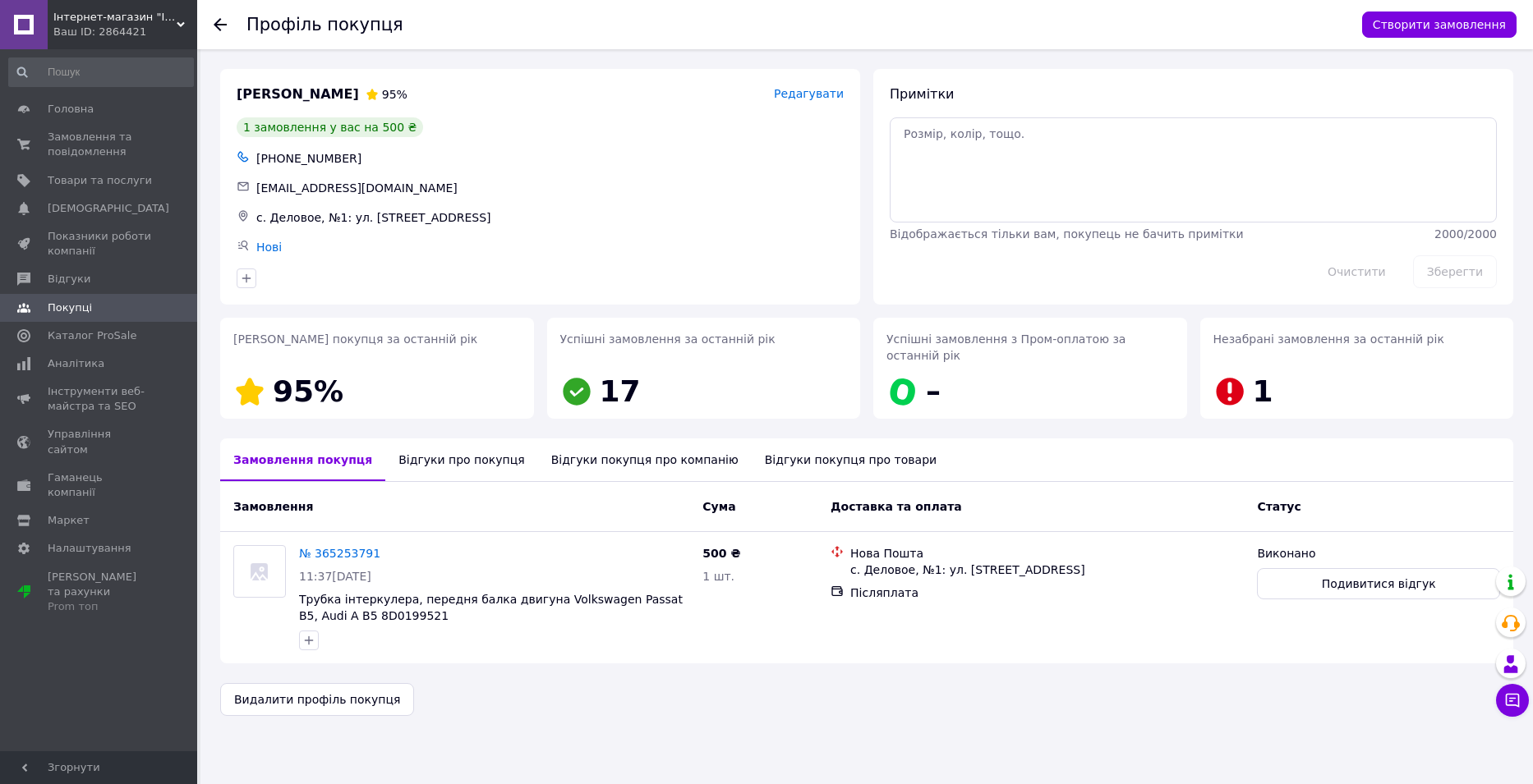
click at [221, 22] on icon at bounding box center [221, 25] width 14 height 14
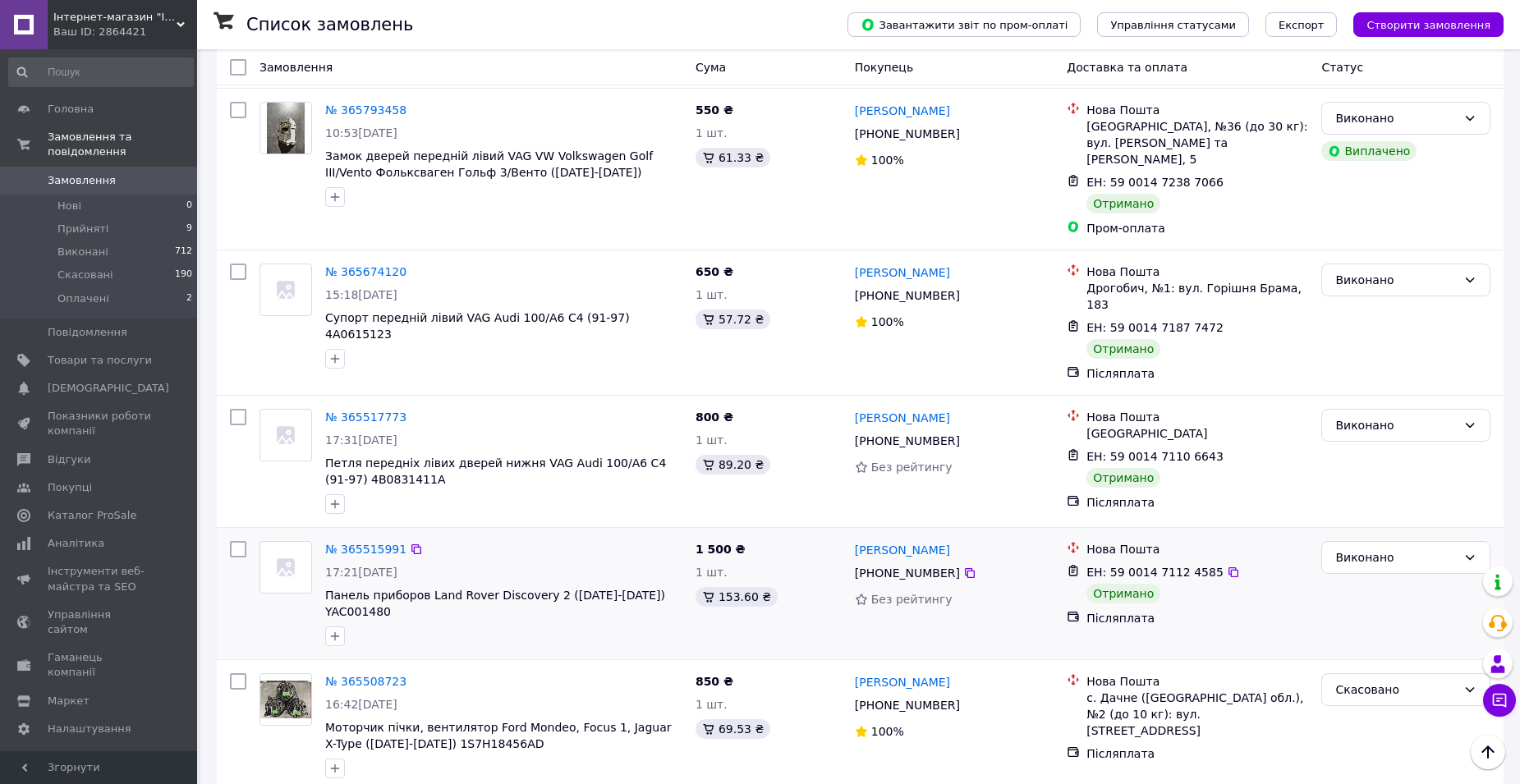
scroll to position [1911, 0]
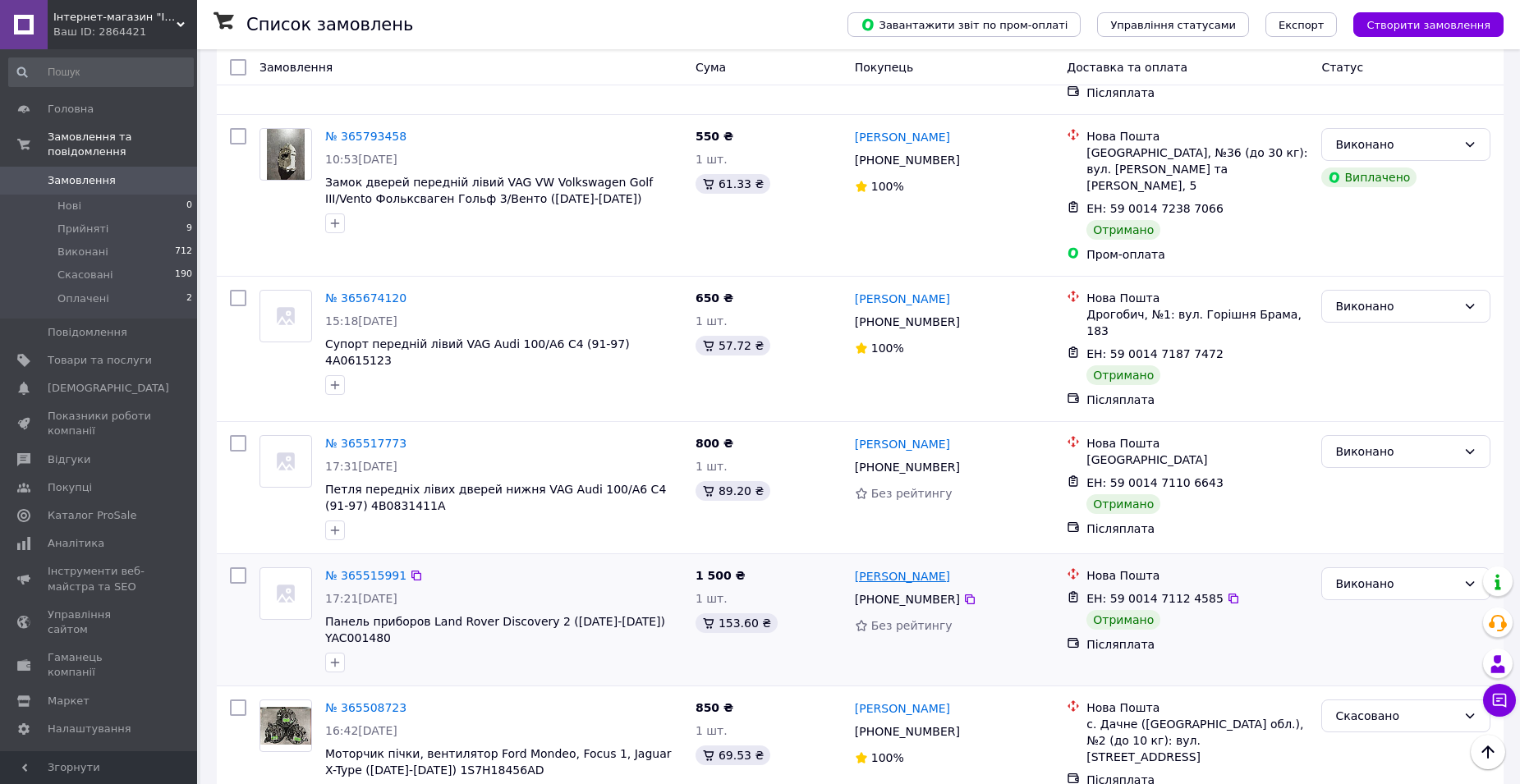
click at [920, 568] on link "[PERSON_NAME]" at bounding box center [902, 576] width 96 height 16
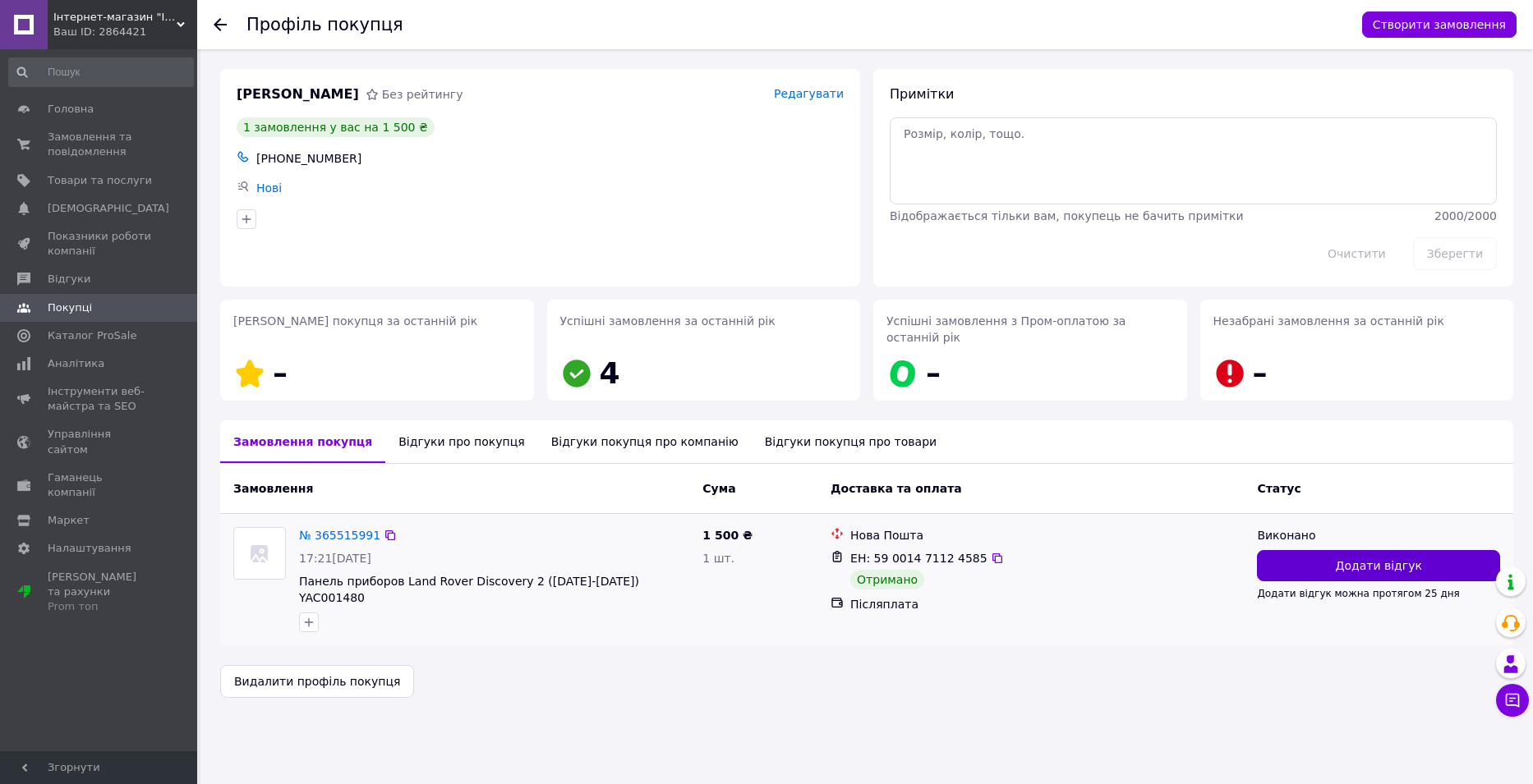
click at [1339, 550] on button "Додати відгук" at bounding box center [1377, 566] width 243 height 31
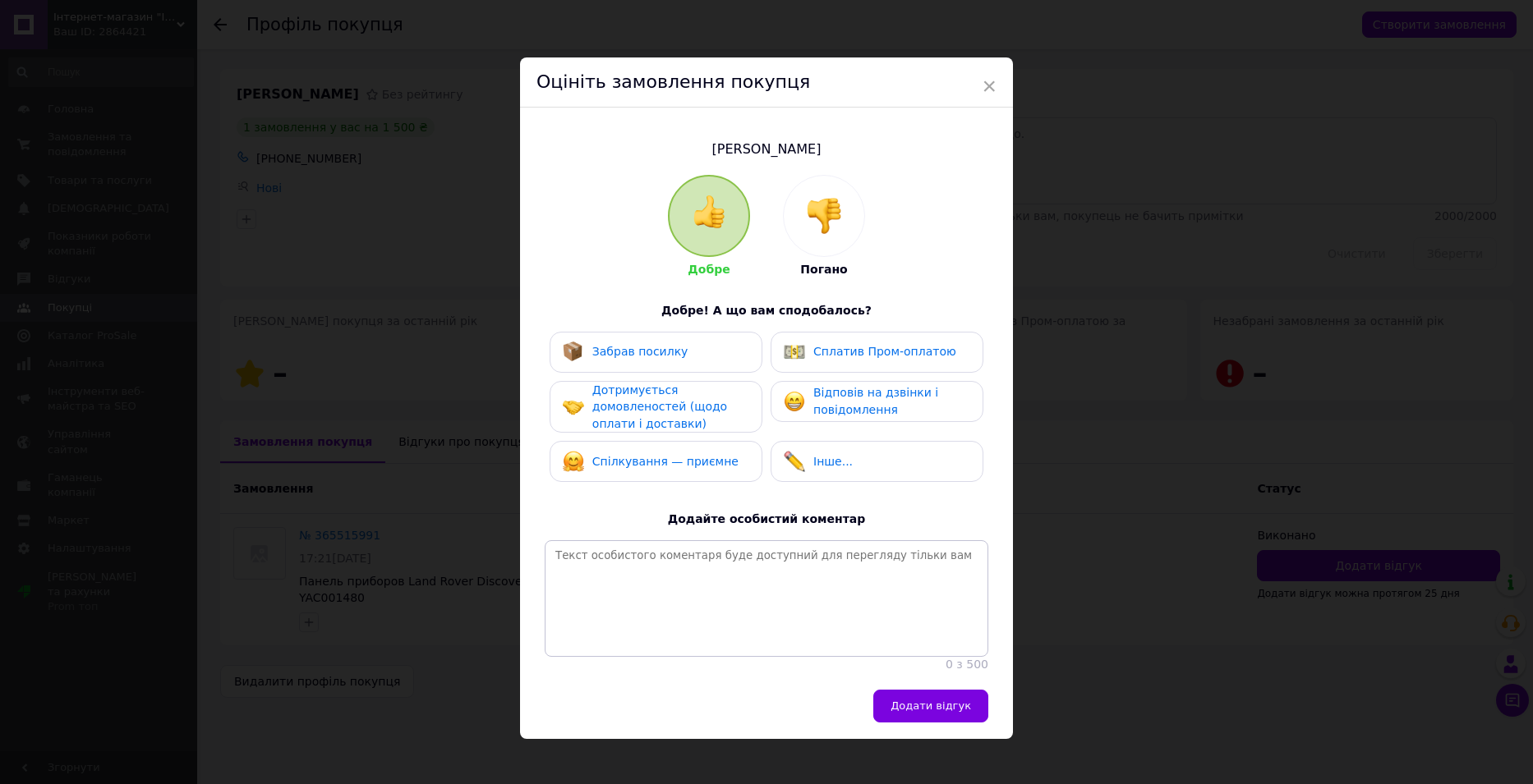
drag, startPoint x: 623, startPoint y: 358, endPoint x: 655, endPoint y: 407, distance: 58.5
click at [624, 357] on span "Забрав посилку" at bounding box center [639, 352] width 96 height 14
click at [656, 411] on span "Дотримується домовленостей (щодо оплати і доставки)" at bounding box center [659, 407] width 134 height 46
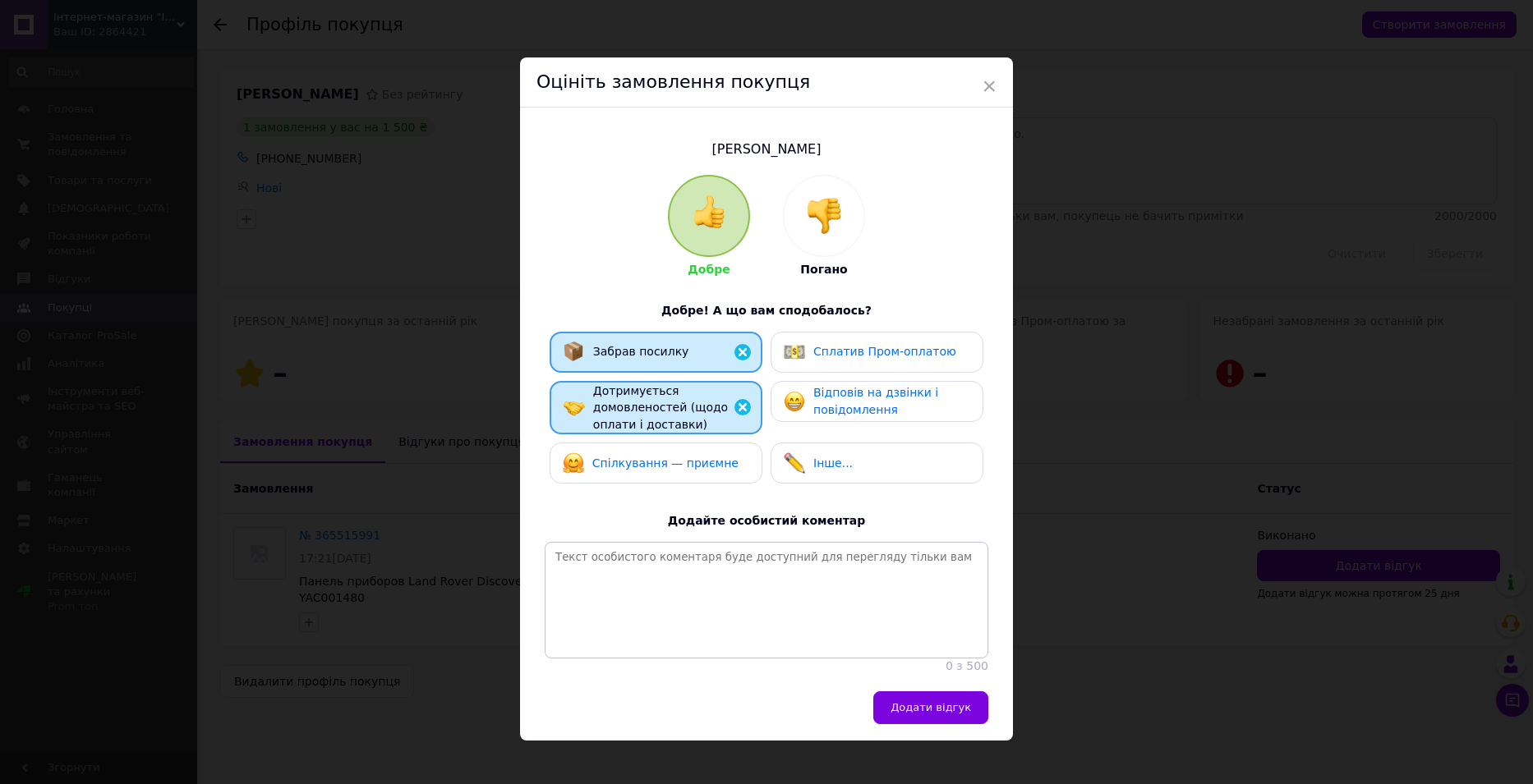
click at [670, 460] on span "Спілкування — приємне" at bounding box center [664, 463] width 146 height 14
click at [818, 410] on span "Відповів на дзвінки і повідомлення" at bounding box center [875, 400] width 125 height 30
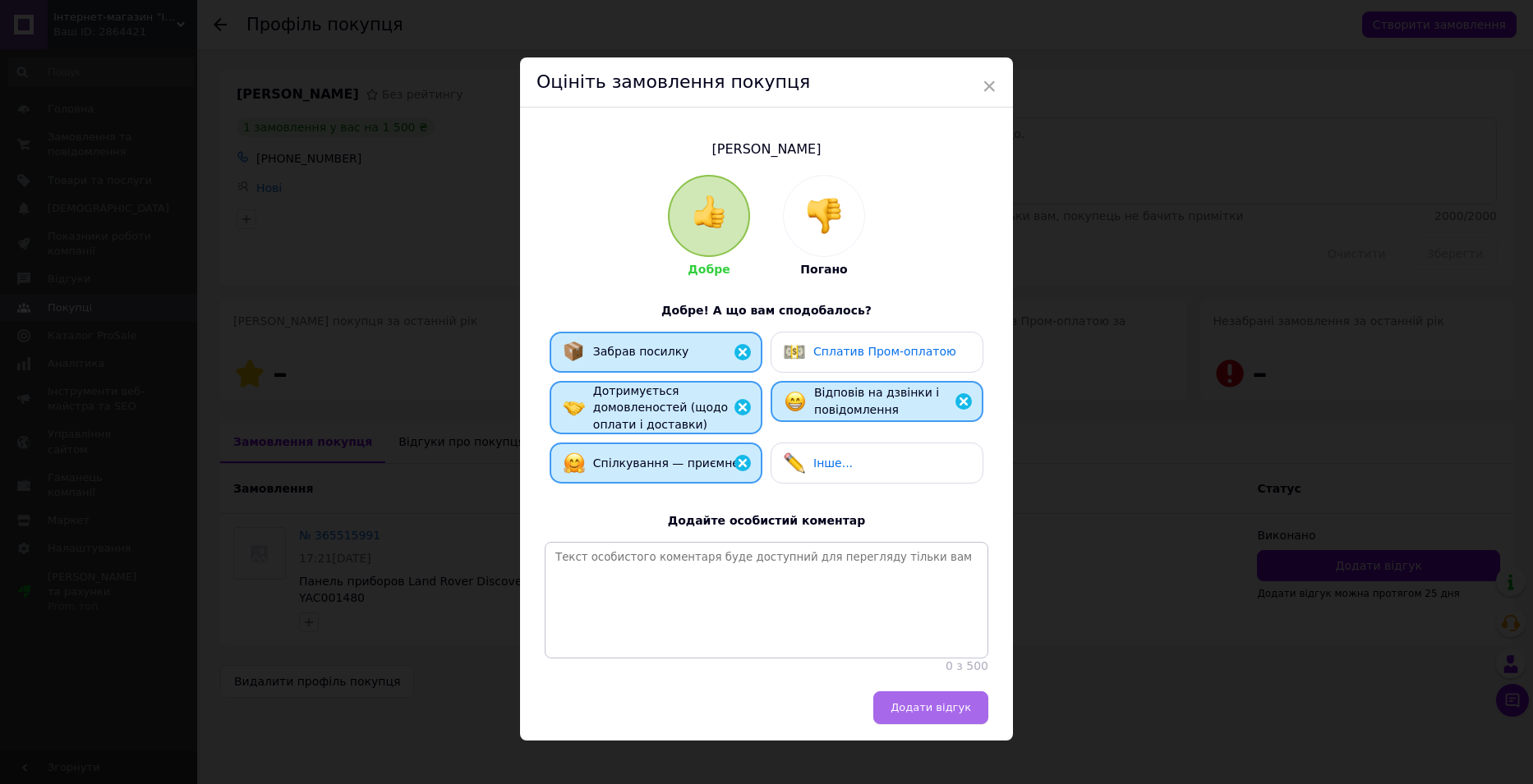
click at [917, 713] on span "Додати відгук" at bounding box center [930, 707] width 80 height 13
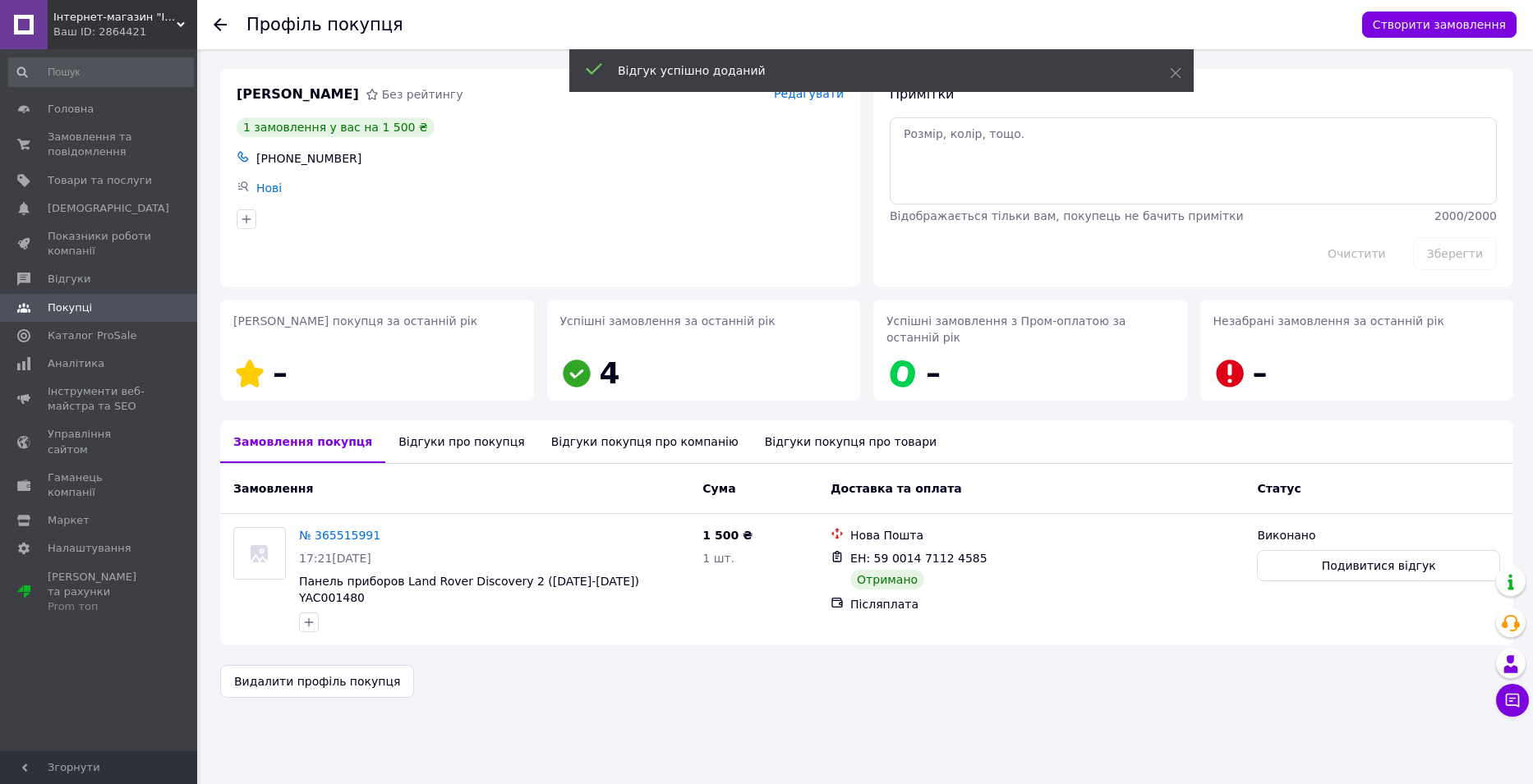
click at [225, 21] on icon at bounding box center [221, 25] width 14 height 14
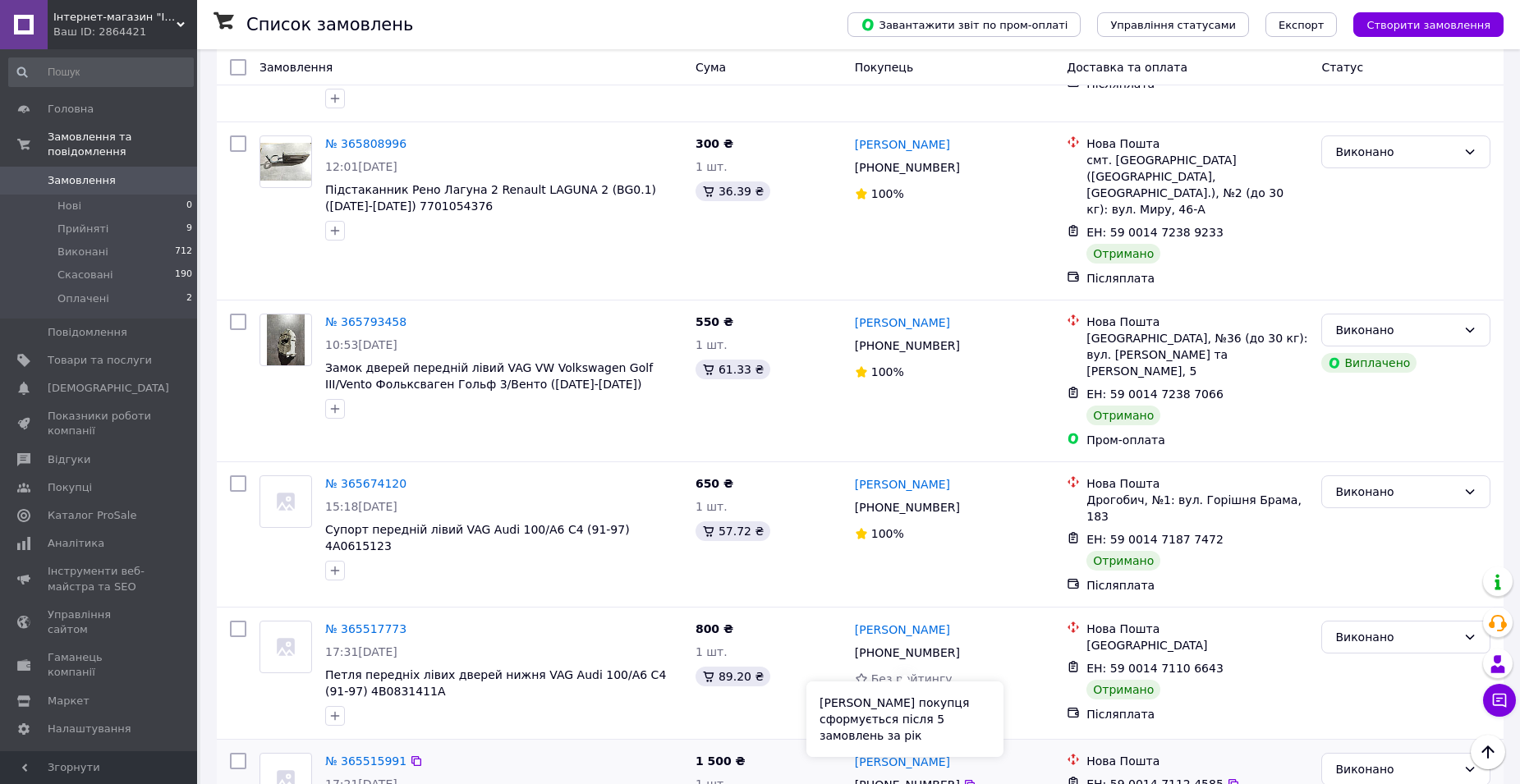
scroll to position [1724, 0]
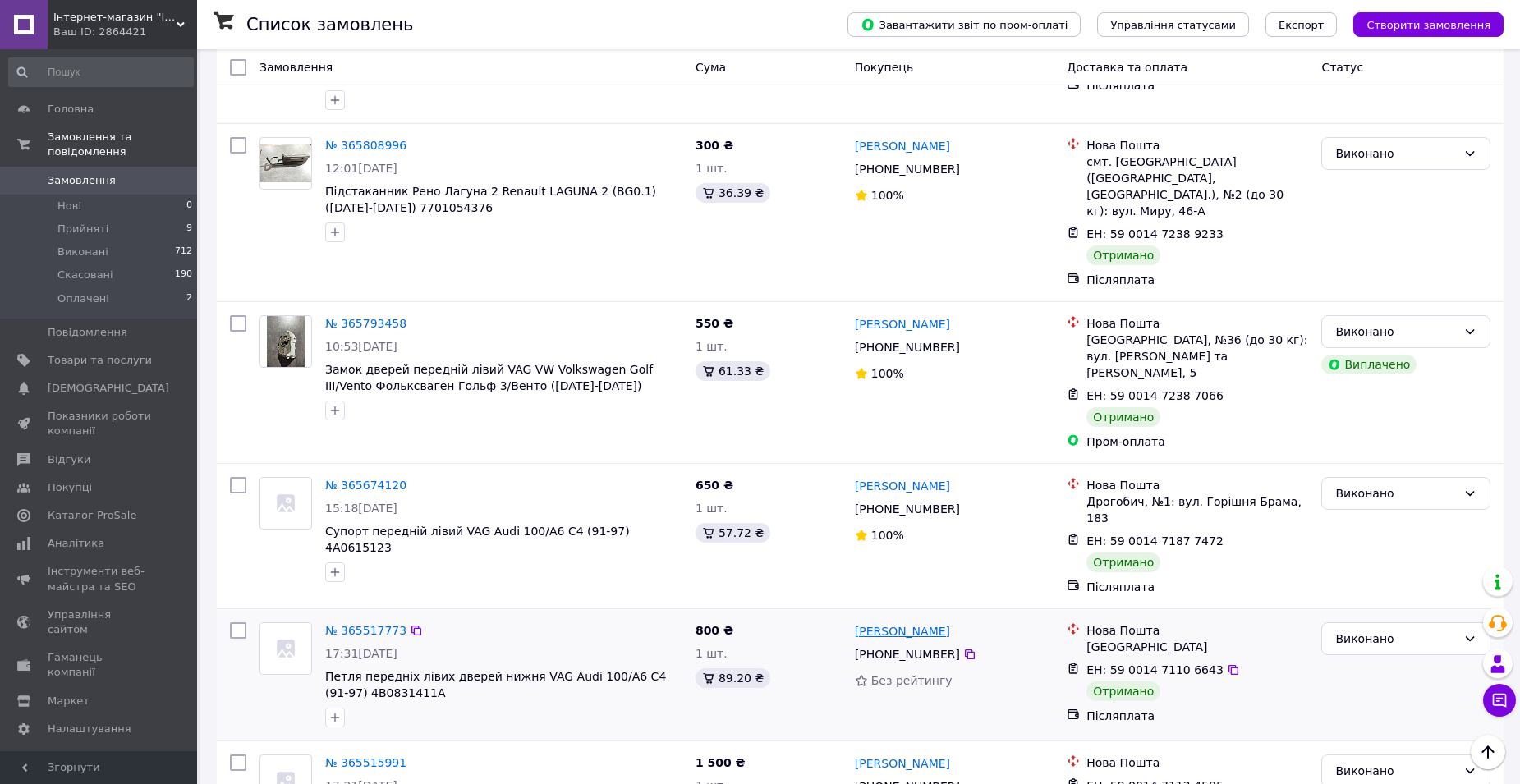
click at [917, 624] on link "[PERSON_NAME]" at bounding box center [902, 631] width 96 height 16
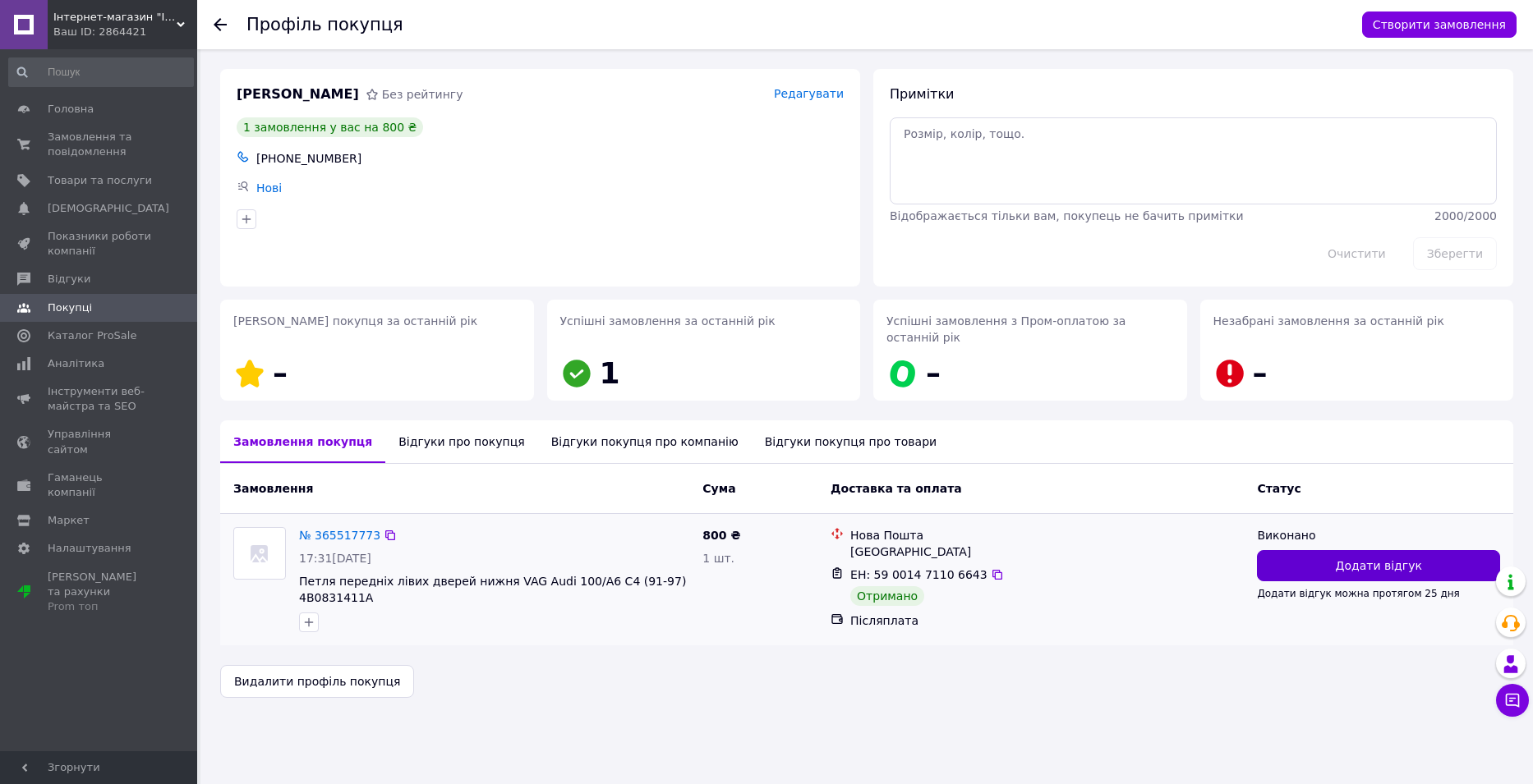
click at [1312, 550] on button "Додати відгук" at bounding box center [1377, 566] width 243 height 31
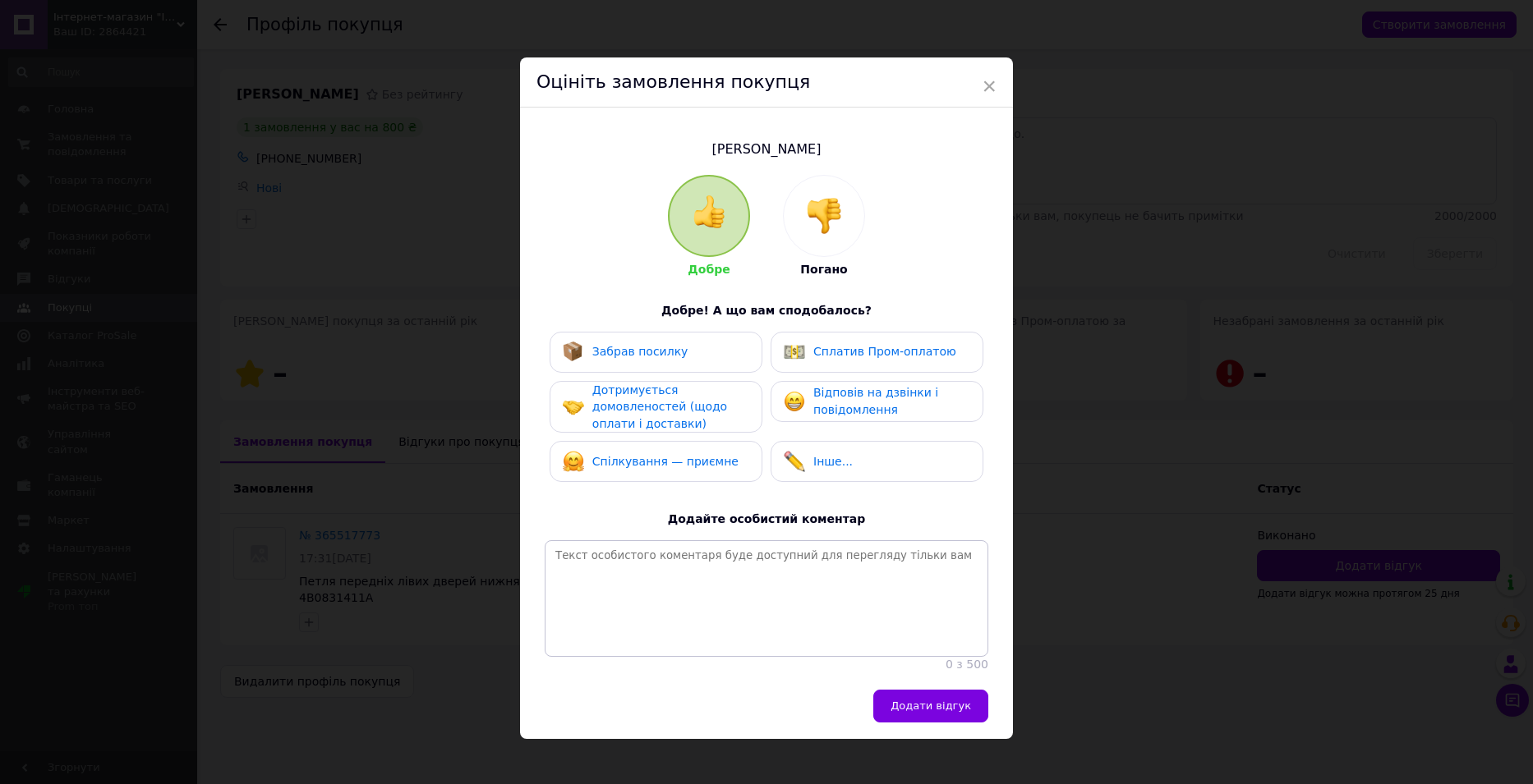
drag, startPoint x: 657, startPoint y: 339, endPoint x: 672, endPoint y: 384, distance: 47.4
click at [659, 341] on div "Забрав посилку" at bounding box center [656, 352] width 213 height 41
drag, startPoint x: 681, startPoint y: 411, endPoint x: 681, endPoint y: 455, distance: 44.0
click at [681, 414] on span "Дотримується домовленостей (щодо оплати і доставки)" at bounding box center [659, 407] width 134 height 46
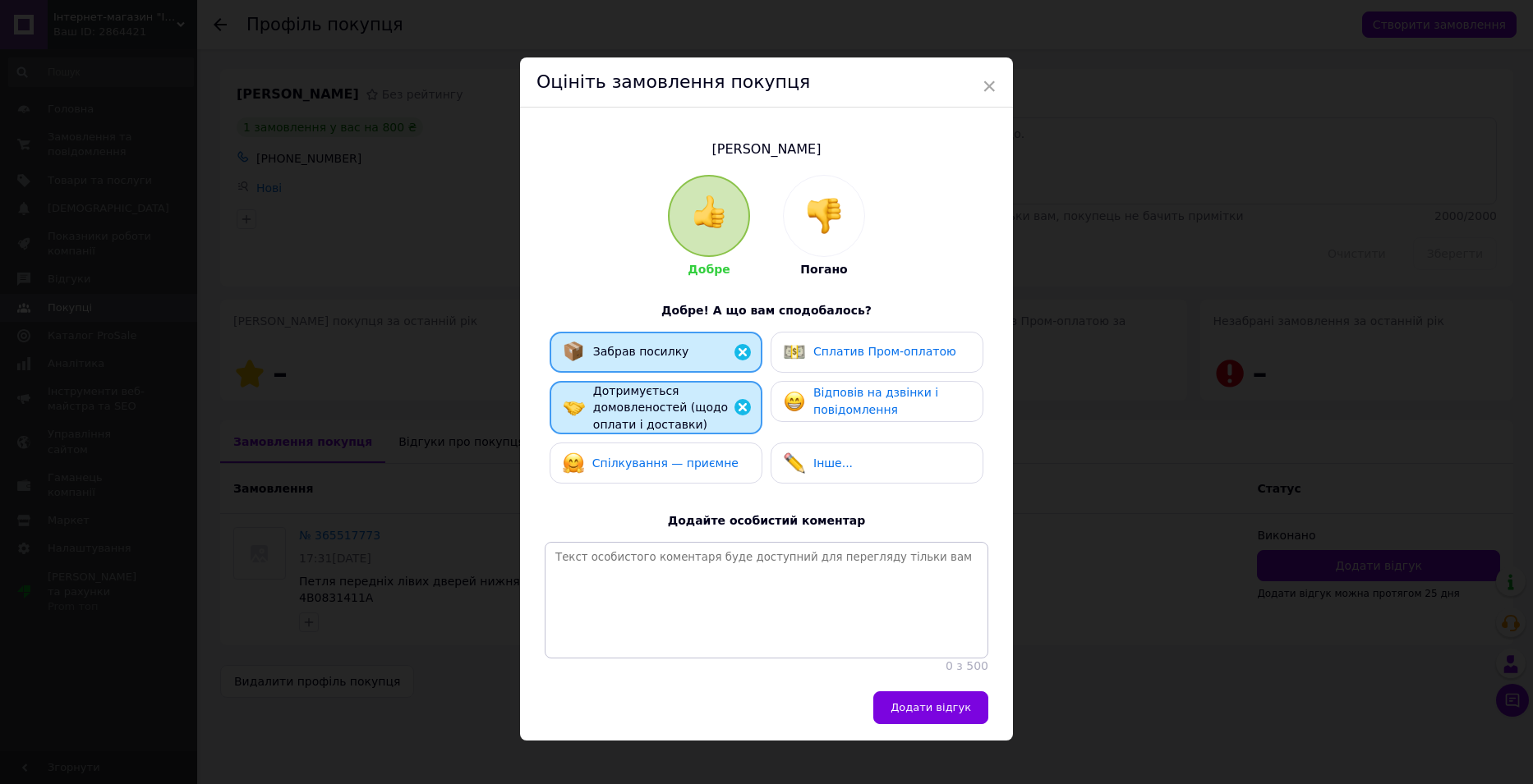
click at [682, 456] on span "Спілкування — приємне" at bounding box center [664, 463] width 146 height 14
click at [816, 410] on span "Відповів на дзвінки і повідомлення" at bounding box center [875, 400] width 125 height 30
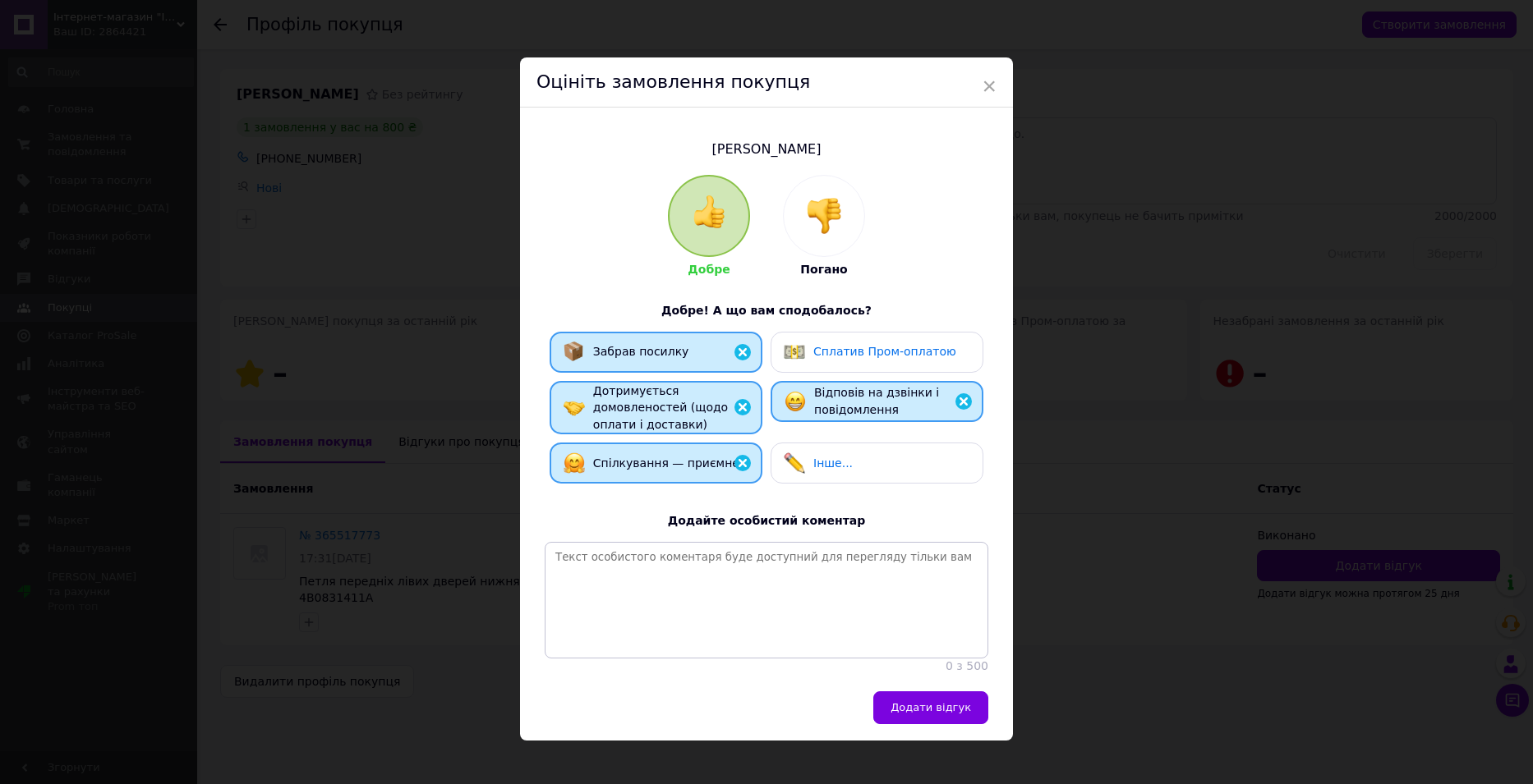
drag, startPoint x: 913, startPoint y: 720, endPoint x: 907, endPoint y: 713, distance: 9.2
click at [913, 713] on span "Додати відгук" at bounding box center [930, 707] width 80 height 13
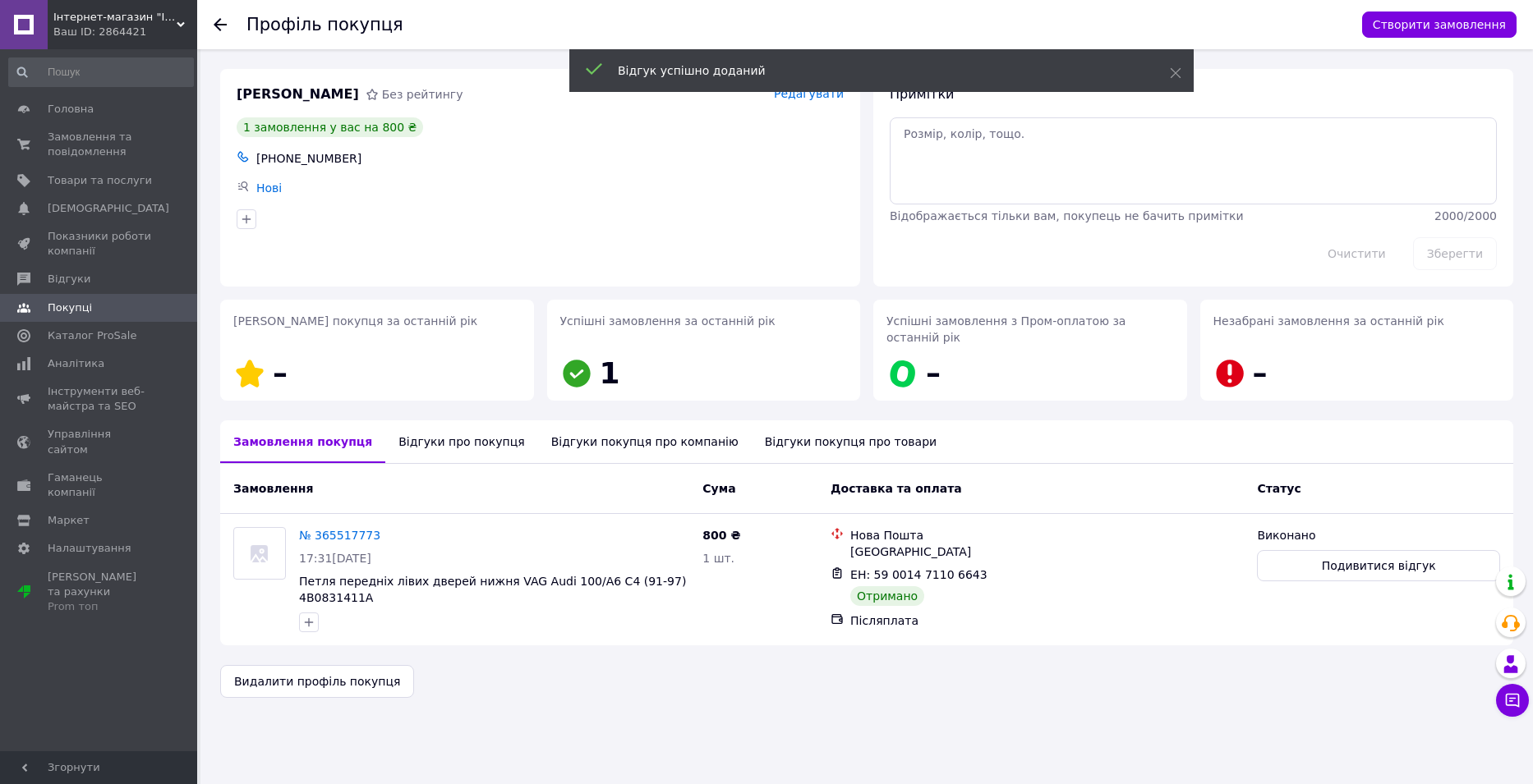
click at [221, 21] on icon at bounding box center [221, 25] width 14 height 14
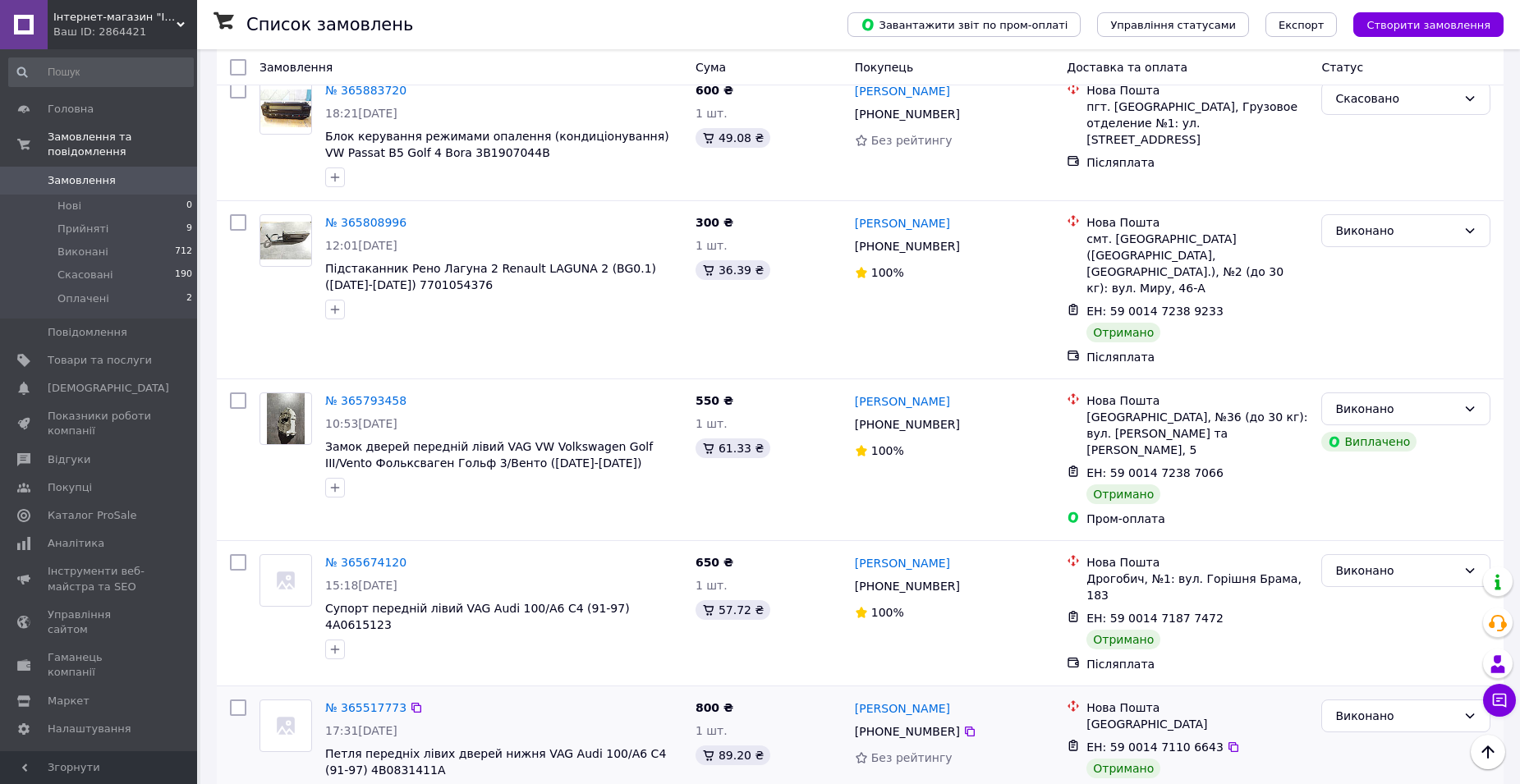
scroll to position [1641, 0]
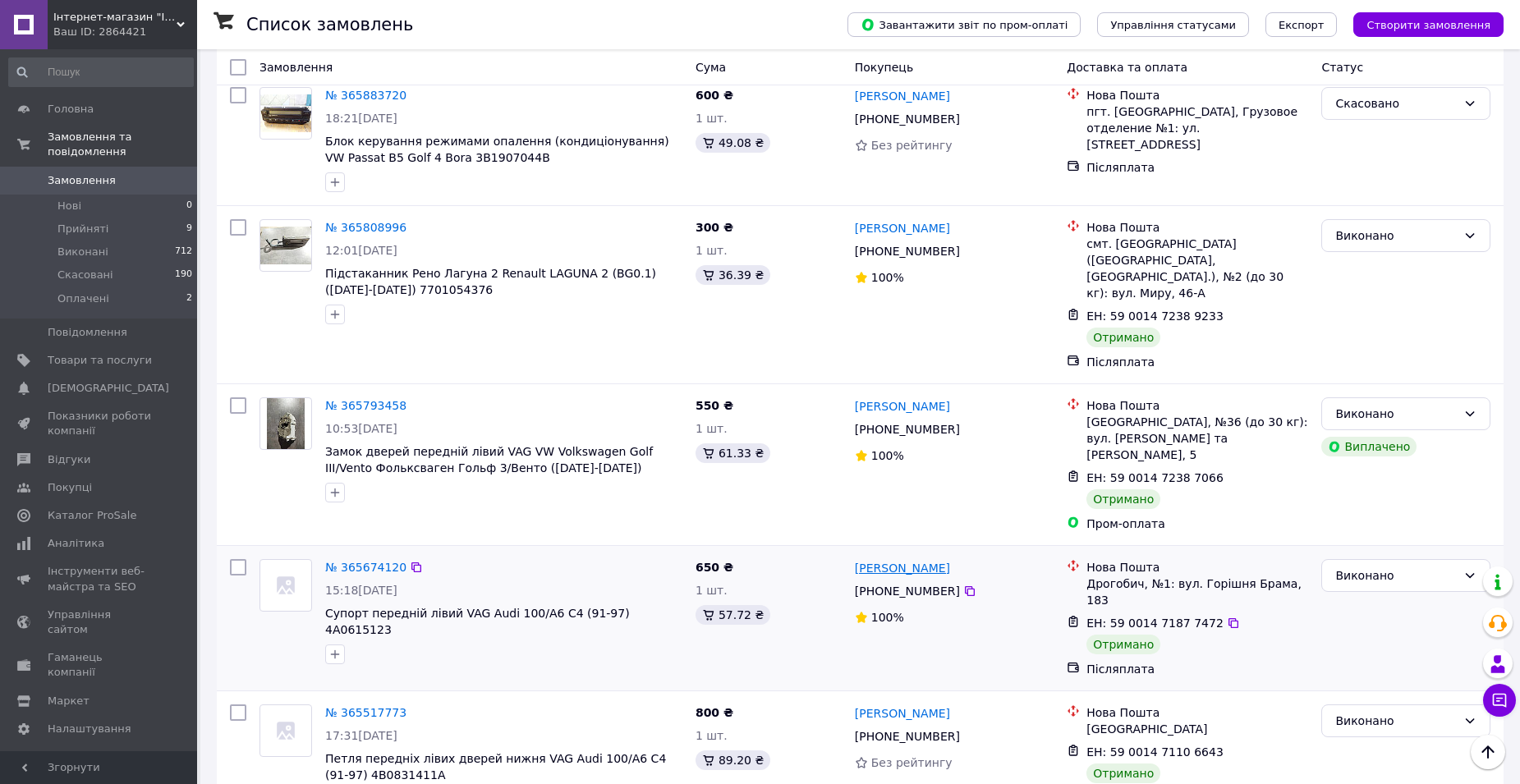
click at [905, 560] on link "[PERSON_NAME]" at bounding box center [902, 567] width 96 height 16
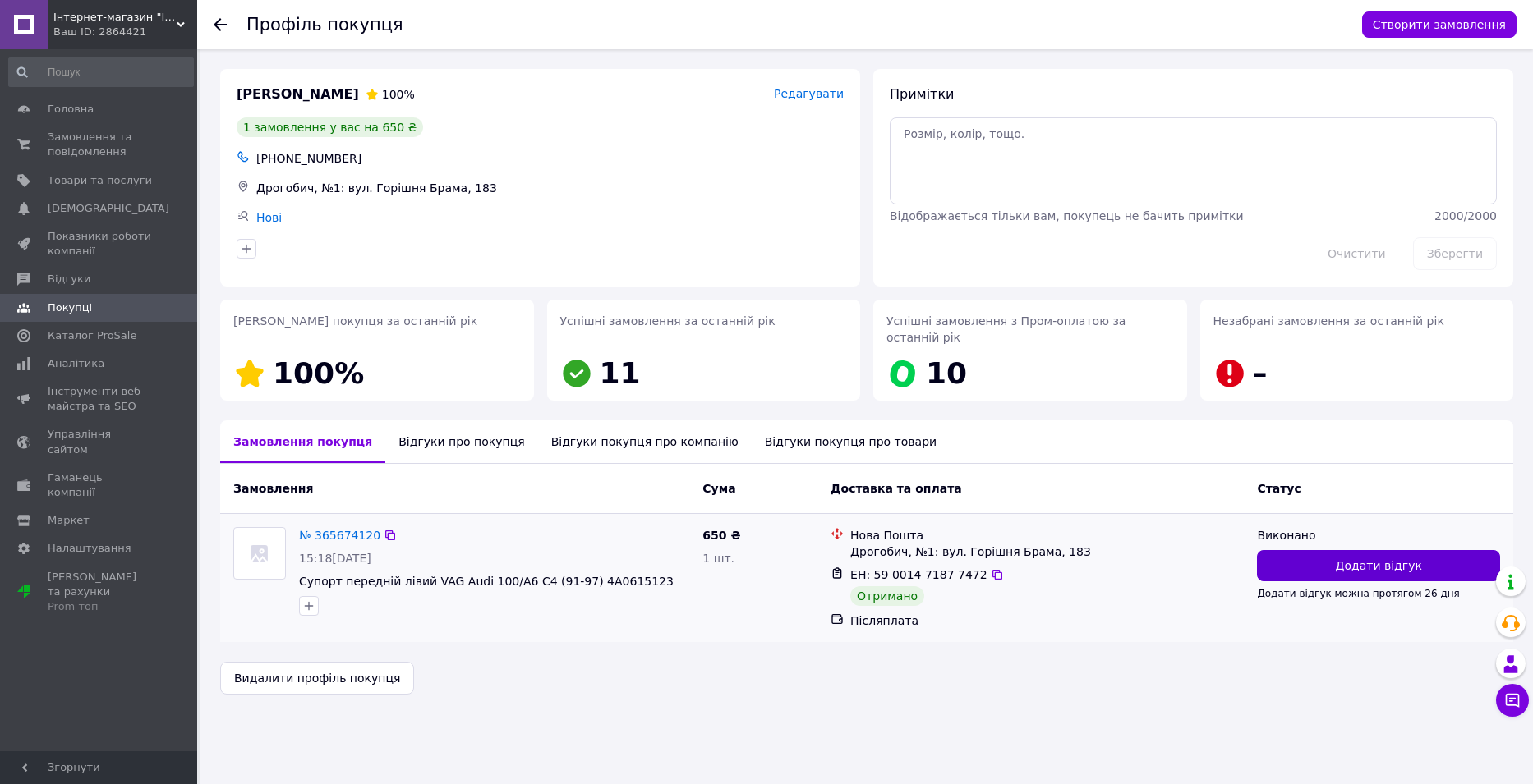
click at [1289, 550] on button "Додати відгук" at bounding box center [1377, 566] width 243 height 31
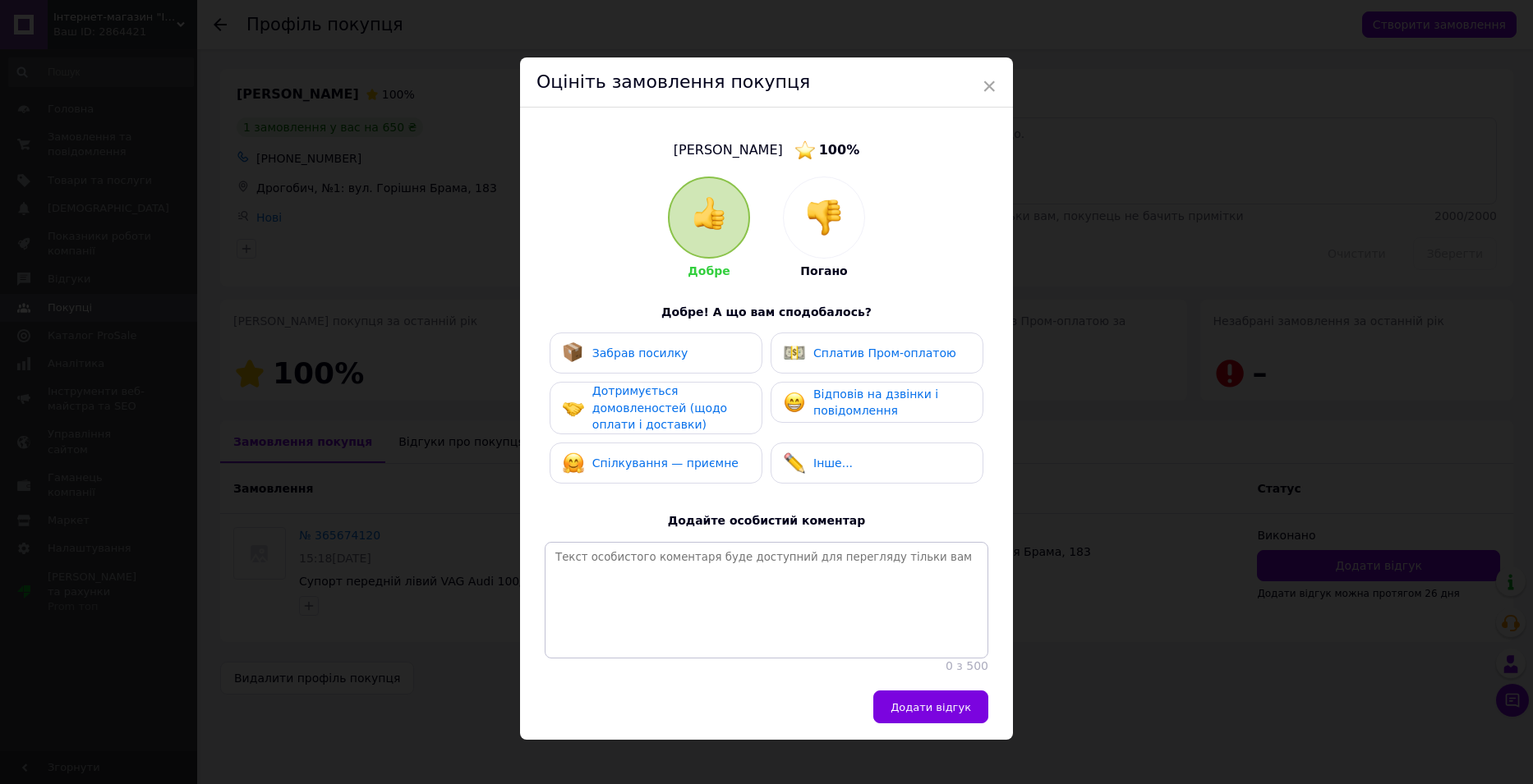
click at [679, 359] on div "Забрав посилку" at bounding box center [656, 353] width 187 height 21
drag, startPoint x: 693, startPoint y: 415, endPoint x: 700, endPoint y: 443, distance: 28.9
click at [693, 416] on div "Дотримується домовленостей (щодо оплати і доставки)" at bounding box center [669, 408] width 156 height 51
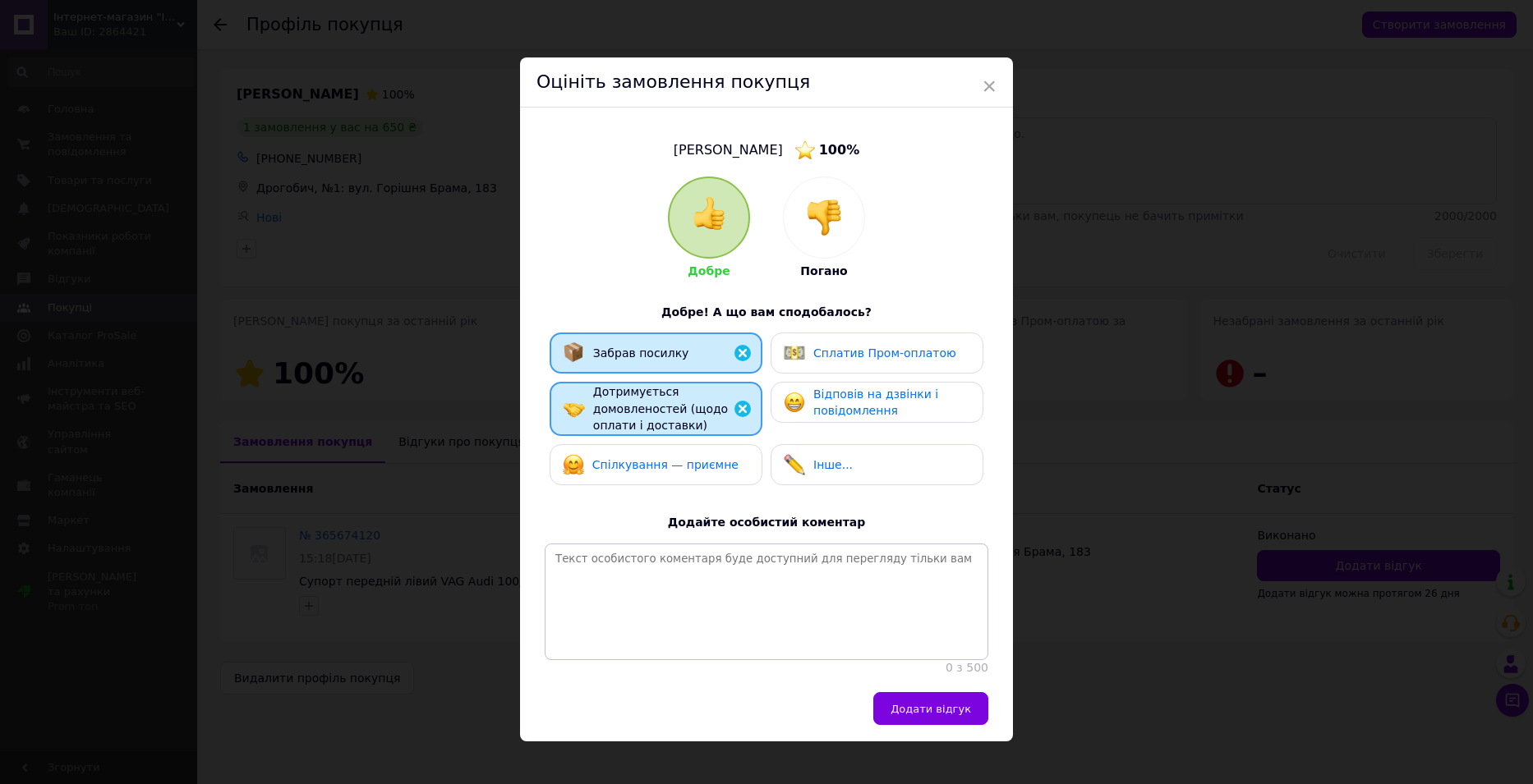
drag, startPoint x: 702, startPoint y: 460, endPoint x: 765, endPoint y: 438, distance: 66.7
click at [707, 460] on span "Спілкування — приємне" at bounding box center [664, 465] width 146 height 14
drag, startPoint x: 804, startPoint y: 400, endPoint x: 824, endPoint y: 436, distance: 41.2
click at [804, 400] on div "Відповів на дзвінки і повідомлення" at bounding box center [876, 402] width 186 height 34
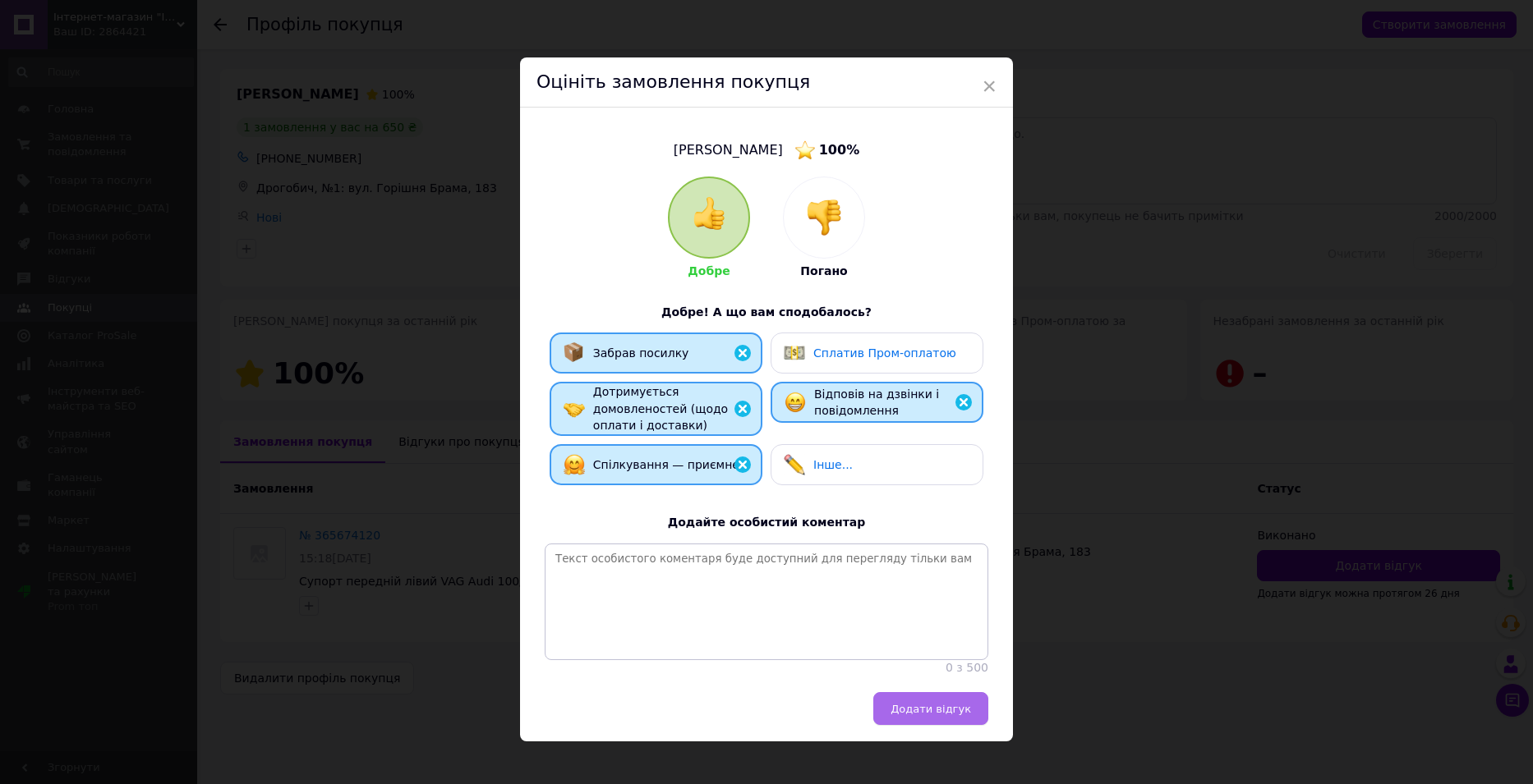
click at [920, 715] on span "Додати відгук" at bounding box center [930, 709] width 80 height 13
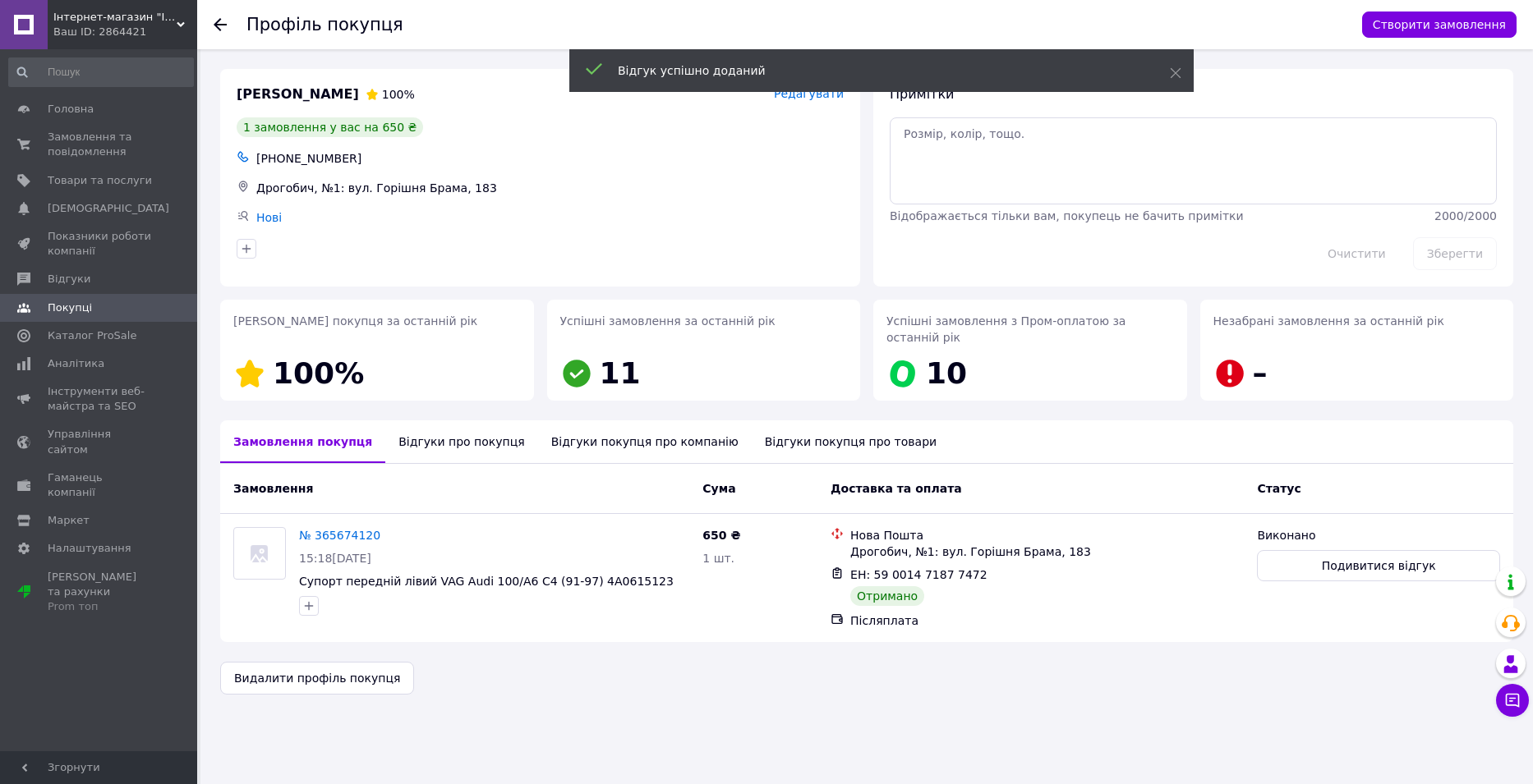
click at [215, 17] on div at bounding box center [221, 24] width 14 height 16
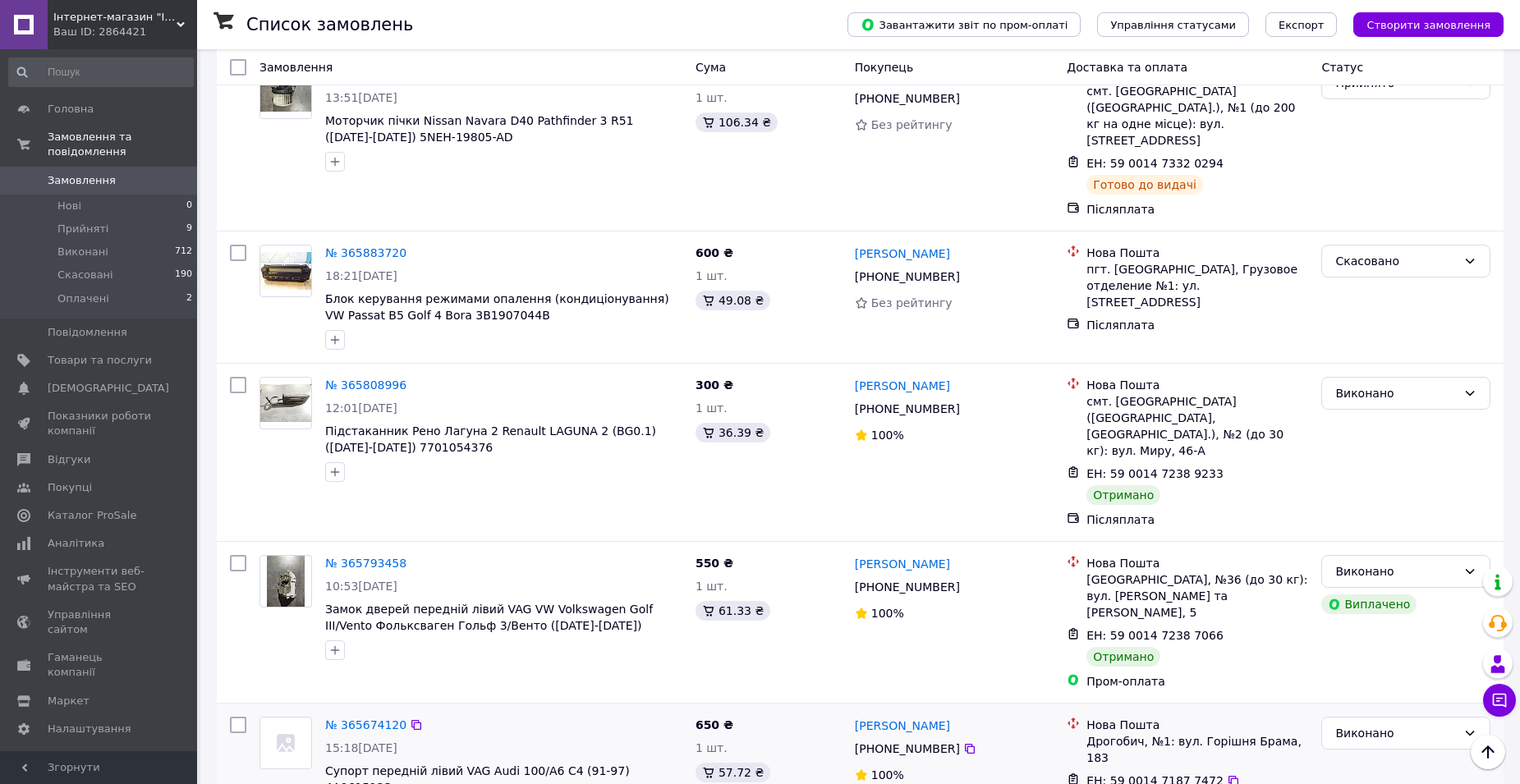
scroll to position [1478, 0]
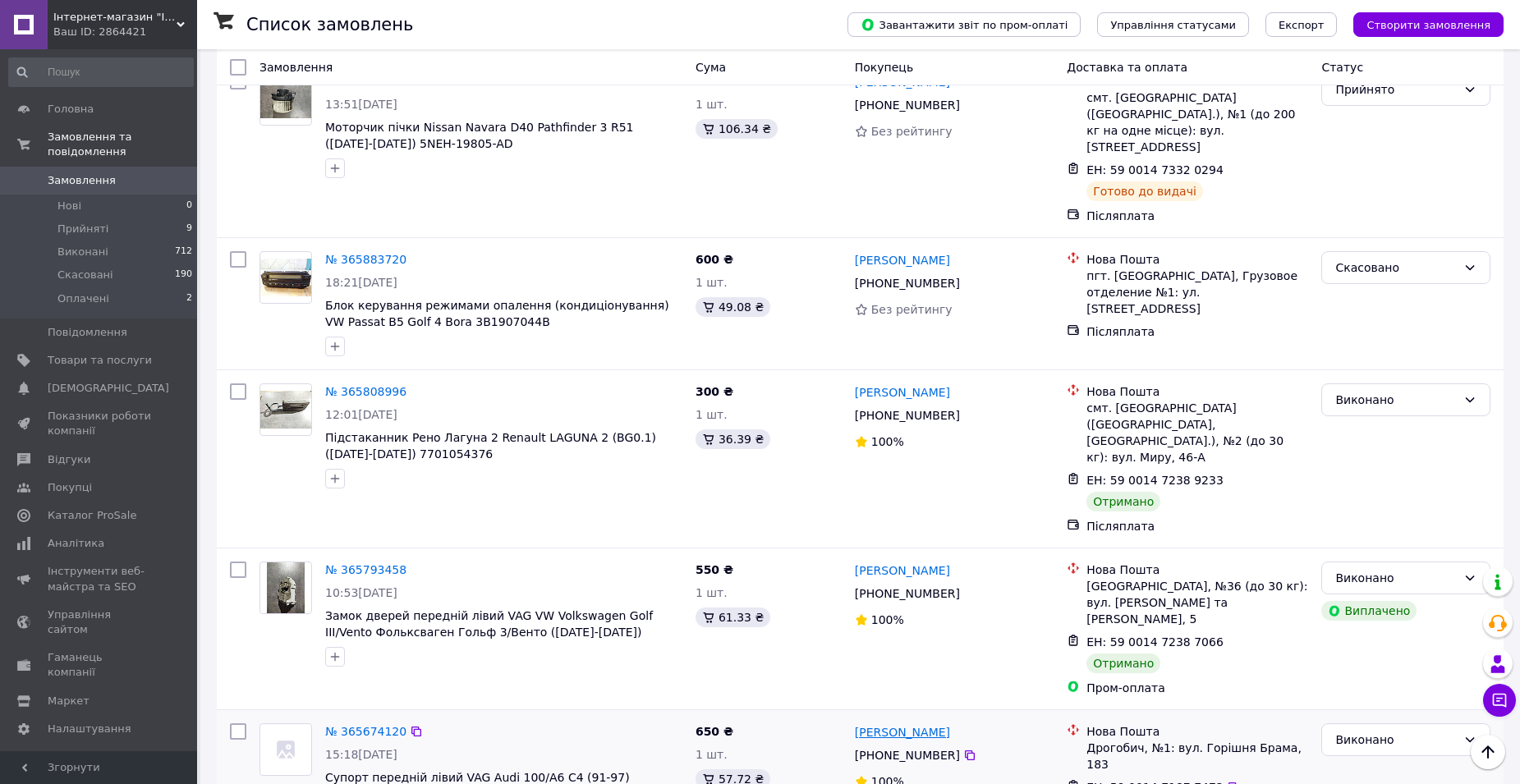
click at [911, 724] on link "[PERSON_NAME]" at bounding box center [902, 732] width 96 height 16
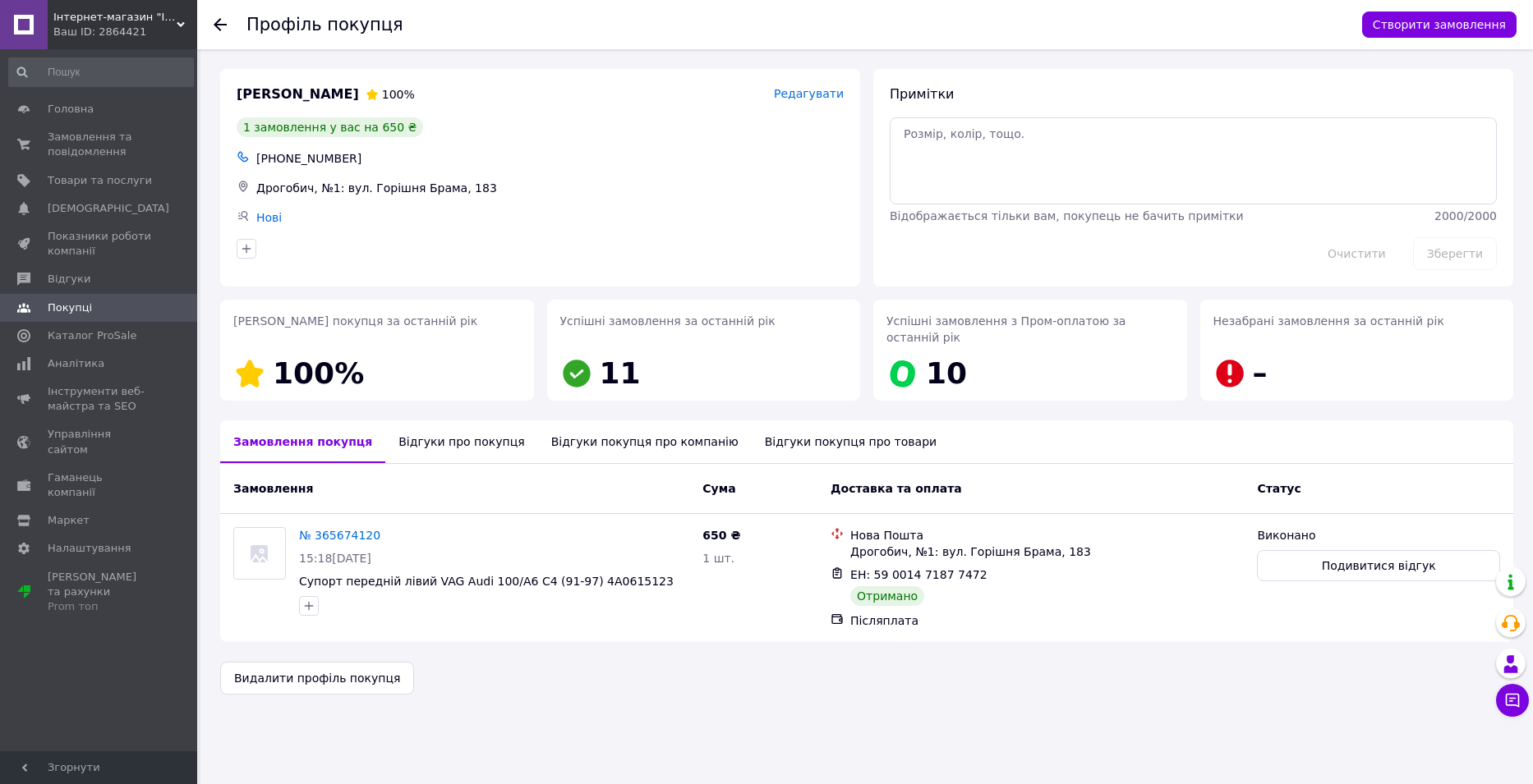
click at [218, 22] on use at bounding box center [221, 25] width 14 height 14
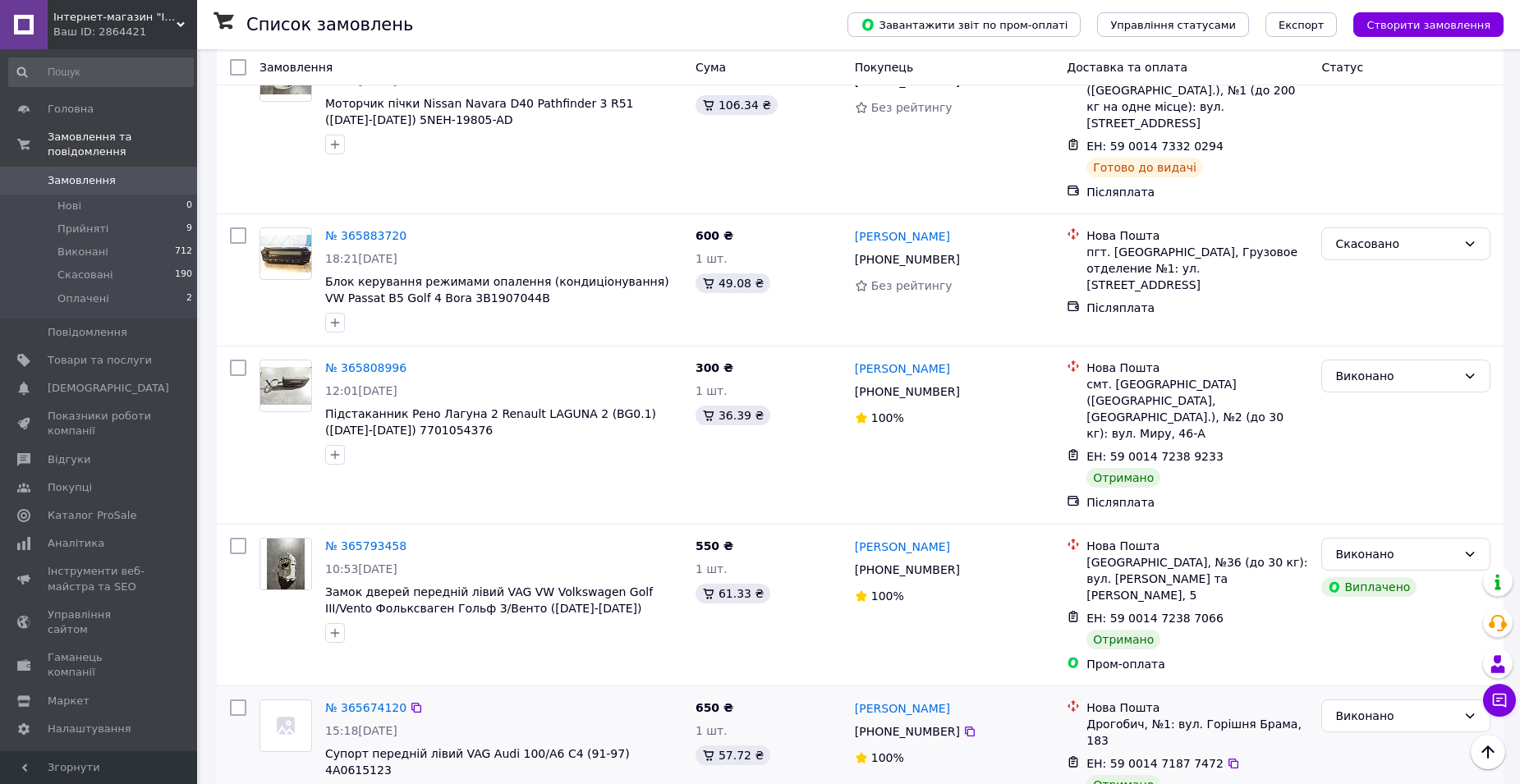
scroll to position [1478, 0]
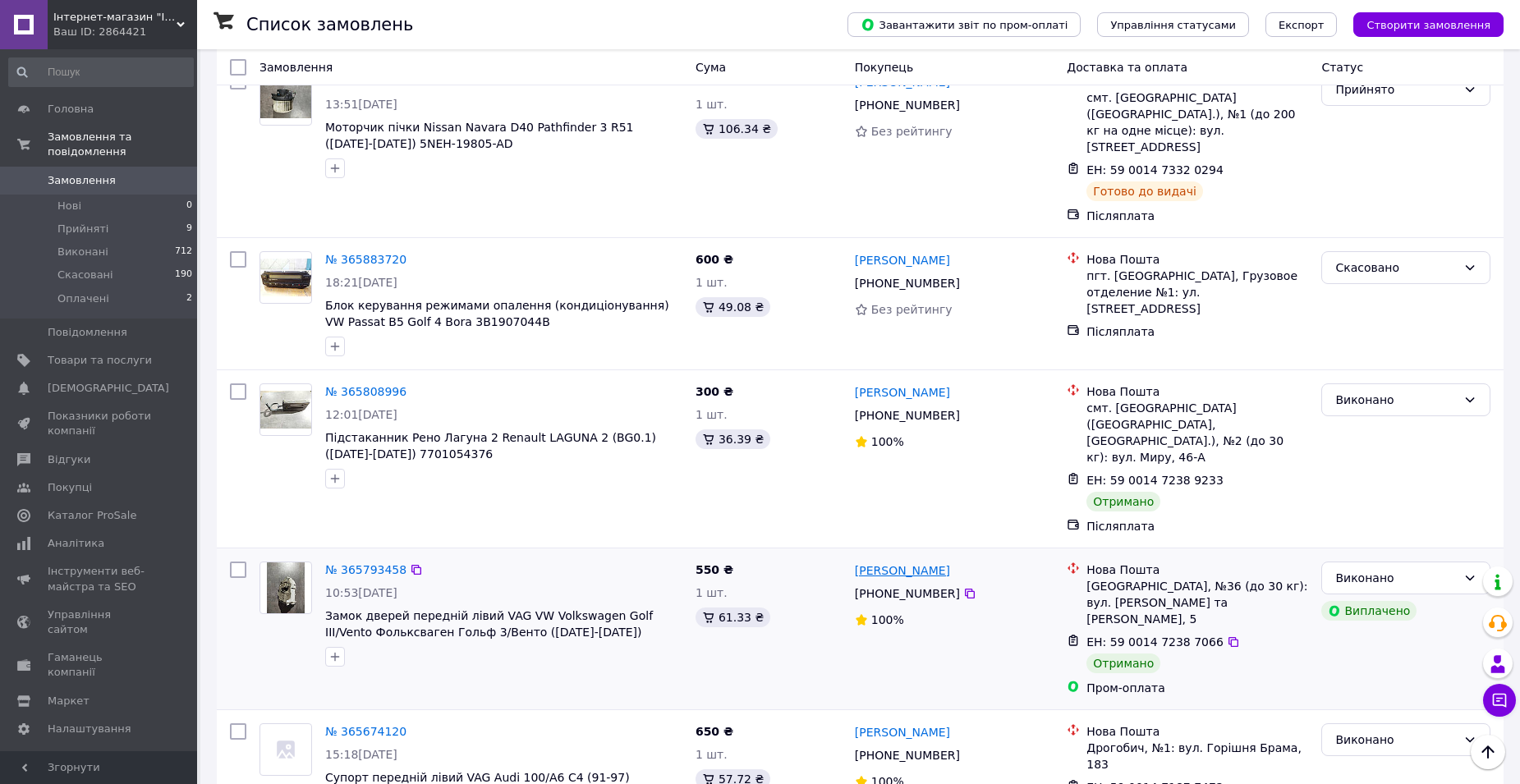
click at [907, 563] on link "[PERSON_NAME]" at bounding box center [902, 570] width 96 height 16
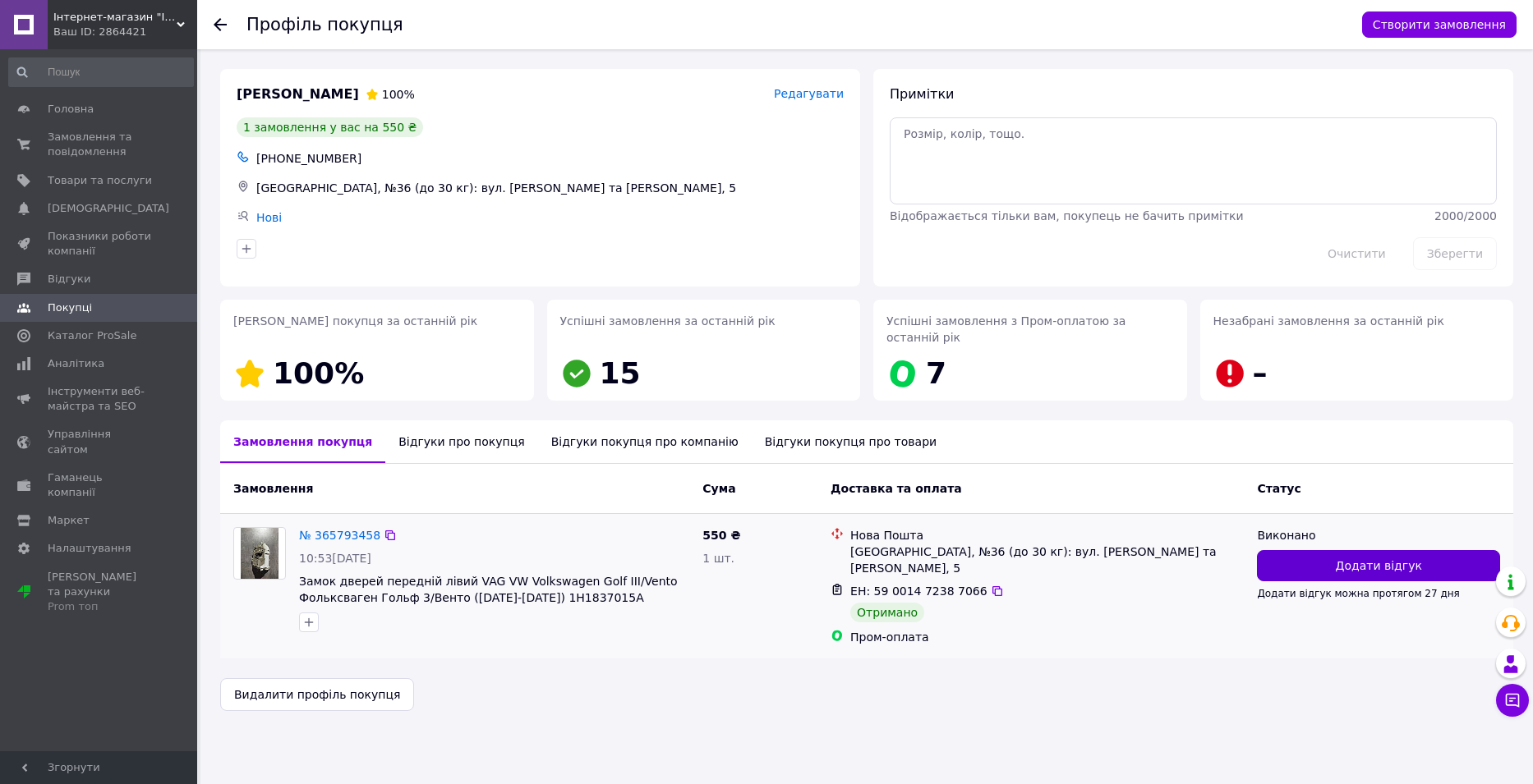
click at [1304, 552] on button "Додати відгук" at bounding box center [1377, 566] width 243 height 31
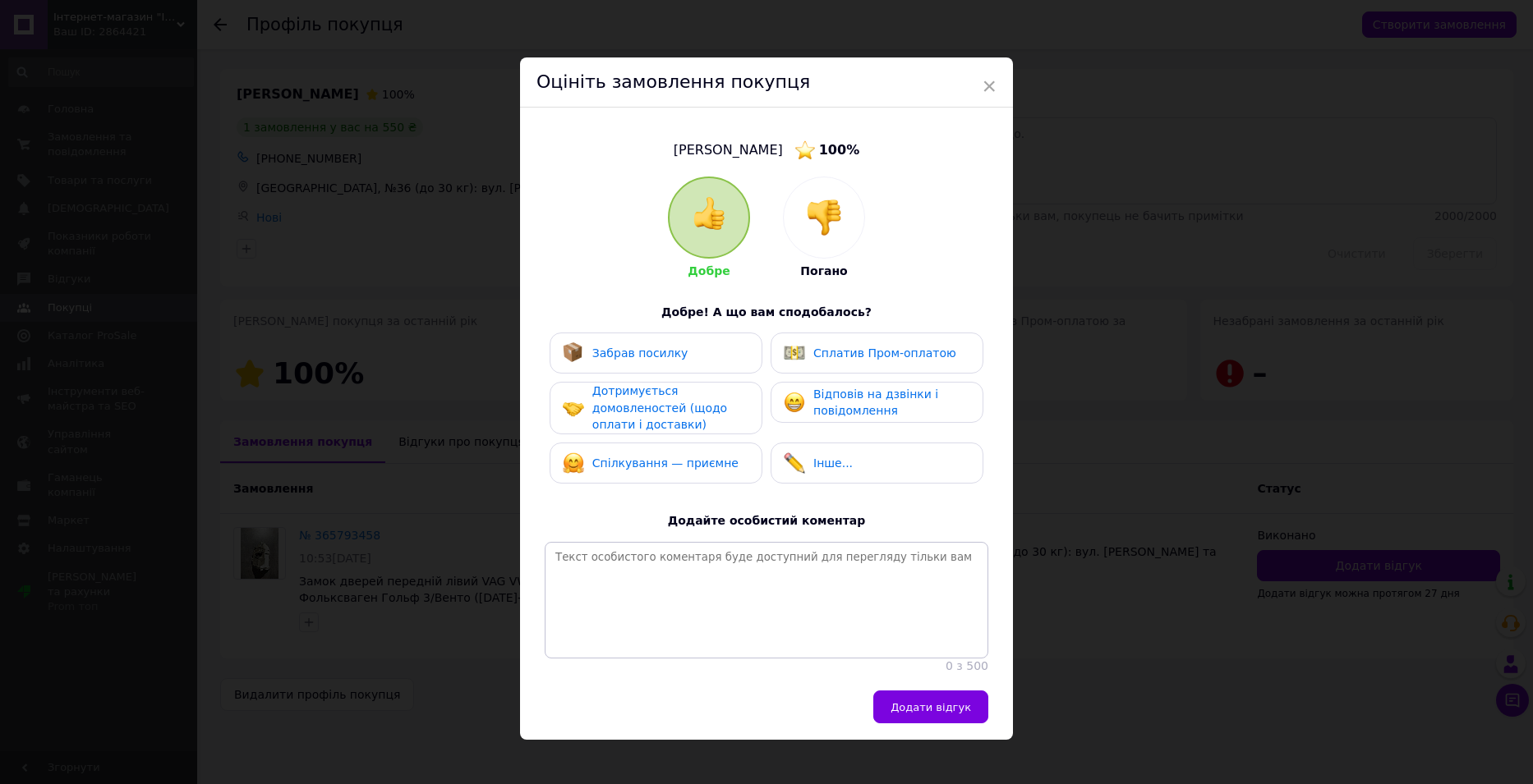
click at [636, 358] on span "Забрав посилку" at bounding box center [639, 353] width 96 height 14
drag, startPoint x: 651, startPoint y: 408, endPoint x: 663, endPoint y: 450, distance: 43.7
click at [651, 410] on span "Дотримується домовленостей (щодо оплати і доставки)" at bounding box center [659, 407] width 134 height 46
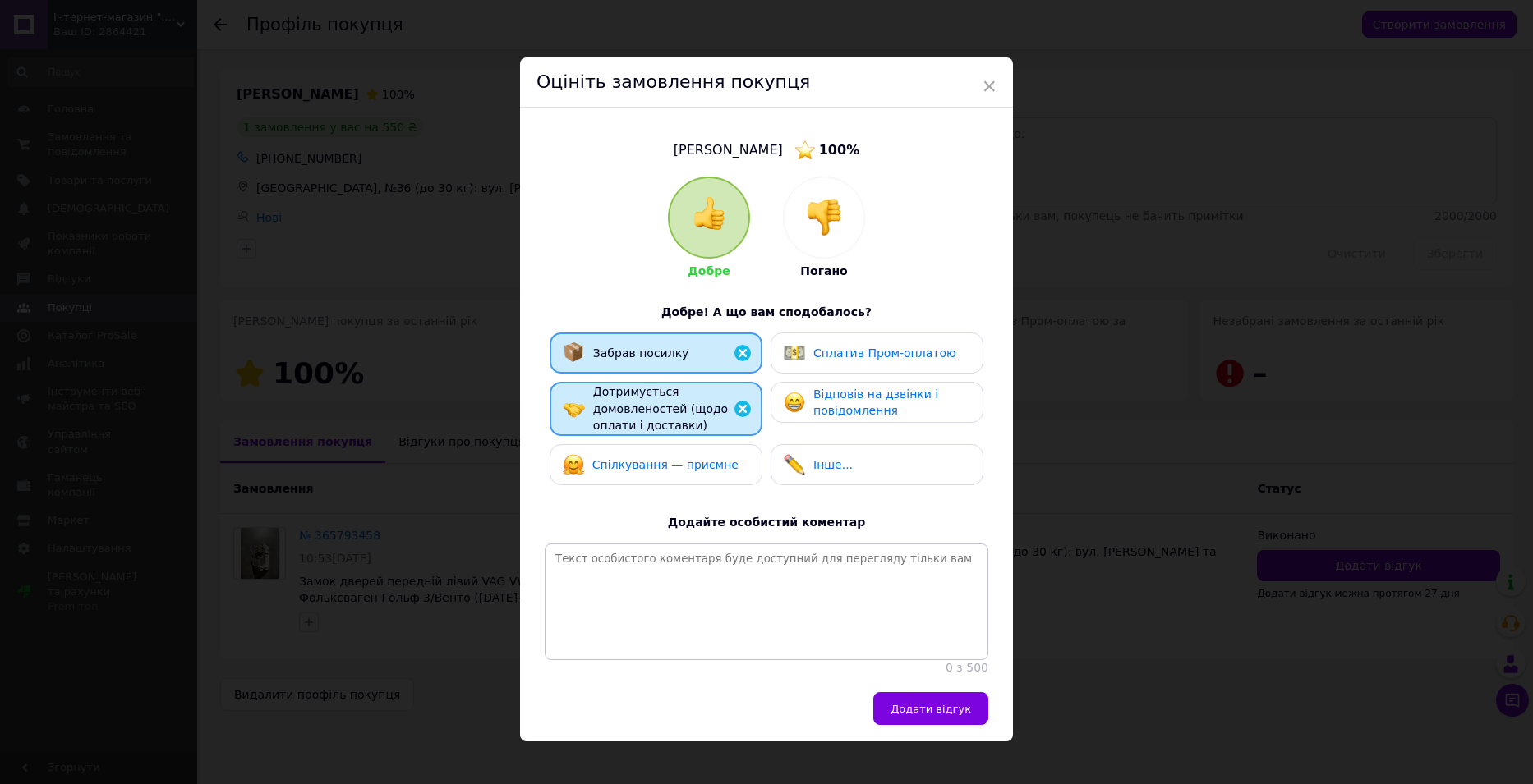
drag, startPoint x: 663, startPoint y: 459, endPoint x: 735, endPoint y: 425, distance: 79.6
click at [663, 460] on span "Спілкування — приємне" at bounding box center [664, 465] width 146 height 14
click at [818, 353] on span "Сплатив Пром-оплатою" at bounding box center [885, 353] width 143 height 14
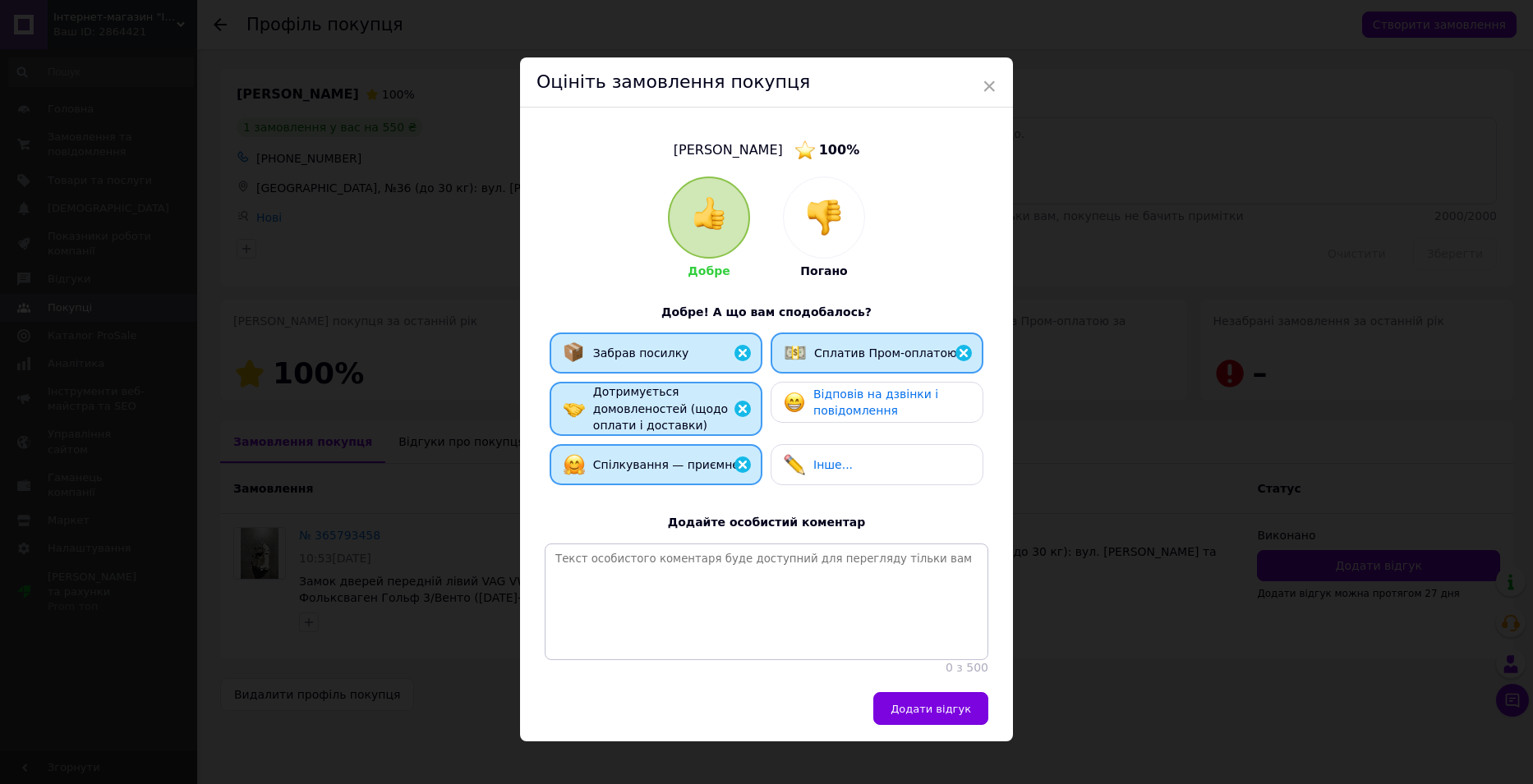
click at [849, 400] on span "Відповів на дзвінки і повідомлення" at bounding box center [875, 402] width 125 height 30
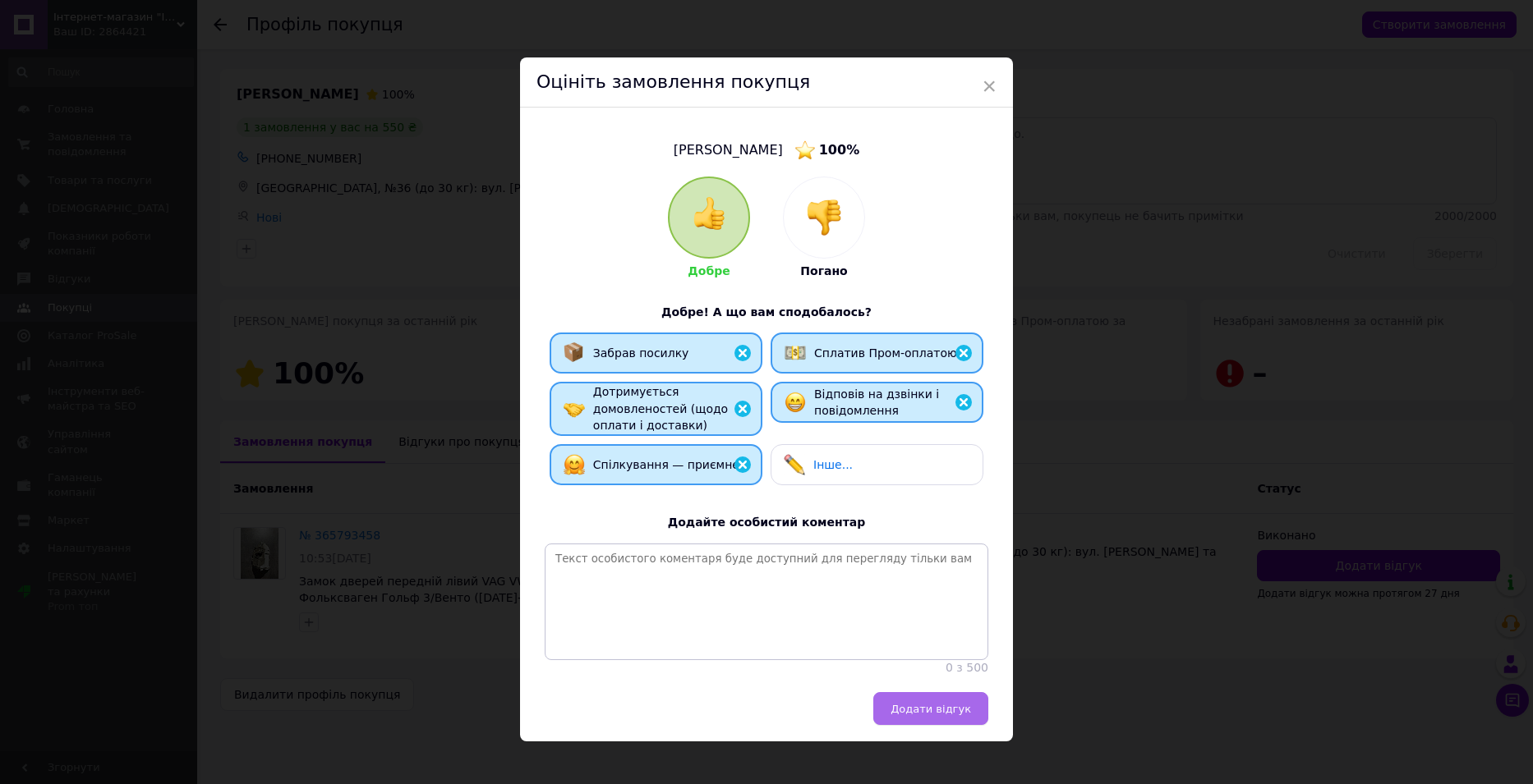
click at [957, 715] on span "Додати відгук" at bounding box center [930, 709] width 80 height 13
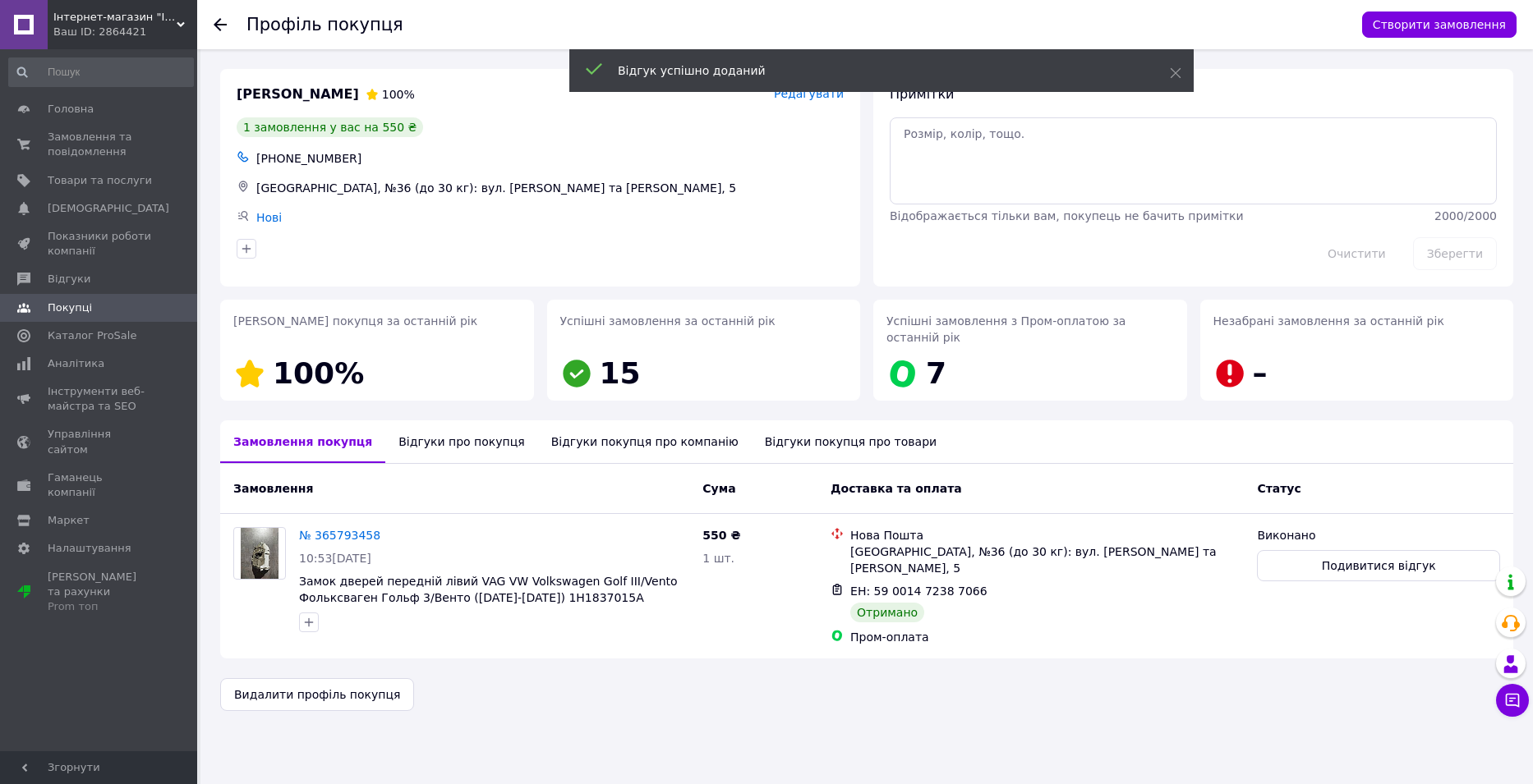
click at [221, 22] on icon at bounding box center [221, 25] width 14 height 14
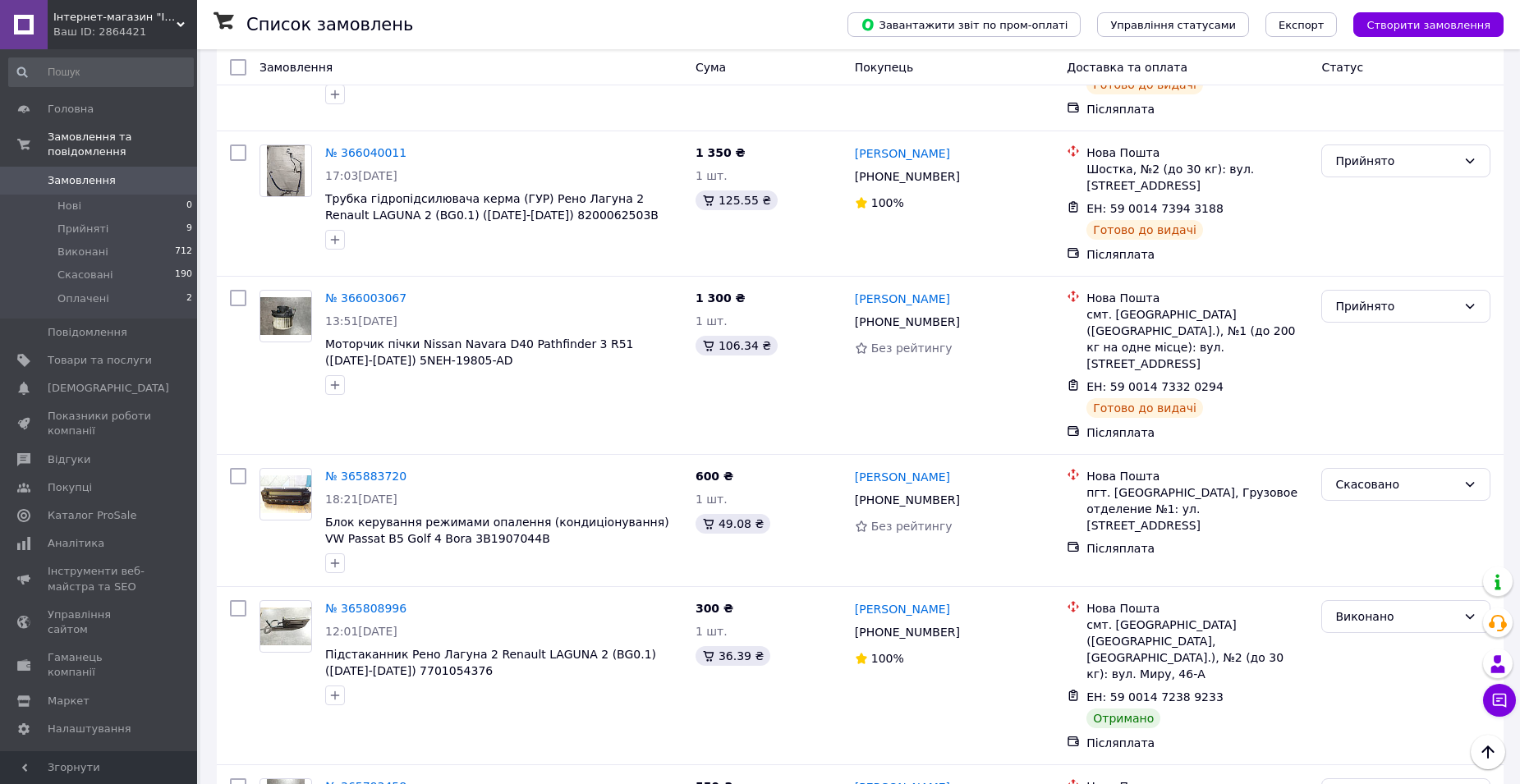
scroll to position [1314, 0]
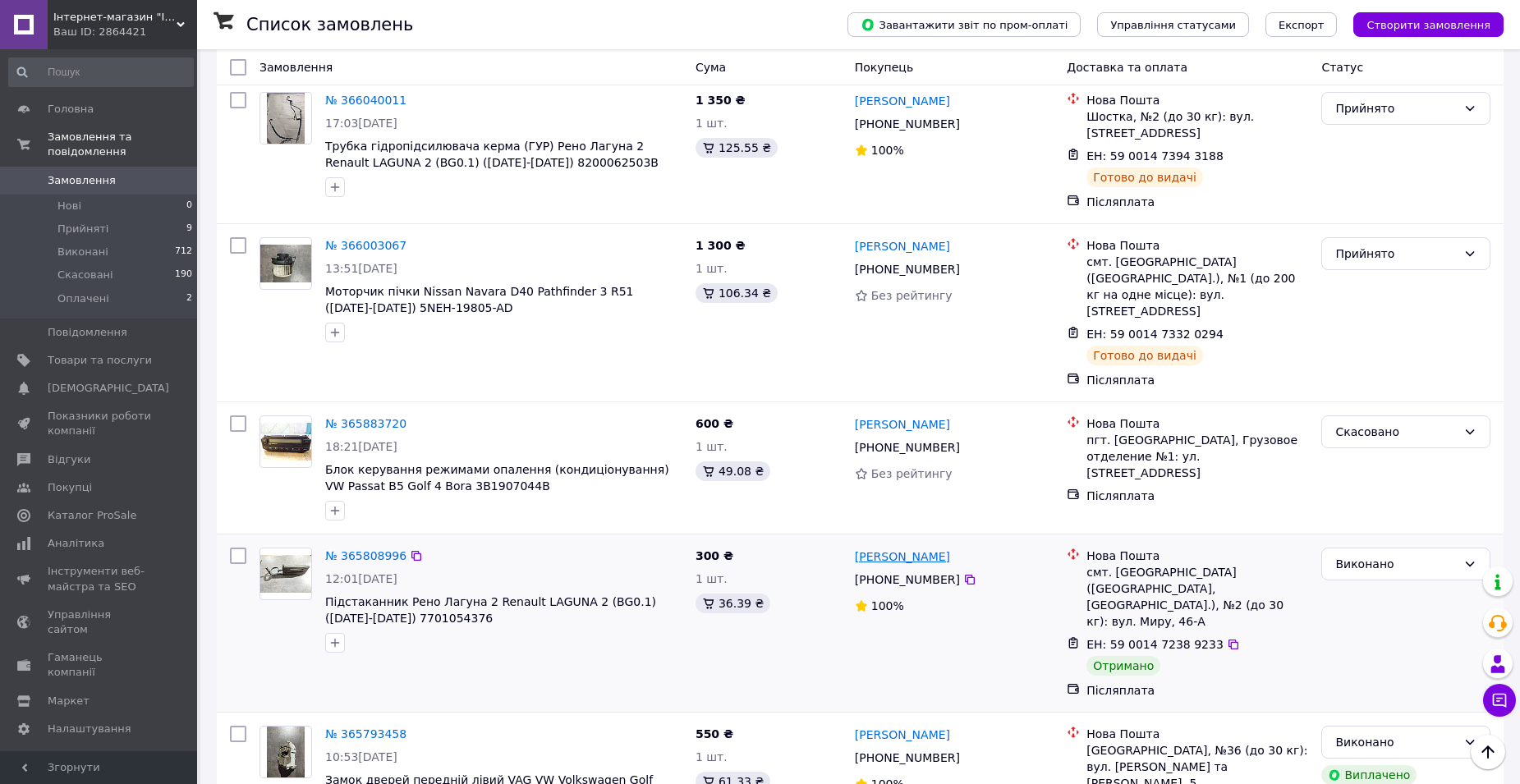
click at [906, 548] on link "[PERSON_NAME]" at bounding box center [902, 556] width 96 height 16
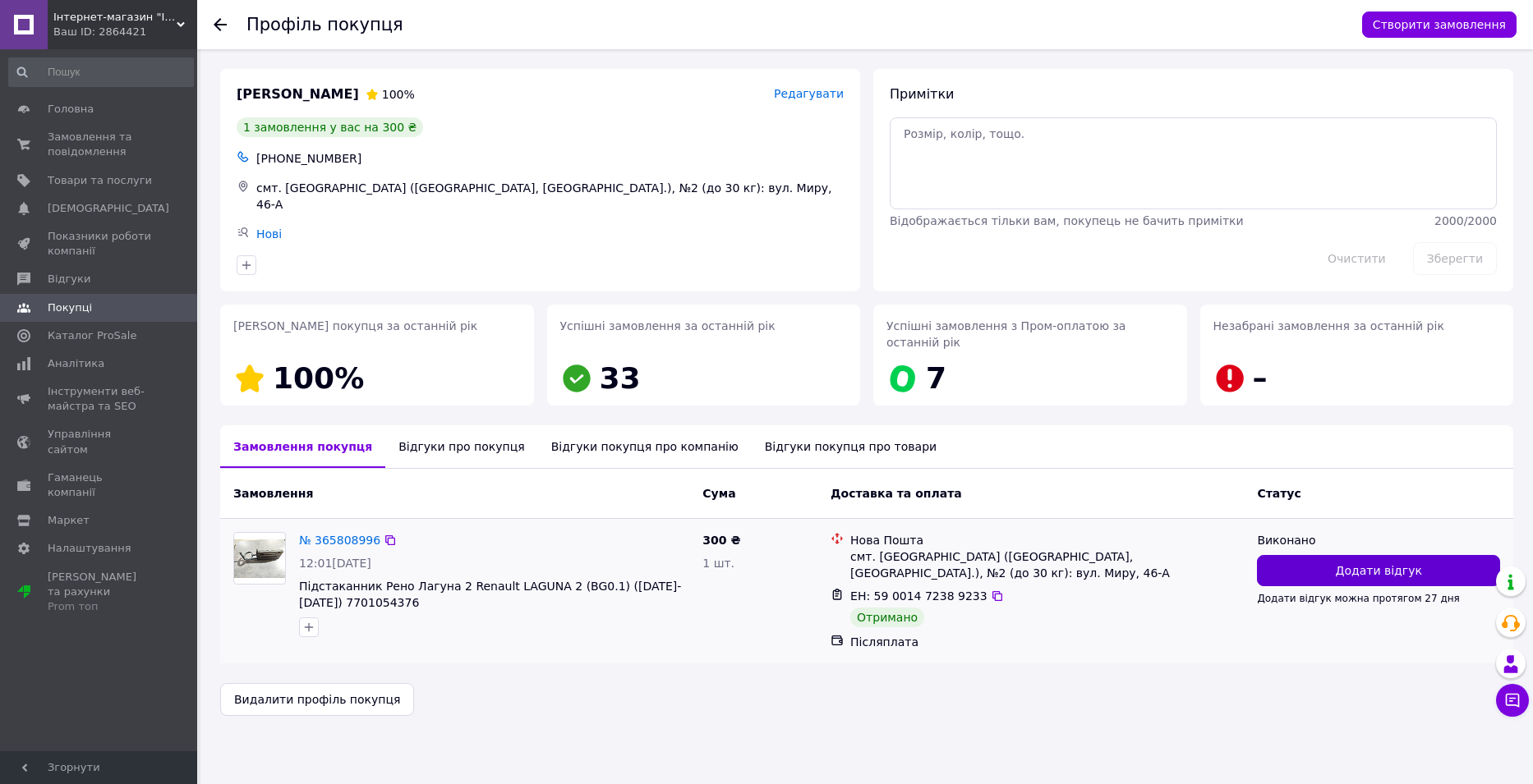
click at [1284, 555] on button "Додати відгук" at bounding box center [1377, 570] width 243 height 31
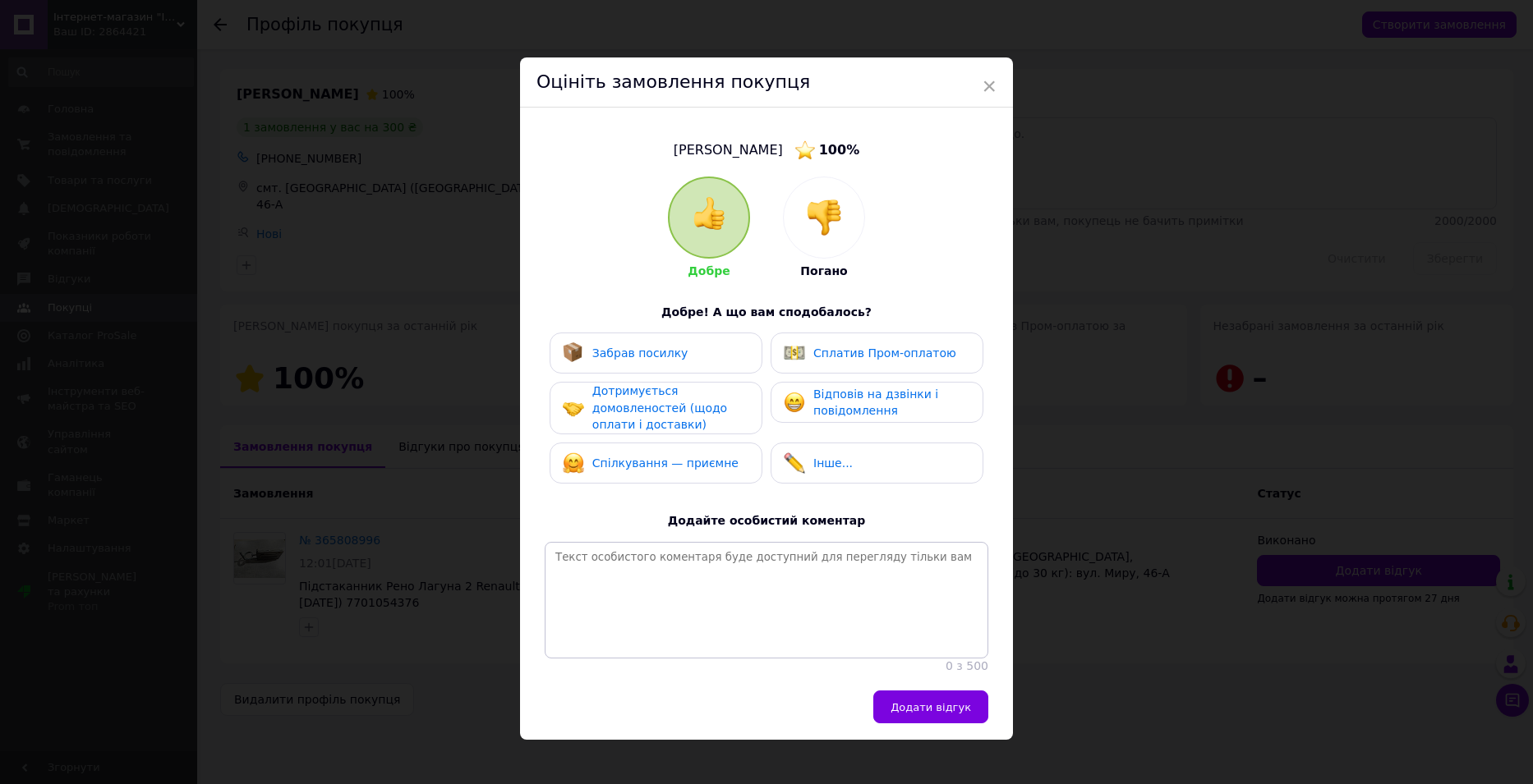
drag, startPoint x: 724, startPoint y: 351, endPoint x: 722, endPoint y: 372, distance: 21.1
click at [724, 352] on div "Забрав посилку" at bounding box center [656, 353] width 187 height 21
click at [713, 409] on div "Дотримується домовленостей (щодо оплати і доставки)" at bounding box center [669, 408] width 156 height 51
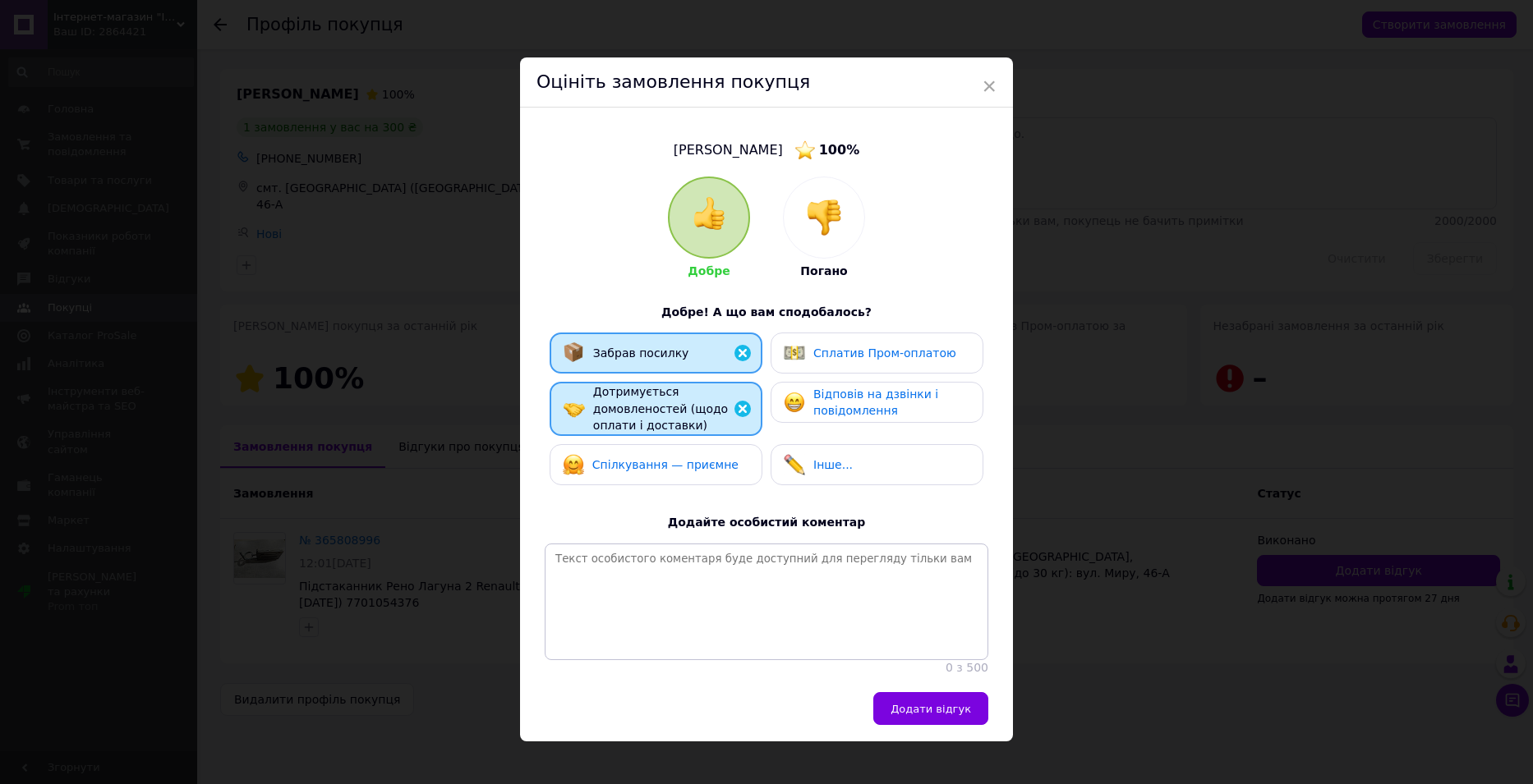
drag, startPoint x: 703, startPoint y: 457, endPoint x: 725, endPoint y: 454, distance: 22.2
click at [703, 458] on span "Спілкування — приємне" at bounding box center [664, 465] width 146 height 14
click at [862, 396] on span "Відповів на дзвінки і повідомлення" at bounding box center [875, 402] width 125 height 30
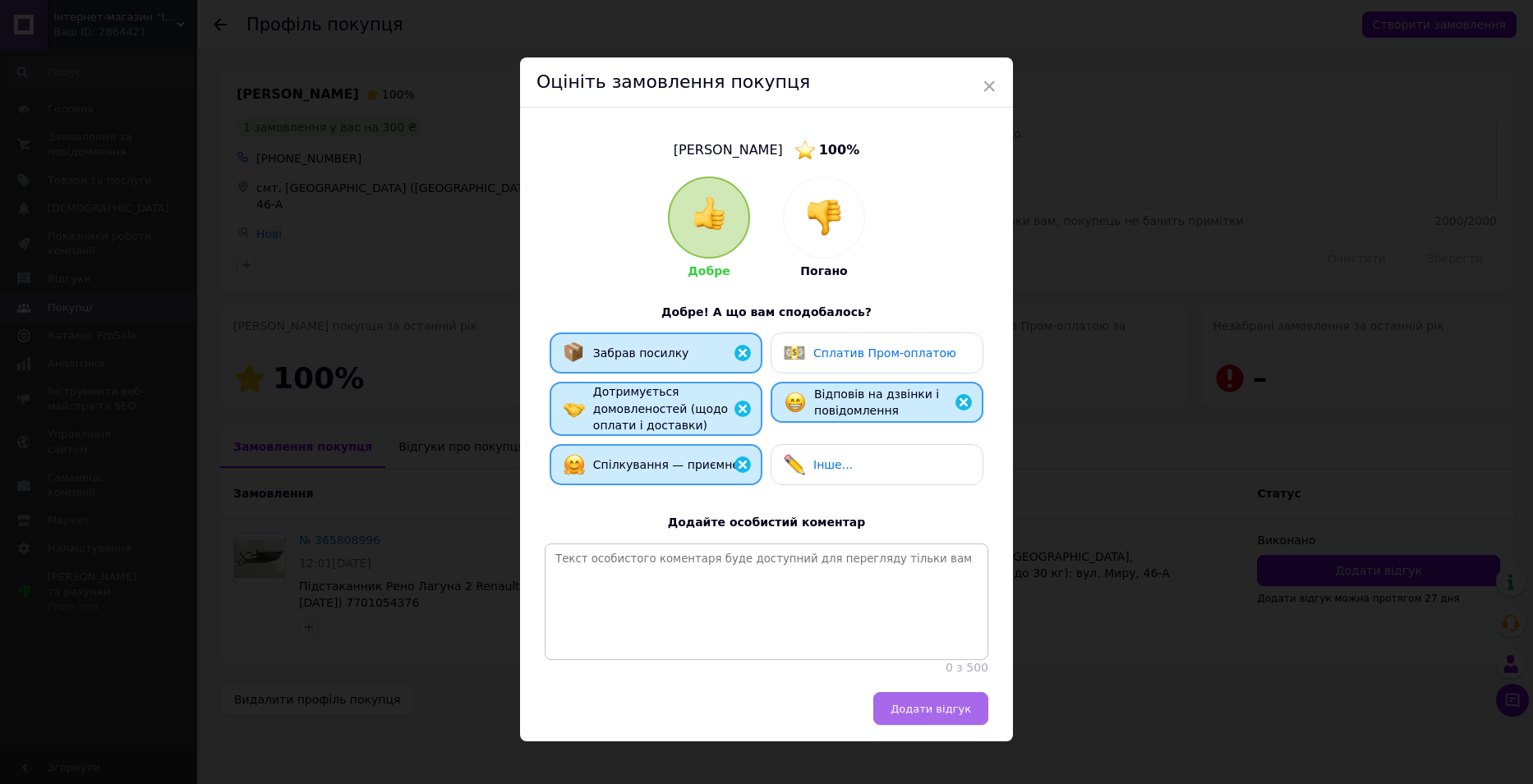
click at [917, 715] on span "Додати відгук" at bounding box center [930, 709] width 80 height 13
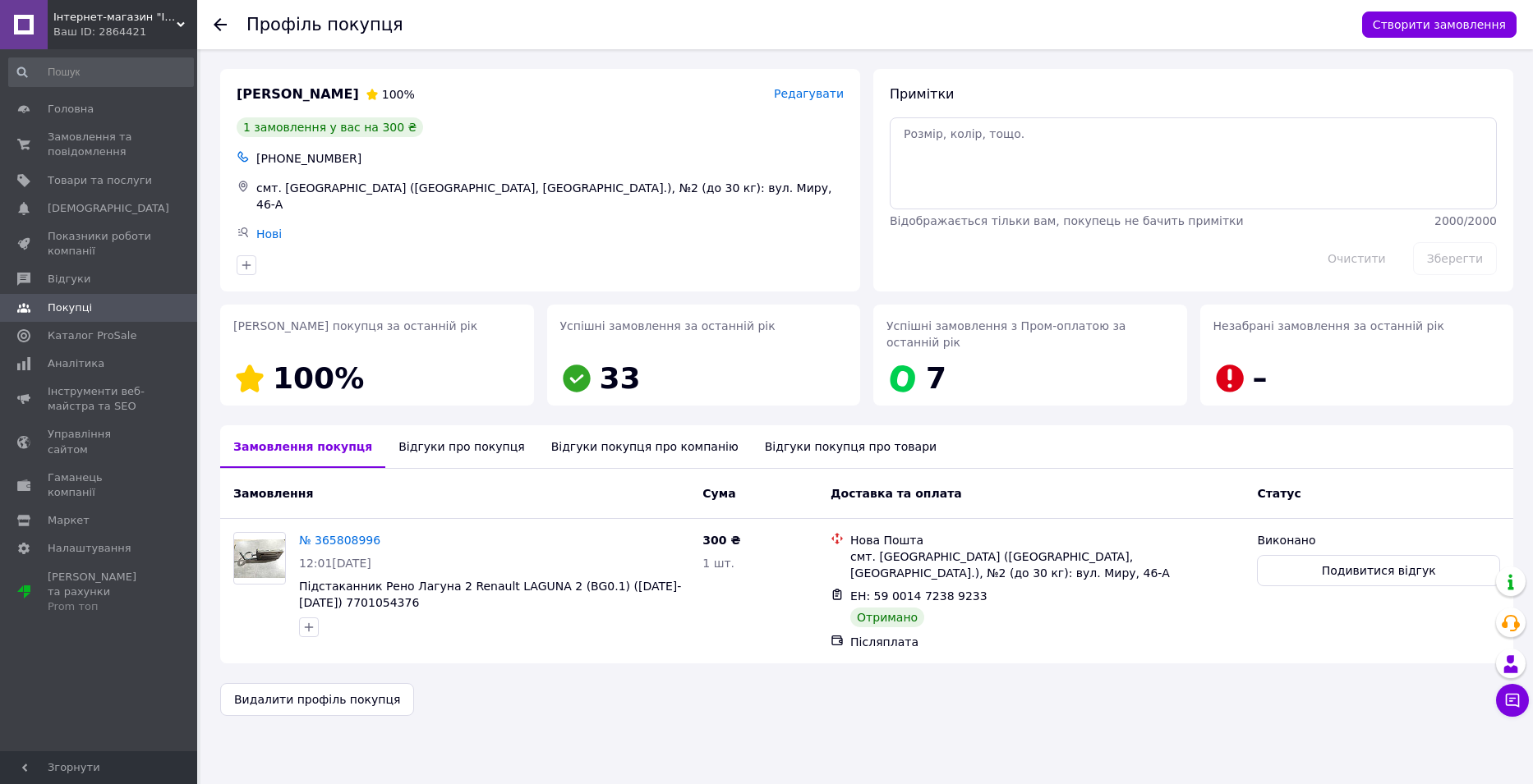
click at [223, 24] on use at bounding box center [221, 25] width 14 height 14
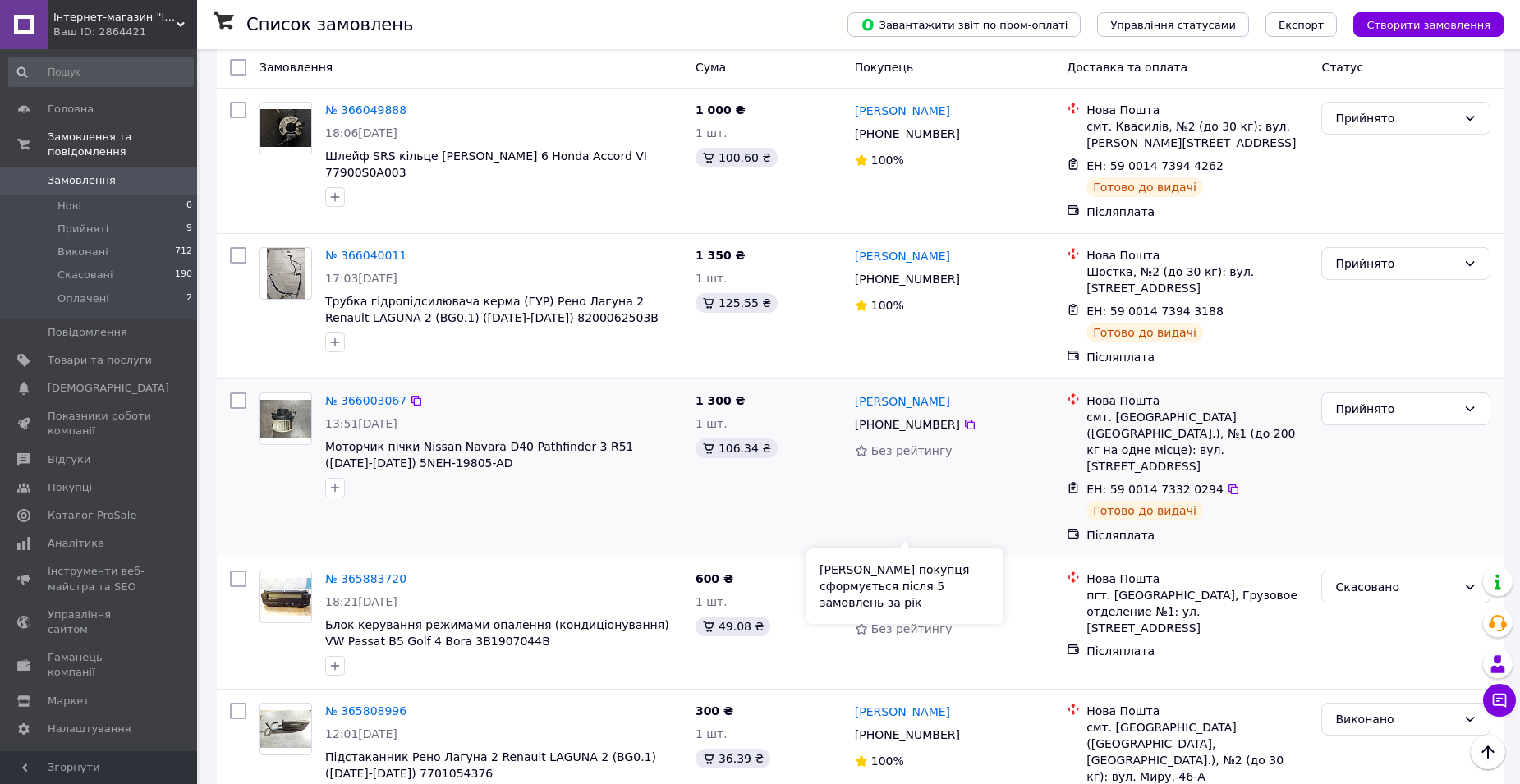
scroll to position [1149, 0]
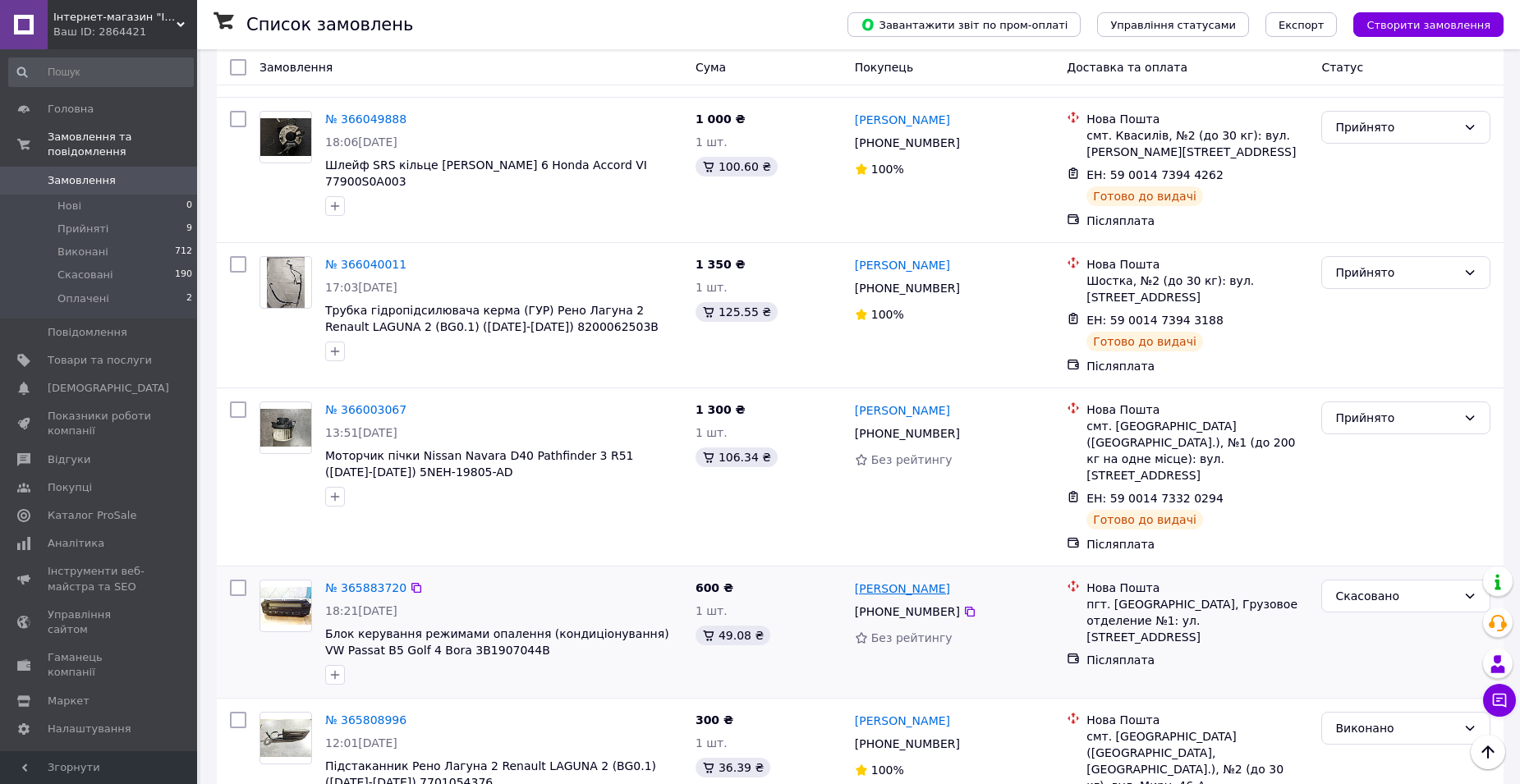
click at [901, 580] on link "[PERSON_NAME]" at bounding box center [902, 588] width 96 height 16
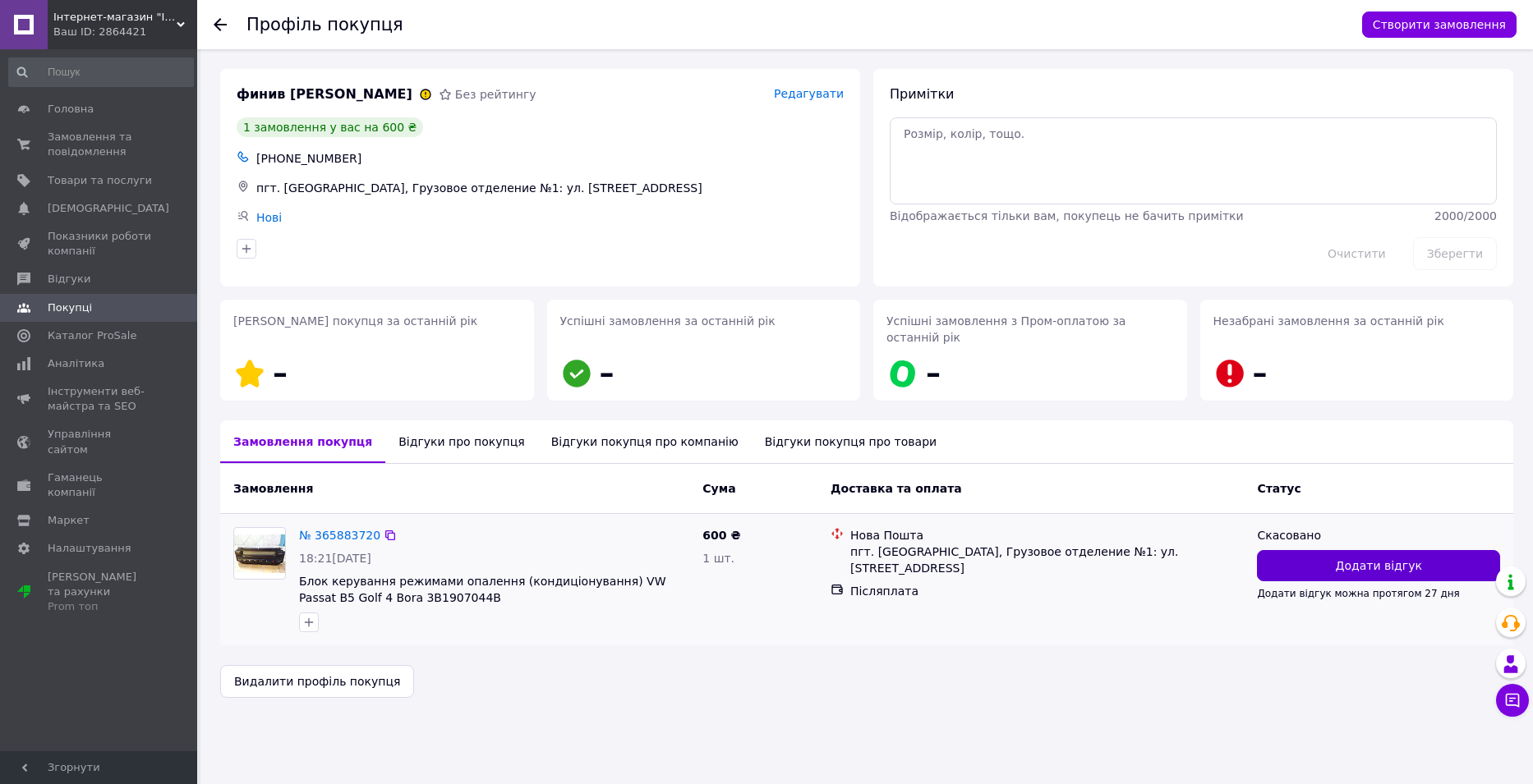
click at [1277, 550] on button "Додати відгук" at bounding box center [1377, 566] width 243 height 31
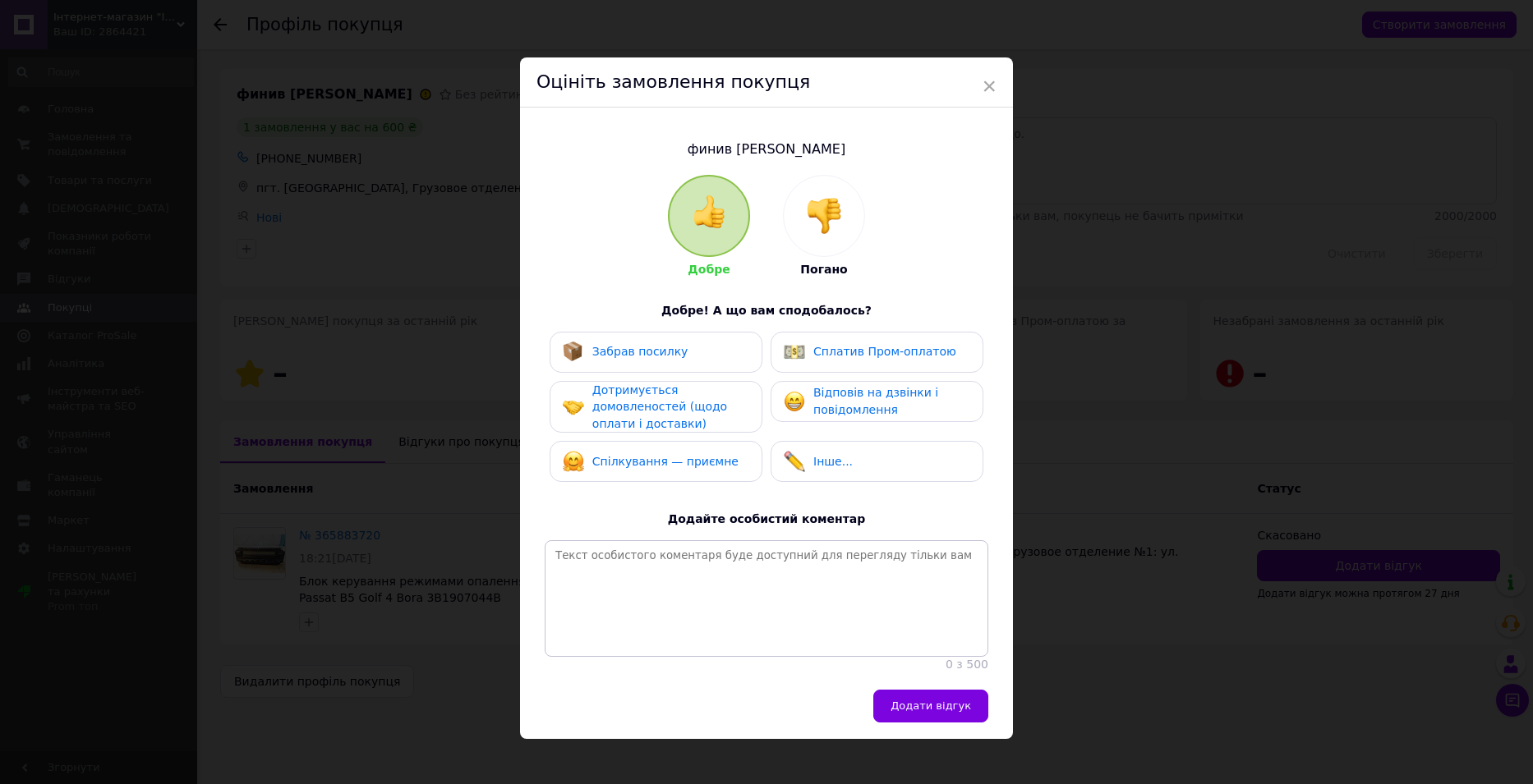
click at [843, 400] on span "Відповів на дзвінки і повідомлення" at bounding box center [875, 400] width 125 height 30
drag, startPoint x: 673, startPoint y: 451, endPoint x: 804, endPoint y: 527, distance: 151.4
click at [674, 454] on span "Спілкування — приємне" at bounding box center [664, 461] width 146 height 14
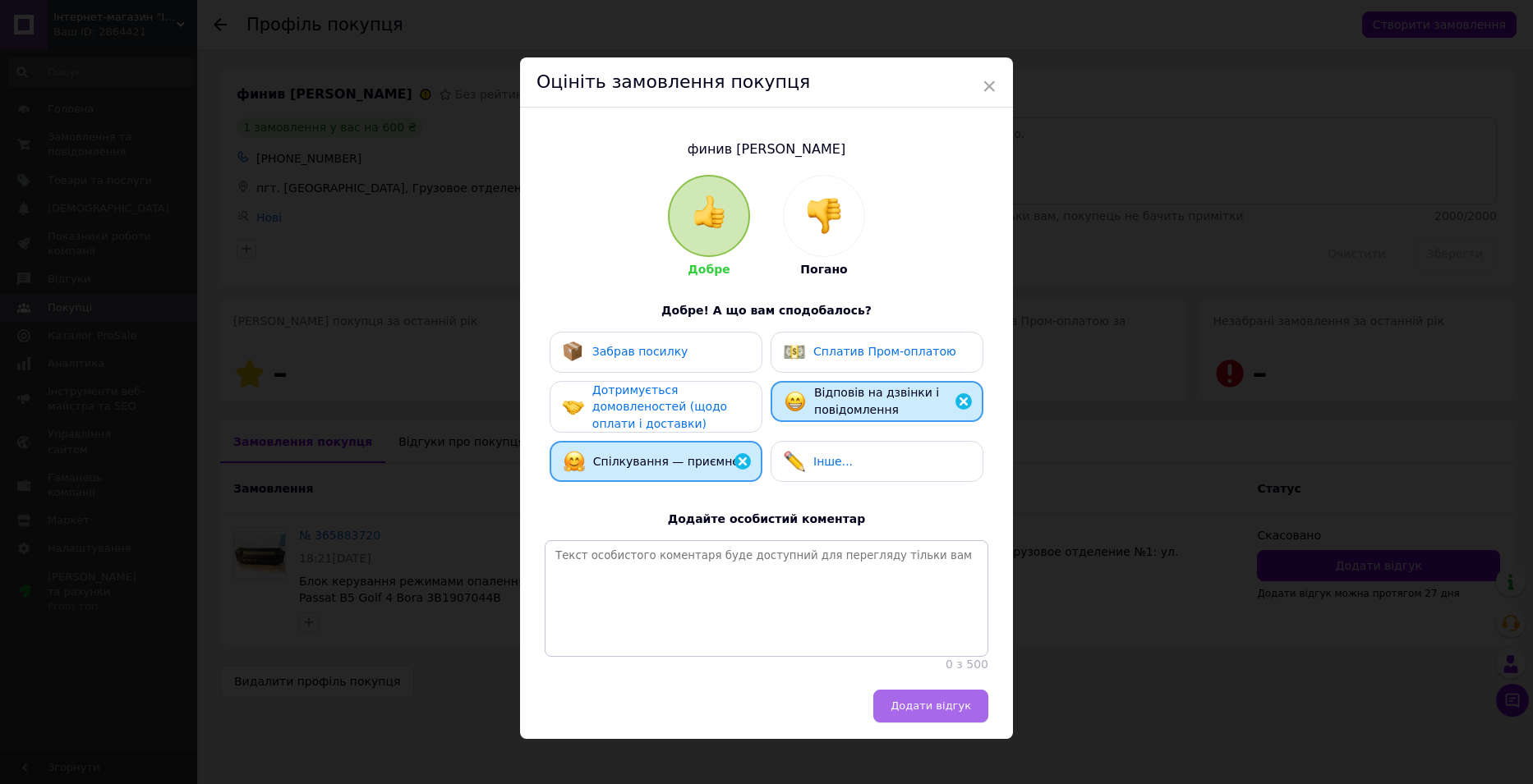
click at [912, 711] on span "Додати відгук" at bounding box center [930, 706] width 80 height 13
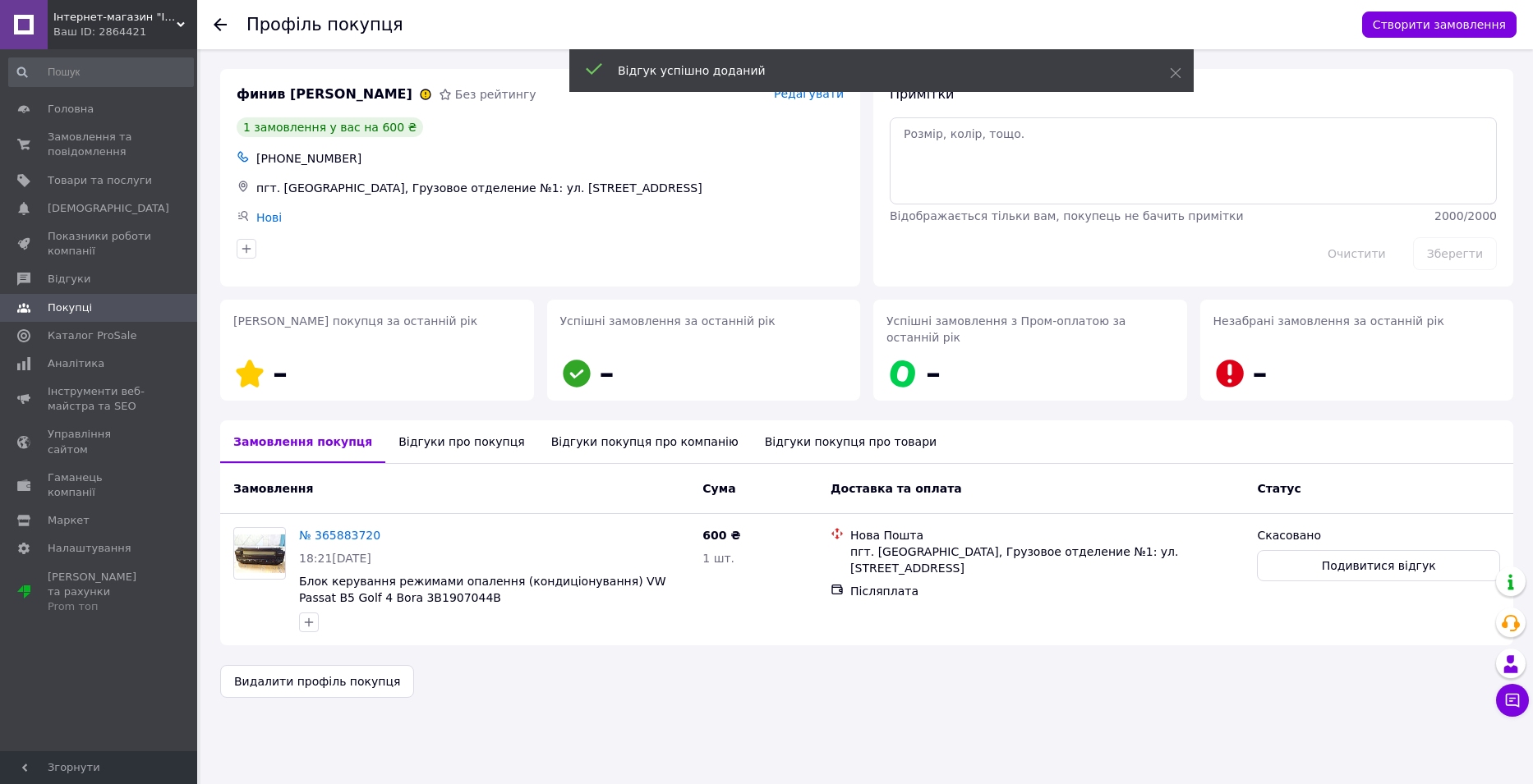
click at [222, 24] on use at bounding box center [221, 25] width 14 height 14
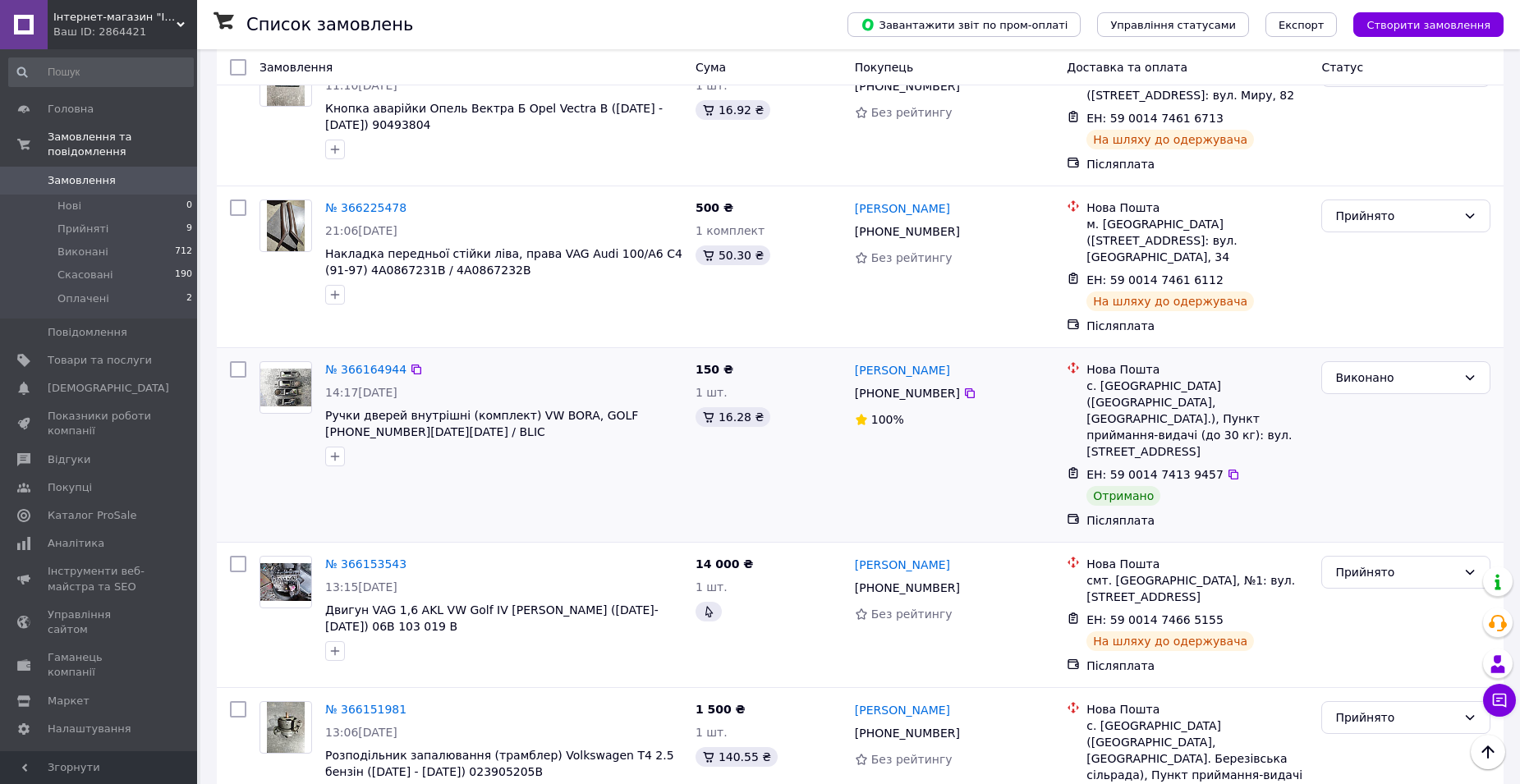
scroll to position [164, 0]
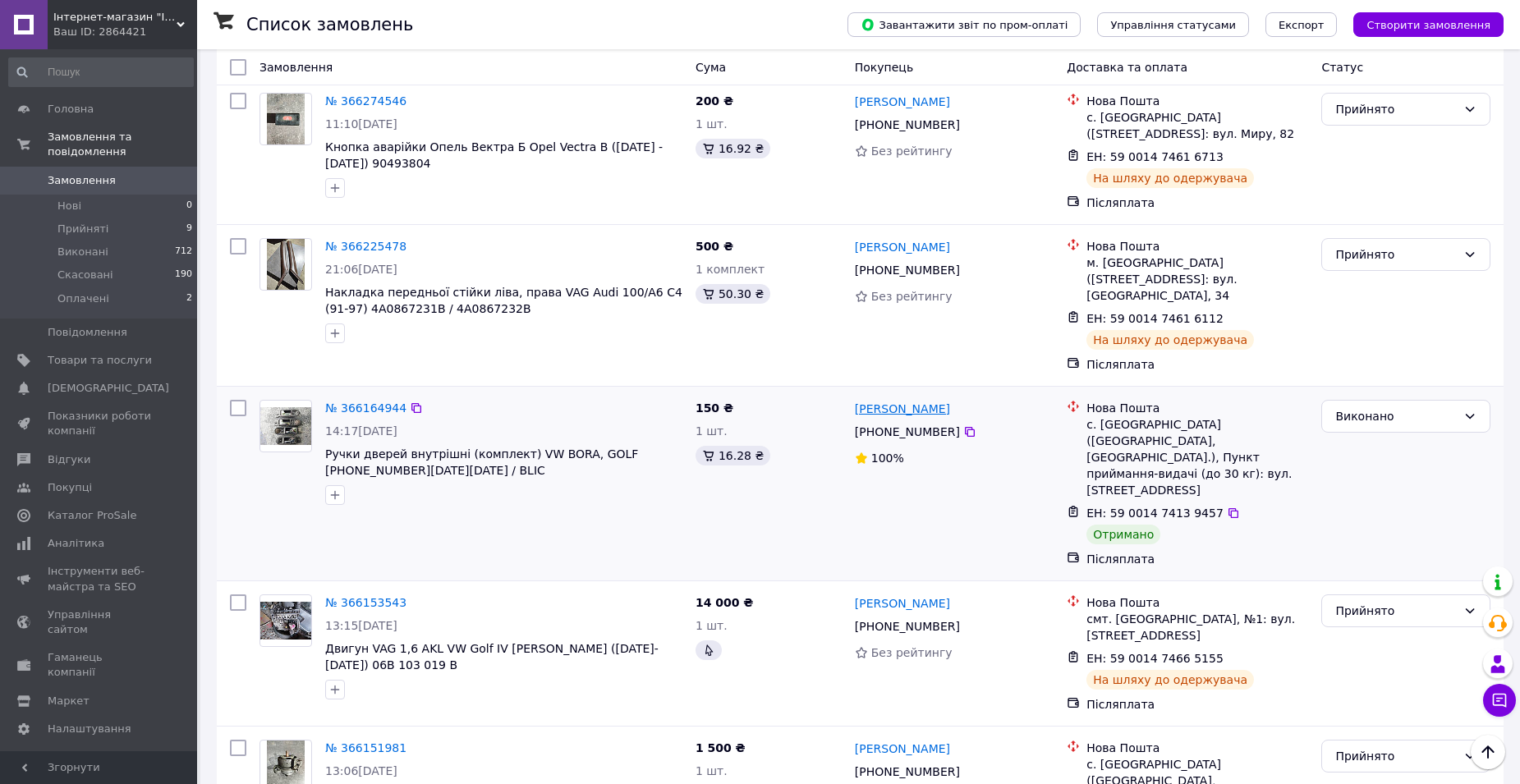
click at [915, 400] on link "[PERSON_NAME]" at bounding box center [902, 408] width 96 height 16
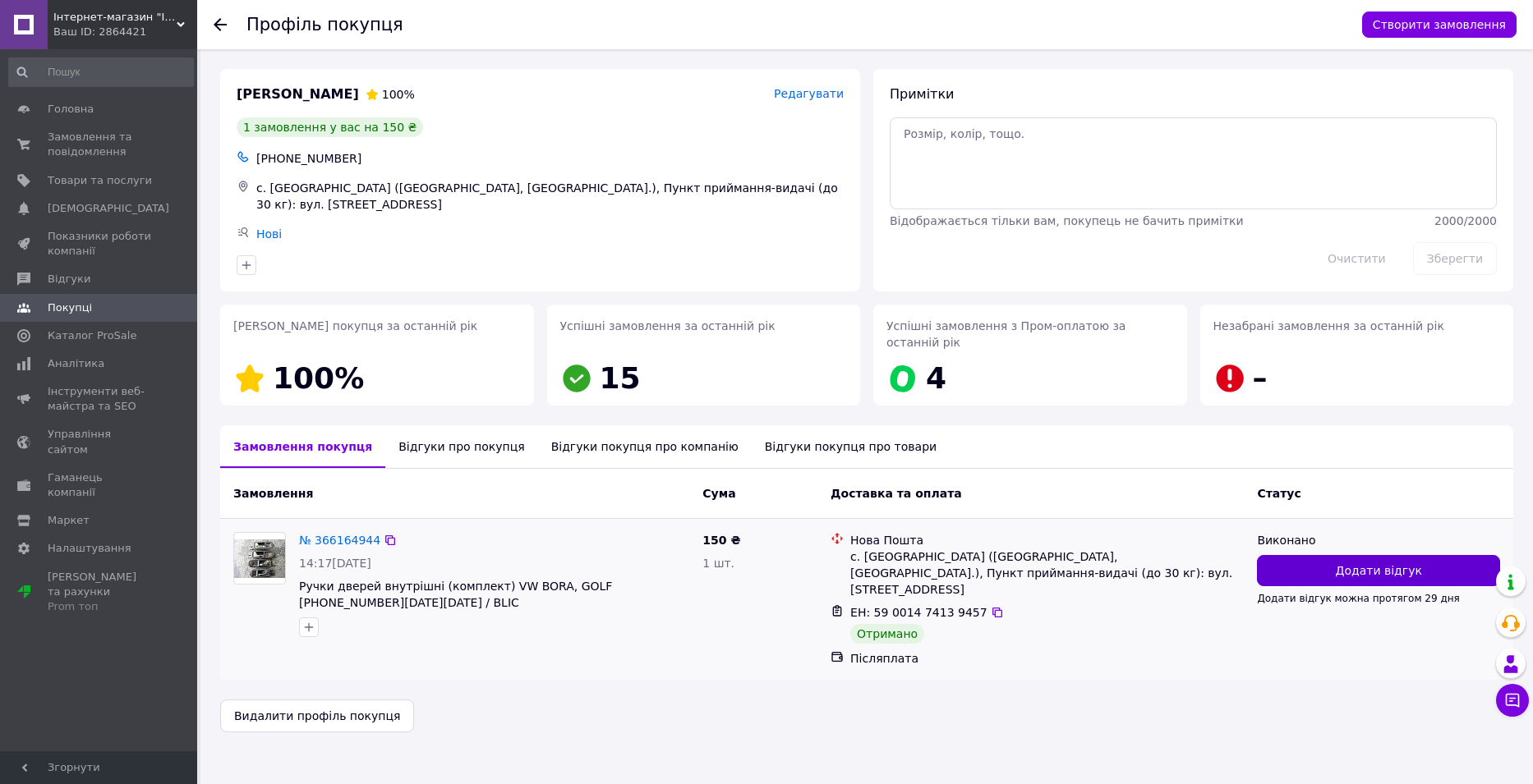
click at [1362, 563] on span "Додати відгук" at bounding box center [1378, 570] width 86 height 16
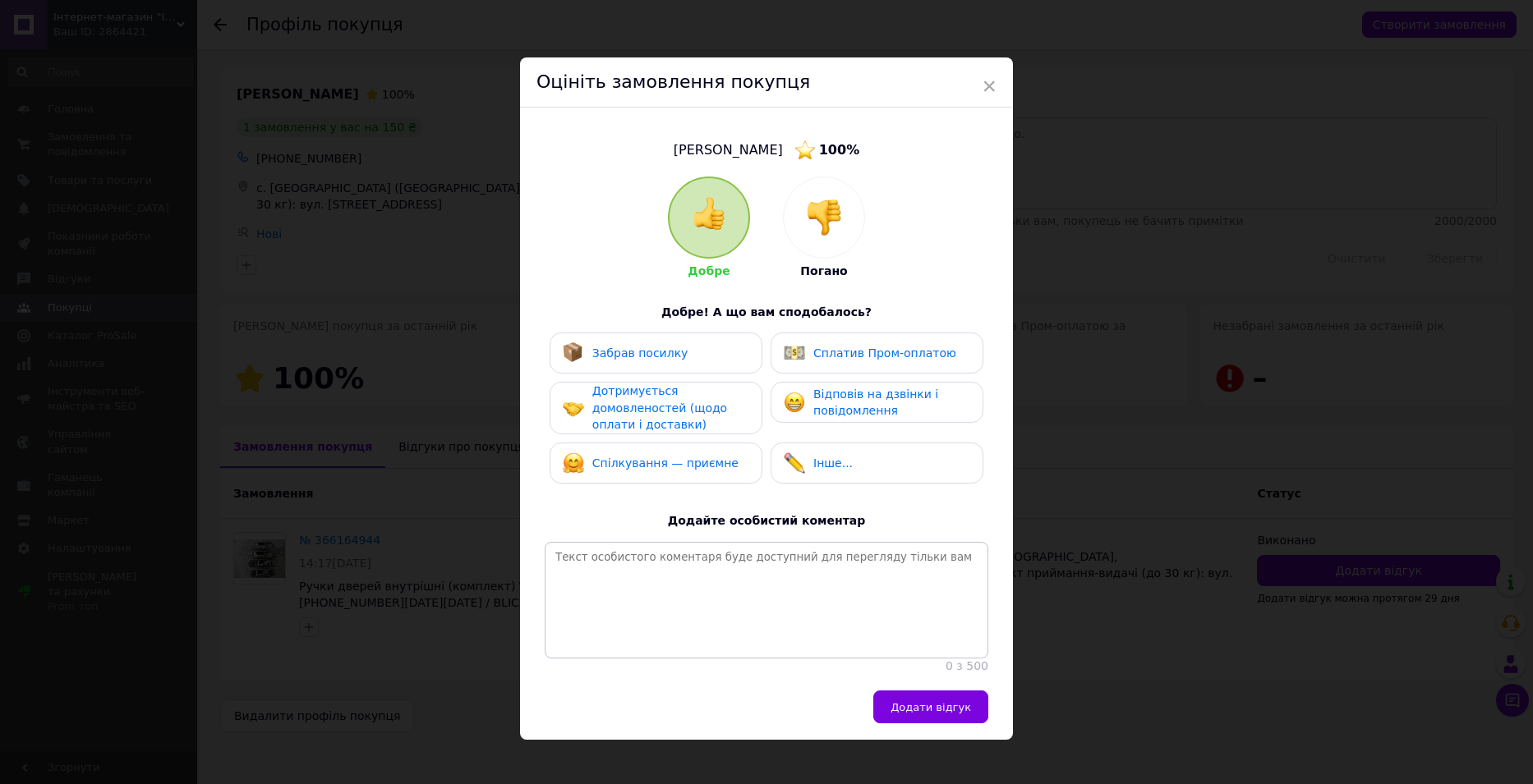
click at [726, 351] on div "Забрав посилку" at bounding box center [656, 353] width 187 height 21
drag, startPoint x: 720, startPoint y: 418, endPoint x: 704, endPoint y: 450, distance: 35.8
click at [720, 419] on div "Дотримується домовленостей (щодо оплати і доставки)" at bounding box center [669, 408] width 156 height 51
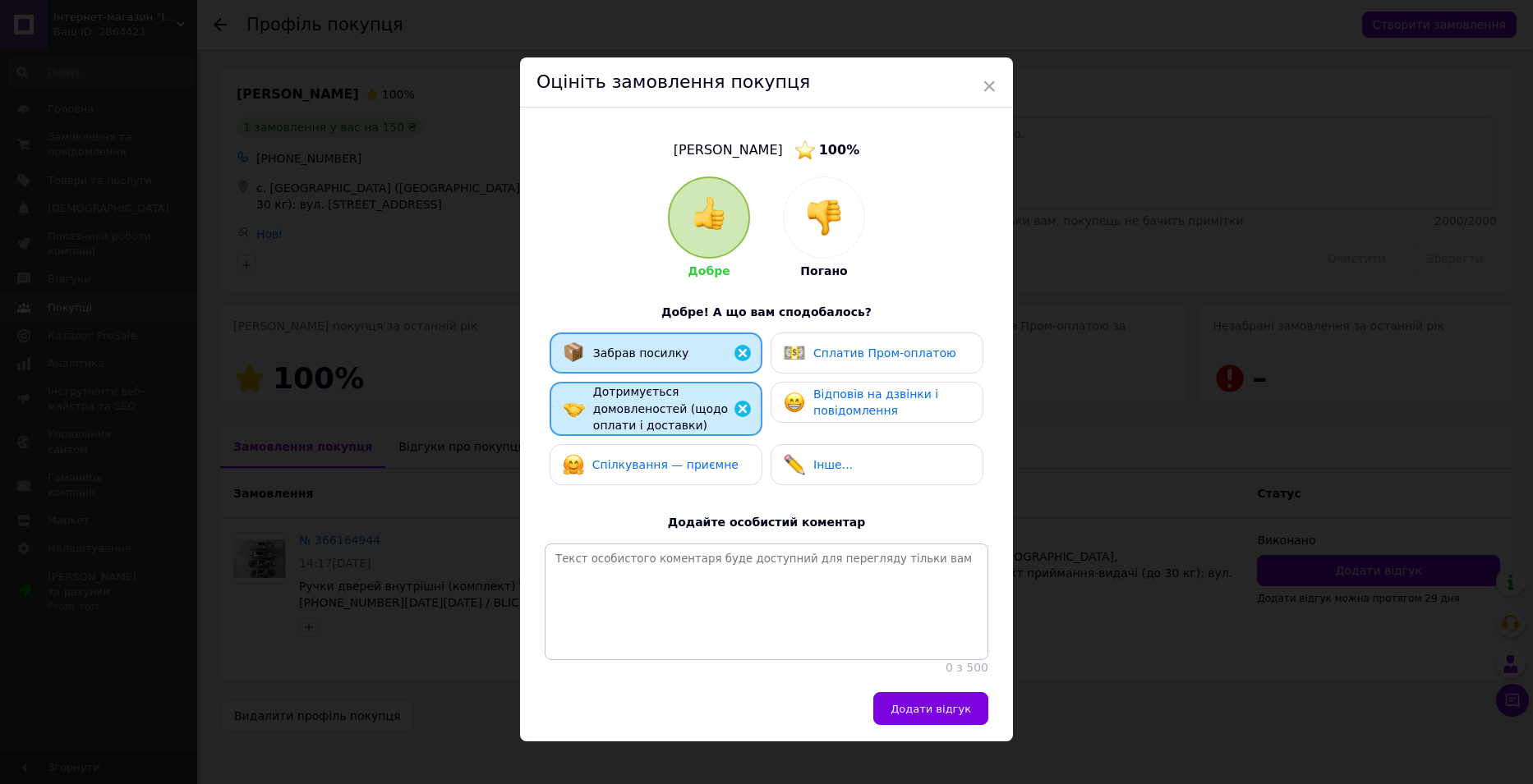
drag, startPoint x: 698, startPoint y: 467, endPoint x: 799, endPoint y: 418, distance: 112.3
click at [700, 465] on span "Спілкування — приємне" at bounding box center [664, 465] width 146 height 14
click at [825, 394] on span "Відповів на дзвінки і повідомлення" at bounding box center [875, 402] width 125 height 30
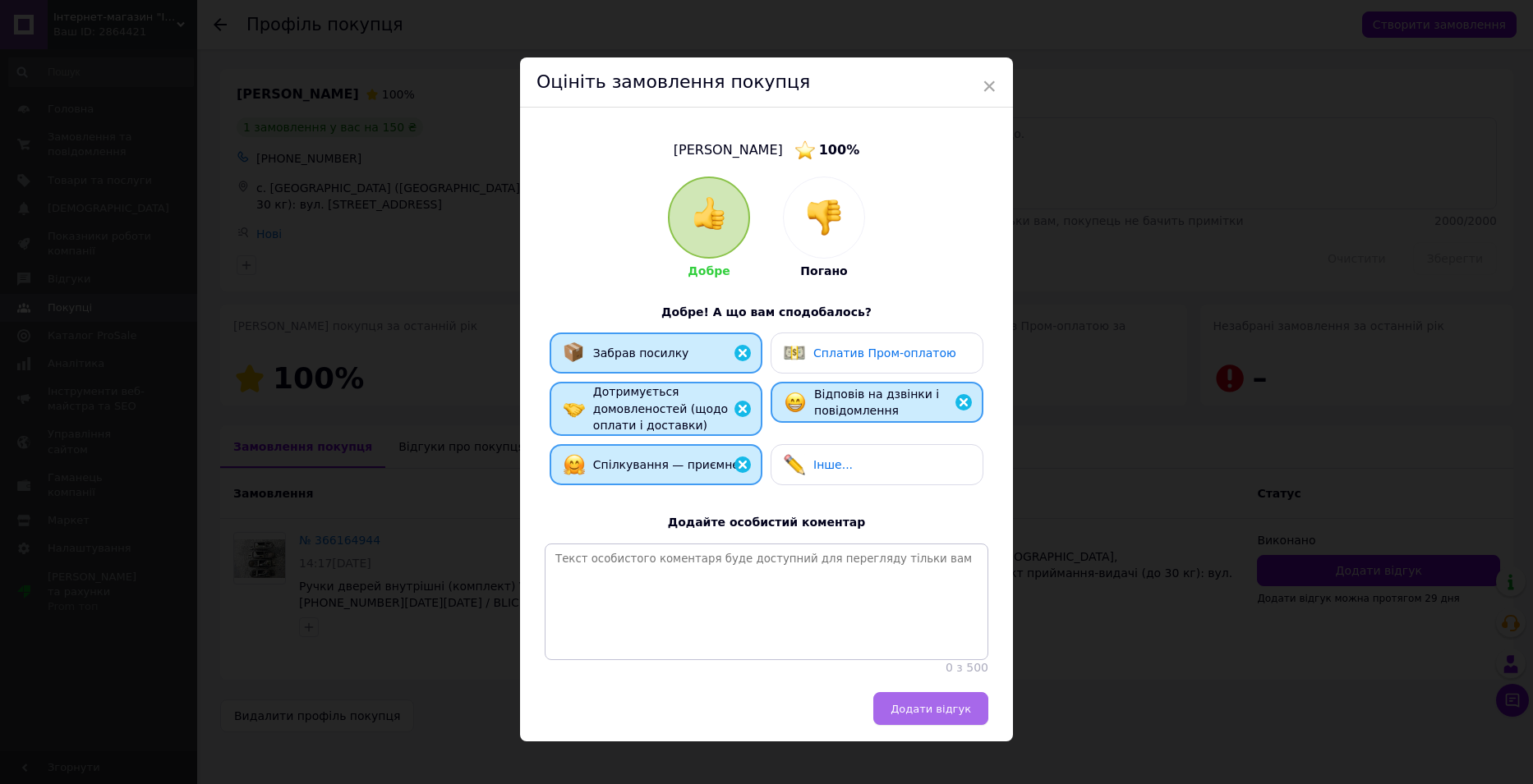
click at [936, 713] on span "Додати відгук" at bounding box center [930, 709] width 80 height 13
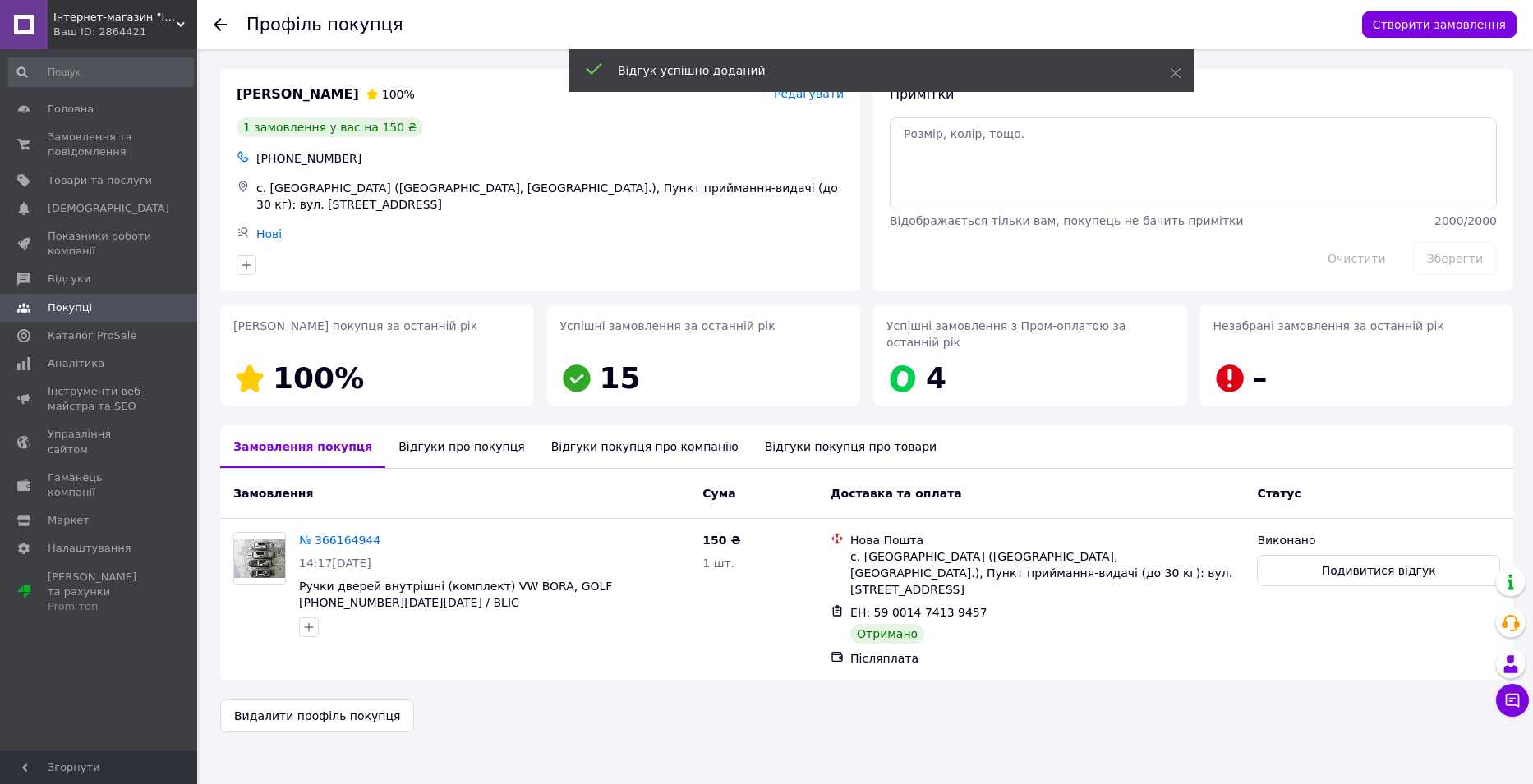
click at [216, 21] on icon at bounding box center [221, 25] width 14 height 14
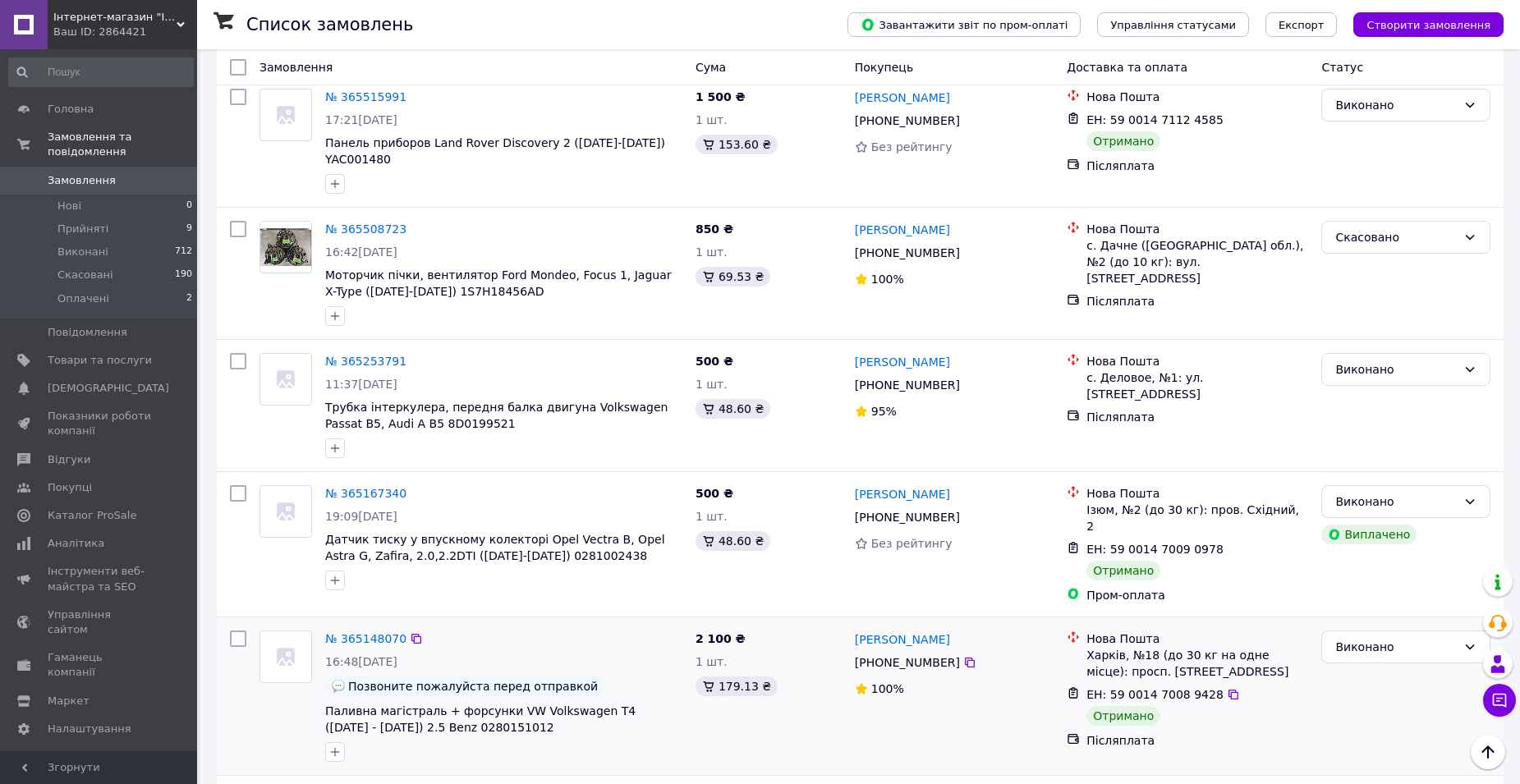
scroll to position [2403, 0]
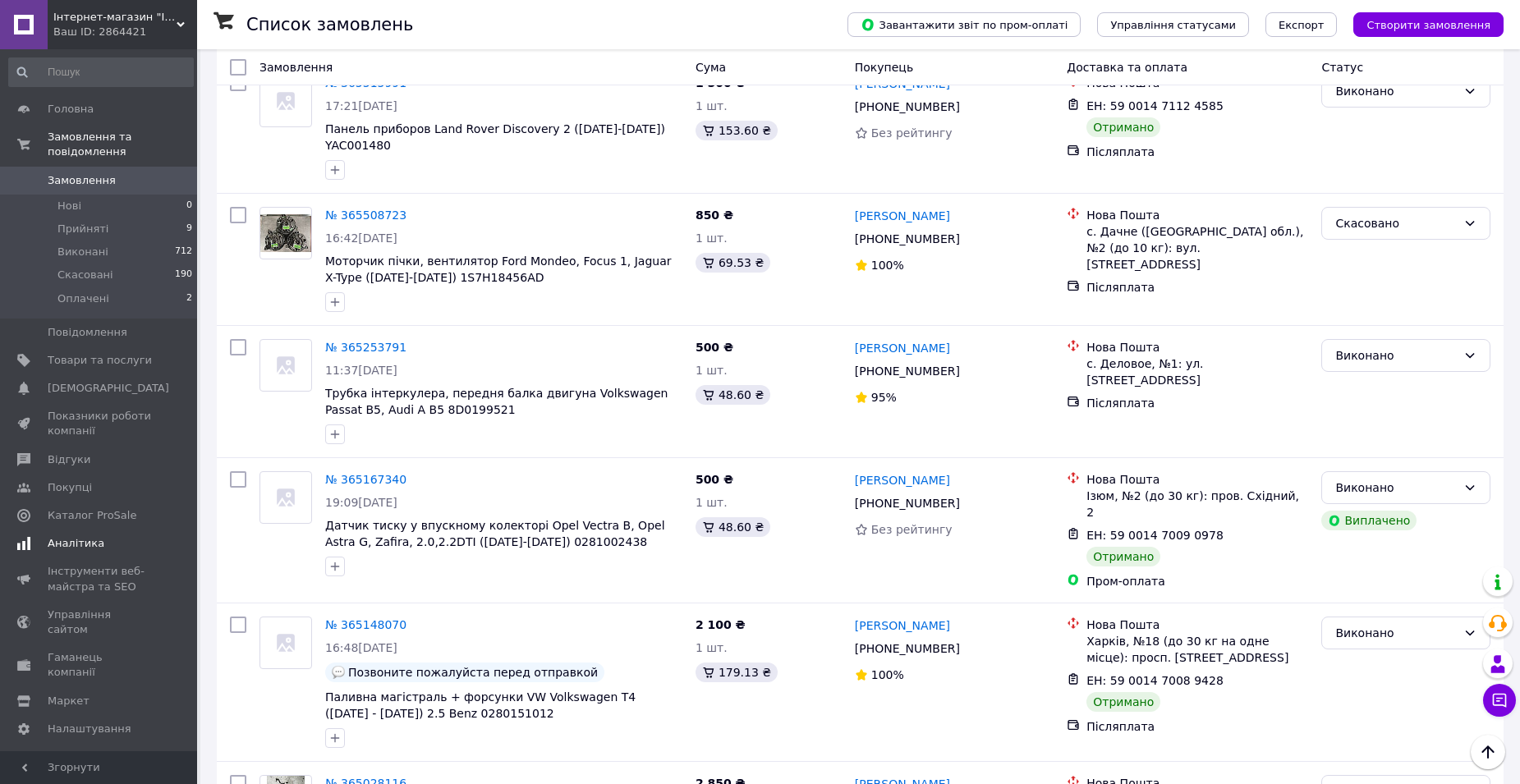
click at [65, 537] on span "Аналітика" at bounding box center [75, 543] width 57 height 15
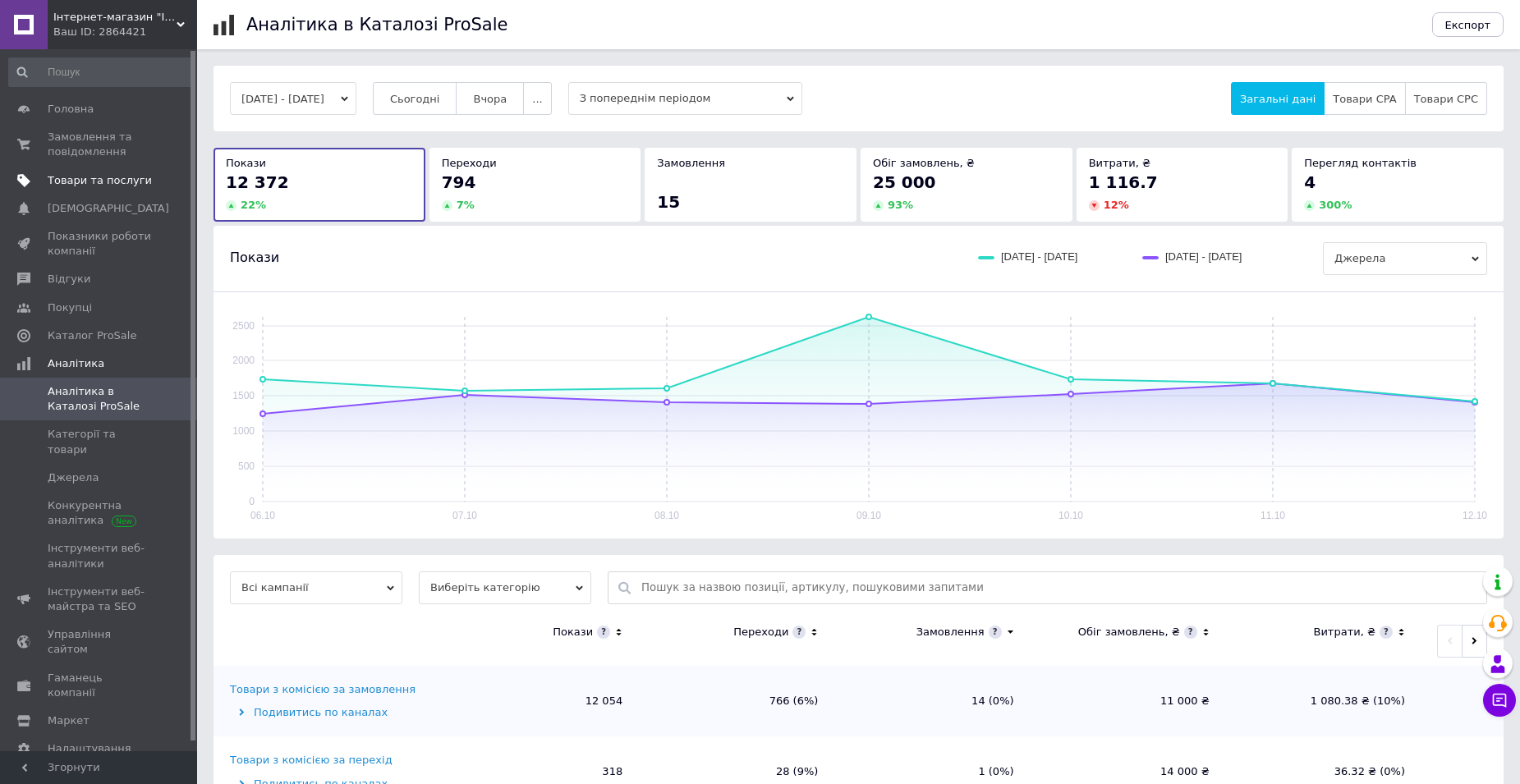
click at [90, 183] on span "Товари та послуги" at bounding box center [100, 180] width 104 height 15
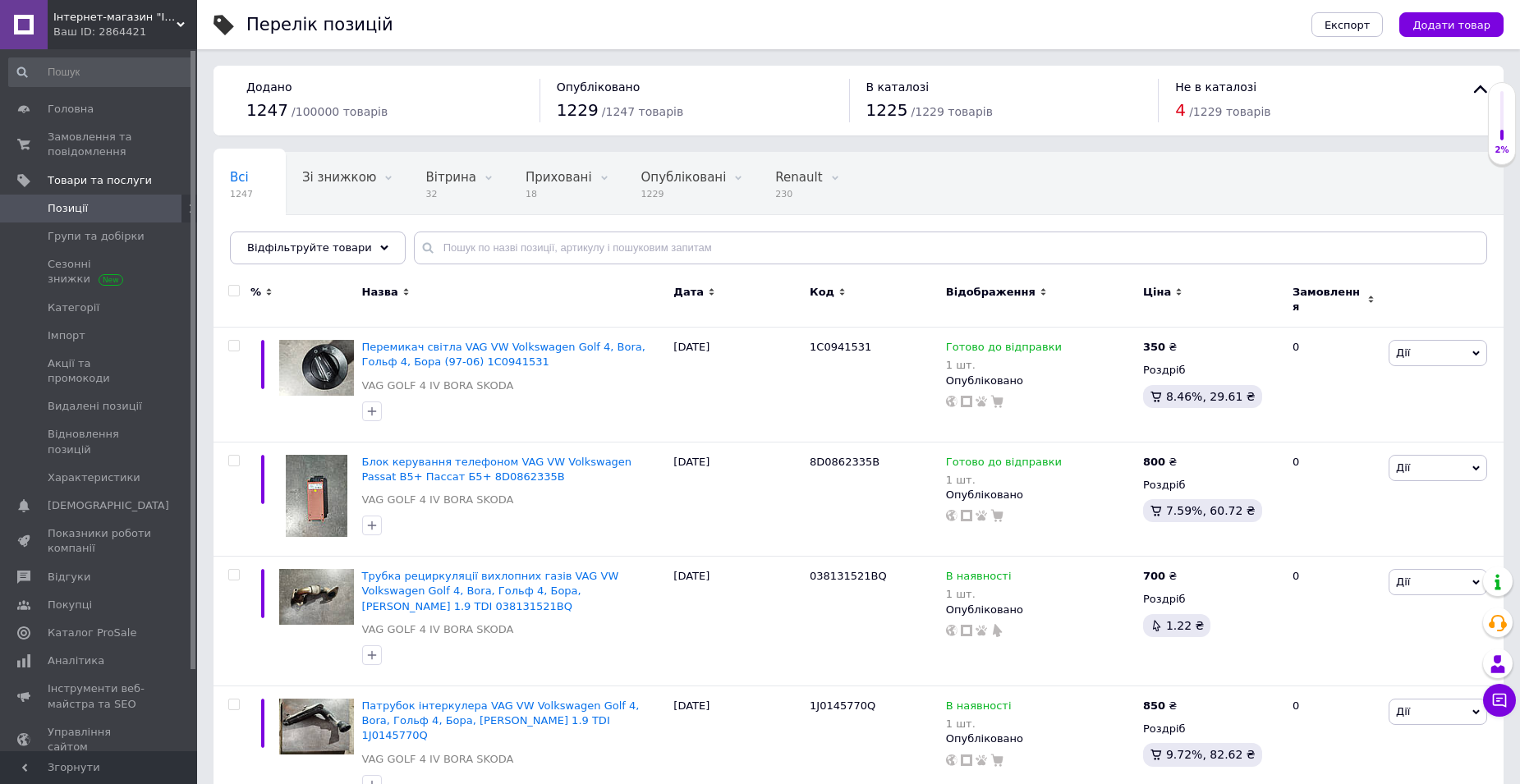
click at [177, 17] on div "Інтернет-магазин "Імперія запчастин" Ваш ID: 2864421" at bounding box center [122, 24] width 150 height 49
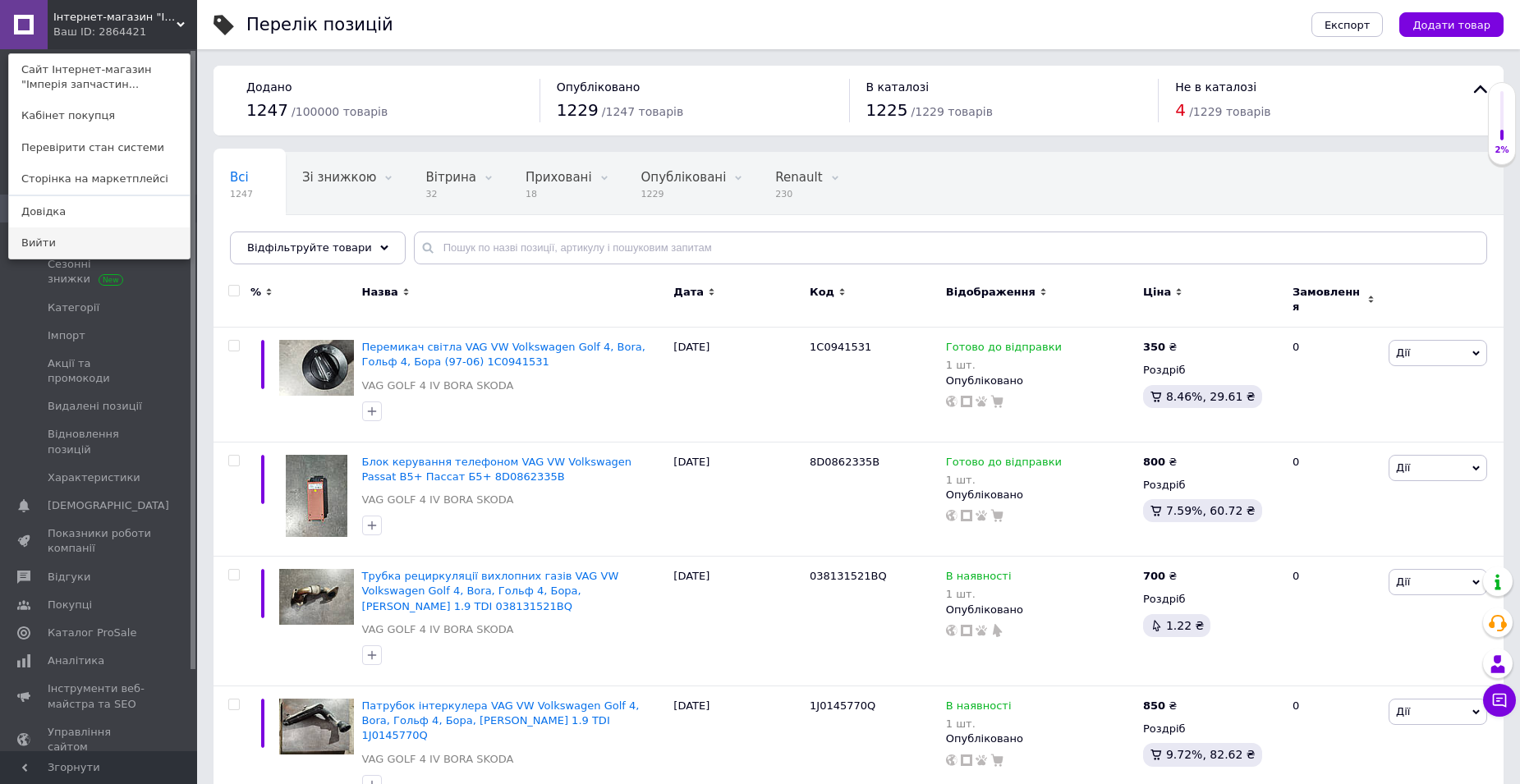
click at [34, 240] on link "Вийти" at bounding box center [99, 243] width 181 height 31
